Goal: Task Accomplishment & Management: Manage account settings

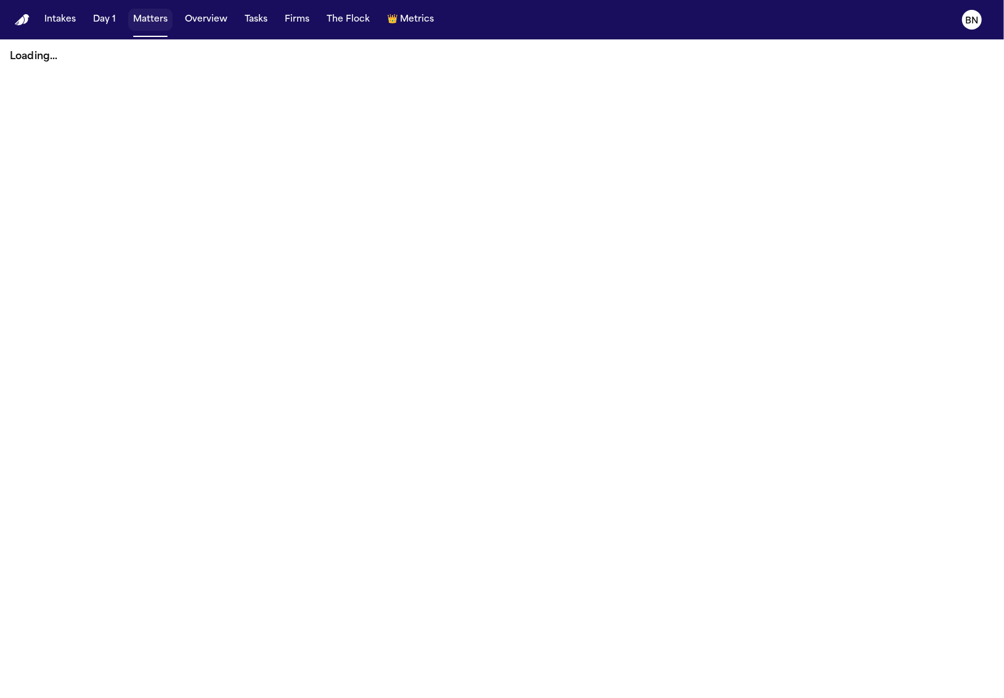
click at [151, 19] on button "Matters" at bounding box center [150, 20] width 44 height 22
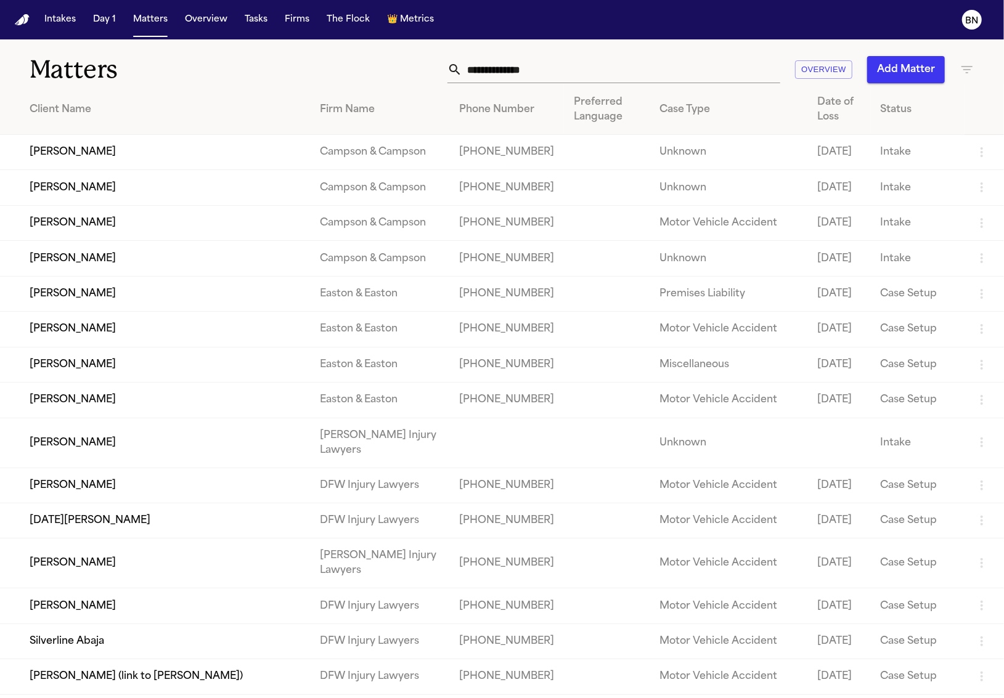
click at [704, 69] on input "text" at bounding box center [621, 69] width 318 height 27
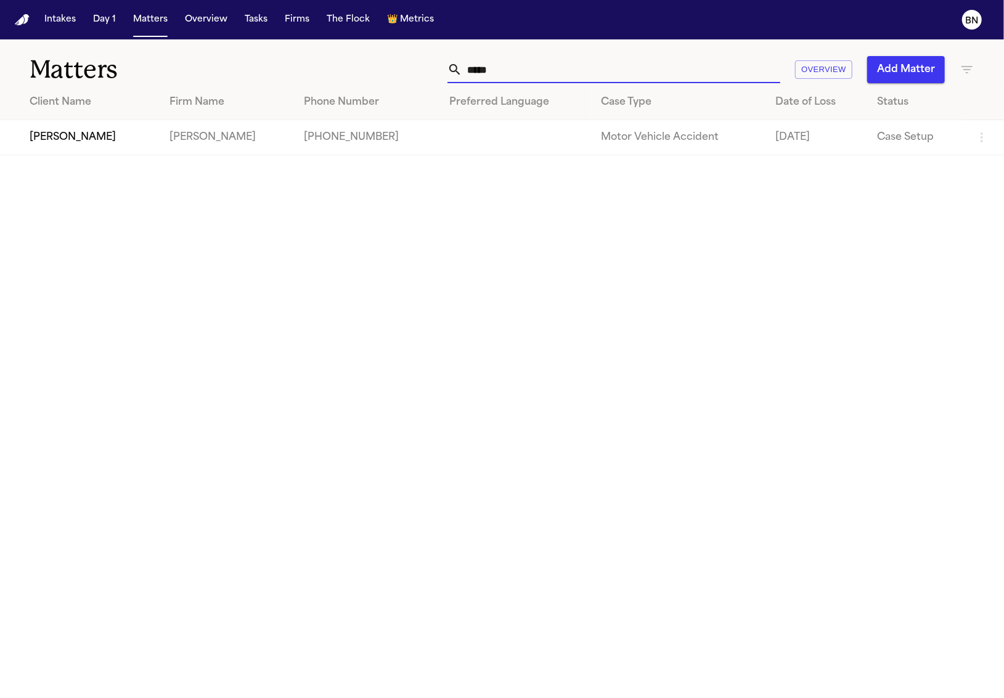
type input "*****"
click at [90, 147] on td "[PERSON_NAME]" at bounding box center [80, 137] width 160 height 35
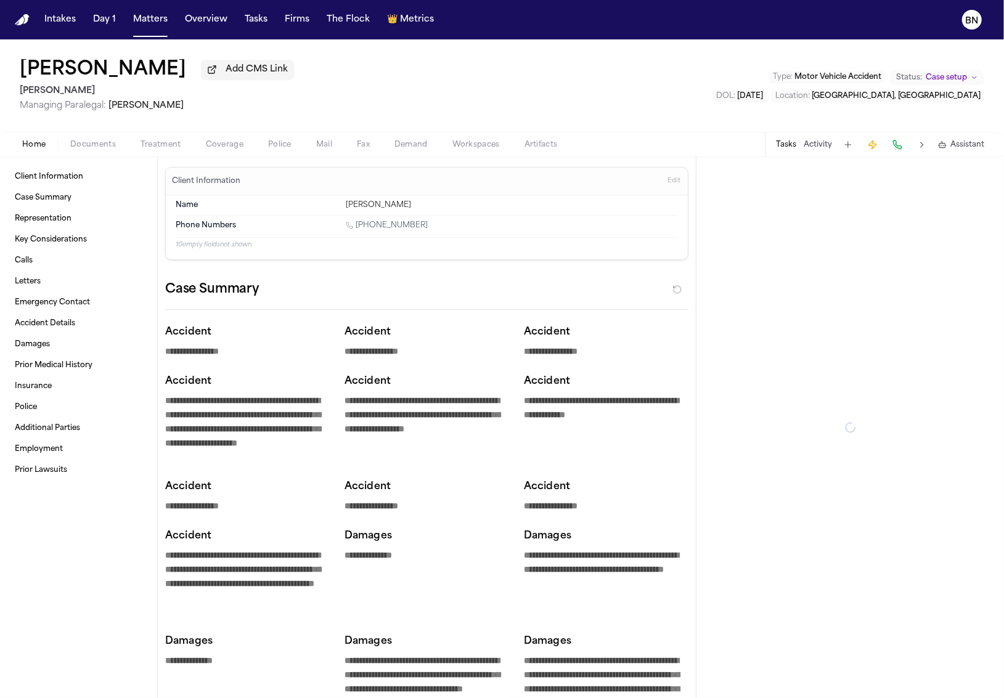
type textarea "*"
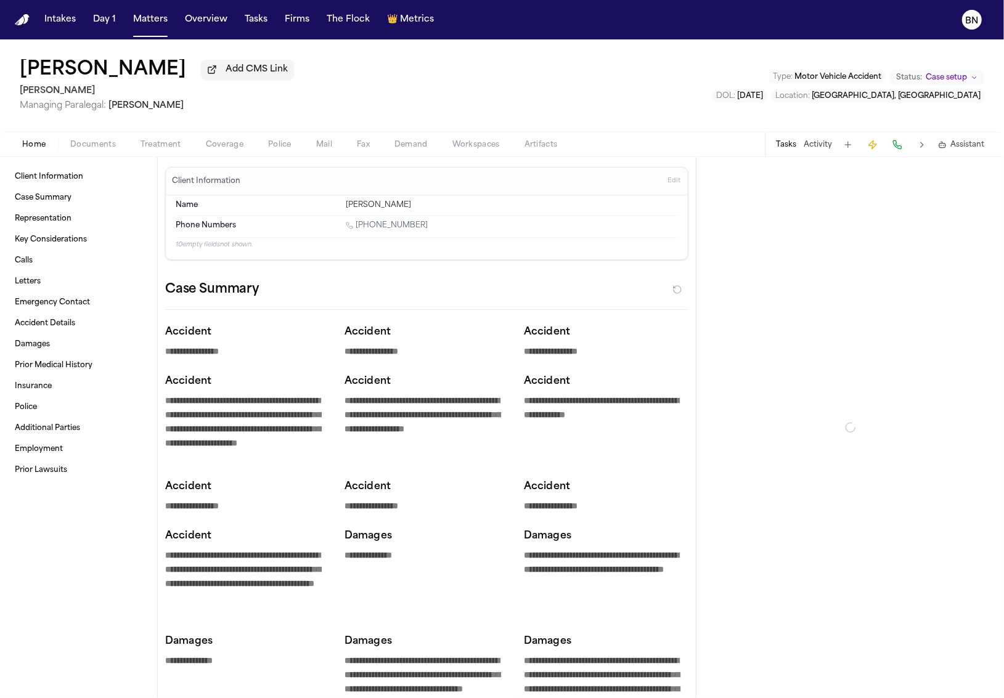
type textarea "*"
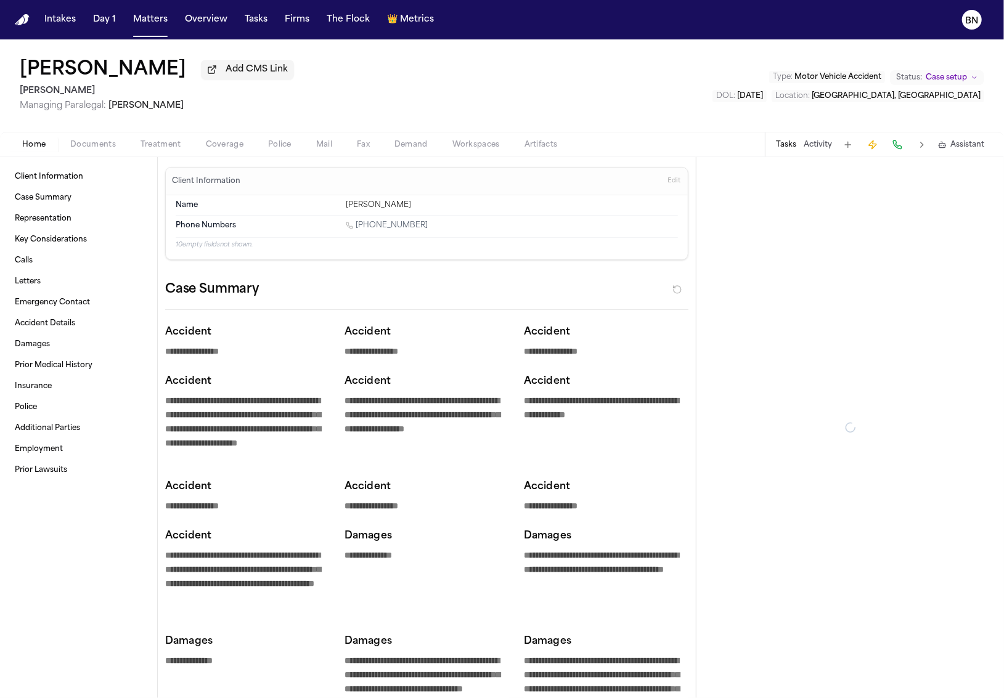
type textarea "*"
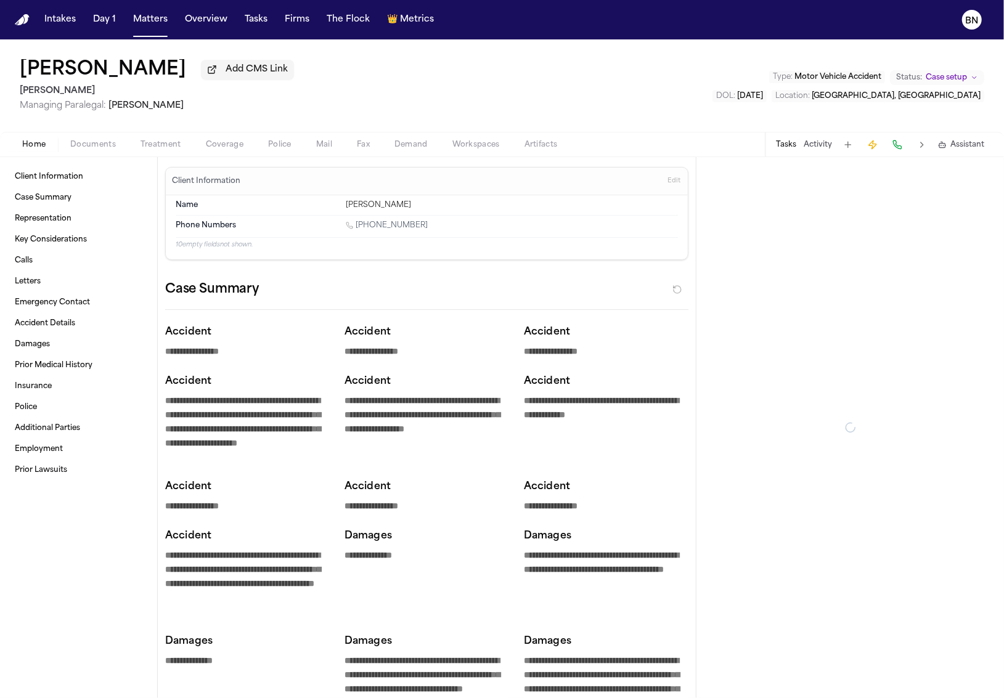
type textarea "*"
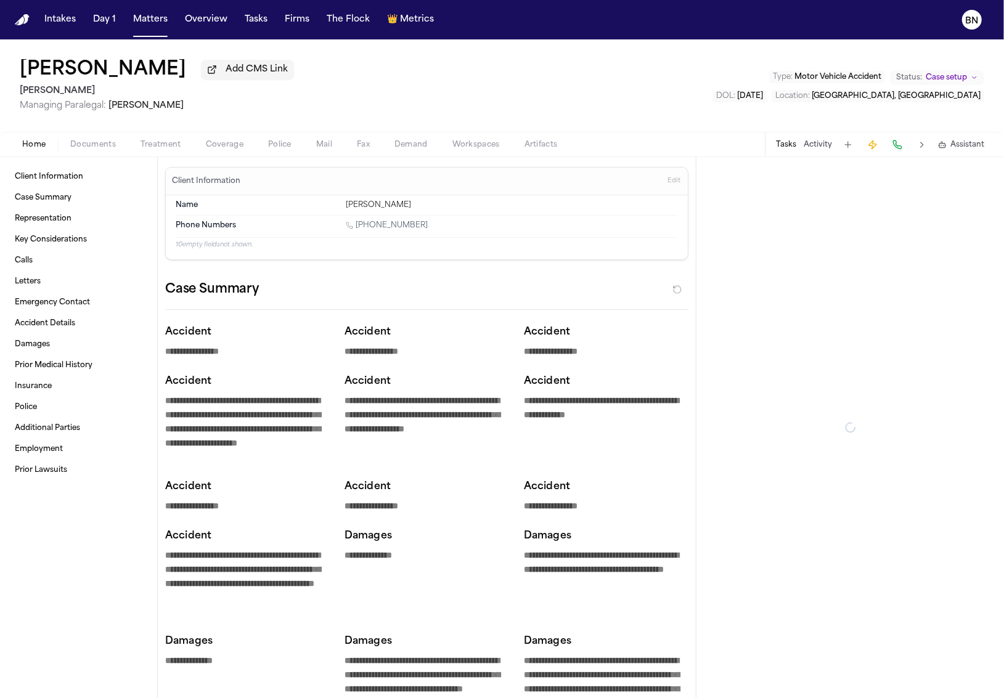
type textarea "*"
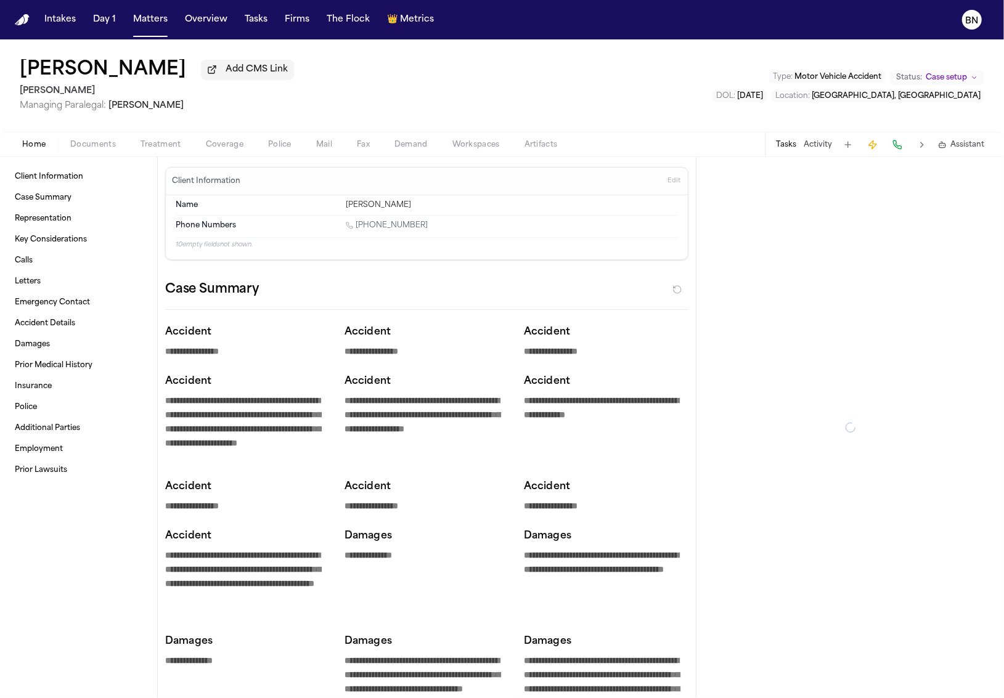
type textarea "*"
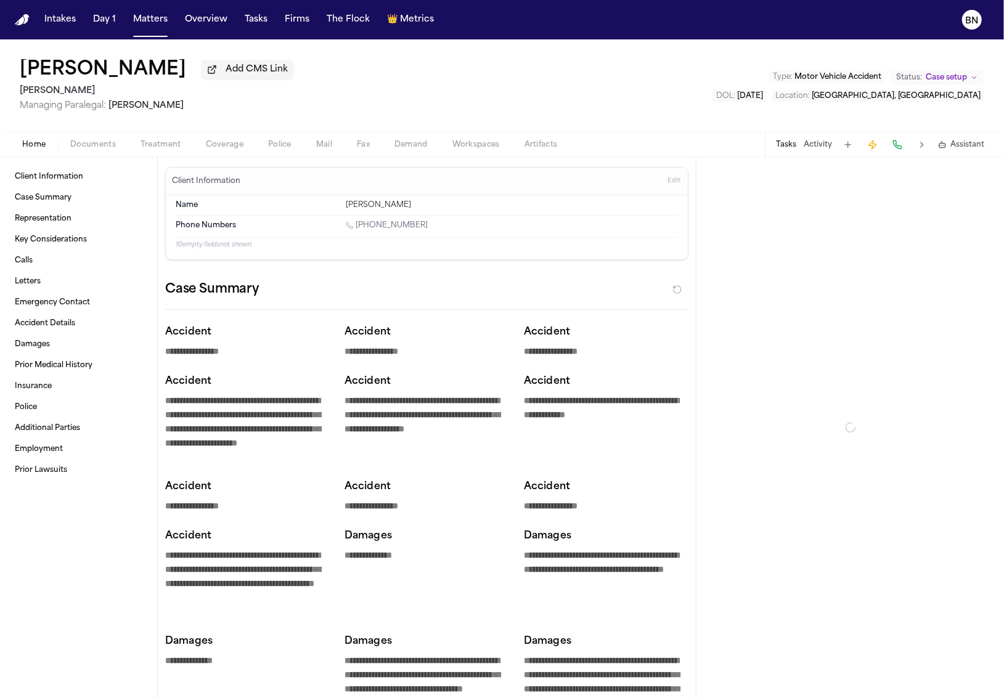
type textarea "*"
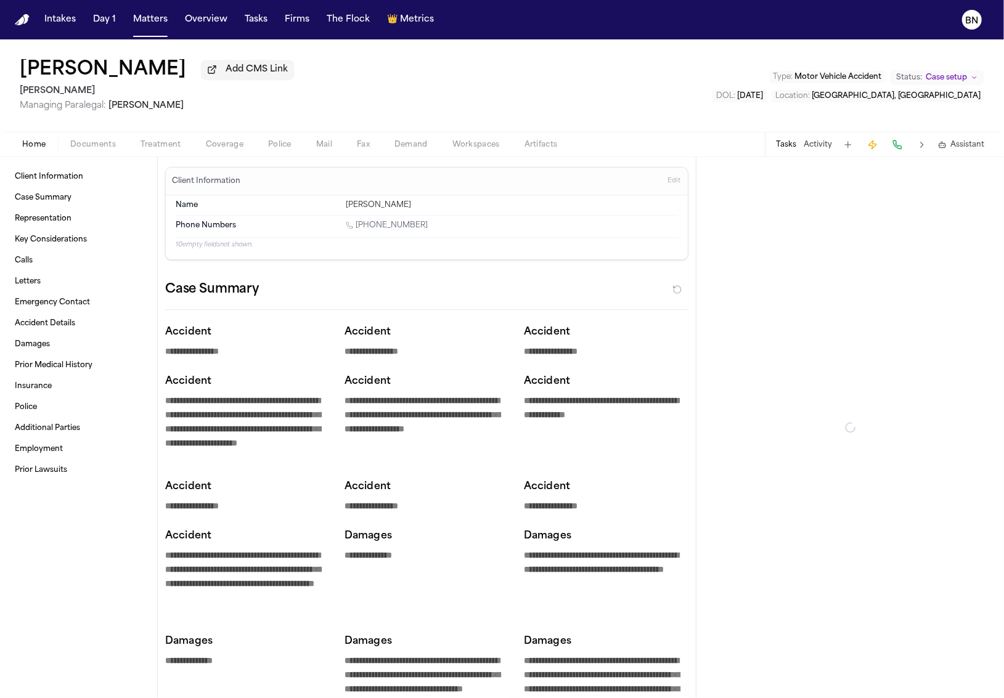
type textarea "*"
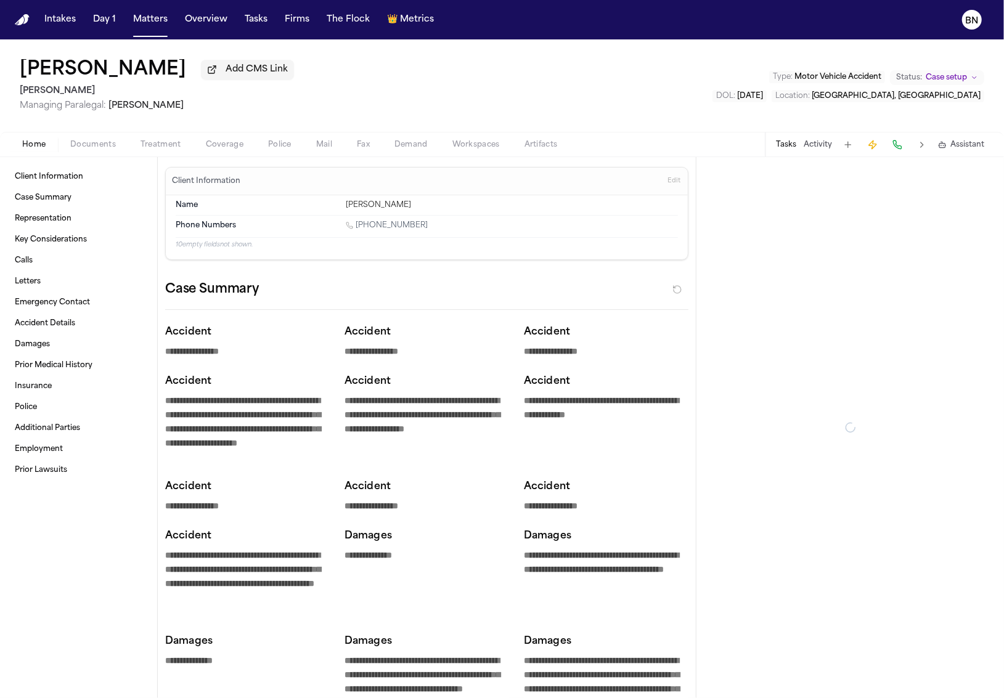
type textarea "*"
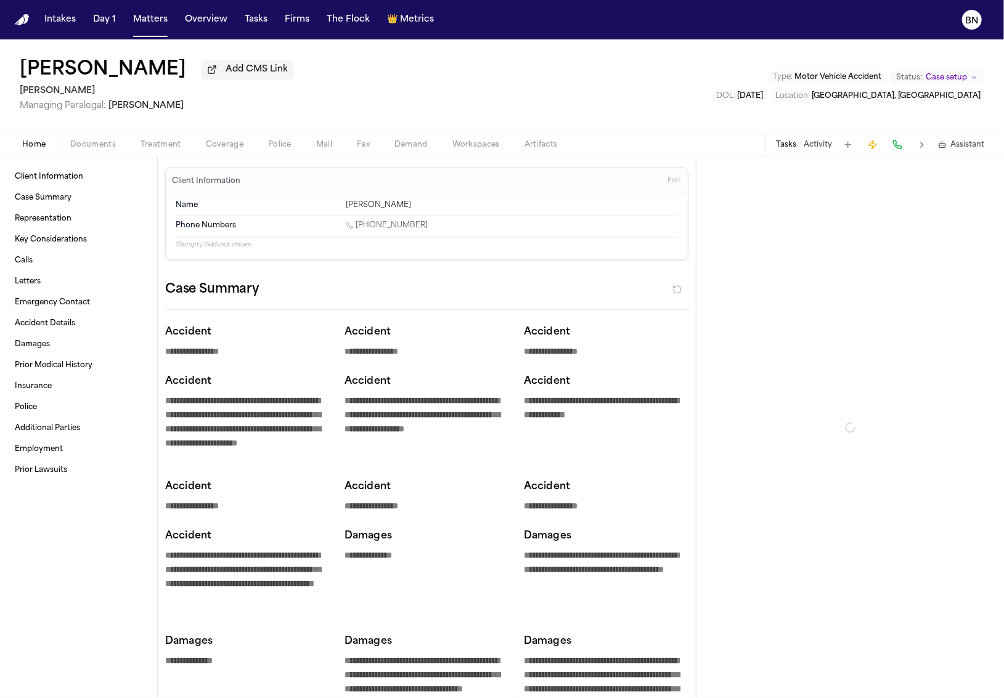
type textarea "*"
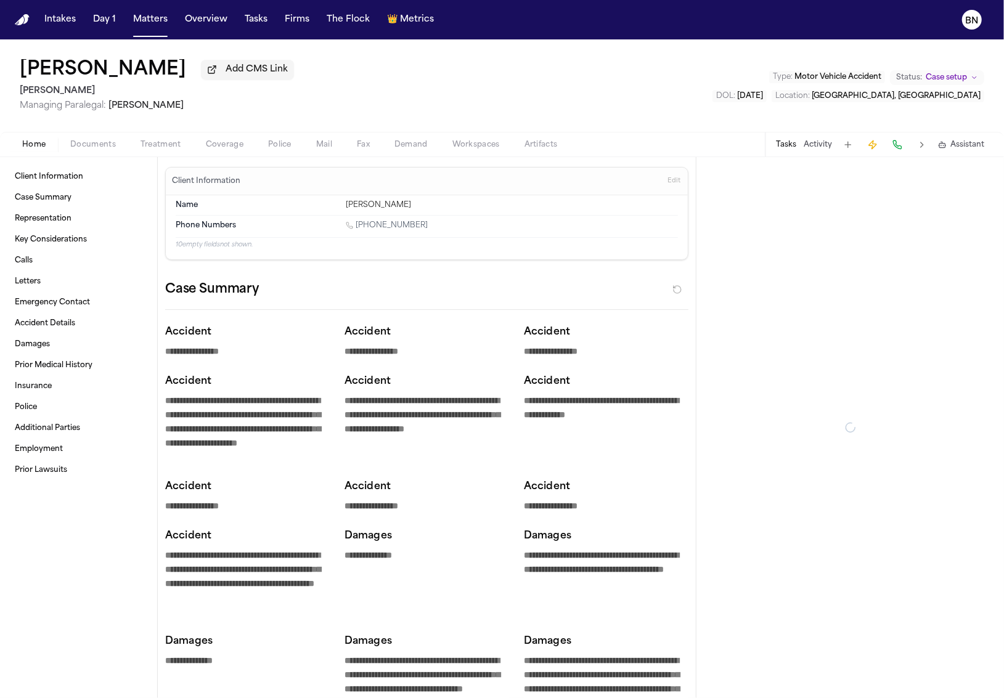
type textarea "*"
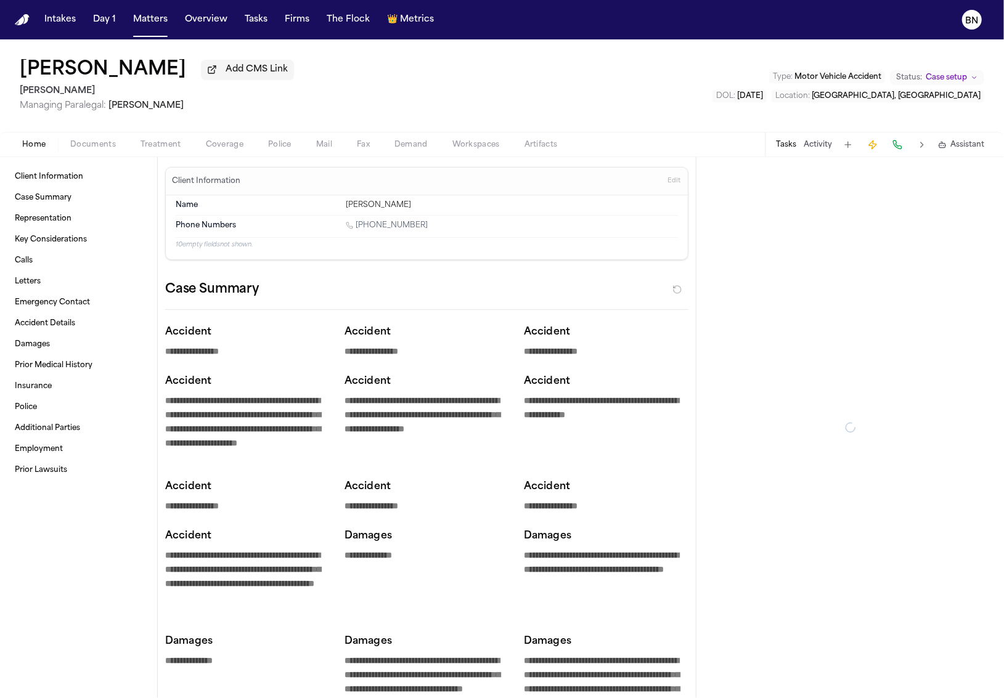
type textarea "*"
click at [80, 132] on div "Ghazi Alharayzeh Add CMS Link Mohamed K Ahmed Managing Paralegal: Michelle Land…" at bounding box center [502, 85] width 1004 height 92
type textarea "*"
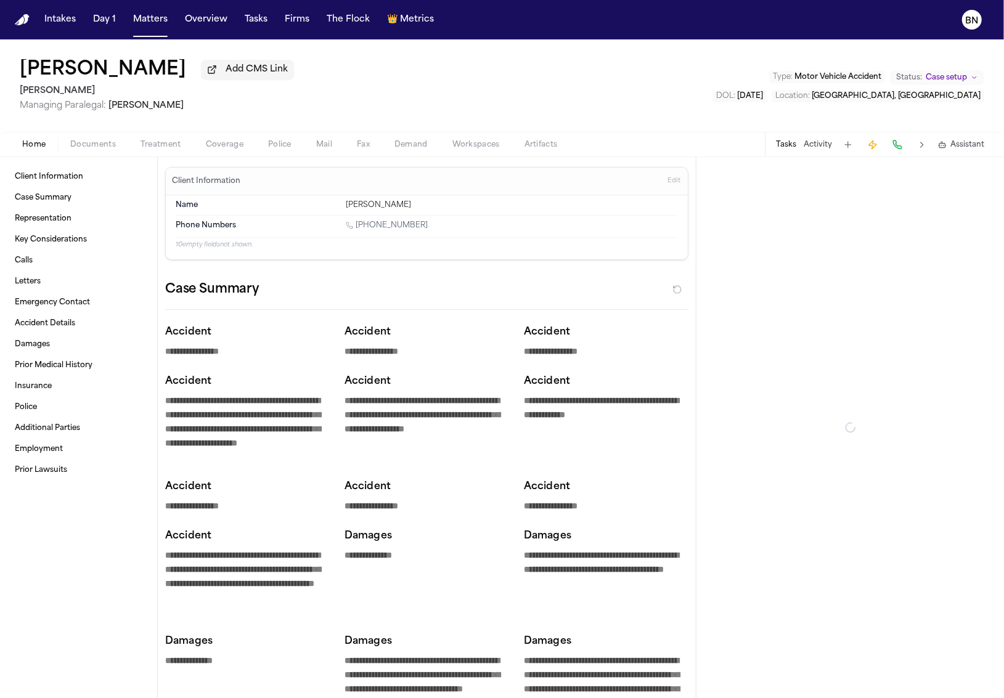
type textarea "*"
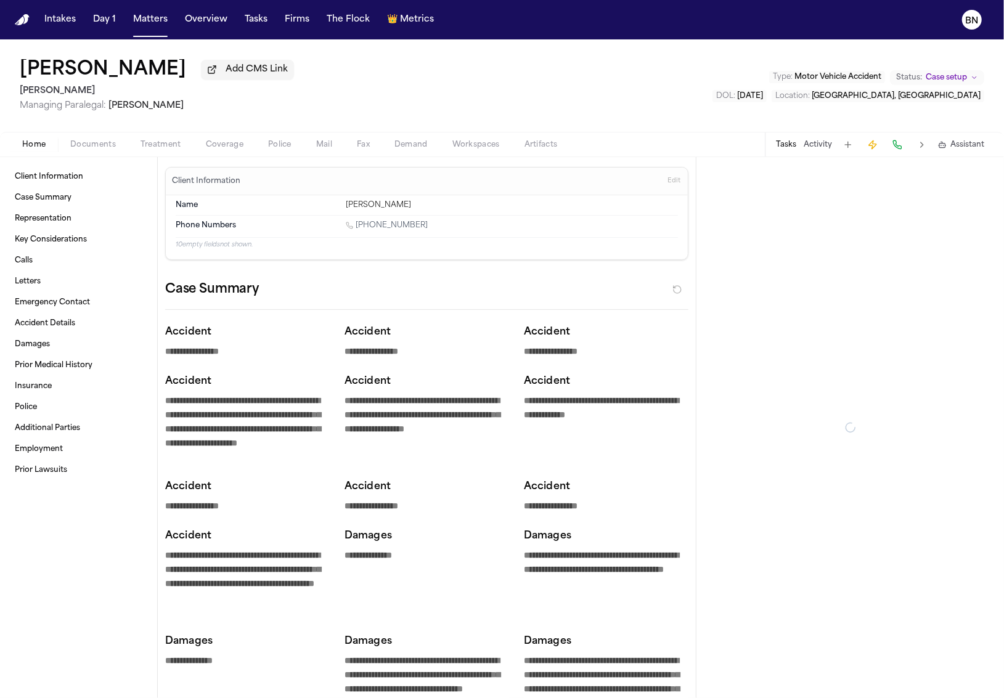
type textarea "*"
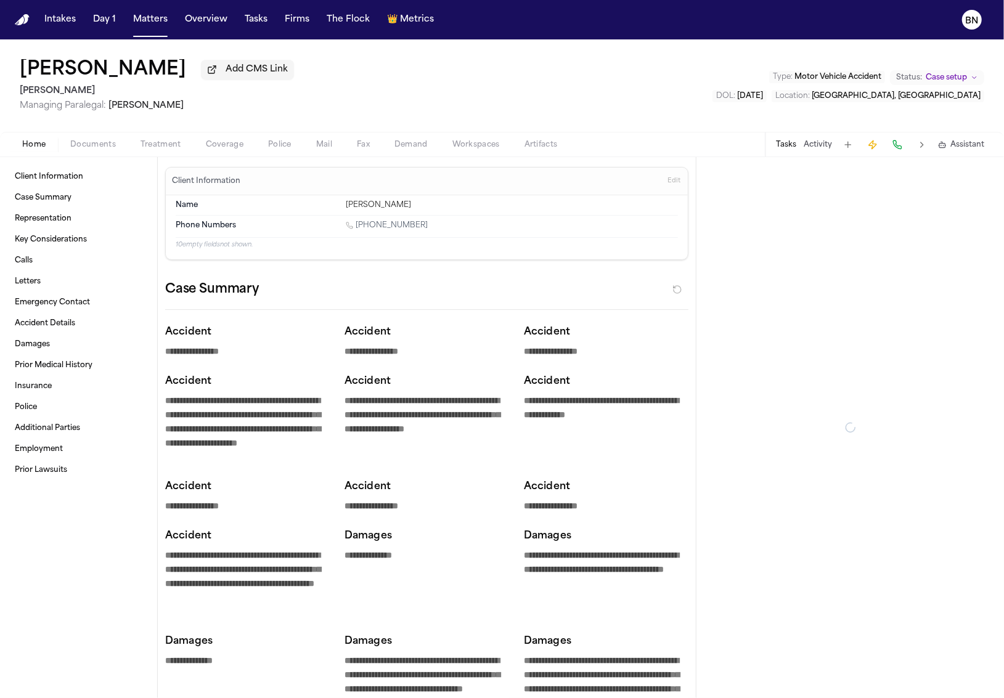
type textarea "*"
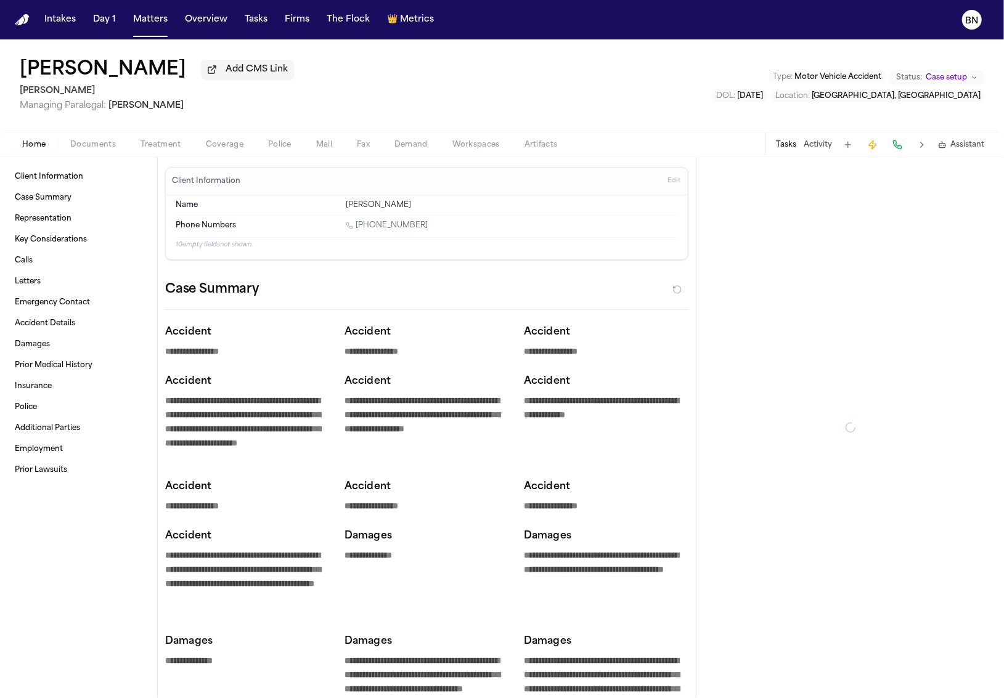
type textarea "*"
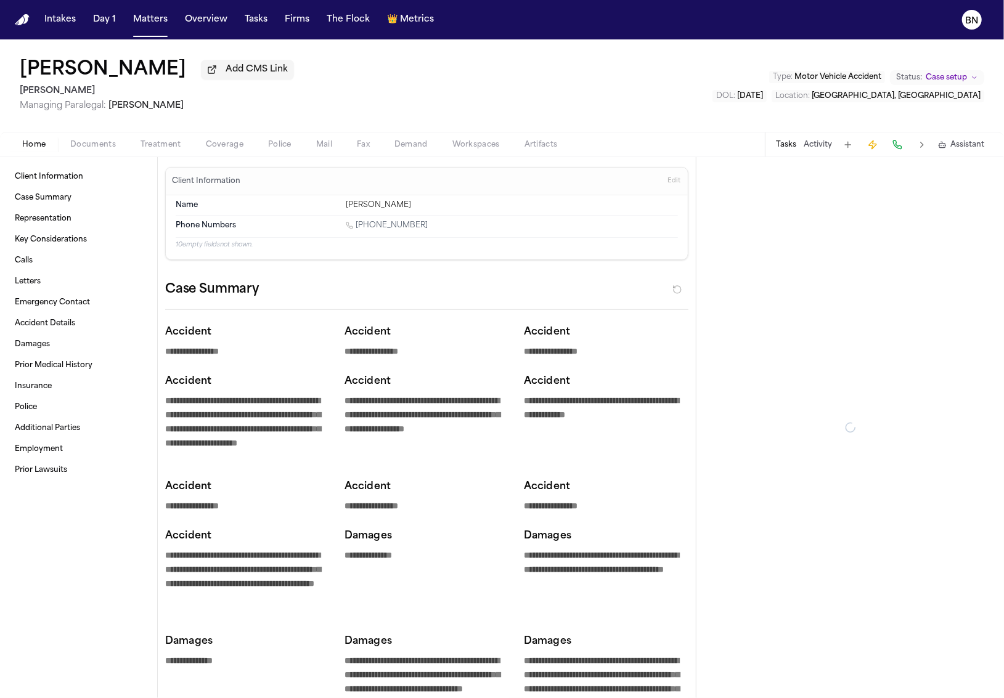
type textarea "*"
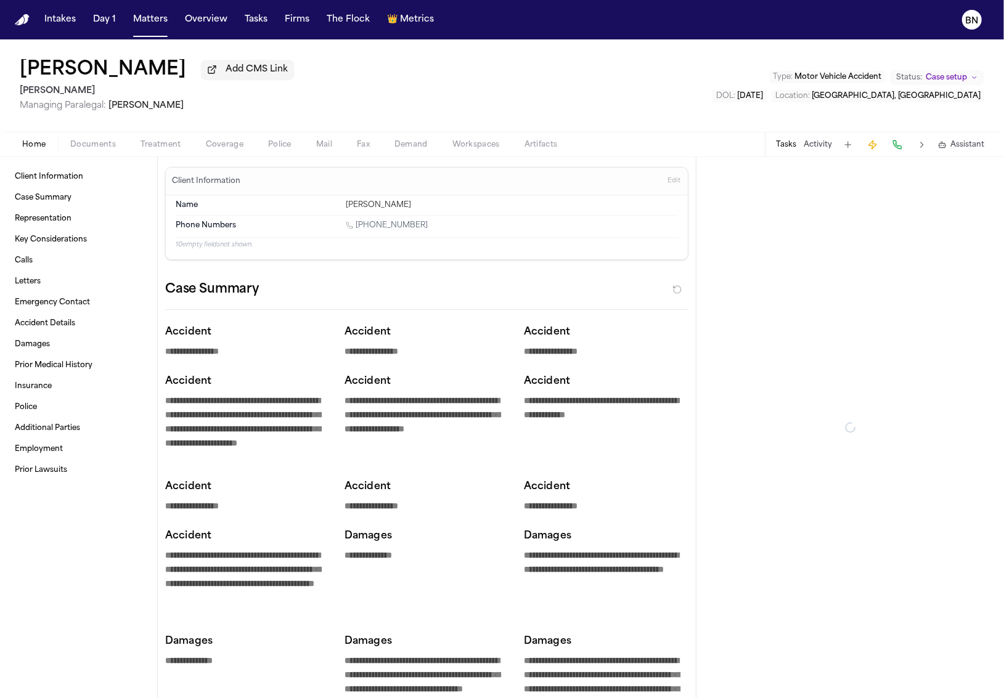
type textarea "*"
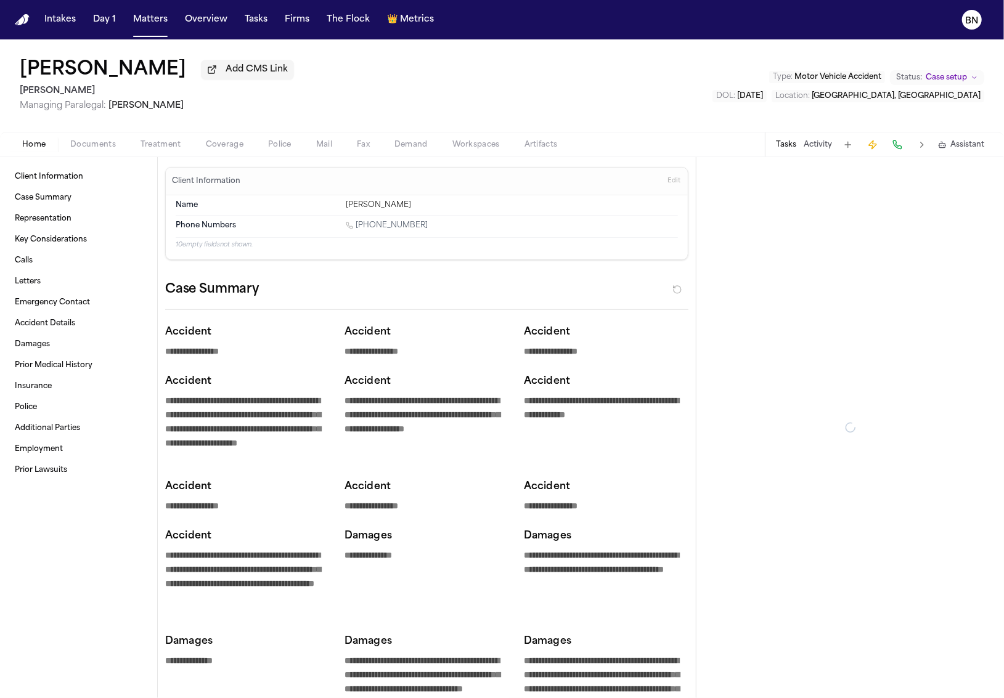
type textarea "*"
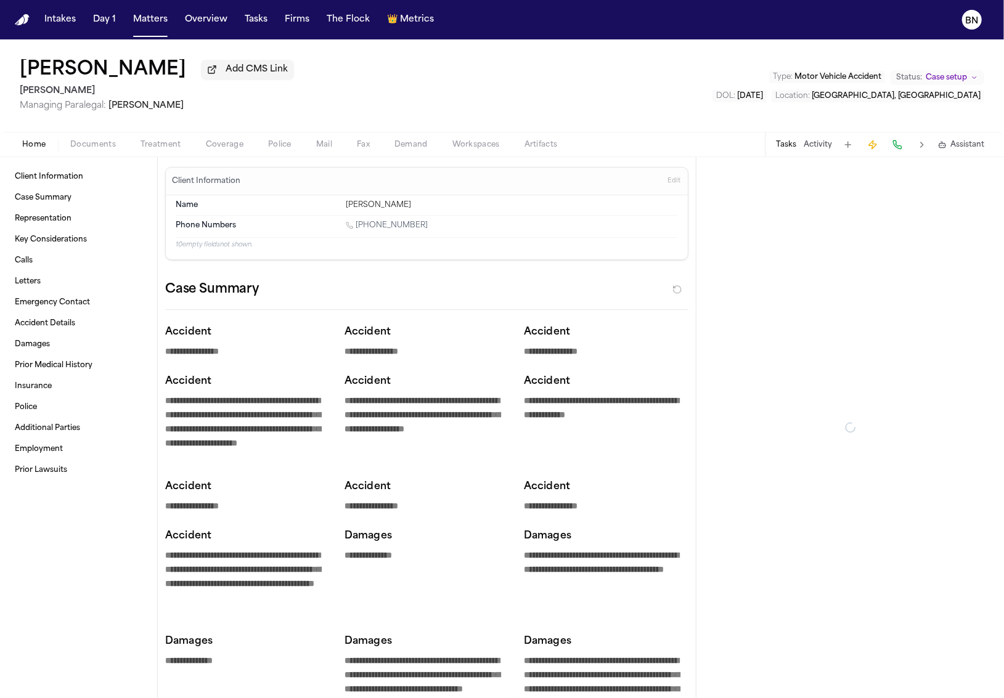
type textarea "*"
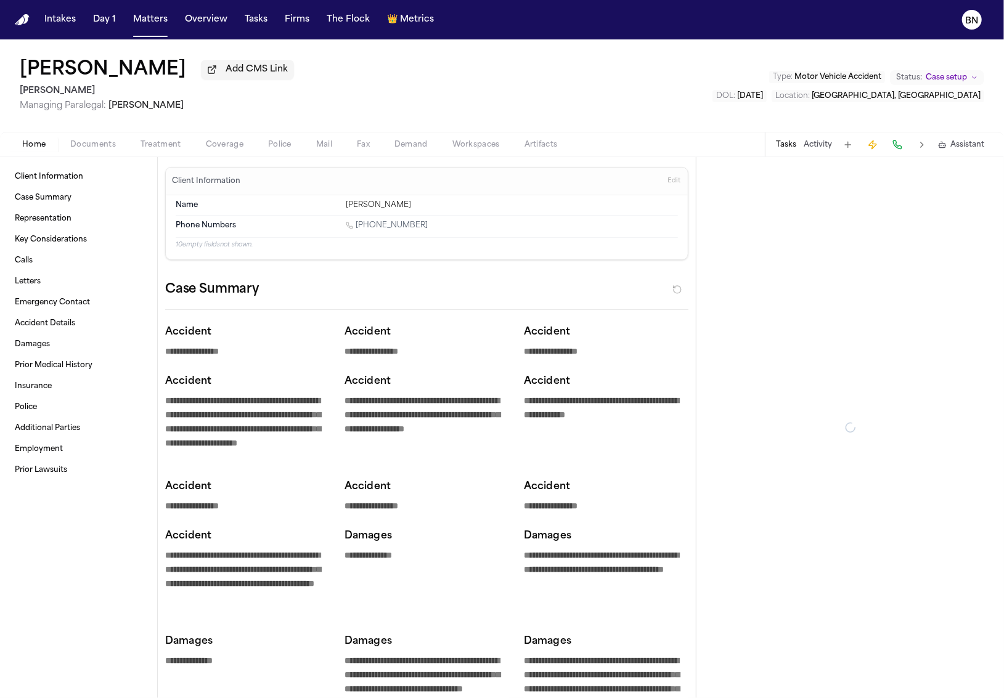
type textarea "*"
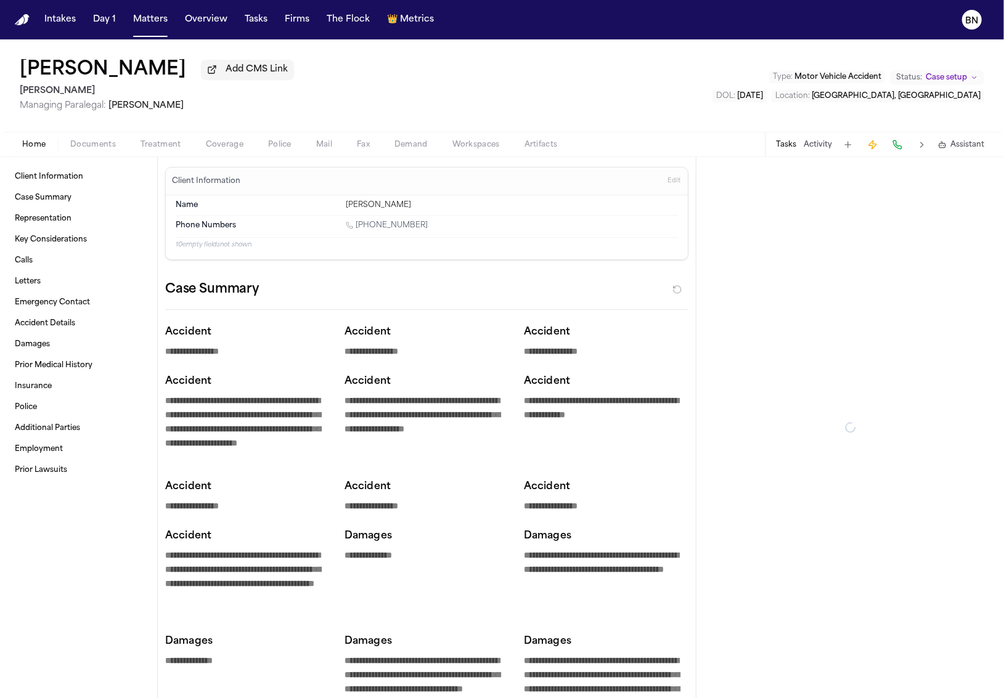
type textarea "*"
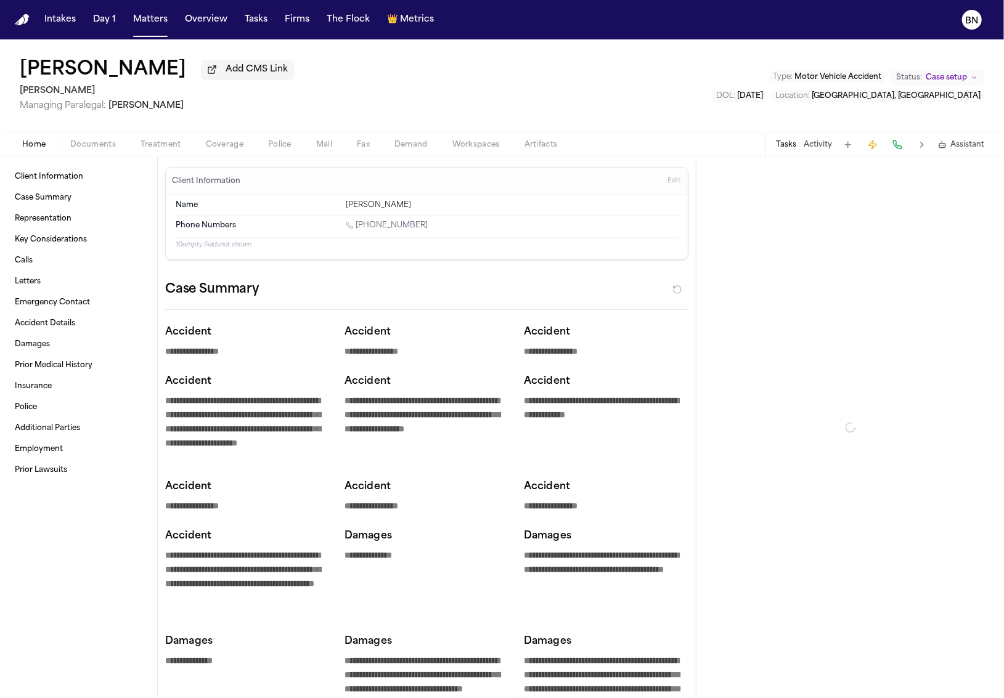
type textarea "*"
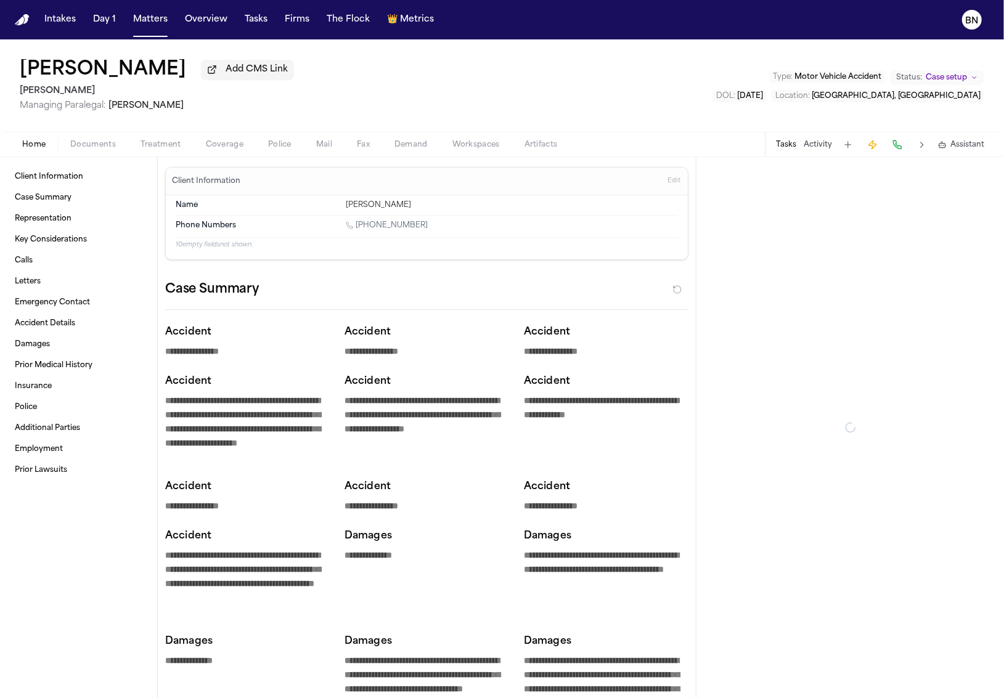
type textarea "*"
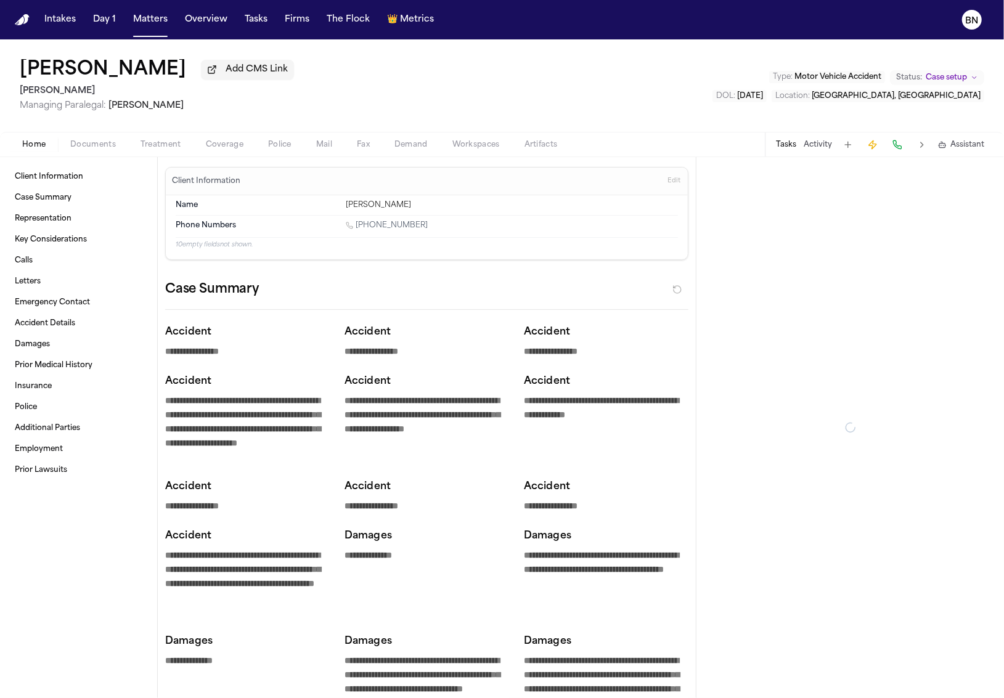
type textarea "*"
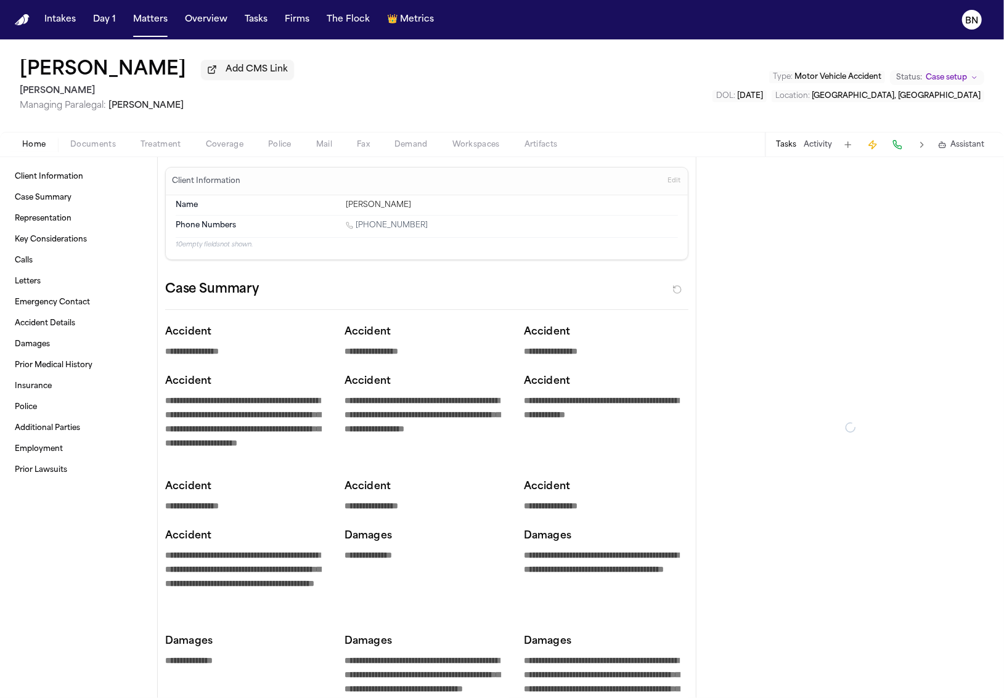
type textarea "*"
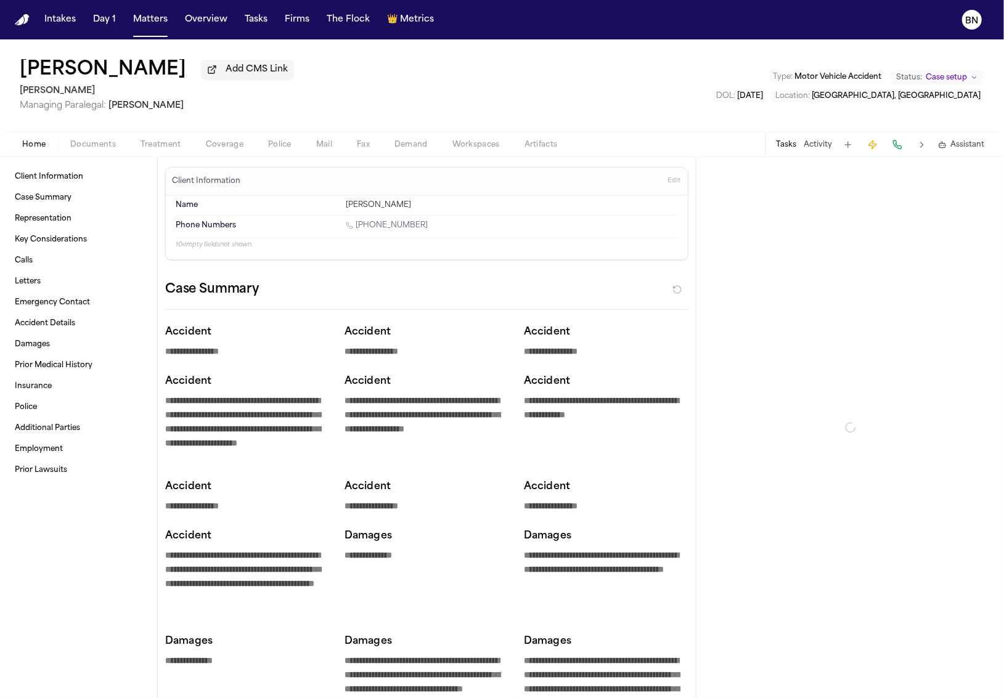
type textarea "*"
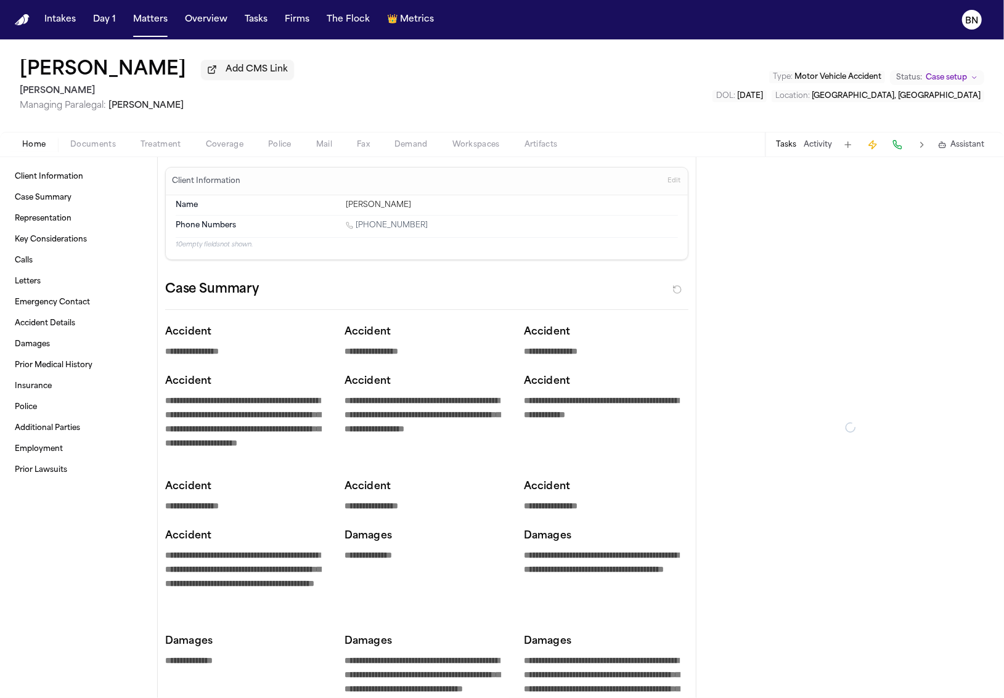
type textarea "*"
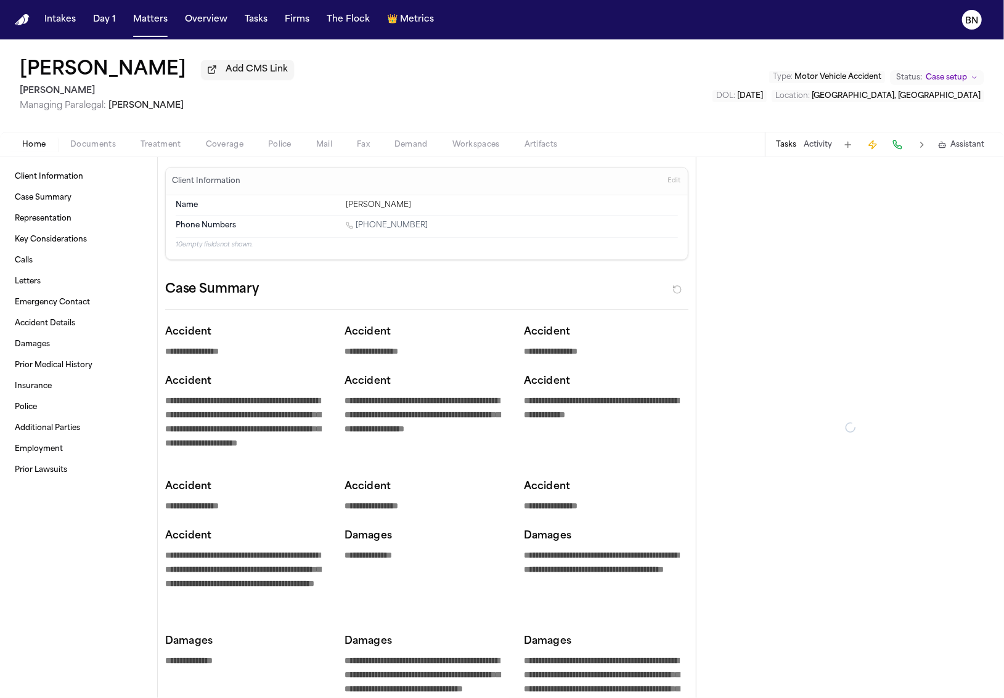
type textarea "*"
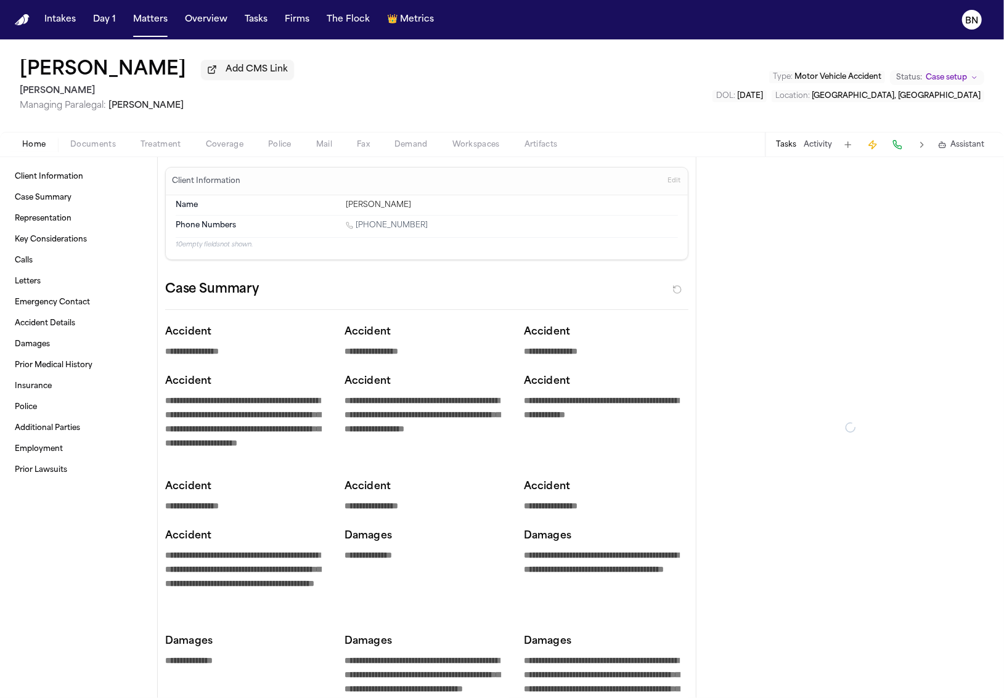
type textarea "*"
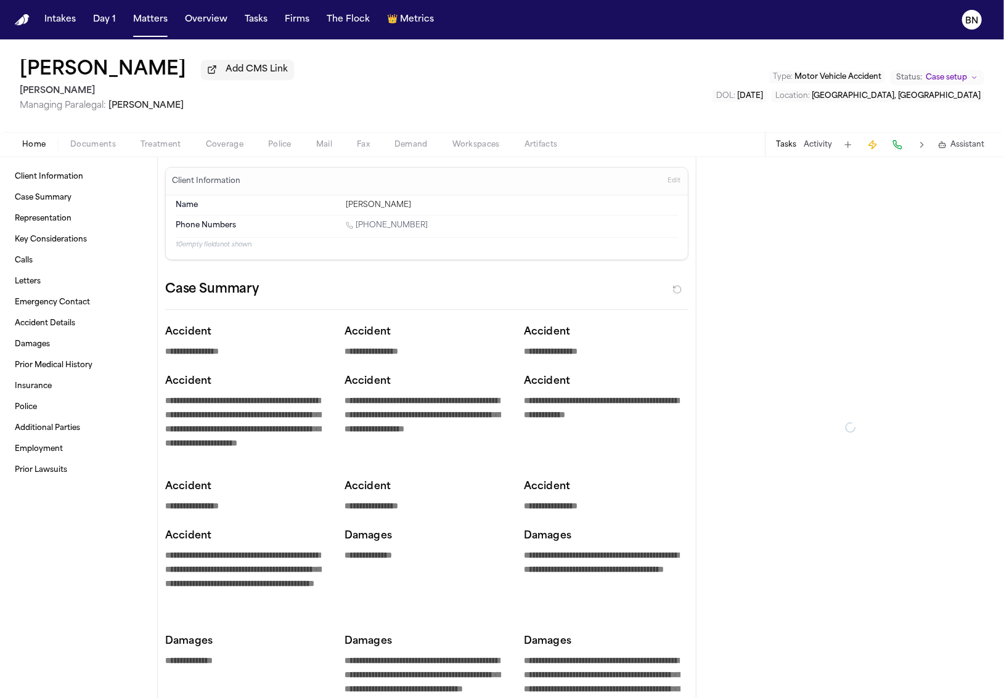
type textarea "*"
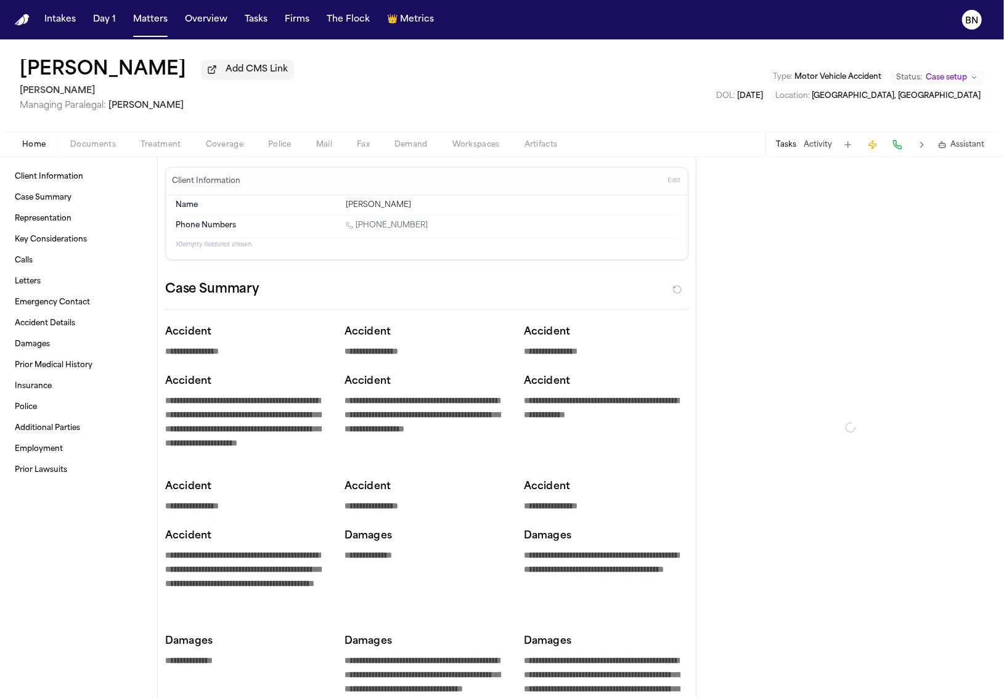
type textarea "*"
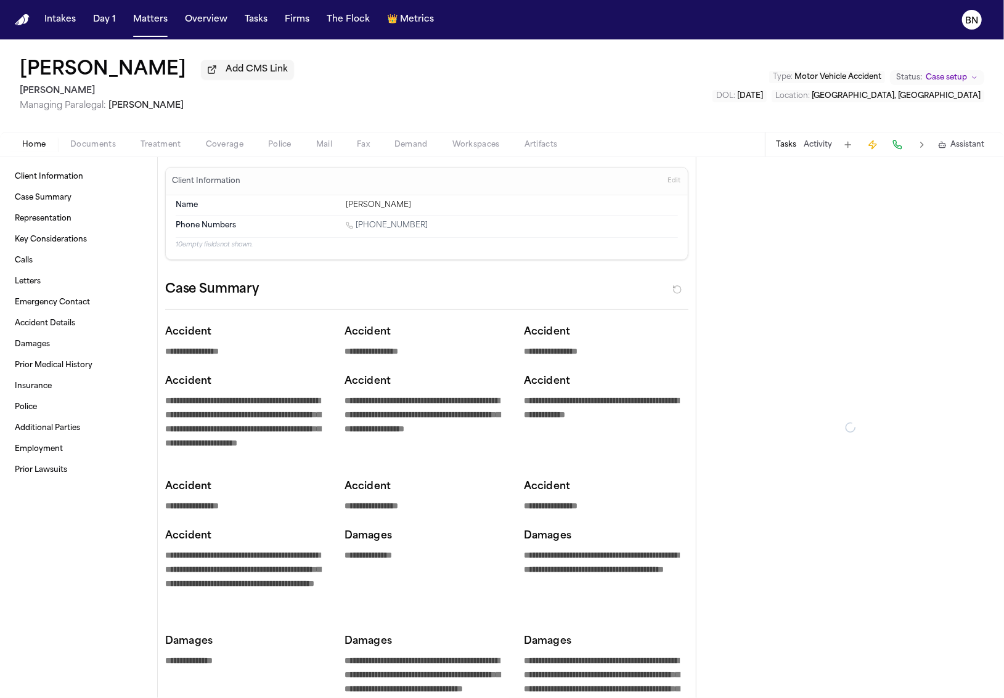
type textarea "*"
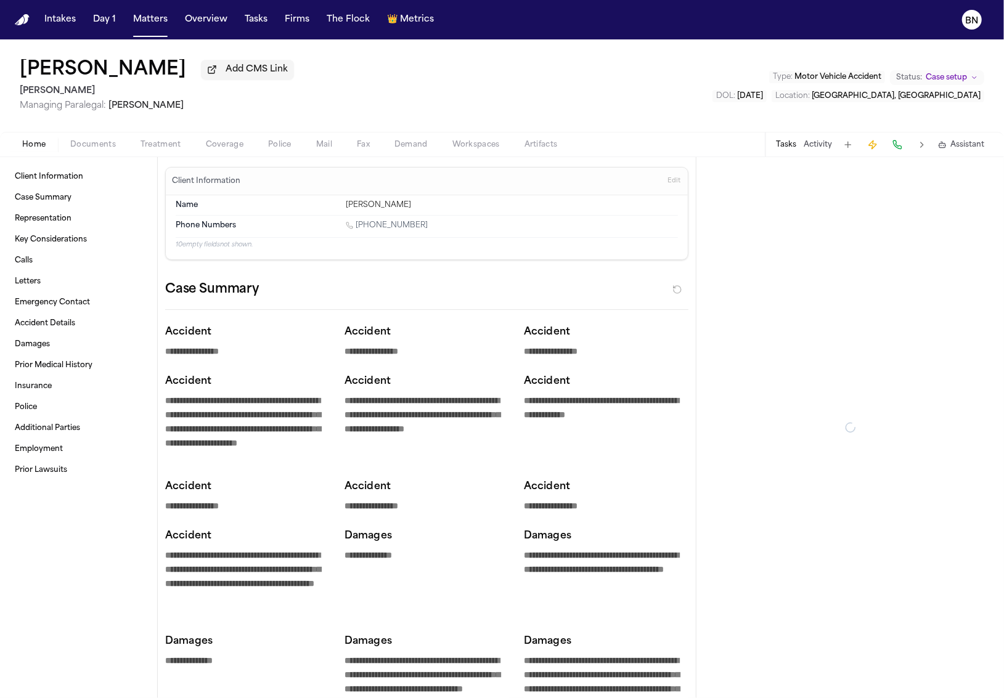
type textarea "*"
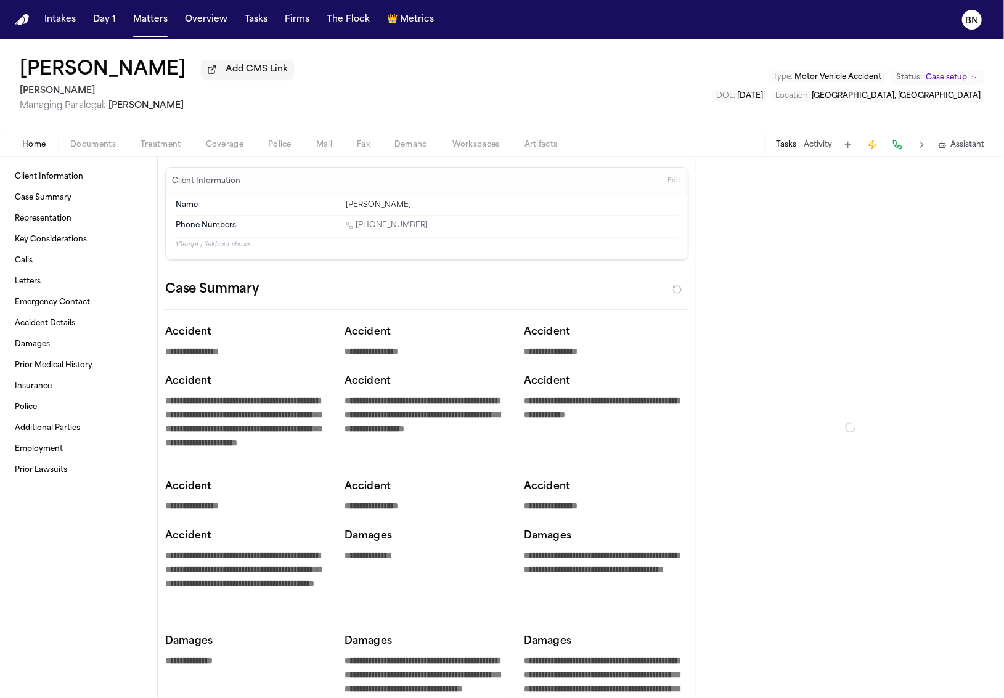
type textarea "*"
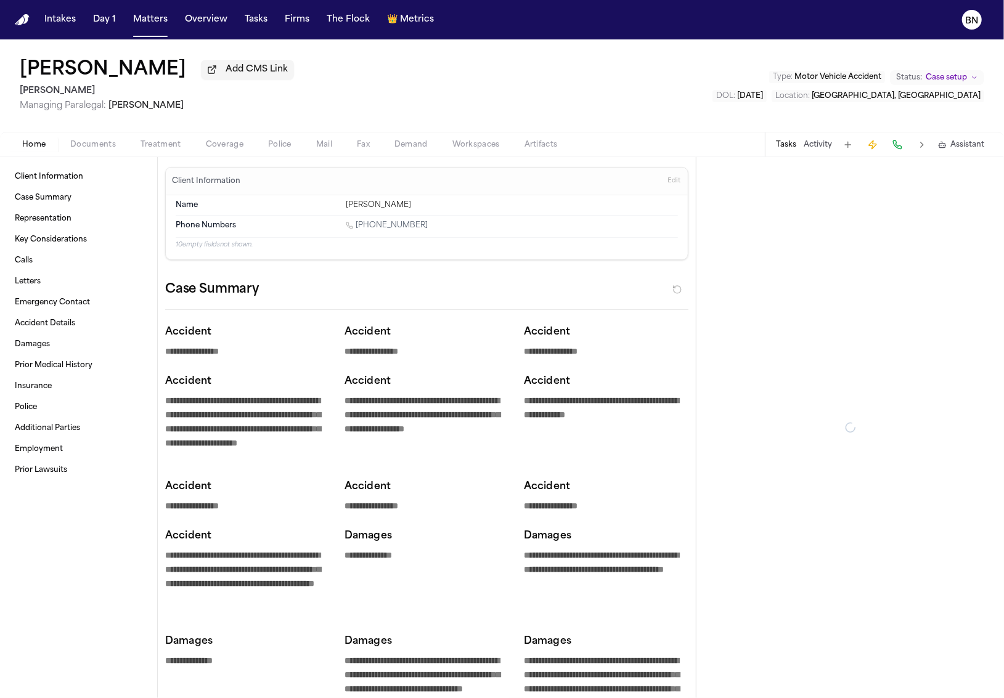
type textarea "*"
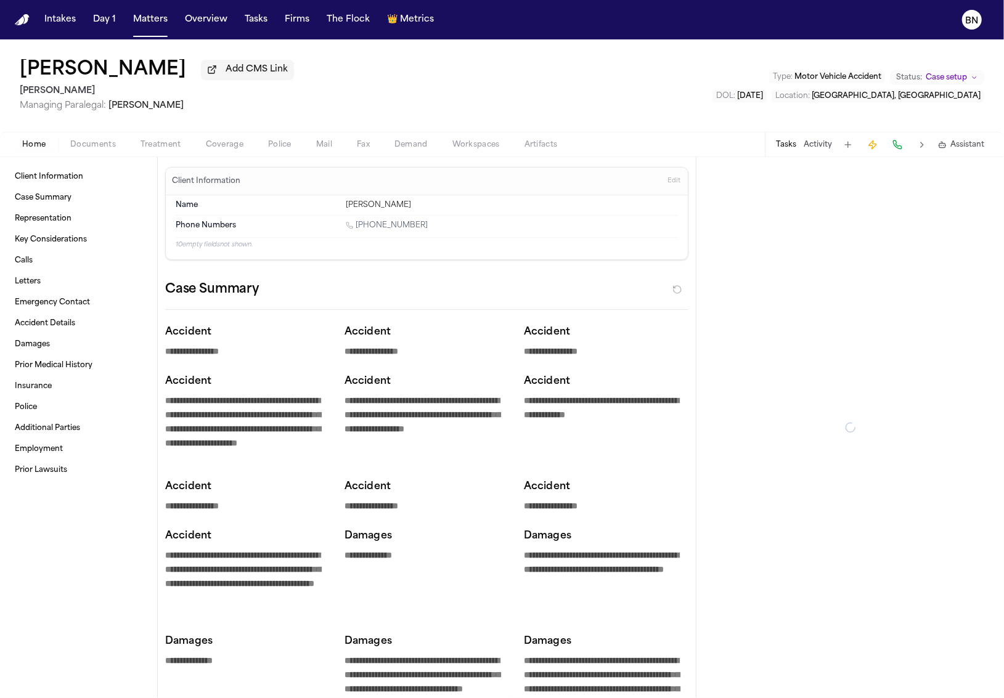
type textarea "*"
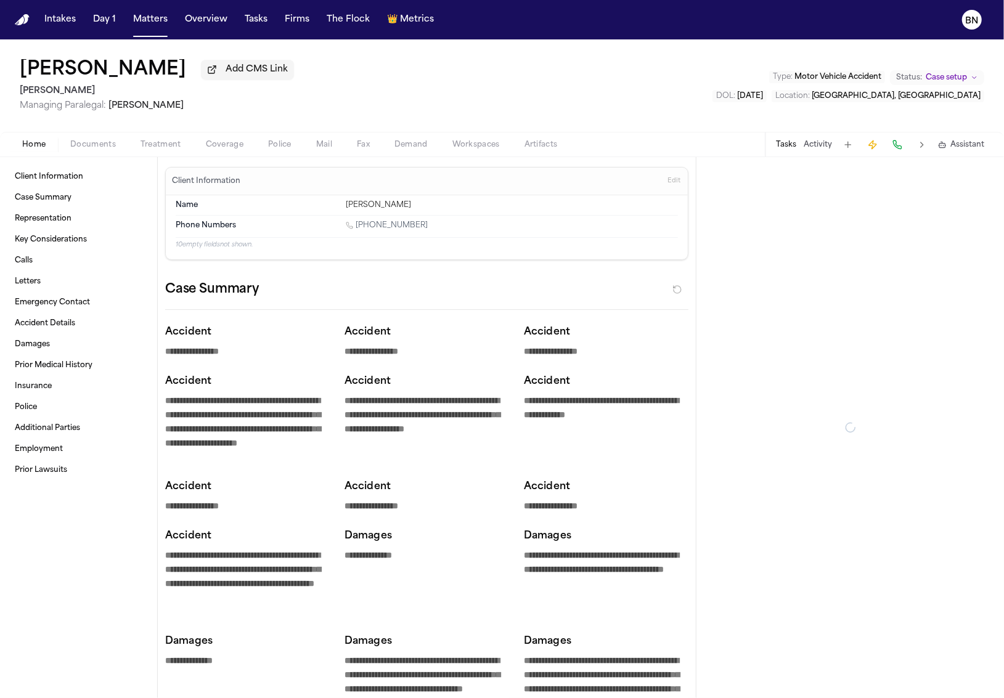
type textarea "*"
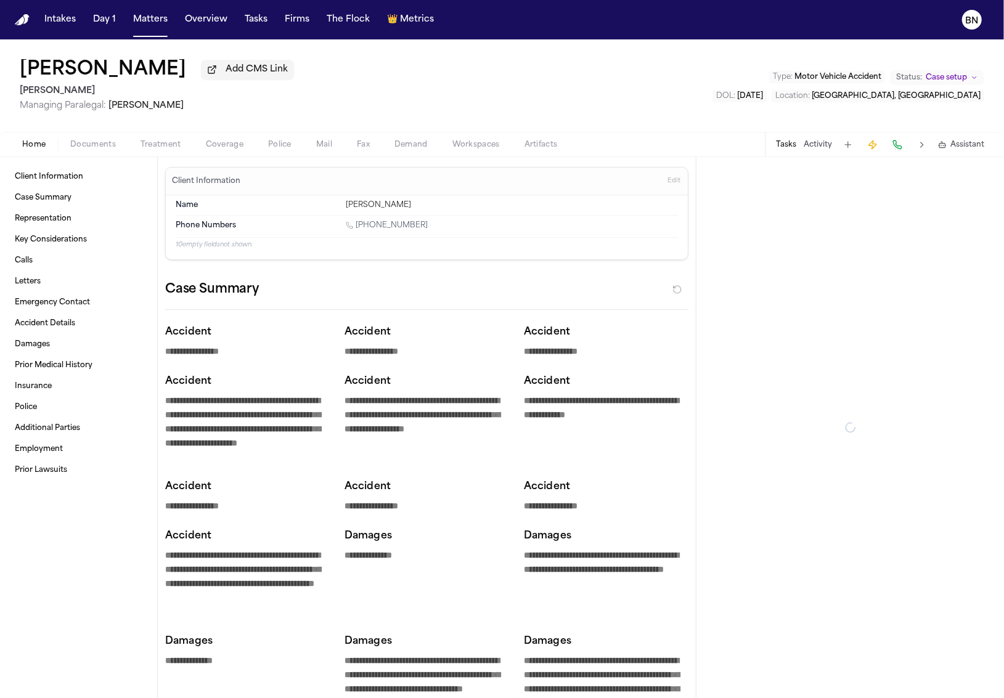
type textarea "*"
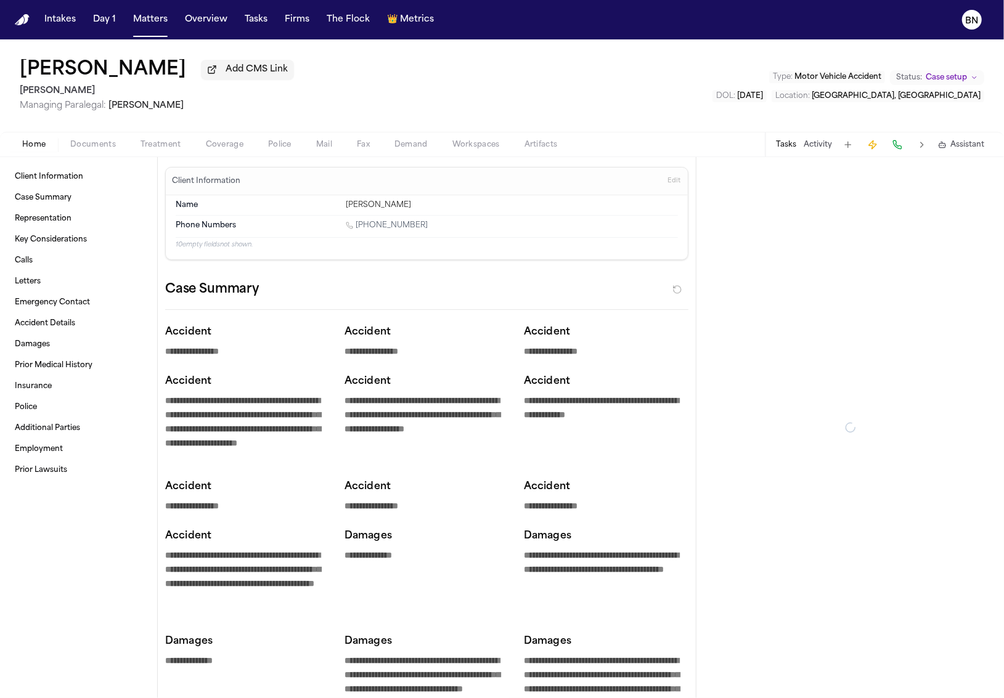
type textarea "*"
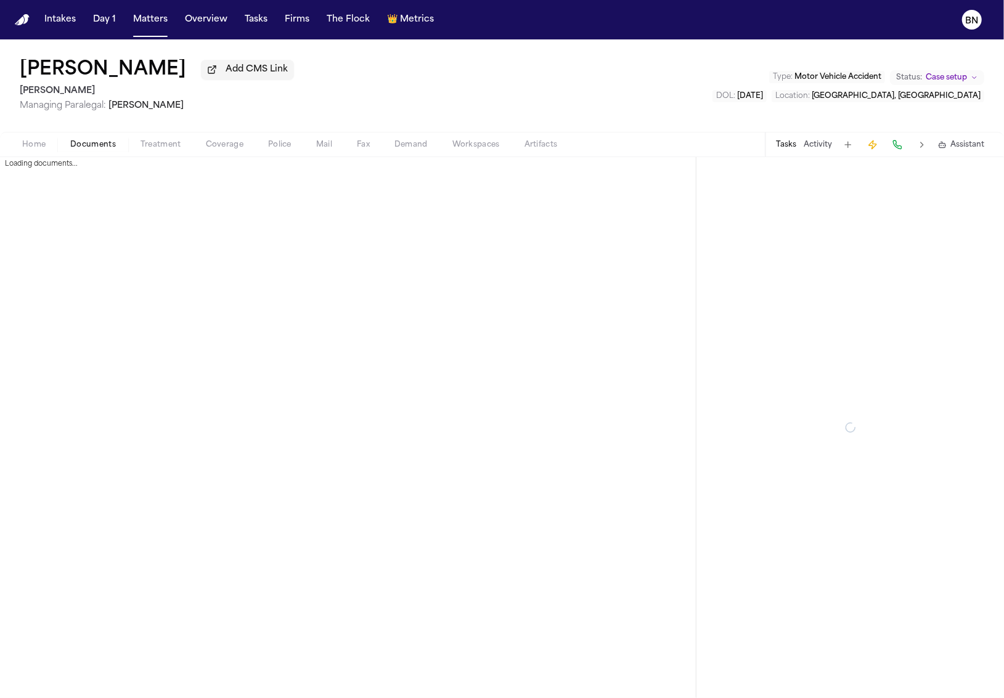
click at [87, 147] on span "Documents" at bounding box center [93, 145] width 46 height 10
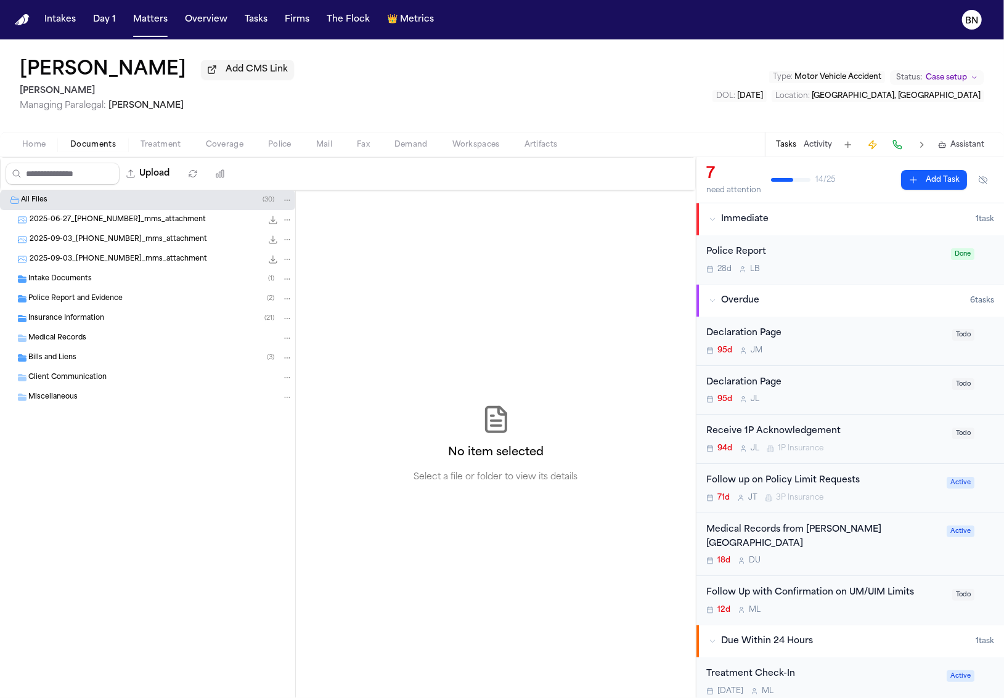
click at [83, 298] on span "Police Report and Evidence" at bounding box center [75, 299] width 94 height 10
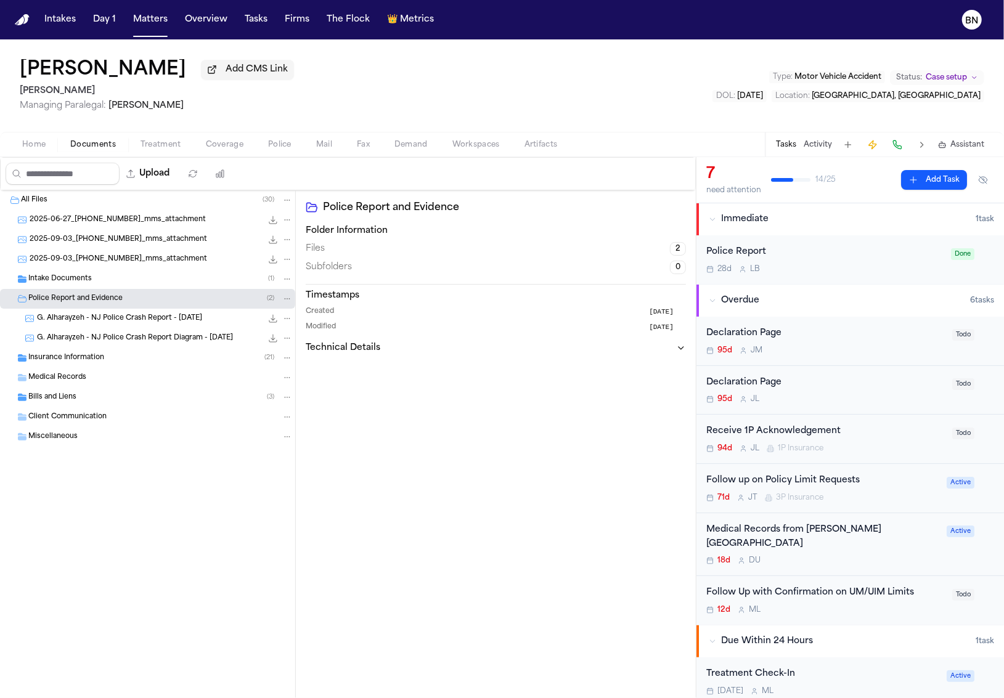
click at [155, 325] on div "G. Alharayzeh - NJ Police Crash Report - 6.27.25 221.1 KB • JPG" at bounding box center [165, 318] width 256 height 12
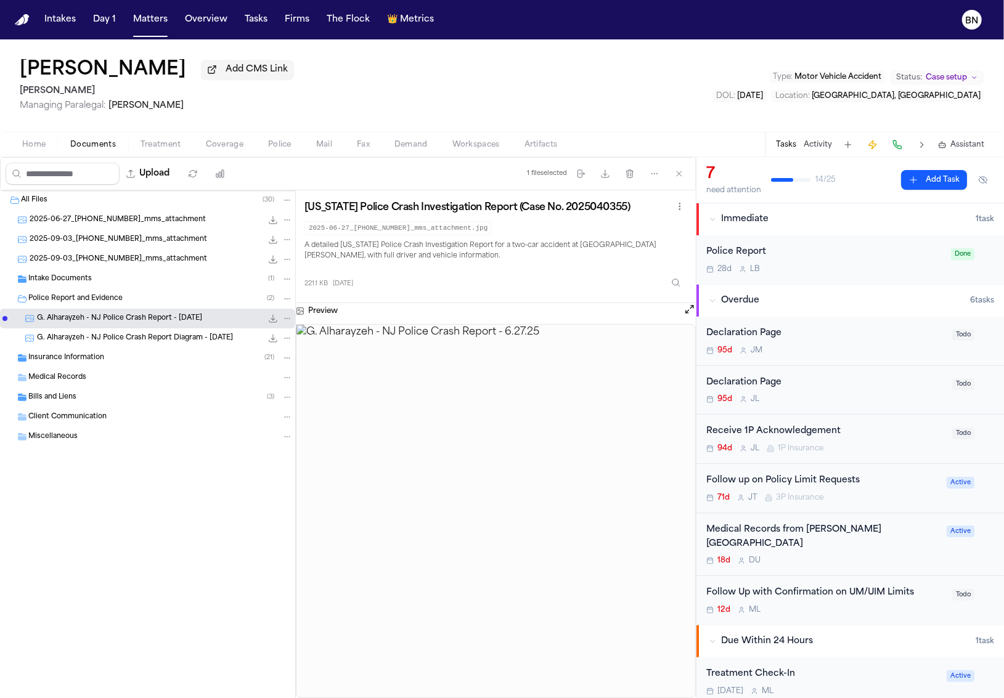
click at [350, 288] on span "3 months ago" at bounding box center [343, 283] width 20 height 9
click at [169, 339] on span "G. Alharayzeh - NJ Police Crash Report Diagram - 6.27.25" at bounding box center [135, 338] width 196 height 10
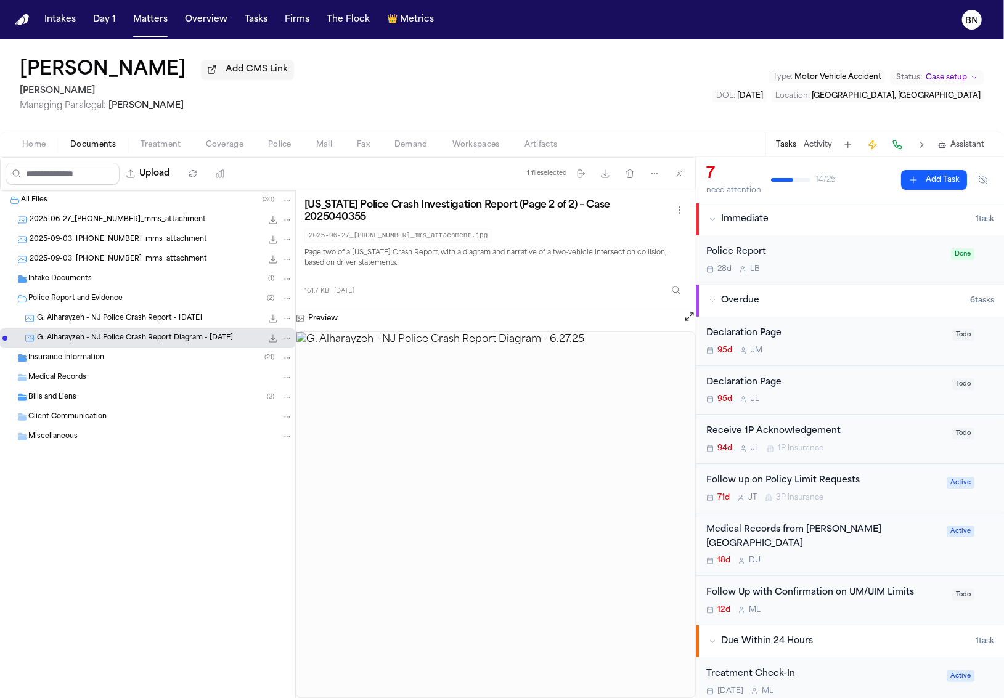
click at [467, 526] on img at bounding box center [495, 514] width 399 height 365
click at [470, 513] on img at bounding box center [495, 514] width 399 height 365
click at [152, 321] on span "G. Alharayzeh - NJ Police Crash Report - 6.27.25" at bounding box center [119, 319] width 165 height 10
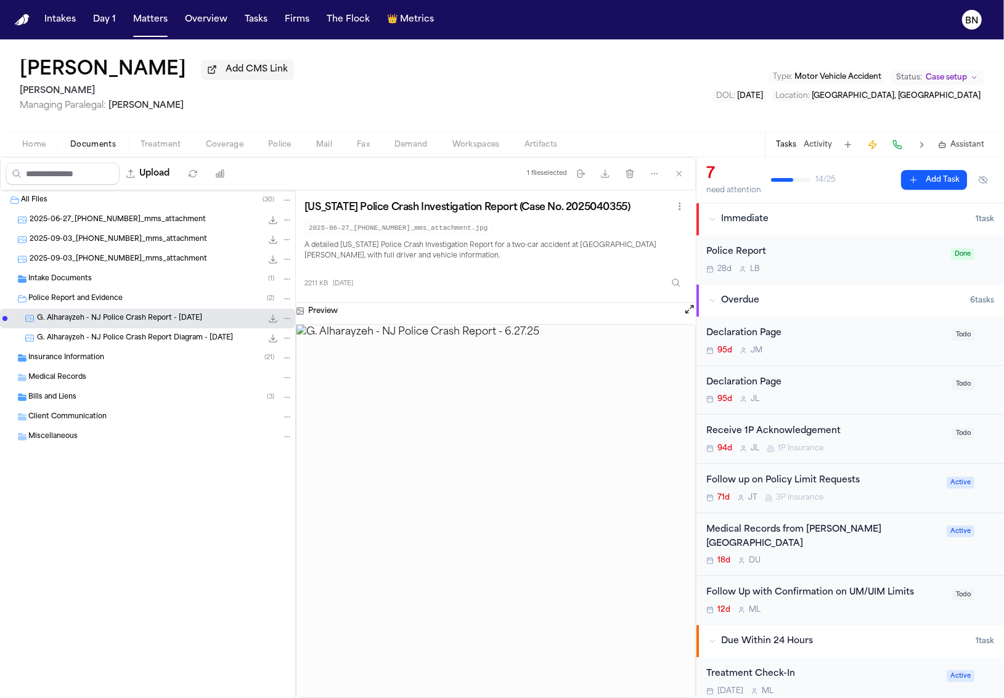
click at [502, 455] on img at bounding box center [495, 511] width 399 height 373
click at [686, 315] on button "Open preview" at bounding box center [689, 309] width 12 height 12
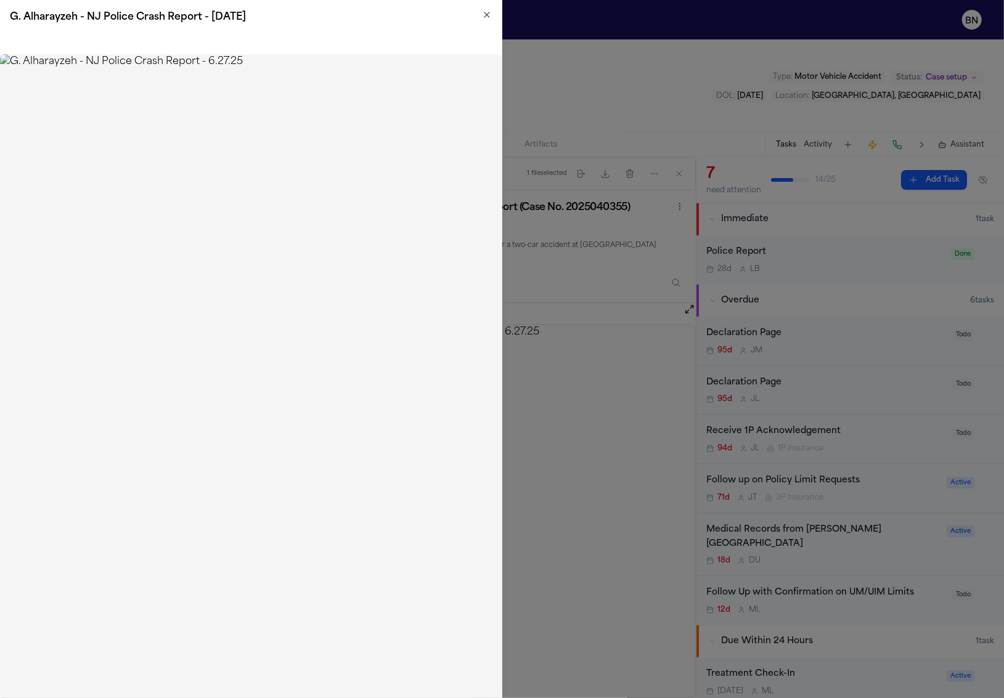
click at [179, 171] on img at bounding box center [251, 376] width 502 height 644
click at [179, 189] on img at bounding box center [251, 376] width 502 height 644
click at [308, 197] on img at bounding box center [251, 376] width 502 height 644
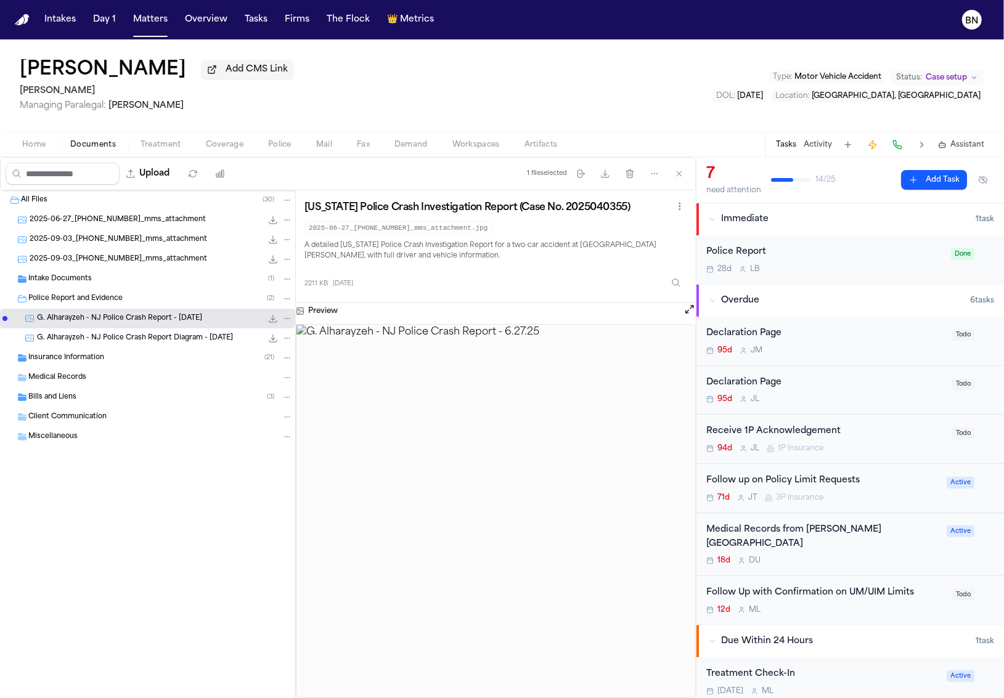
click at [274, 322] on icon "File: G. Alharayzeh - NJ Police Crash Report - 6.27.25" at bounding box center [273, 319] width 8 height 8
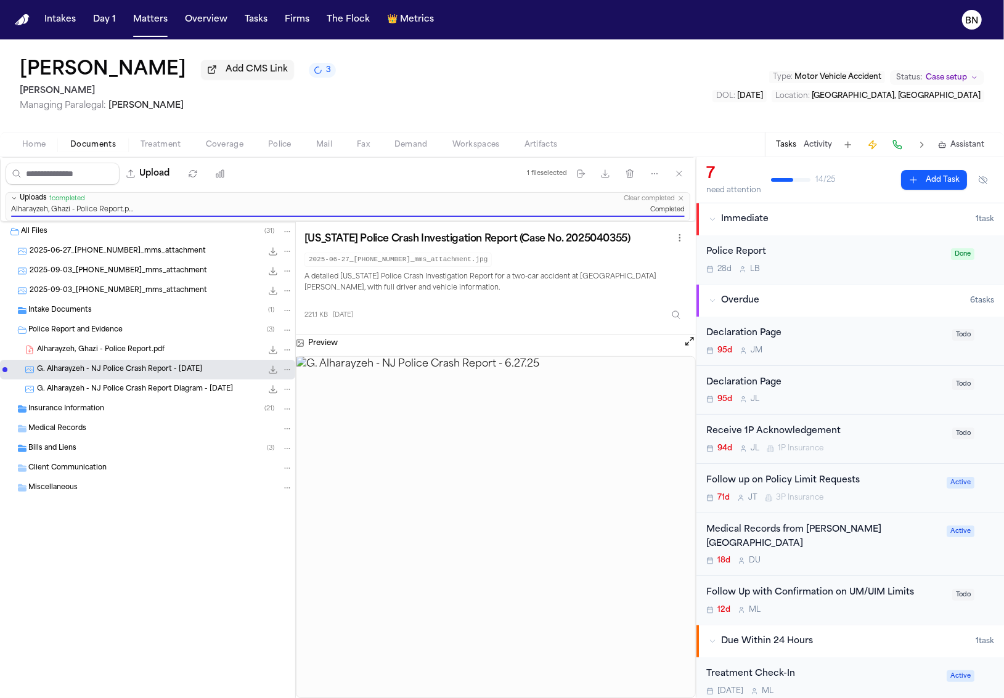
click at [813, 259] on div "Police Report" at bounding box center [824, 252] width 237 height 14
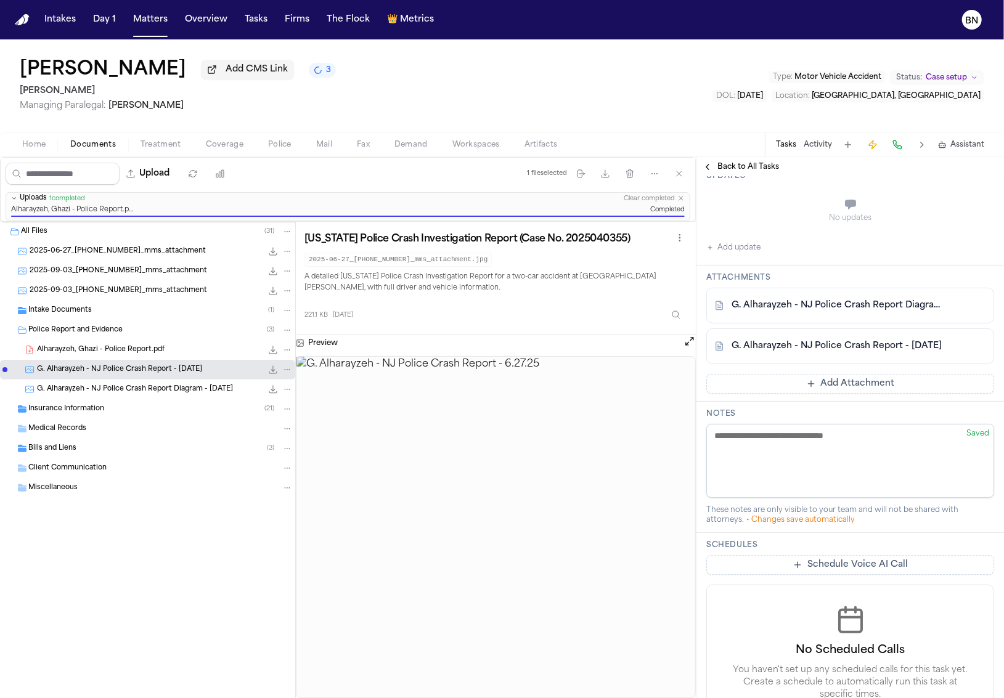
scroll to position [179, 0]
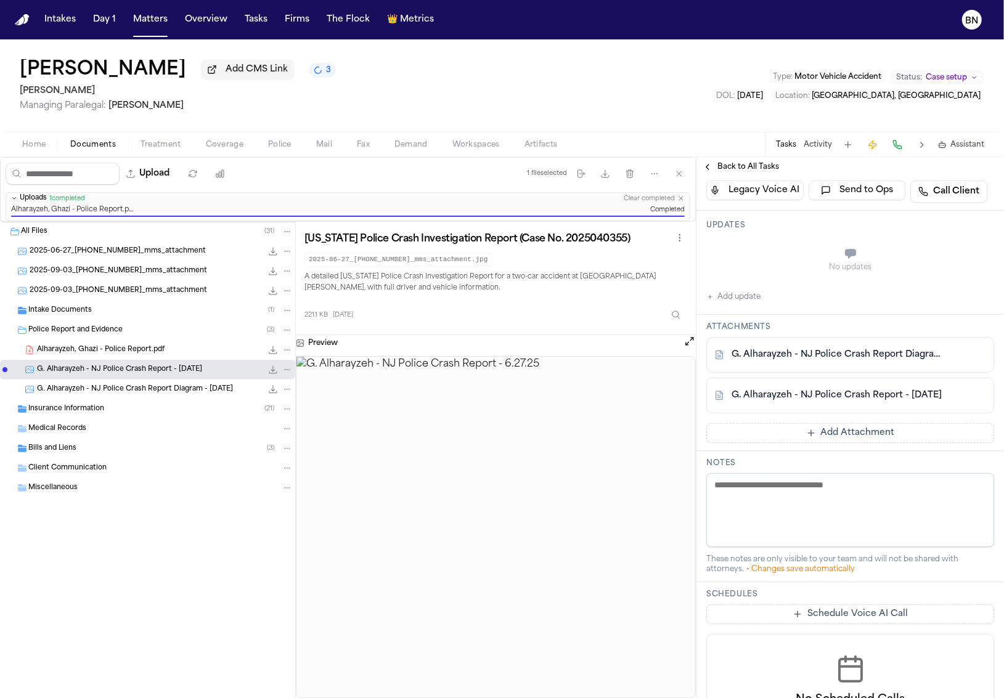
click at [852, 435] on button "Add Attachment" at bounding box center [850, 433] width 288 height 20
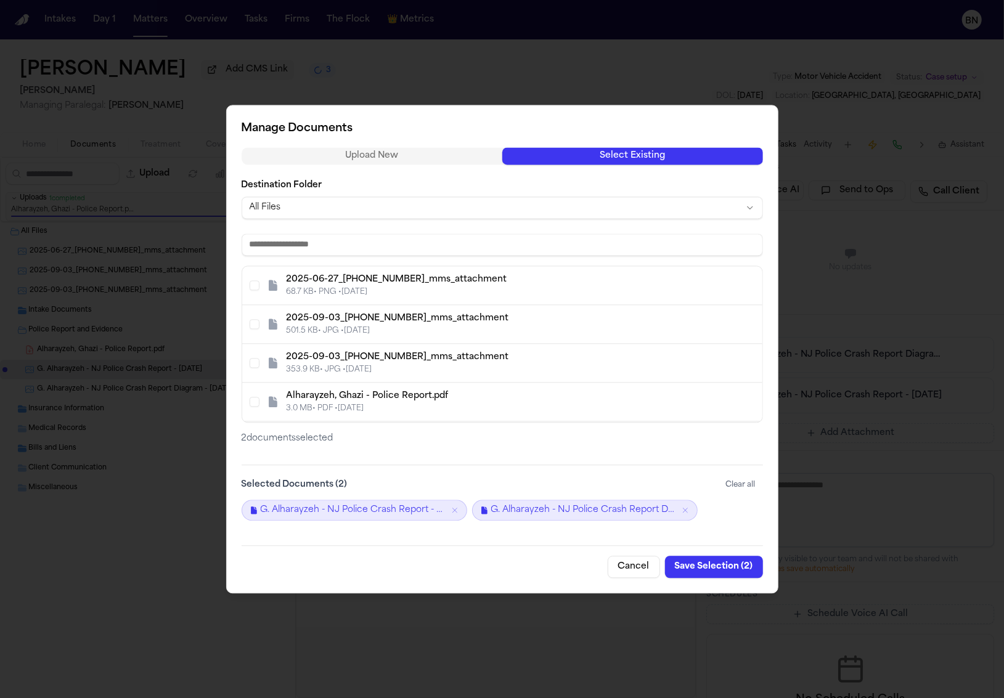
click at [590, 179] on div "Upload New Select Existing Destination Folder All Files 2025-06-27_973-388-9495…" at bounding box center [502, 296] width 521 height 298
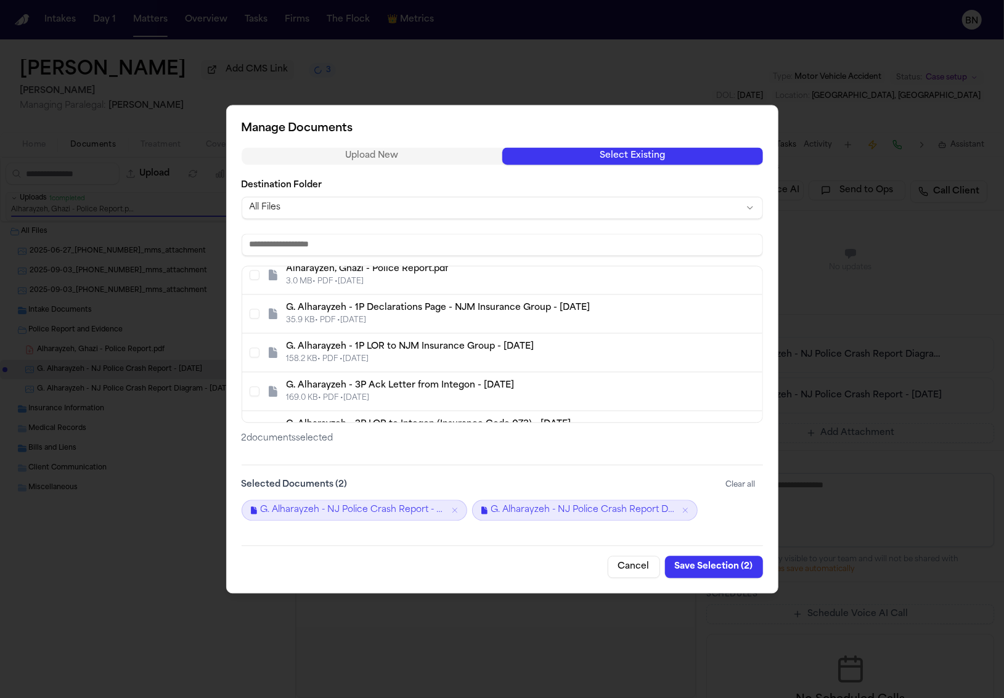
scroll to position [107, 0]
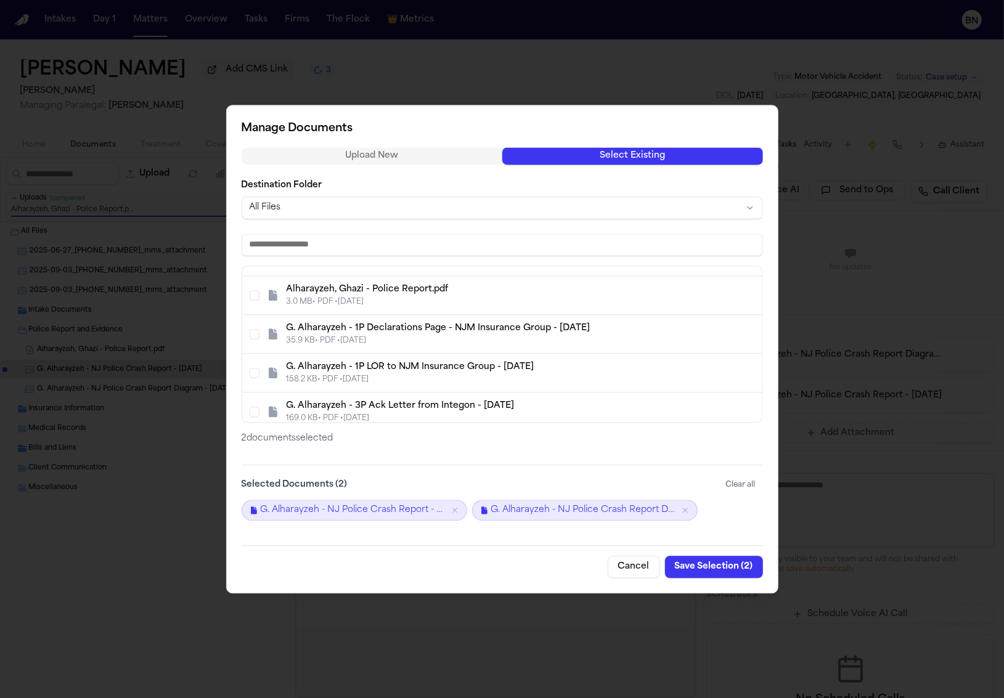
click at [450, 303] on div "3.0 MB • PDF • 9/30/2025" at bounding box center [521, 302] width 468 height 10
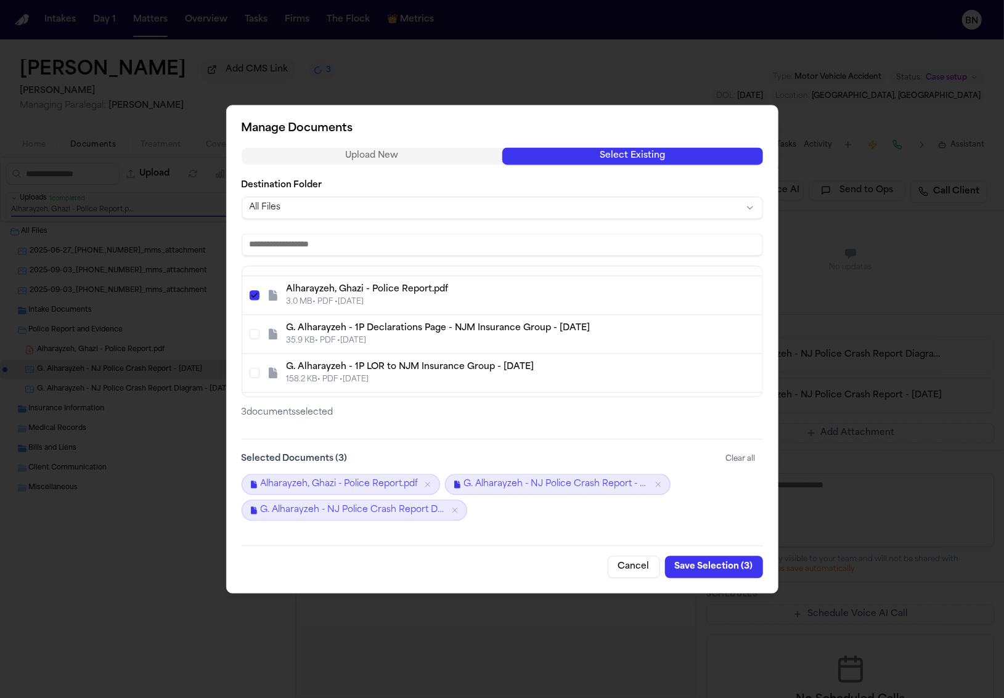
click at [723, 571] on button "Save Selection ( 3 )" at bounding box center [714, 567] width 98 height 22
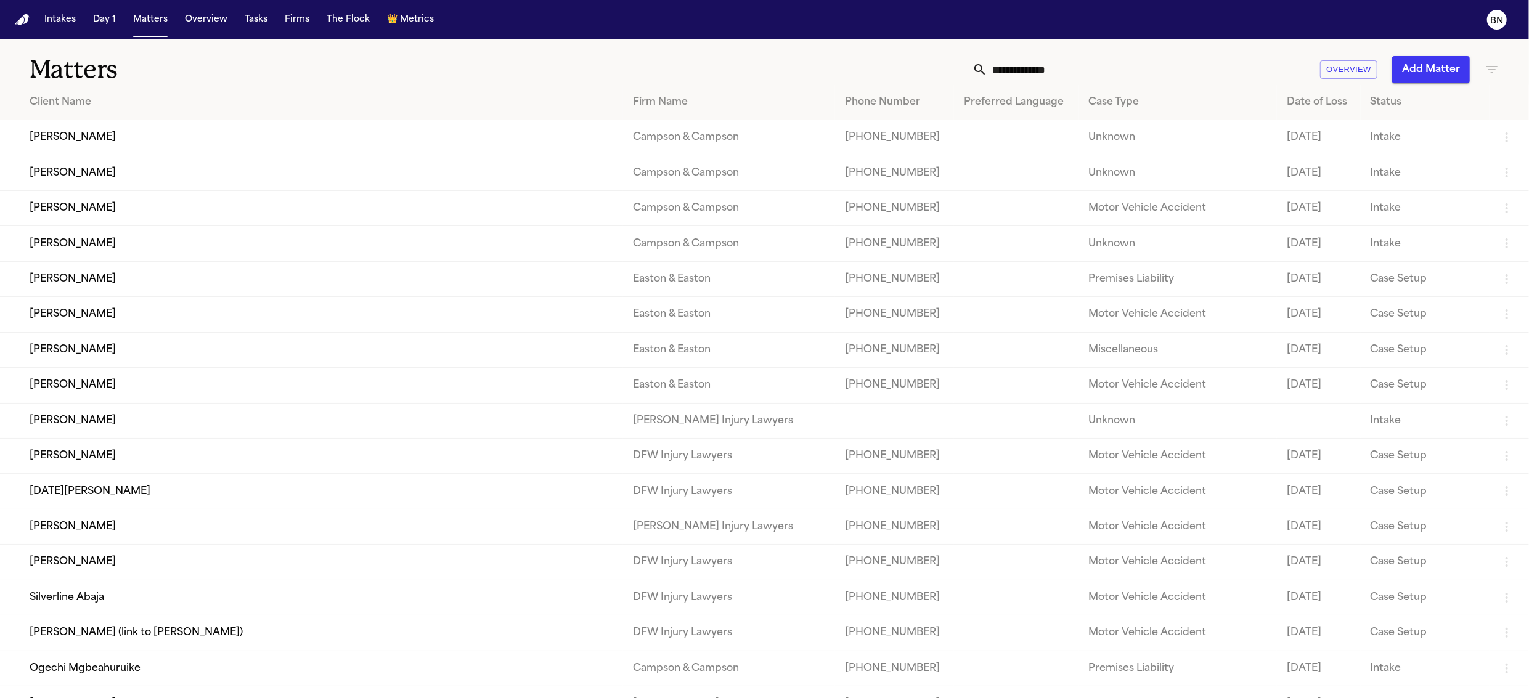
click at [1492, 22] on text "BN" at bounding box center [1497, 21] width 13 height 9
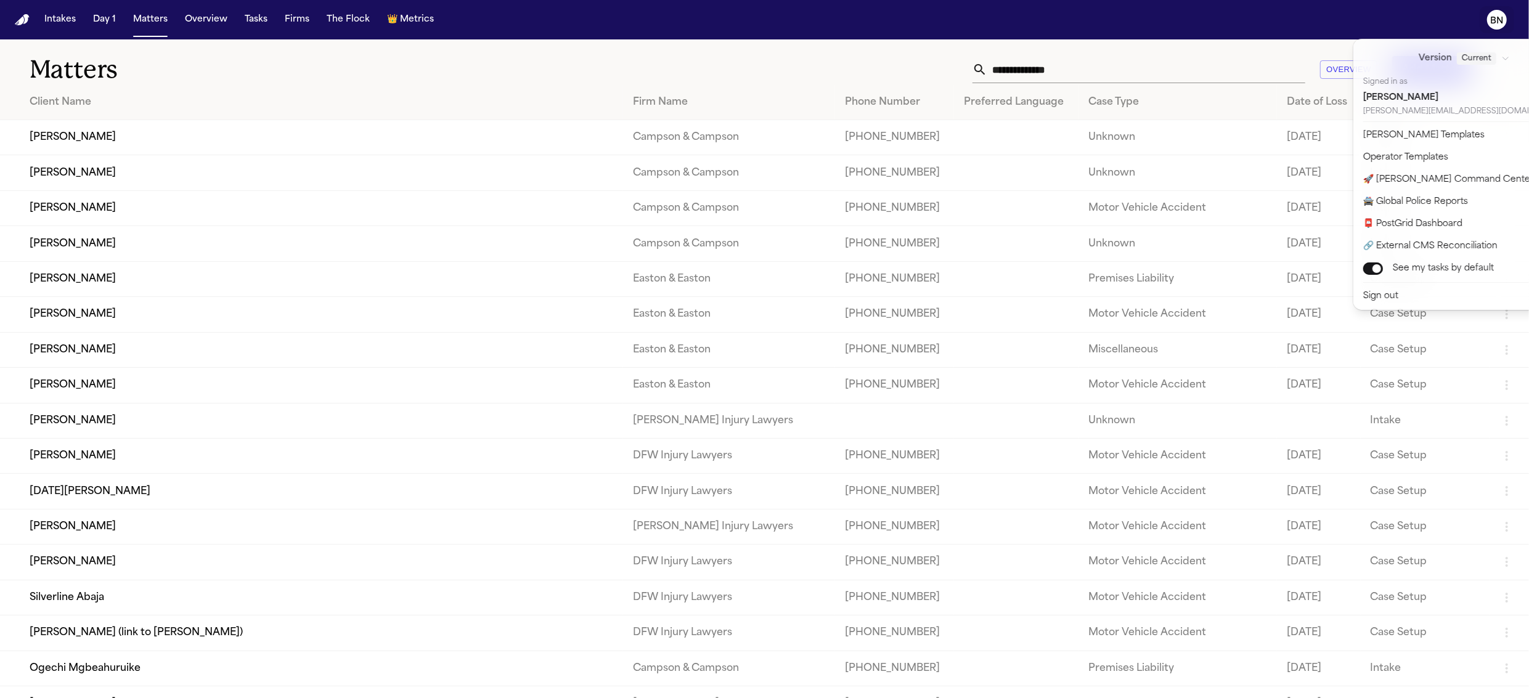
click at [285, 23] on nav "Intakes Day 1 Matters Overview Tasks Firms The Flock 👑 Metrics BN" at bounding box center [764, 19] width 1529 height 39
click at [287, 20] on button "Firms" at bounding box center [297, 20] width 35 height 22
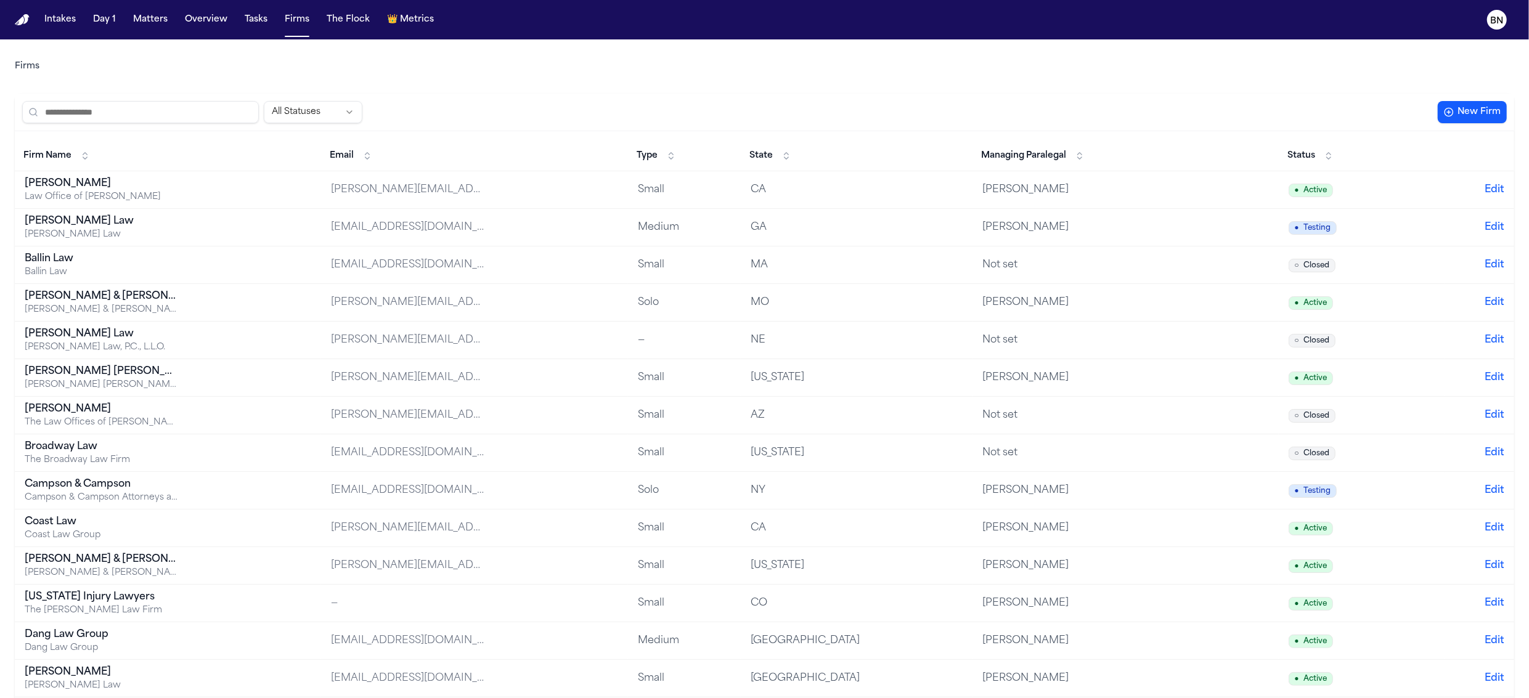
click at [692, 102] on div "All Statuses" at bounding box center [727, 112] width 1410 height 22
click at [1066, 154] on span "Managing Paralegal" at bounding box center [1023, 156] width 85 height 12
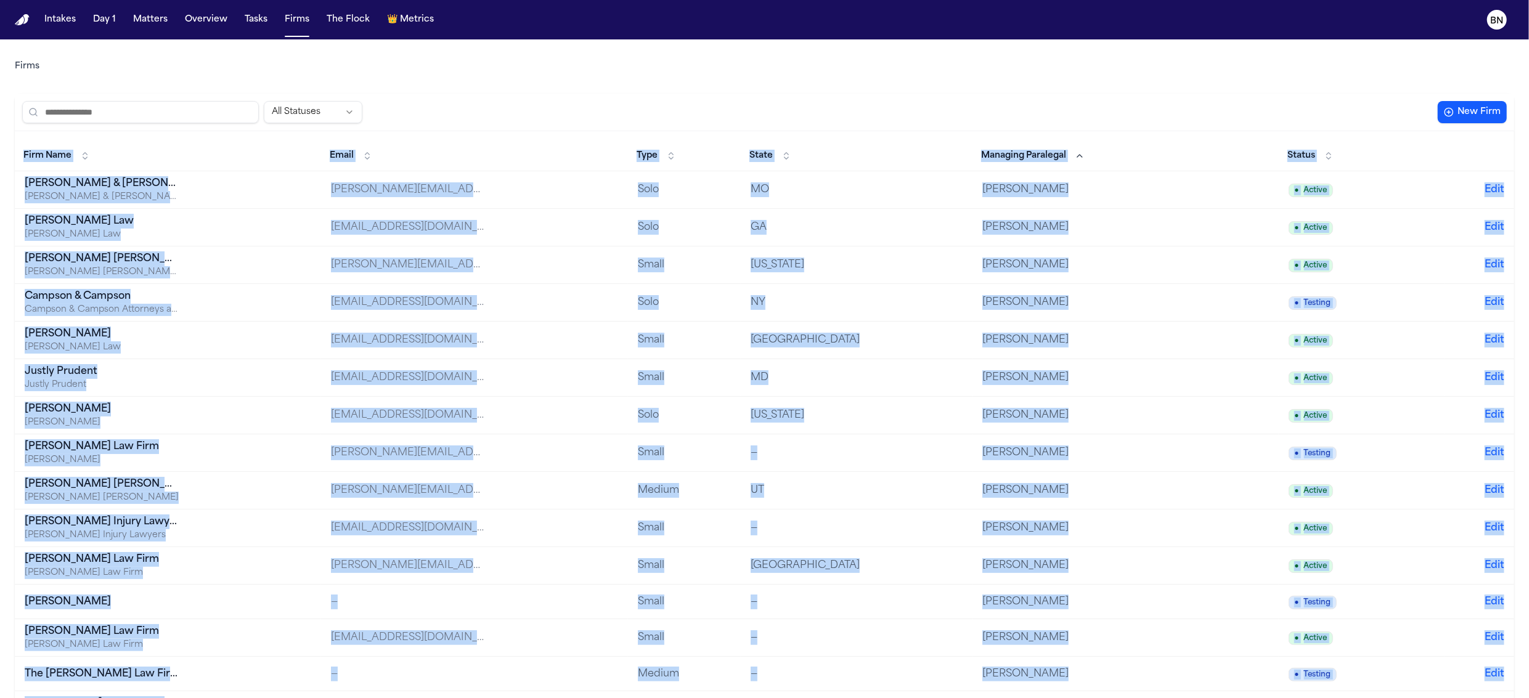
drag, startPoint x: 242, startPoint y: 134, endPoint x: 229, endPoint y: 134, distance: 12.3
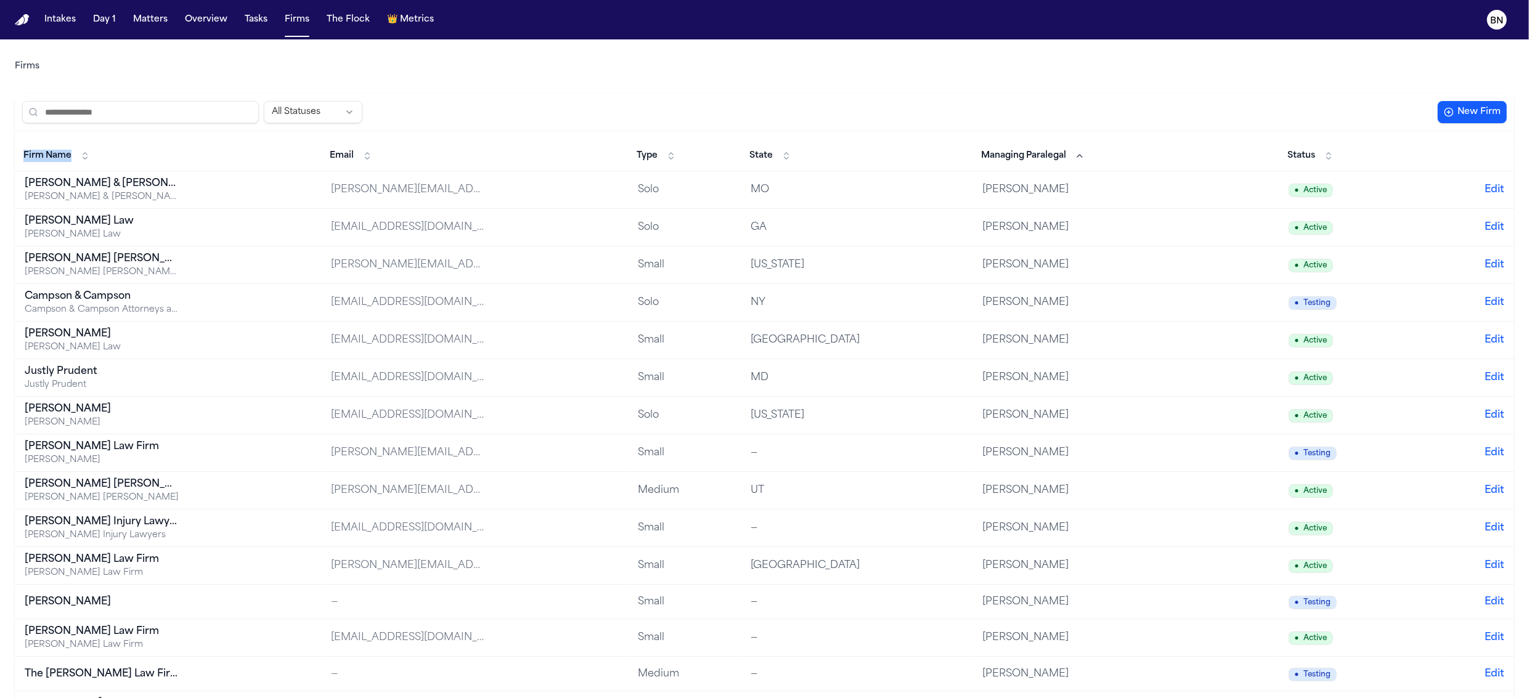
drag, startPoint x: 222, startPoint y: 134, endPoint x: 489, endPoint y: 695, distance: 621.3
click at [0, 0] on div "Intakes Day 1 Matters Overview Tasks Firms The Flock 👑 Metrics BN Firms All Sta…" at bounding box center [764, 349] width 1529 height 698
click at [705, 98] on div "All Statuses New Firm" at bounding box center [764, 113] width 1499 height 38
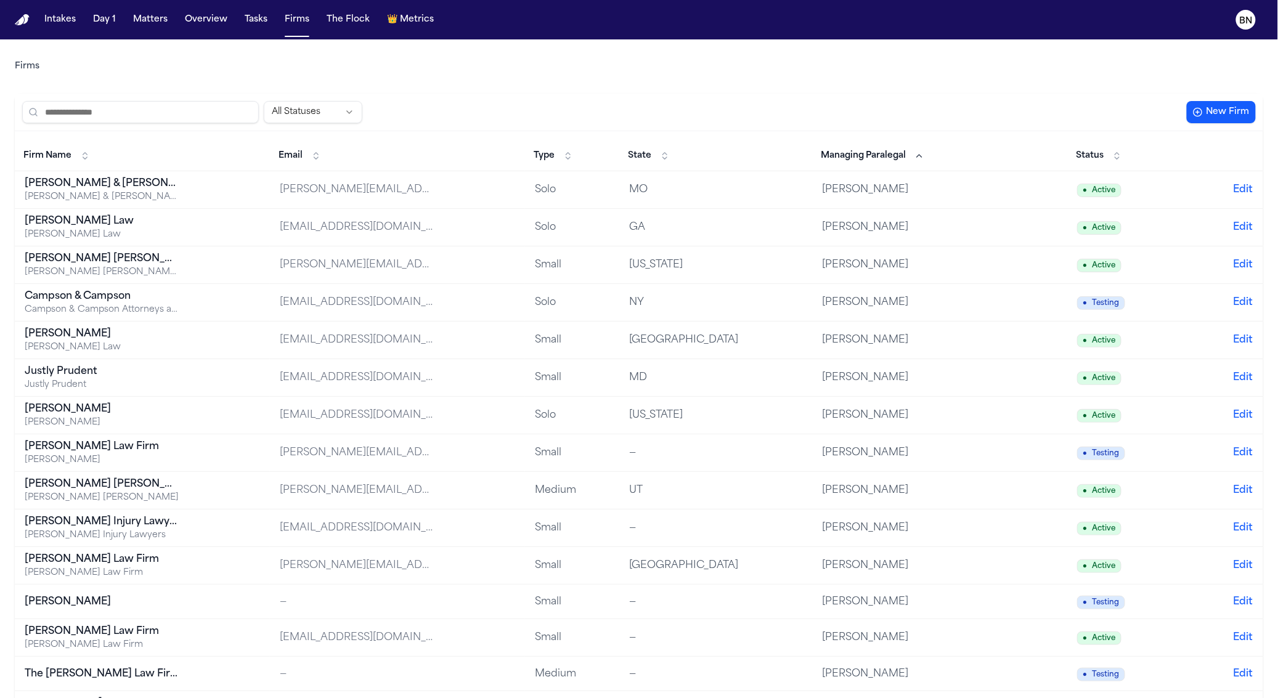
click at [454, 191] on td "paul@becklawmo.com" at bounding box center [397, 190] width 255 height 38
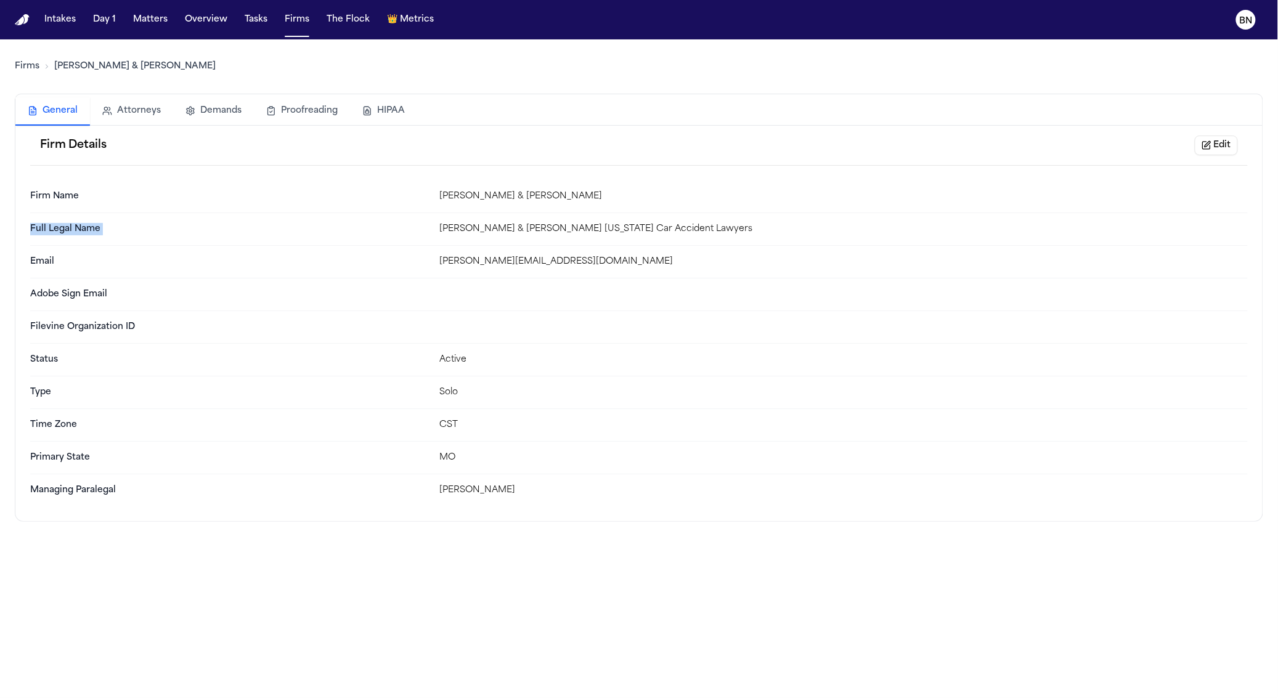
click at [25, 66] on link "Firms" at bounding box center [27, 66] width 25 height 12
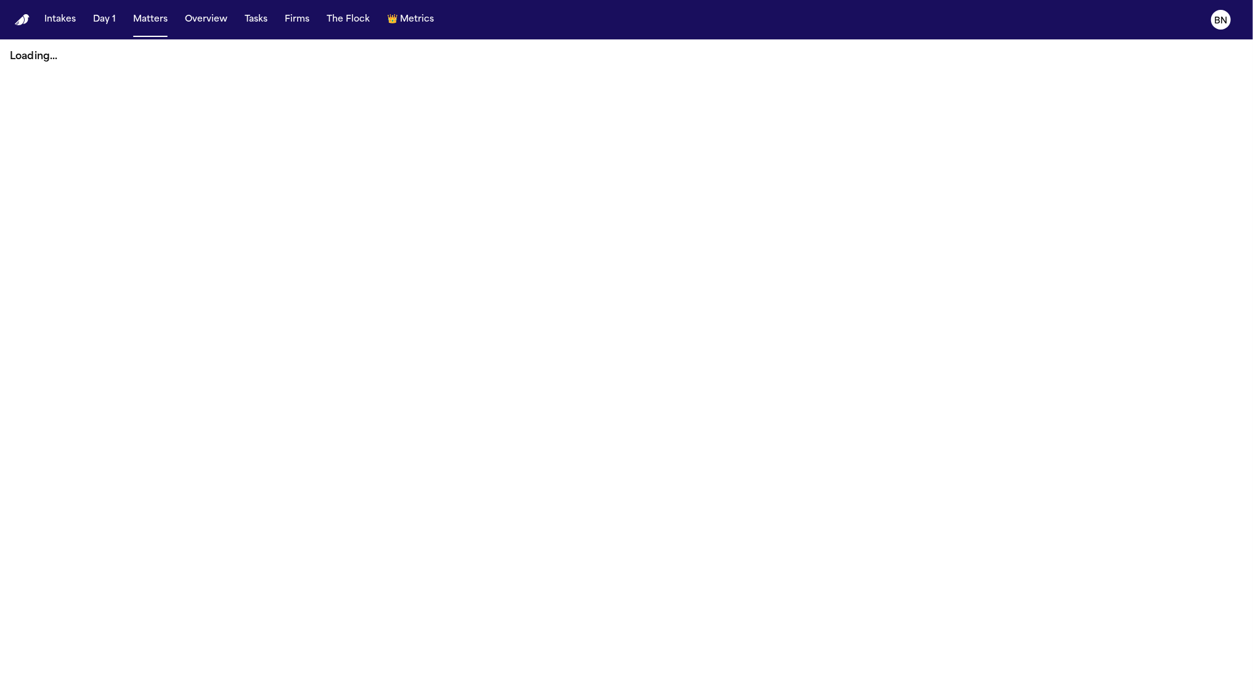
click at [161, 15] on button "Matters" at bounding box center [150, 20] width 44 height 22
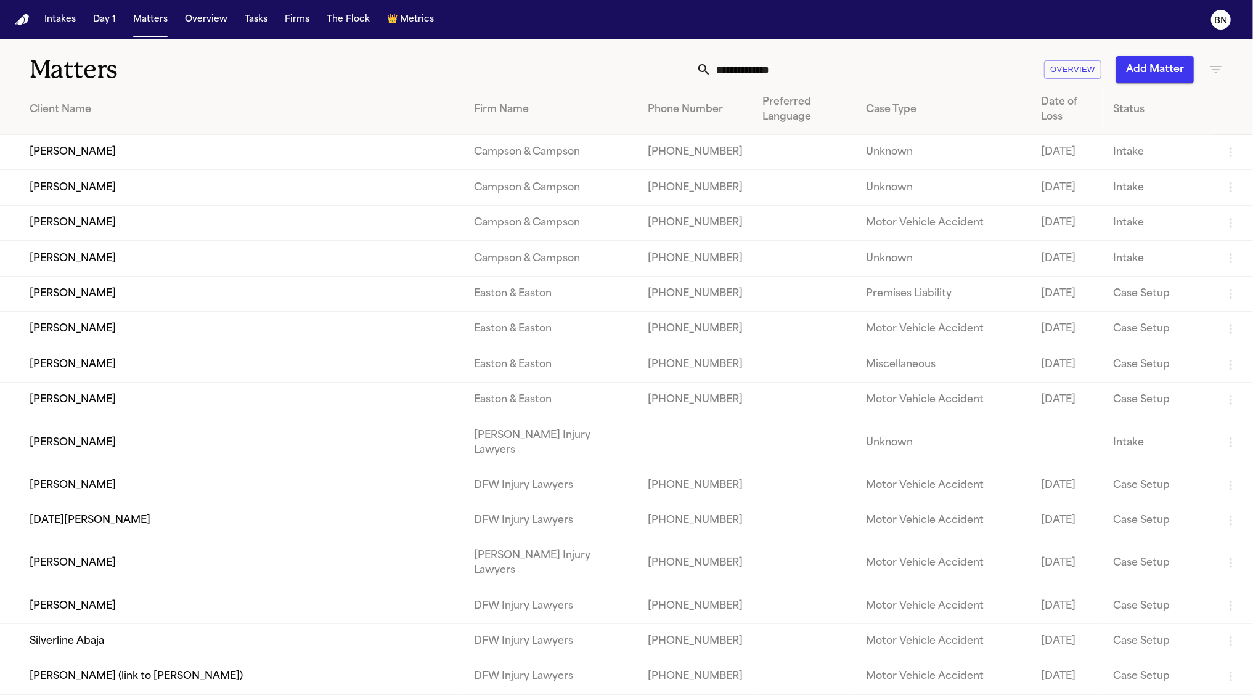
click at [795, 76] on input "text" at bounding box center [870, 69] width 318 height 27
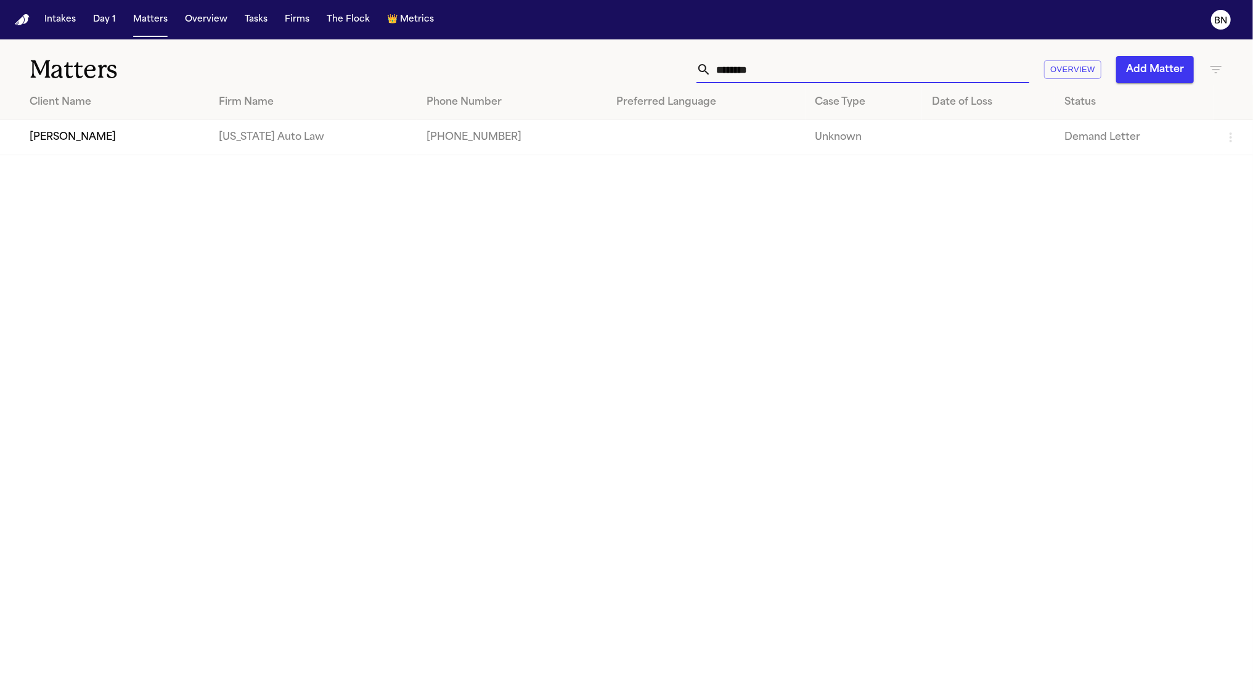
type input "*******"
click at [183, 142] on td "[PERSON_NAME]" at bounding box center [104, 137] width 209 height 35
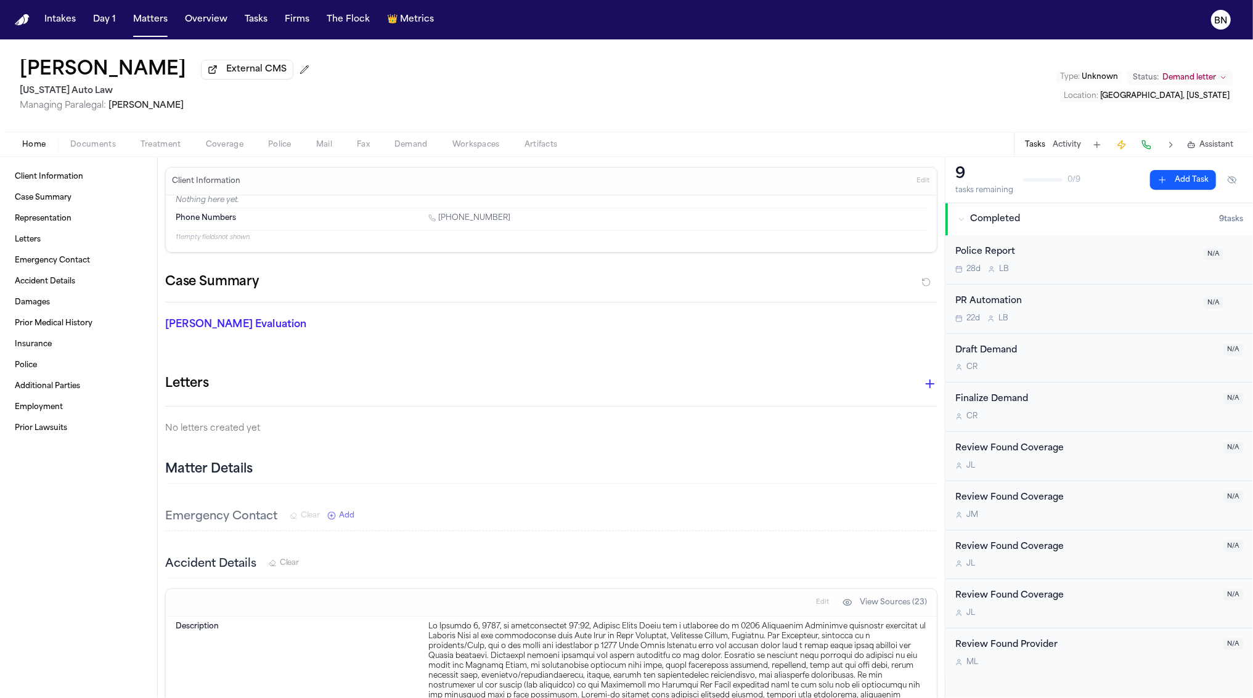
click at [1064, 146] on button "Activity" at bounding box center [1066, 145] width 28 height 10
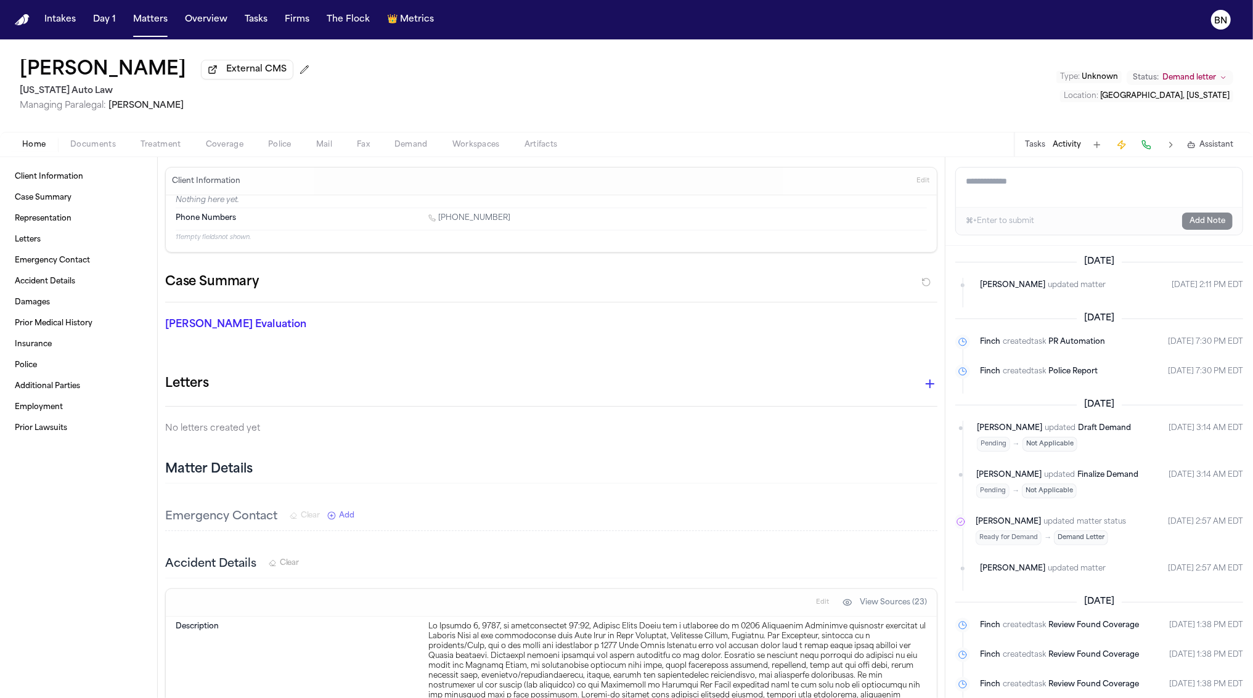
click at [396, 143] on span "Demand" at bounding box center [410, 145] width 33 height 10
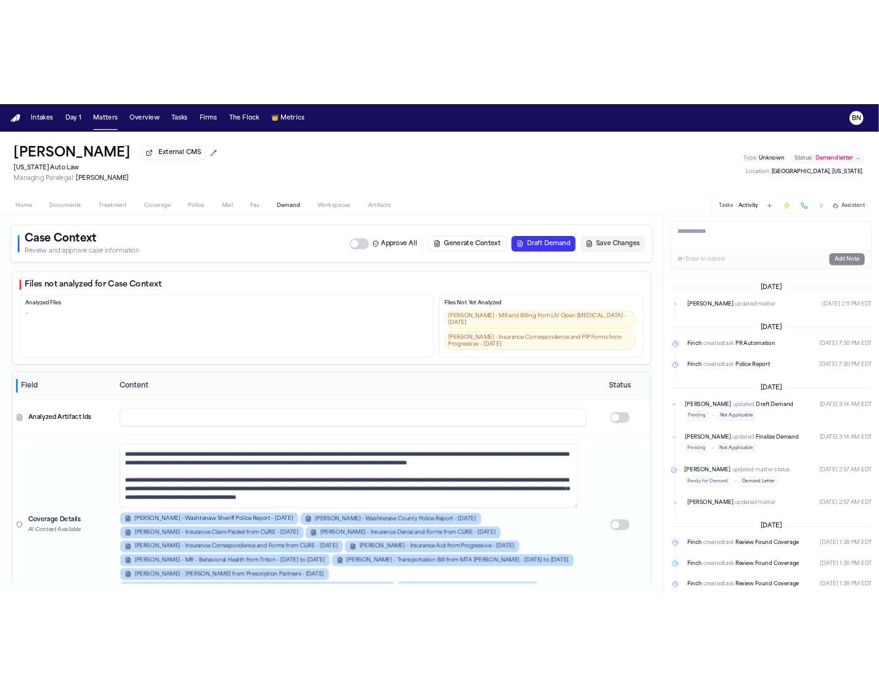
scroll to position [149, 0]
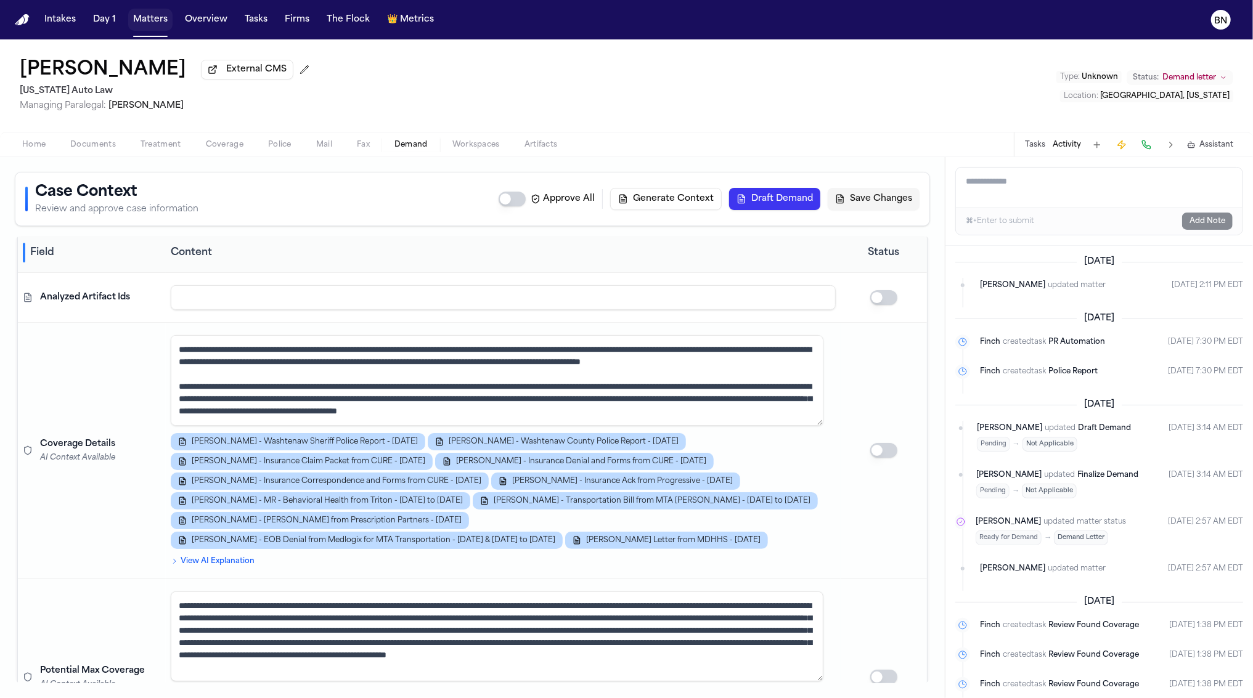
click at [142, 22] on button "Matters" at bounding box center [150, 20] width 44 height 22
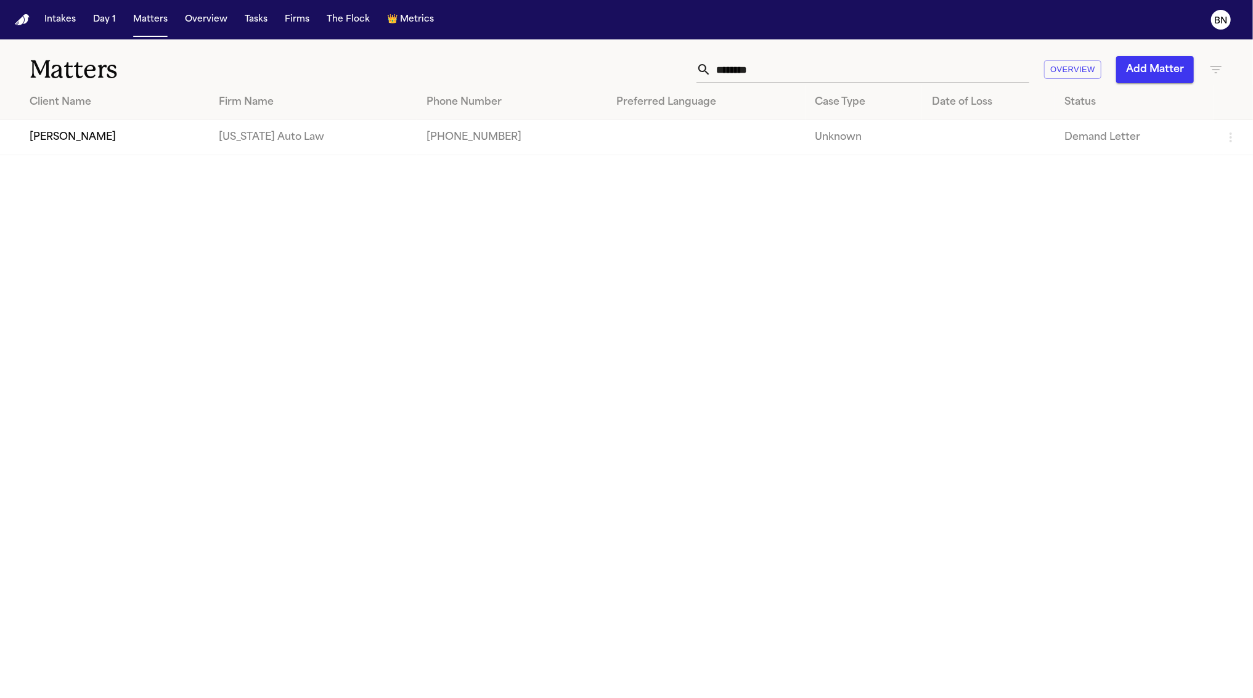
click at [799, 67] on input "*******" at bounding box center [870, 69] width 318 height 27
type input "*******"
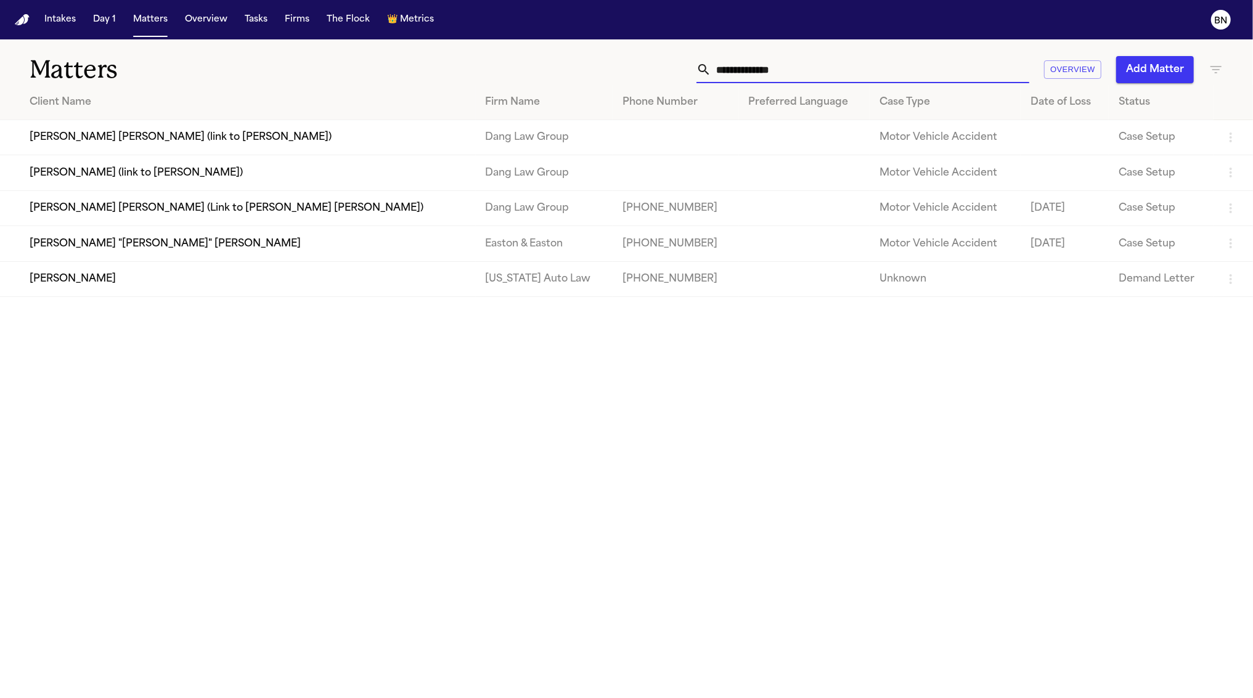
click at [799, 67] on input "text" at bounding box center [870, 69] width 318 height 27
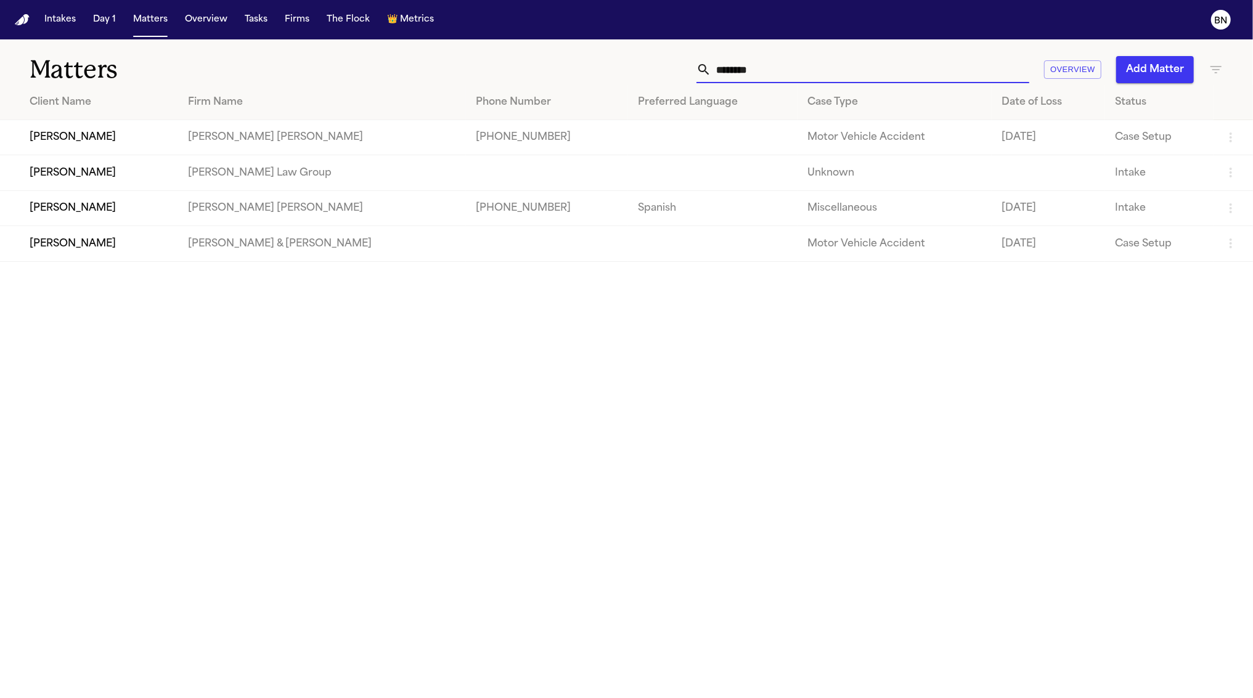
type input "*********"
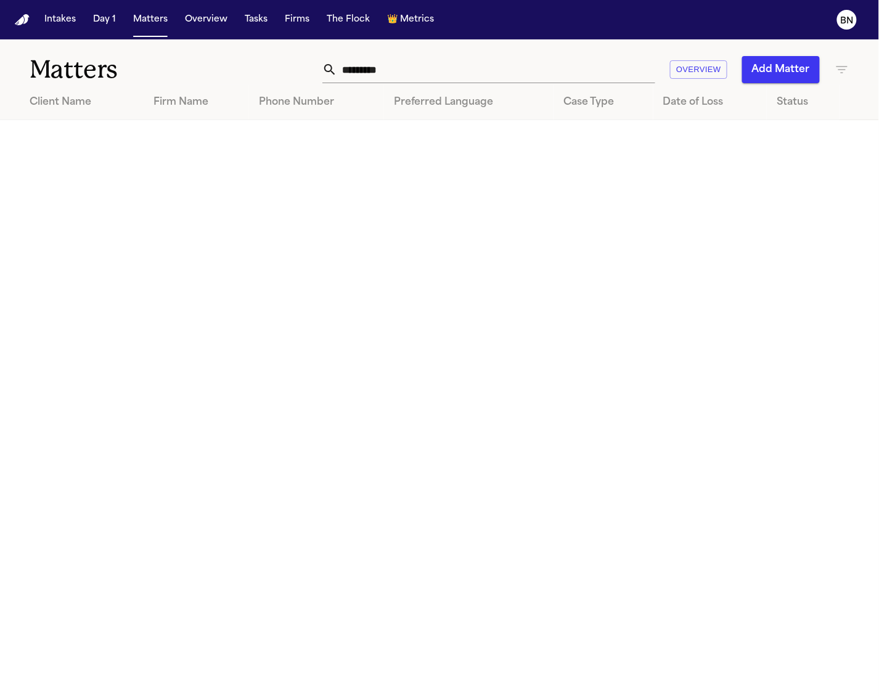
click at [777, 67] on button "Add Matter" at bounding box center [781, 69] width 78 height 27
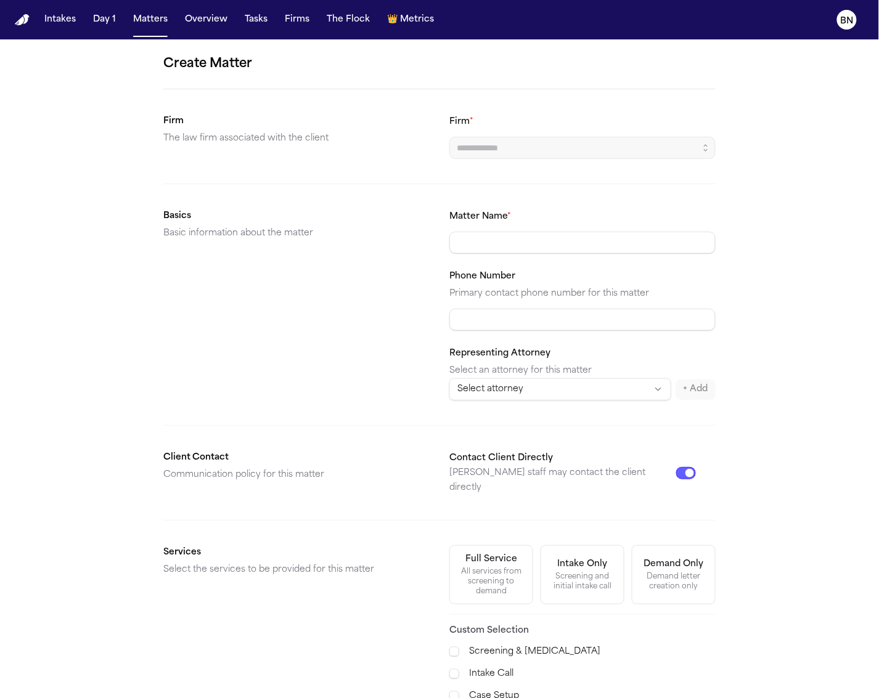
click at [535, 147] on input "Firm *" at bounding box center [582, 148] width 266 height 22
click at [553, 184] on body "**********" at bounding box center [439, 349] width 879 height 698
type input "**********"
click at [597, 248] on input "Matter Name *" at bounding box center [582, 243] width 266 height 22
paste input "**********"
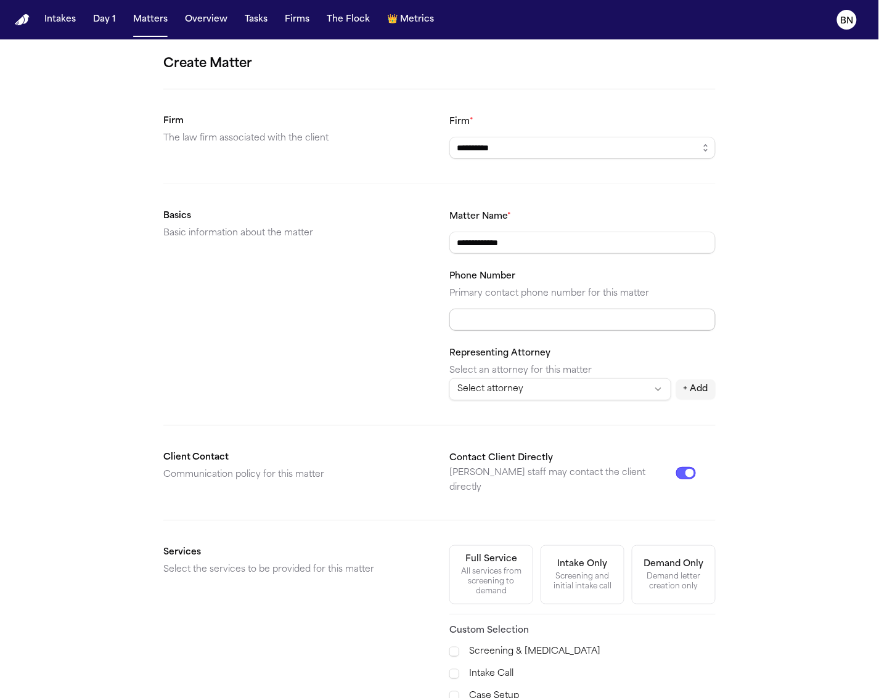
type input "**********"
click at [665, 328] on input "Phone Number" at bounding box center [582, 320] width 266 height 22
drag, startPoint x: 472, startPoint y: 316, endPoint x: 485, endPoint y: 328, distance: 17.4
click at [472, 317] on input "Phone Number" at bounding box center [582, 320] width 266 height 22
paste input "**********"
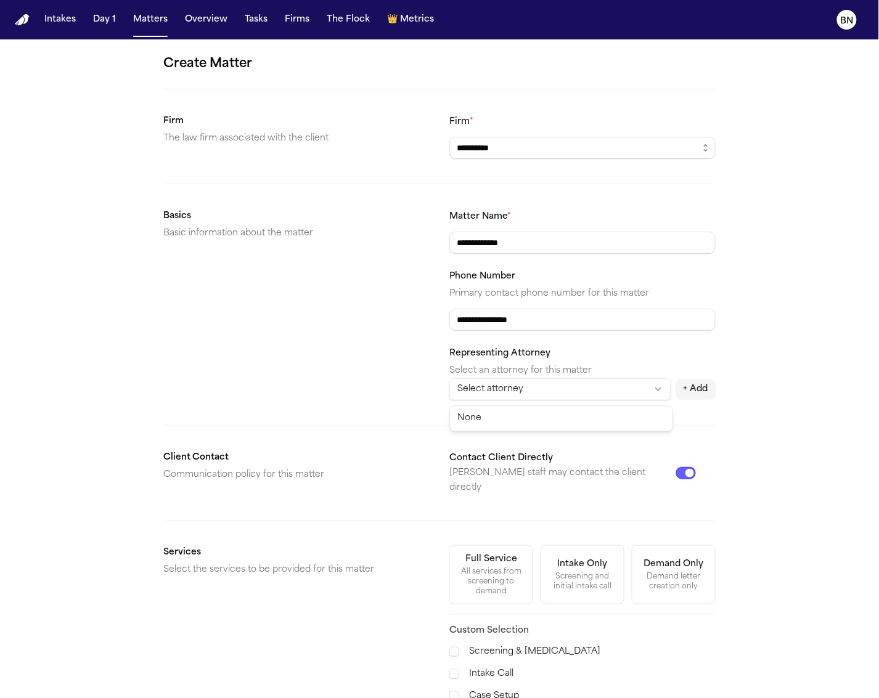
click at [554, 391] on html "**********" at bounding box center [439, 349] width 879 height 698
click at [458, 323] on html "**********" at bounding box center [439, 349] width 879 height 698
drag, startPoint x: 470, startPoint y: 325, endPoint x: 428, endPoint y: 319, distance: 42.4
click at [429, 319] on section "**********" at bounding box center [439, 305] width 552 height 192
type input "**********"
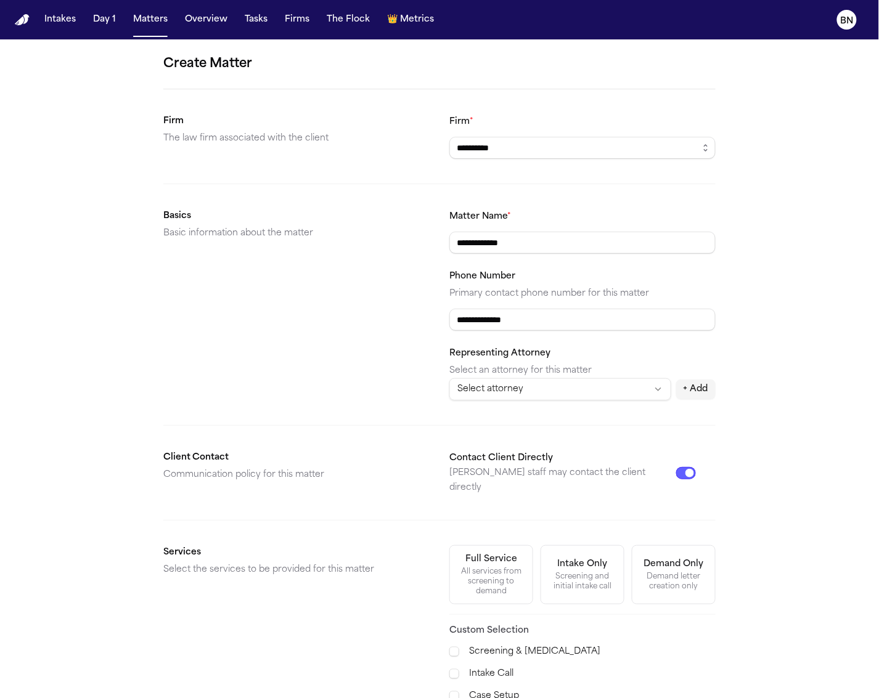
click at [534, 384] on html "**********" at bounding box center [439, 349] width 879 height 698
click at [437, 375] on html "**********" at bounding box center [439, 349] width 879 height 698
click at [473, 567] on div "All services from screening to demand" at bounding box center [491, 582] width 68 height 30
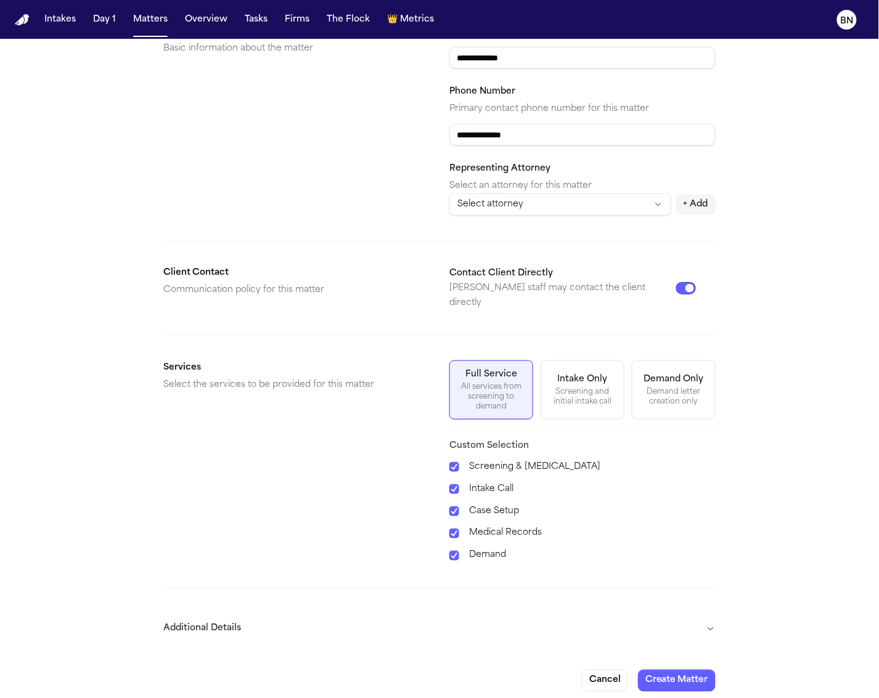
click at [488, 613] on button "Additional Details" at bounding box center [439, 629] width 552 height 32
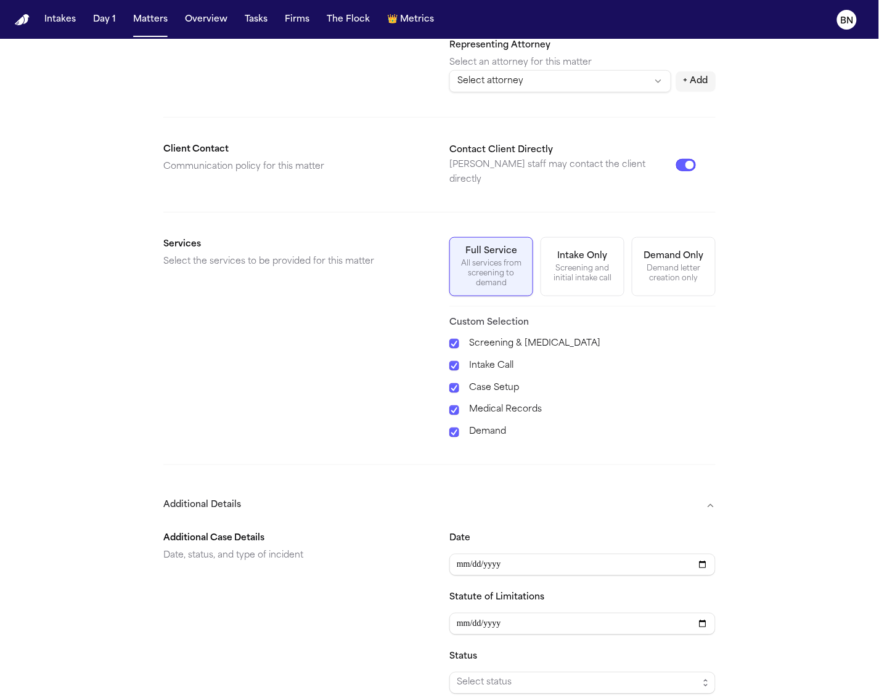
scroll to position [508, 0]
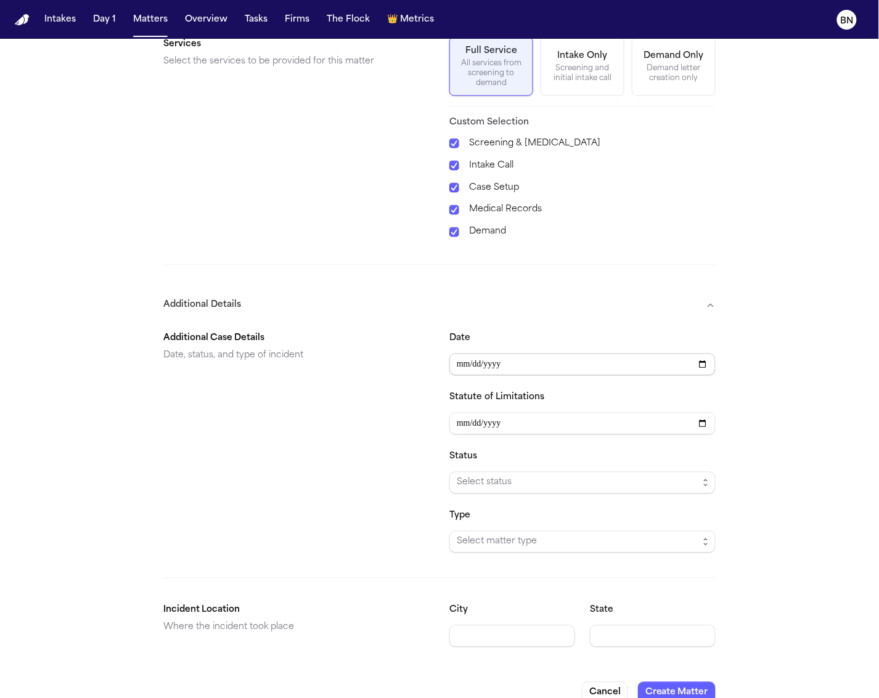
click at [465, 357] on input "Date" at bounding box center [582, 365] width 266 height 22
type input "**********"
click at [458, 413] on input "Statute of Limitations" at bounding box center [582, 424] width 266 height 22
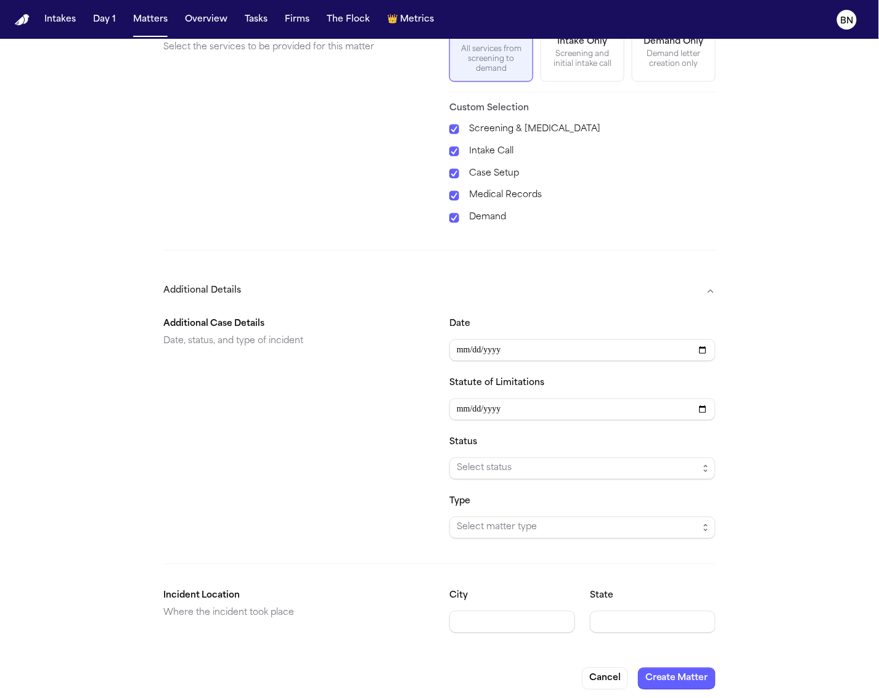
type input "**********"
click at [529, 472] on div "**********" at bounding box center [582, 428] width 266 height 222
click at [530, 465] on span "Select status" at bounding box center [578, 469] width 242 height 15
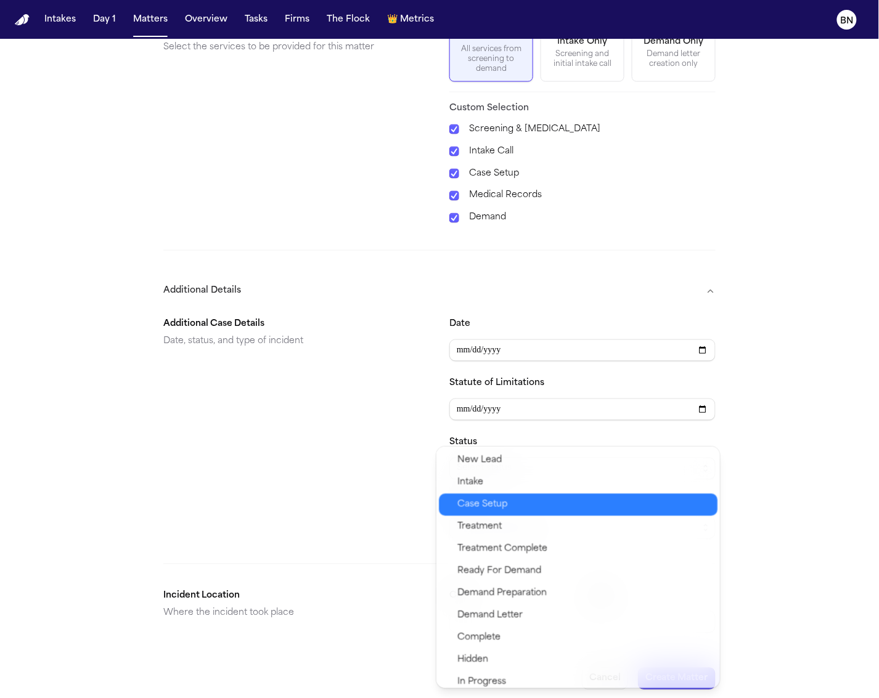
click at [586, 504] on span "Case Setup" at bounding box center [583, 504] width 253 height 15
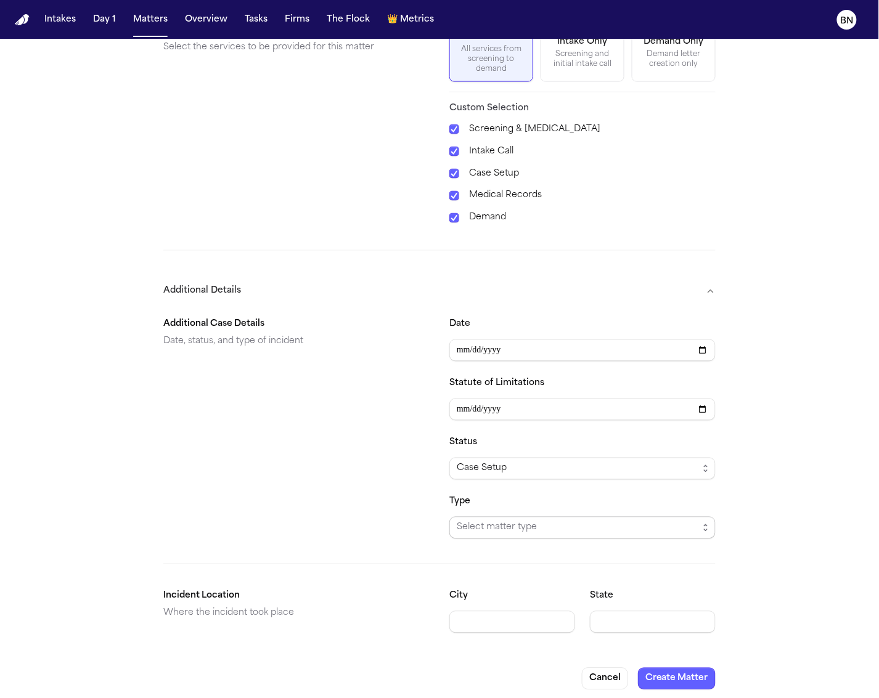
click at [537, 521] on span "Select matter type" at bounding box center [578, 528] width 242 height 15
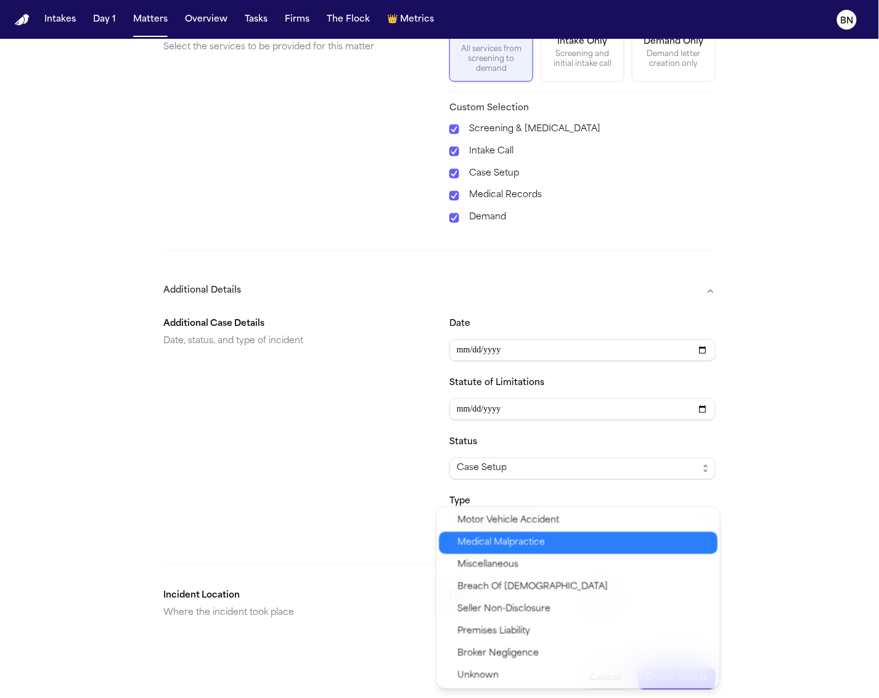
click at [536, 523] on span "Motor Vehicle Accident" at bounding box center [508, 520] width 102 height 15
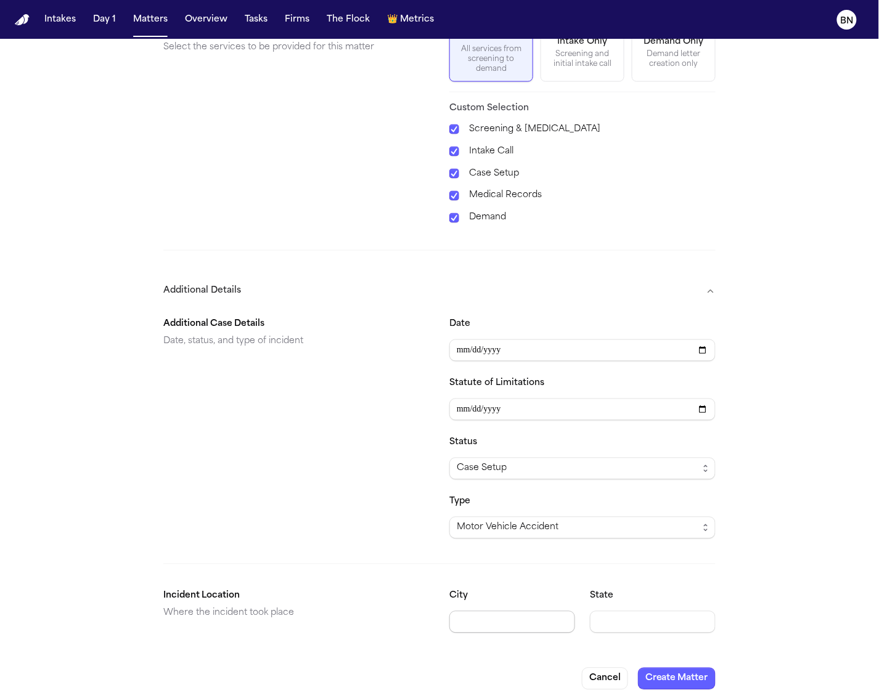
click at [531, 614] on input "City" at bounding box center [512, 622] width 126 height 22
click at [499, 611] on input "City" at bounding box center [512, 622] width 126 height 22
click at [494, 611] on input "*********" at bounding box center [512, 622] width 126 height 22
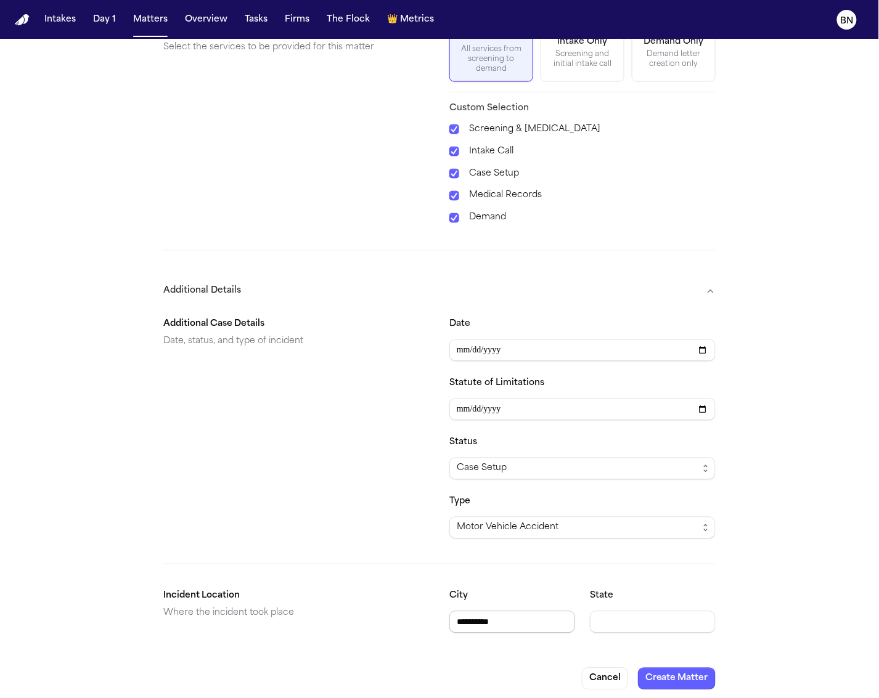
click at [495, 611] on input "*********" at bounding box center [512, 622] width 126 height 22
paste input "******"
type input "**********"
click at [628, 616] on input "State" at bounding box center [653, 622] width 126 height 22
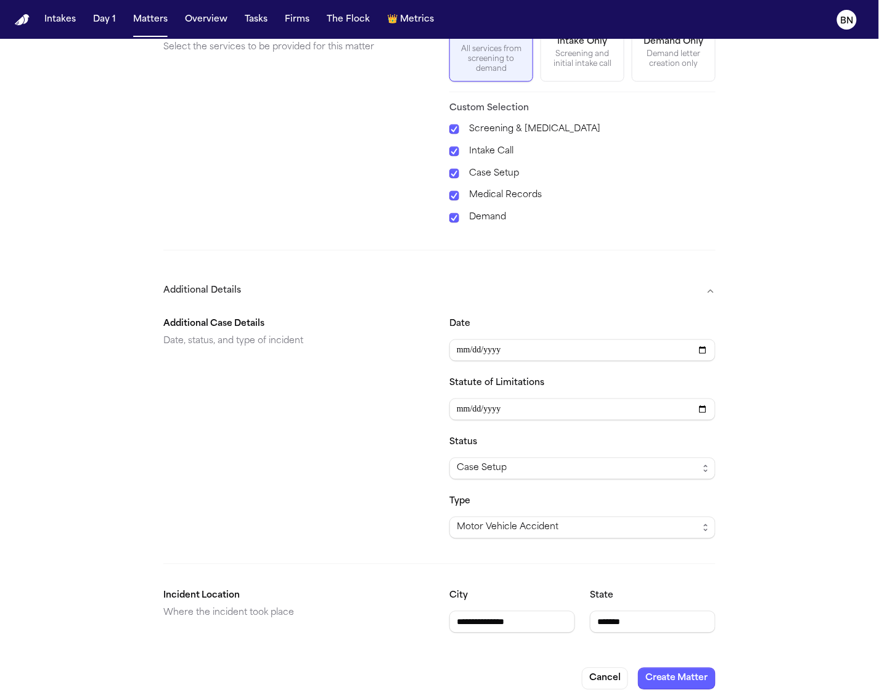
type input "*******"
click at [536, 615] on input "**********" at bounding box center [512, 622] width 126 height 22
click at [535, 614] on input "**********" at bounding box center [512, 622] width 126 height 22
paste input "**********"
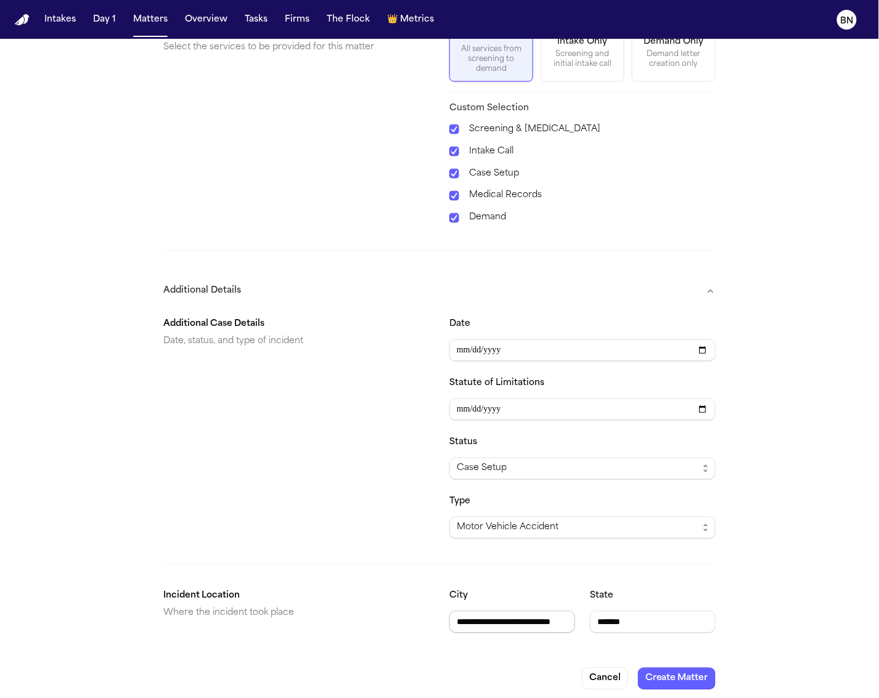
scroll to position [0, 43]
type input "**********"
click at [695, 679] on button "Create Matter" at bounding box center [677, 680] width 78 height 22
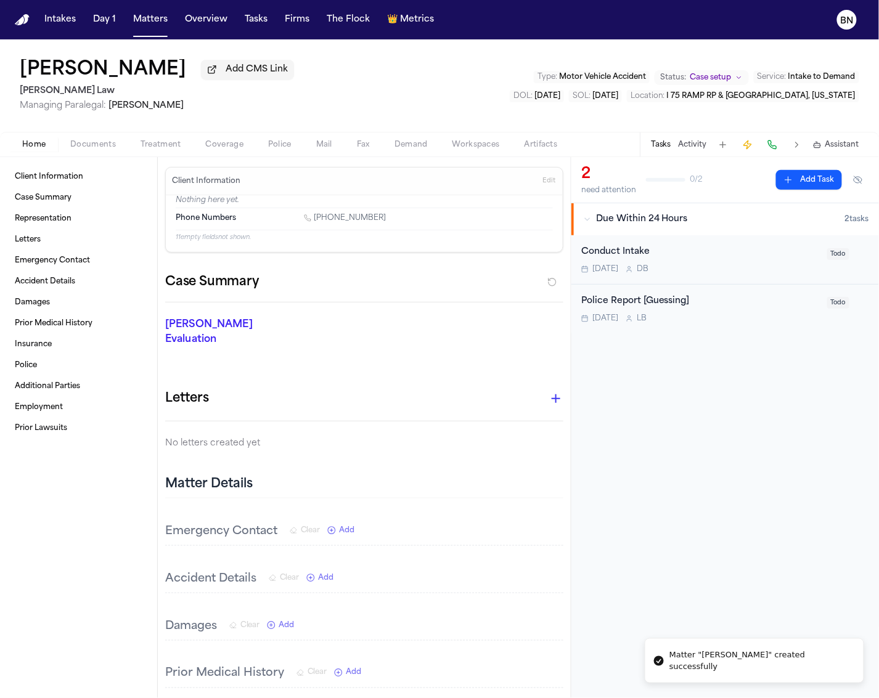
click at [105, 150] on span "Documents" at bounding box center [93, 145] width 46 height 10
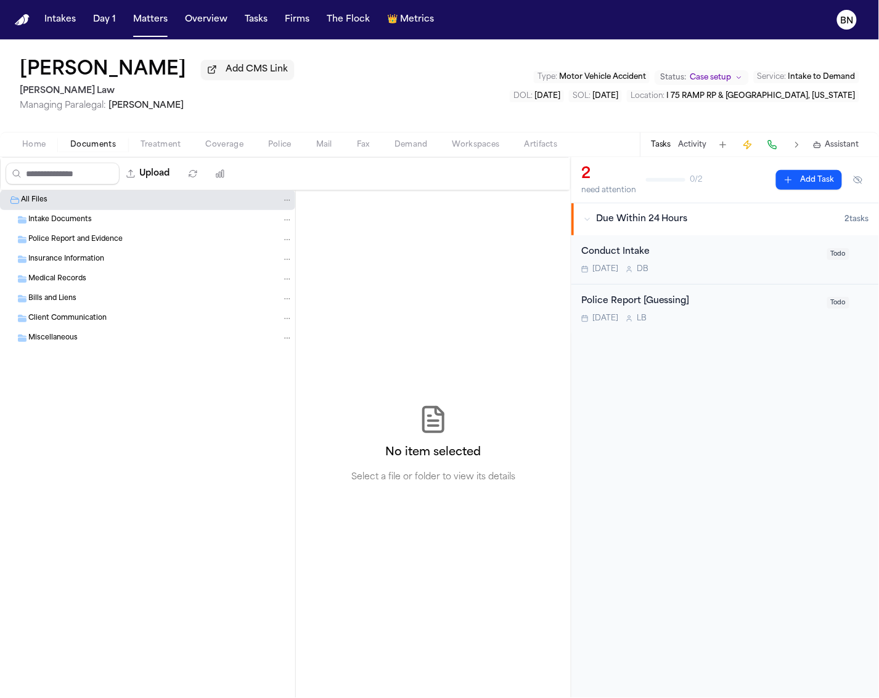
click at [675, 256] on div "Conduct Intake" at bounding box center [700, 252] width 238 height 14
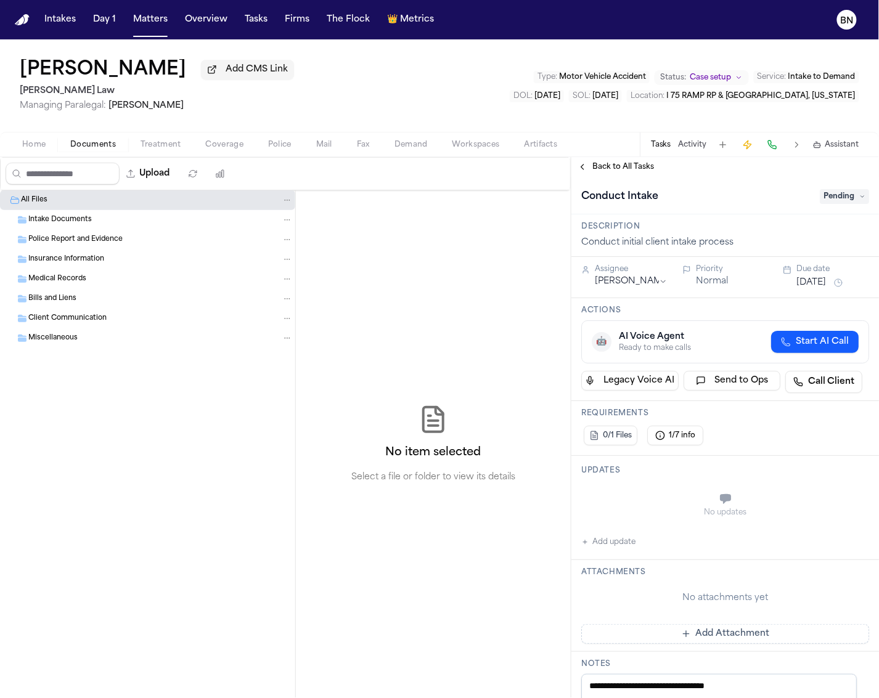
click at [827, 204] on span "Pending" at bounding box center [844, 196] width 49 height 15
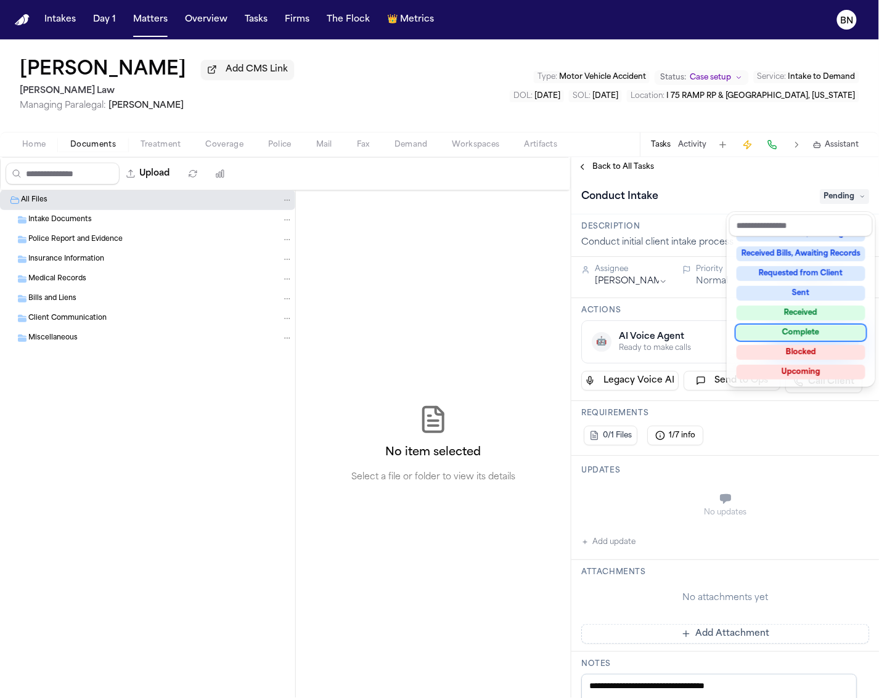
click at [818, 332] on div "Complete" at bounding box center [800, 332] width 129 height 15
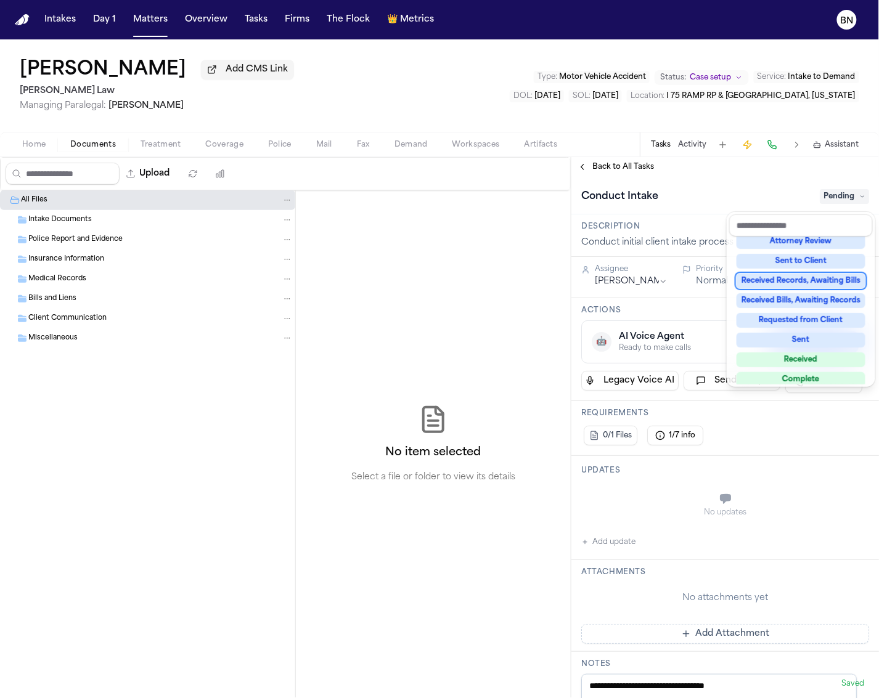
click at [641, 185] on div "Conduct Intake Pending" at bounding box center [724, 196] width 307 height 38
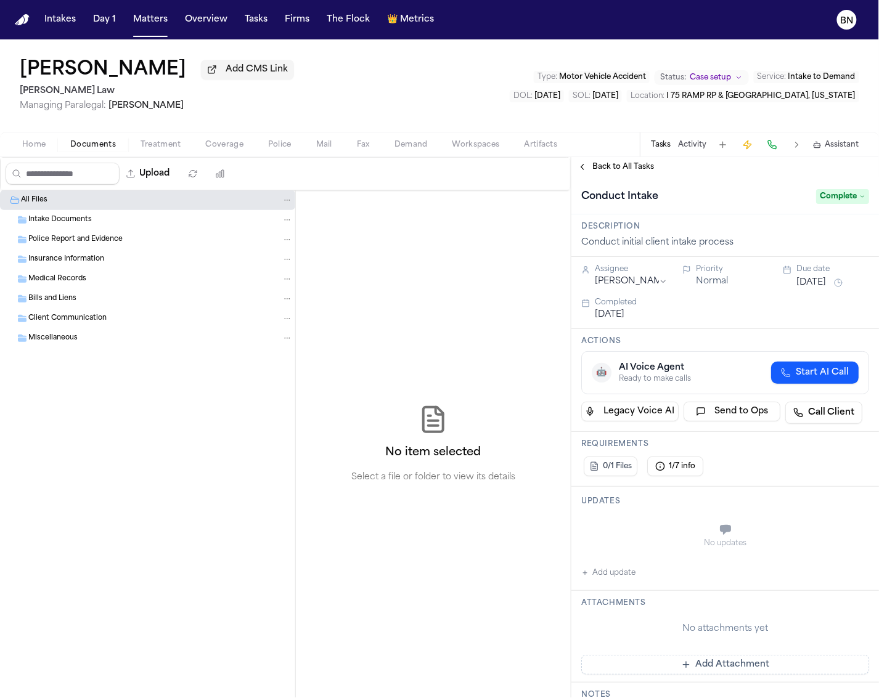
click at [632, 176] on div "Back to All Tasks" at bounding box center [724, 167] width 307 height 20
click at [631, 172] on span "Back to All Tasks" at bounding box center [623, 167] width 62 height 10
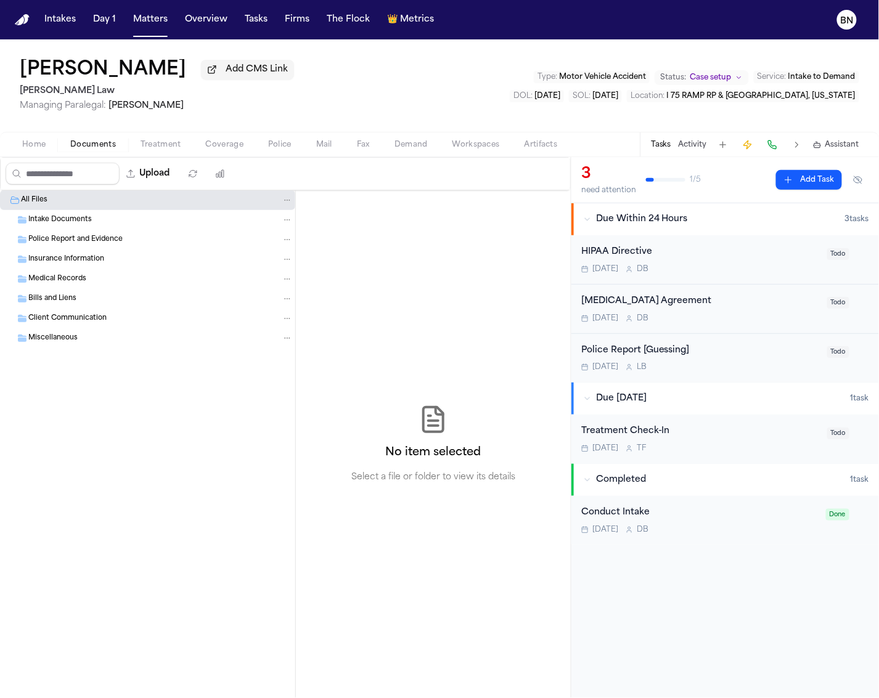
click at [37, 150] on span "Home" at bounding box center [33, 145] width 23 height 10
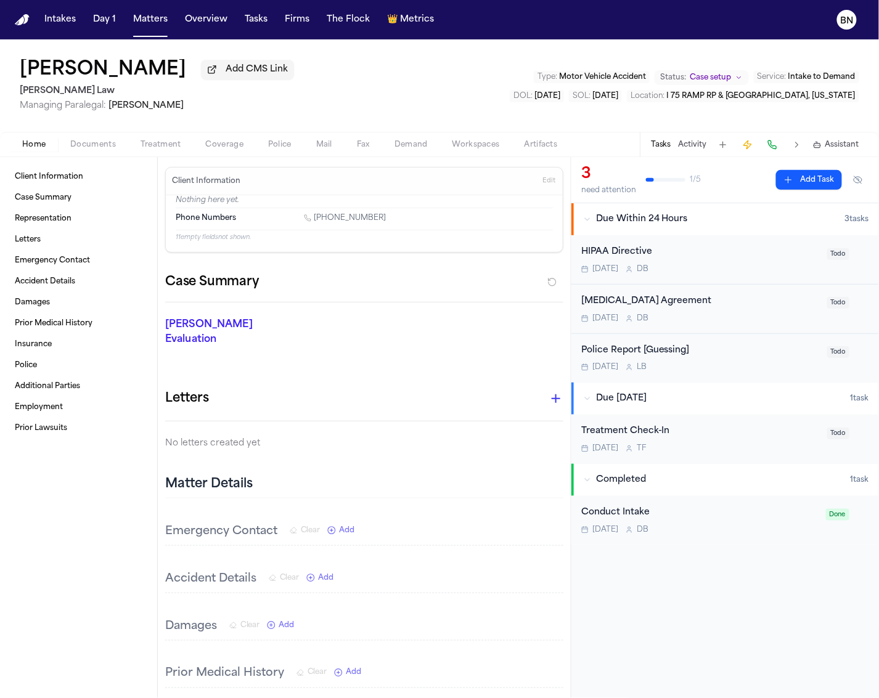
click at [542, 178] on span "Edit" at bounding box center [548, 181] width 13 height 9
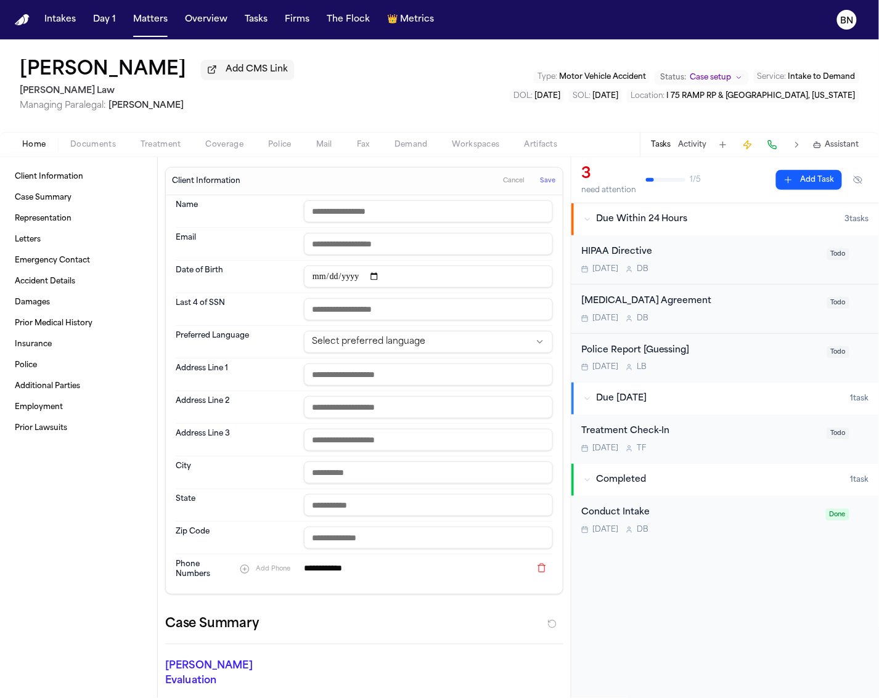
click at [422, 218] on input "text" at bounding box center [428, 211] width 249 height 22
paste input "**********"
type input "**********"
click at [261, 329] on div "Preferred Language Select preferred language" at bounding box center [364, 342] width 377 height 33
click at [422, 249] on input "email" at bounding box center [428, 244] width 249 height 22
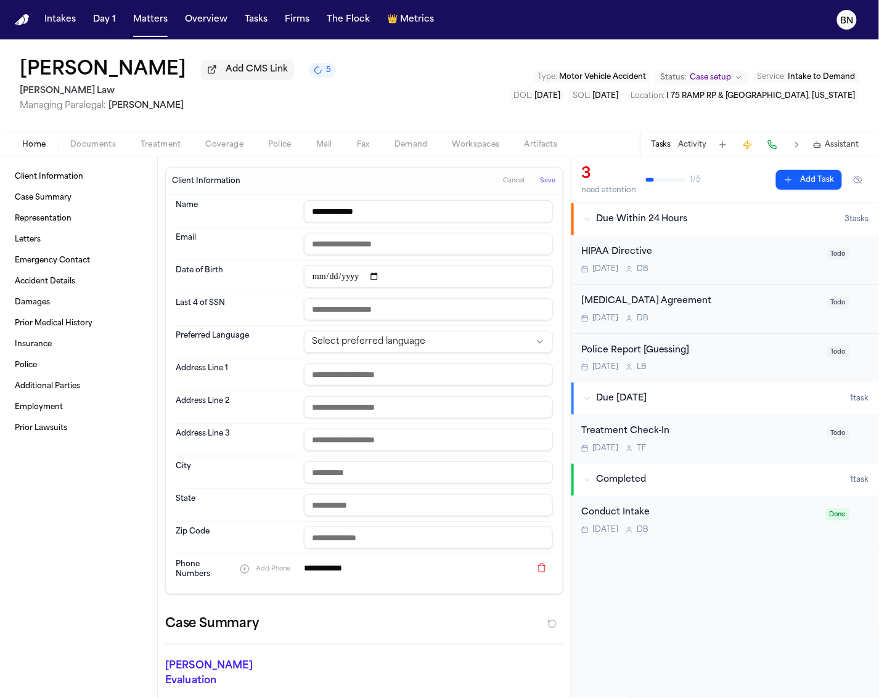
paste input "**********"
type input "**********"
click at [253, 302] on dt "Last 4 of SSN" at bounding box center [236, 309] width 121 height 22
click at [306, 284] on input "date" at bounding box center [428, 277] width 249 height 22
click at [540, 185] on span "Save" at bounding box center [547, 181] width 15 height 9
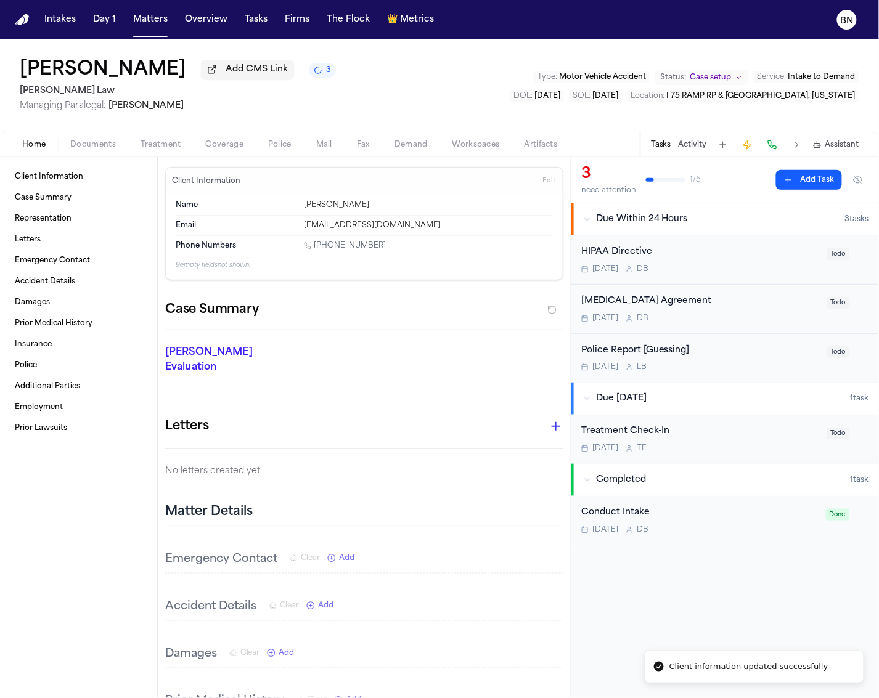
click at [78, 144] on span "Documents" at bounding box center [93, 145] width 46 height 10
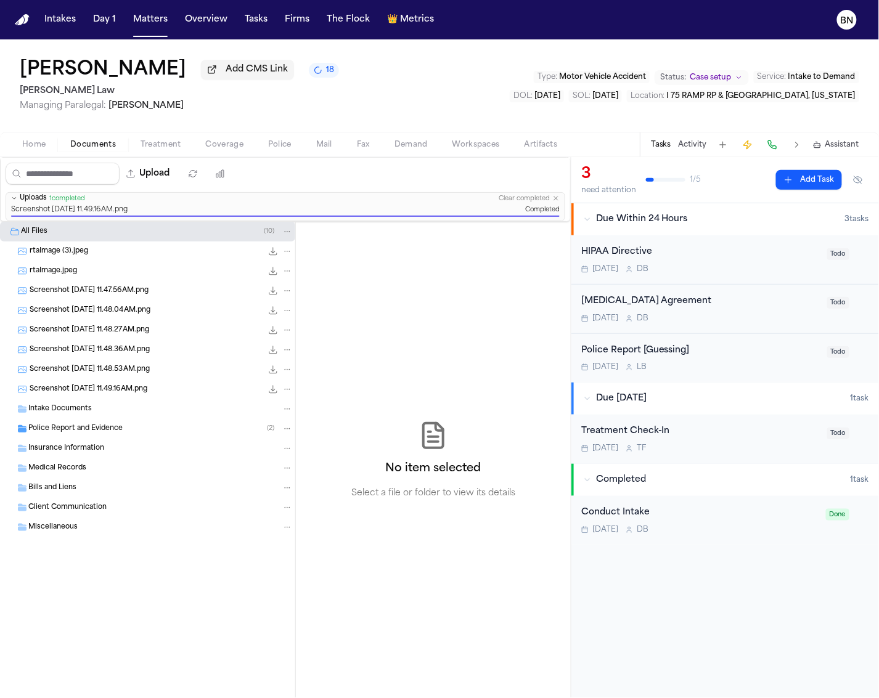
click at [696, 312] on div "Retainer Agreement Today D B" at bounding box center [700, 309] width 238 height 29
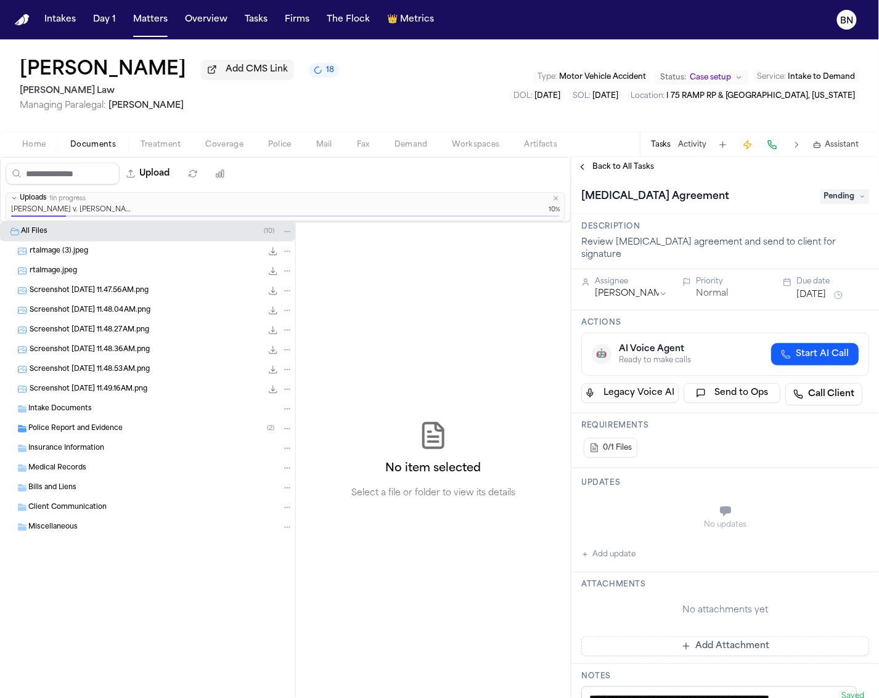
click at [455, 439] on div "No item selected Select a file or folder to view its details" at bounding box center [433, 460] width 164 height 79
click at [826, 201] on span "Pending" at bounding box center [844, 196] width 49 height 15
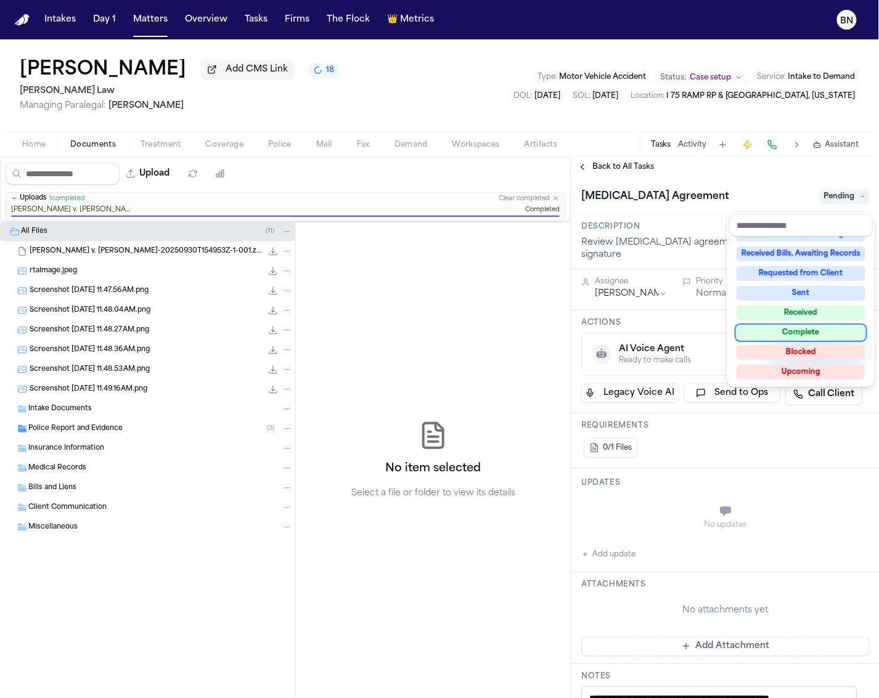
click at [801, 333] on div "Complete" at bounding box center [800, 332] width 129 height 15
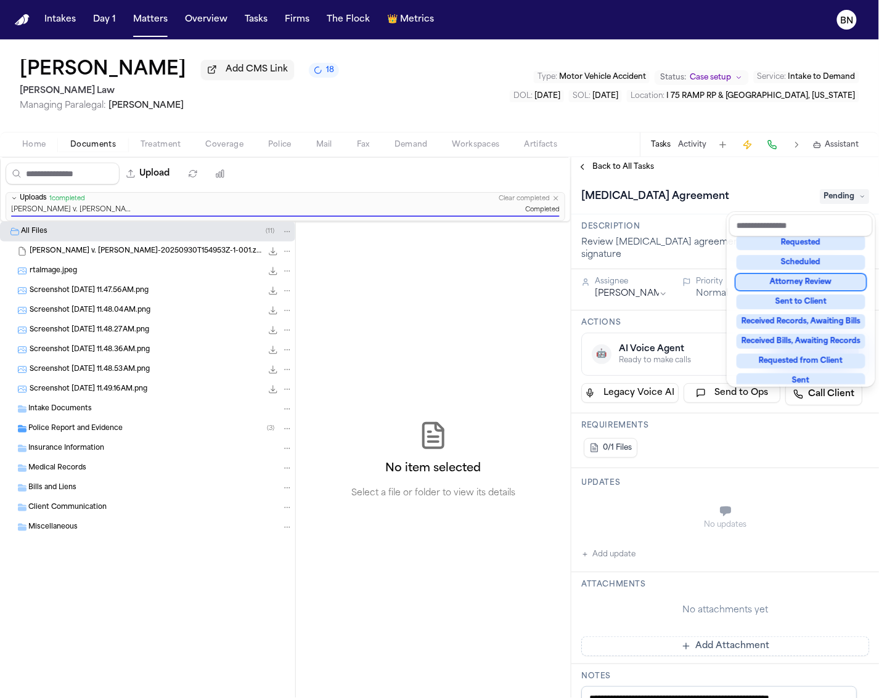
click at [646, 205] on div "Retainer Agreement Pending" at bounding box center [725, 197] width 288 height 20
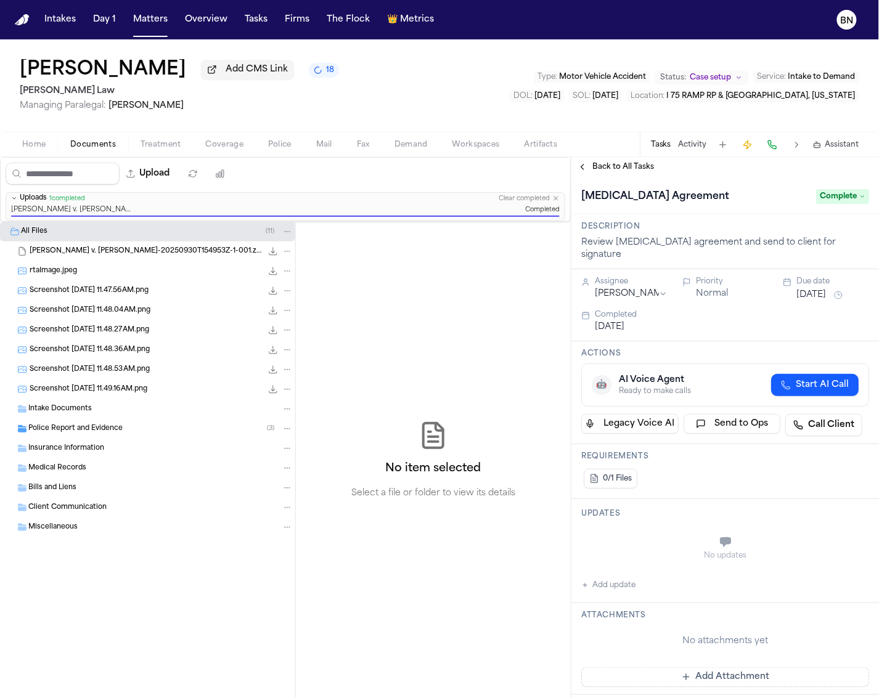
click at [620, 181] on div "Retainer Agreement Complete" at bounding box center [724, 196] width 307 height 38
click at [618, 177] on div "Back to All Tasks" at bounding box center [724, 167] width 307 height 20
click at [618, 172] on span "Back to All Tasks" at bounding box center [623, 167] width 62 height 10
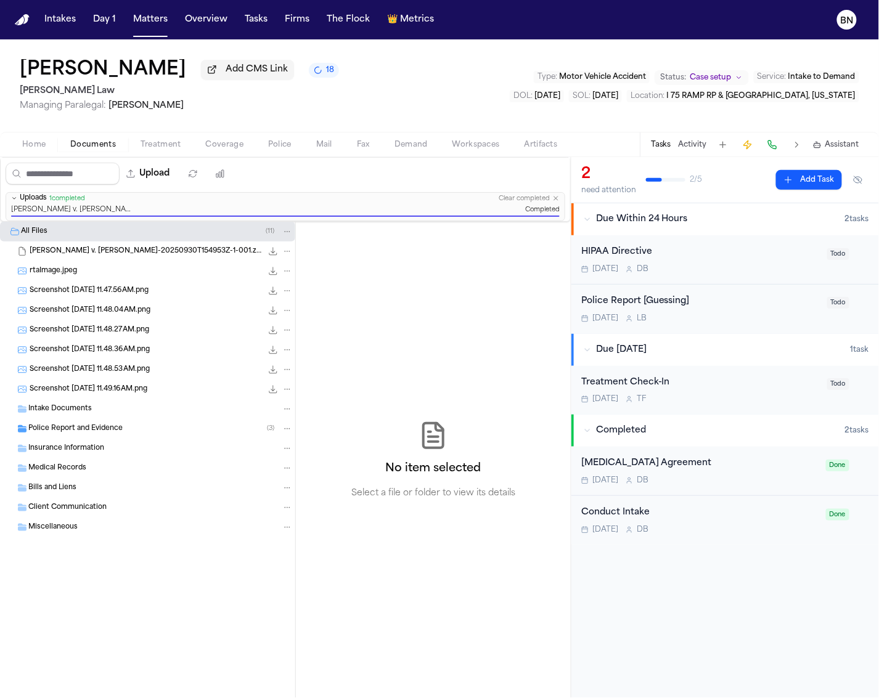
click at [728, 308] on div "Police Report [Guessing]" at bounding box center [700, 302] width 238 height 14
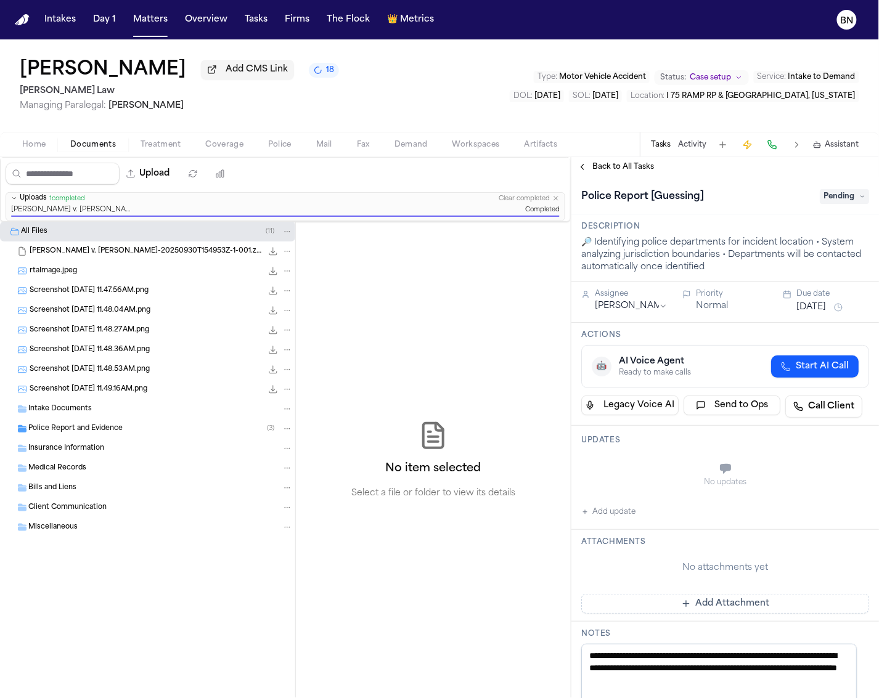
click at [820, 200] on span "Pending" at bounding box center [844, 196] width 49 height 15
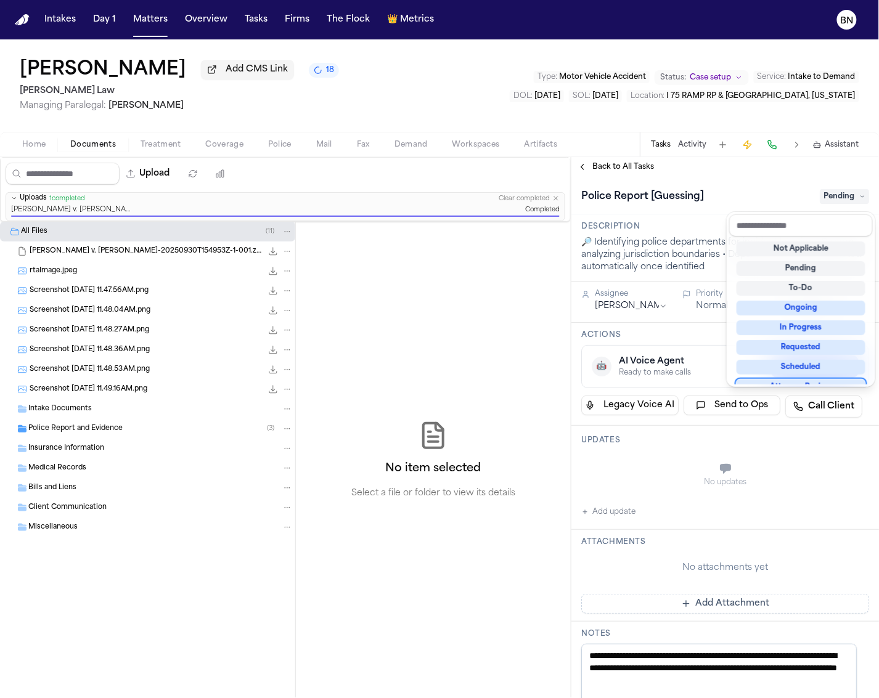
scroll to position [192, 0]
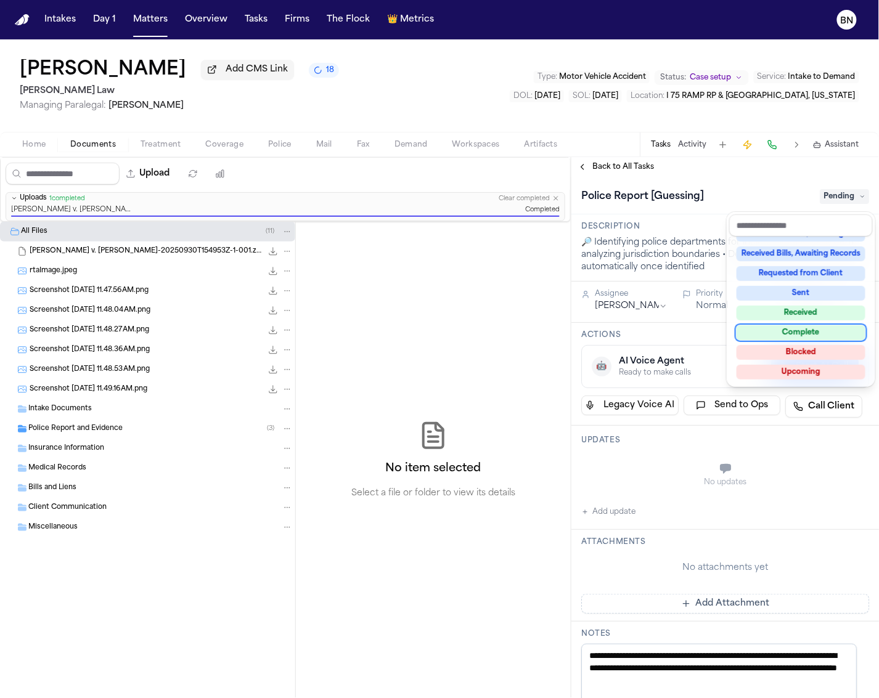
click at [812, 330] on div "Complete" at bounding box center [800, 332] width 129 height 15
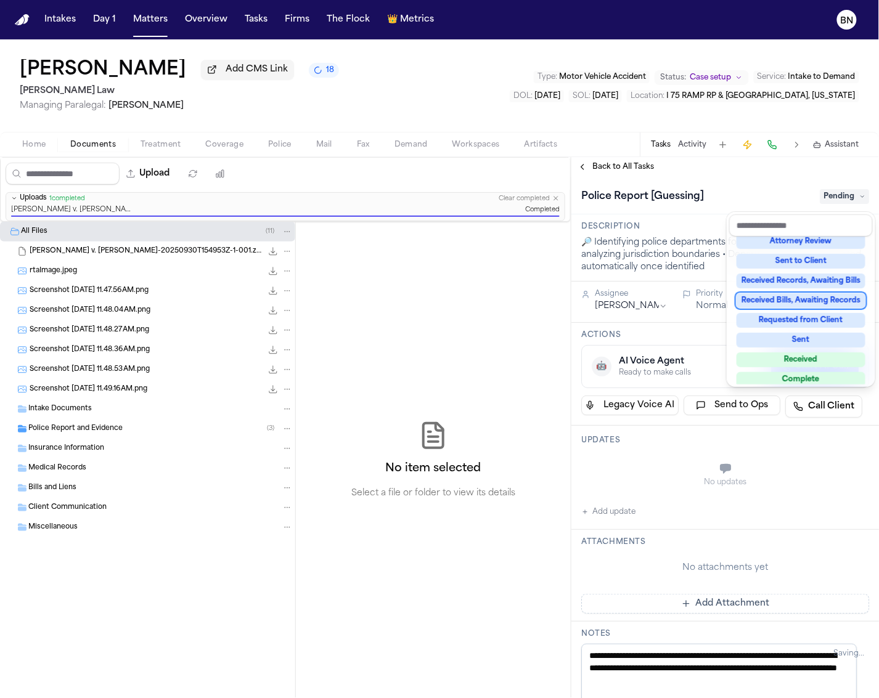
click at [635, 239] on div "**********" at bounding box center [724, 587] width 307 height 820
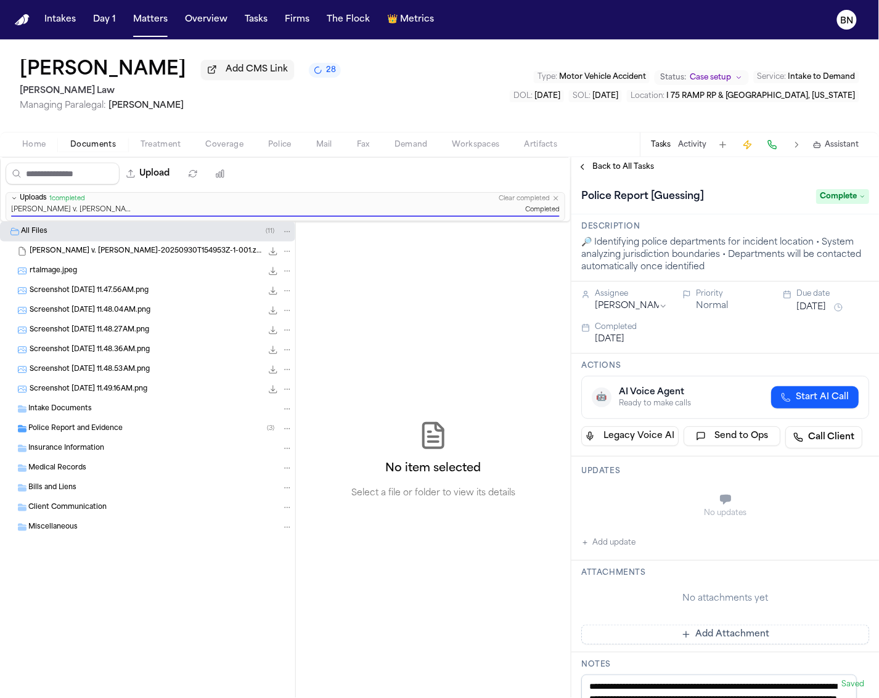
click at [607, 168] on span "Back to All Tasks" at bounding box center [623, 167] width 62 height 10
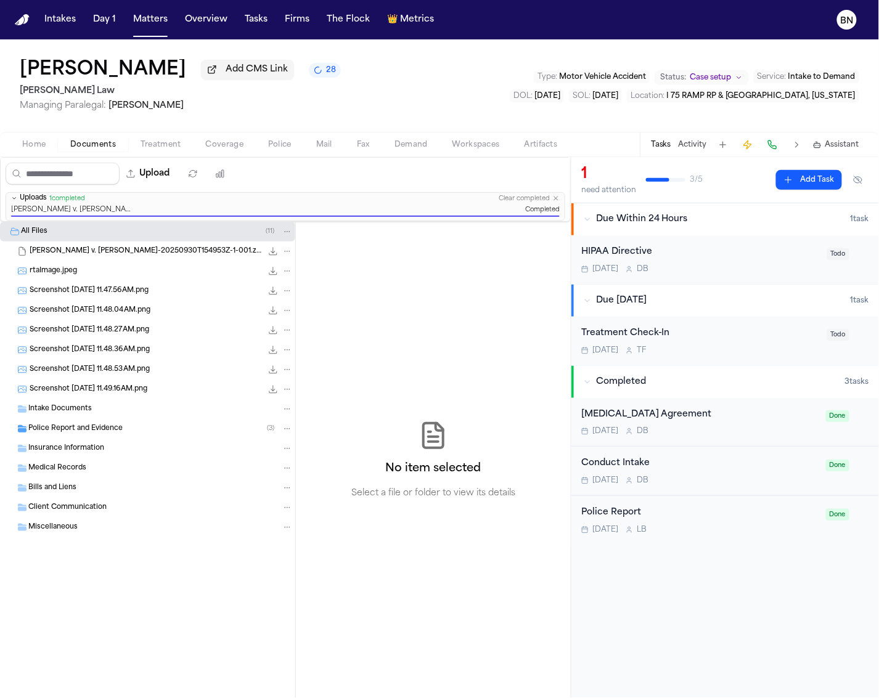
click at [685, 258] on div "HIPAA Directive" at bounding box center [700, 252] width 238 height 14
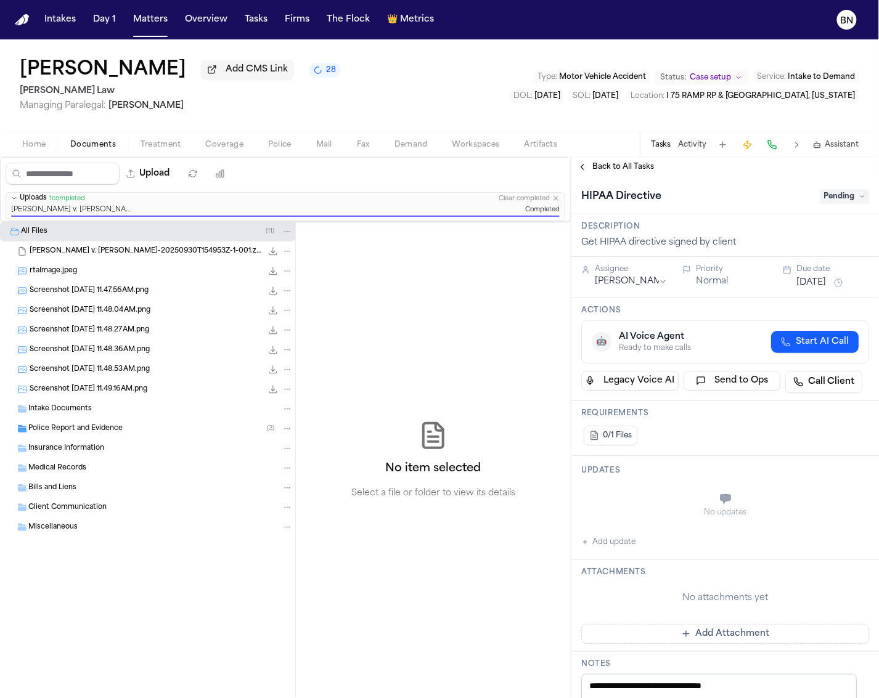
click at [820, 201] on span "Pending" at bounding box center [844, 196] width 49 height 15
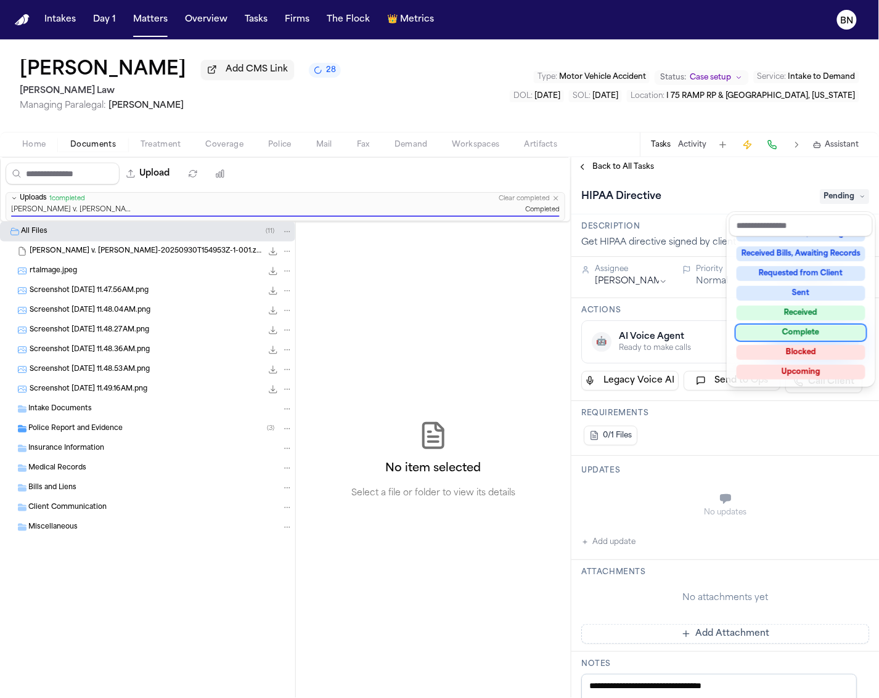
click at [815, 331] on div "Complete" at bounding box center [800, 332] width 129 height 15
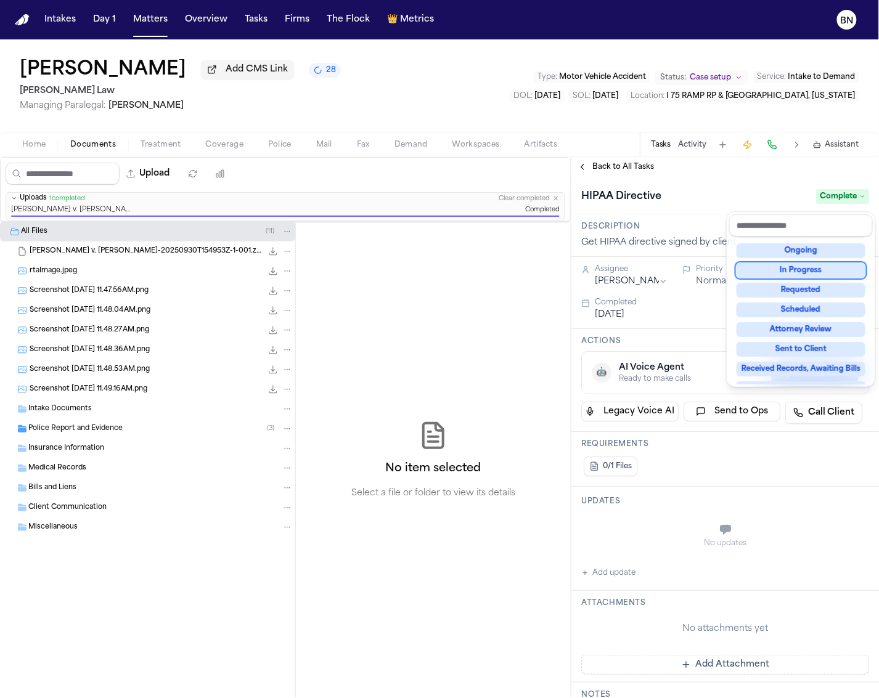
click at [636, 214] on div "HIPAA Directive Complete" at bounding box center [724, 196] width 307 height 38
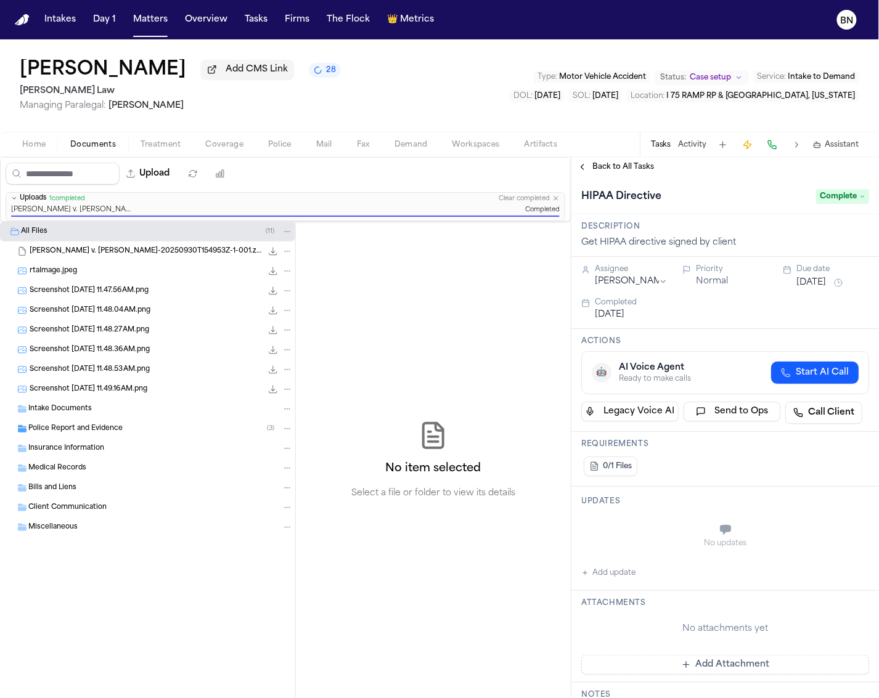
click at [833, 197] on span "Complete" at bounding box center [842, 196] width 53 height 15
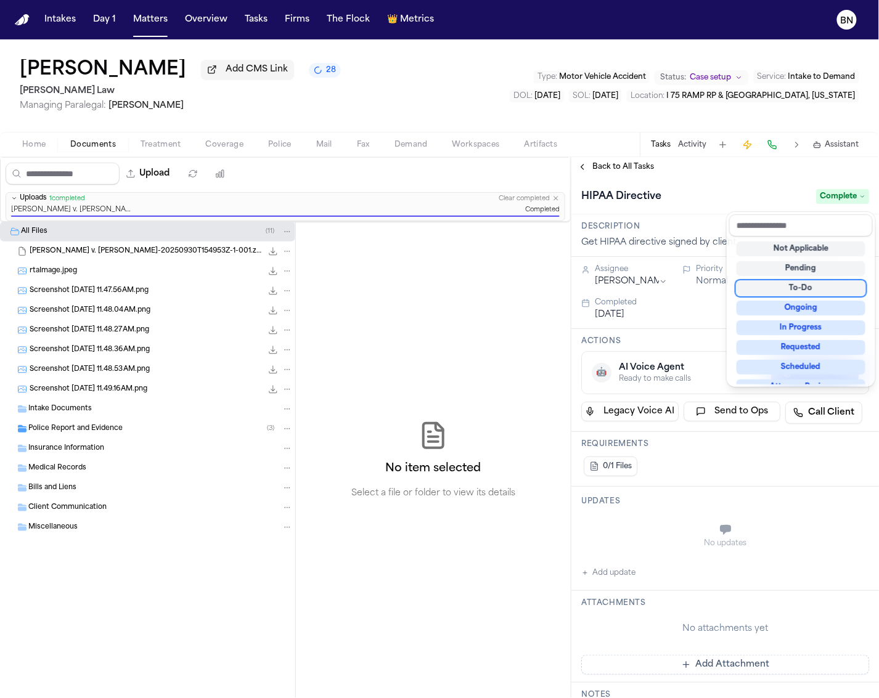
click at [814, 284] on div "To-Do" at bounding box center [800, 288] width 129 height 15
click at [614, 206] on div "HIPAA Directive Complete" at bounding box center [725, 197] width 288 height 20
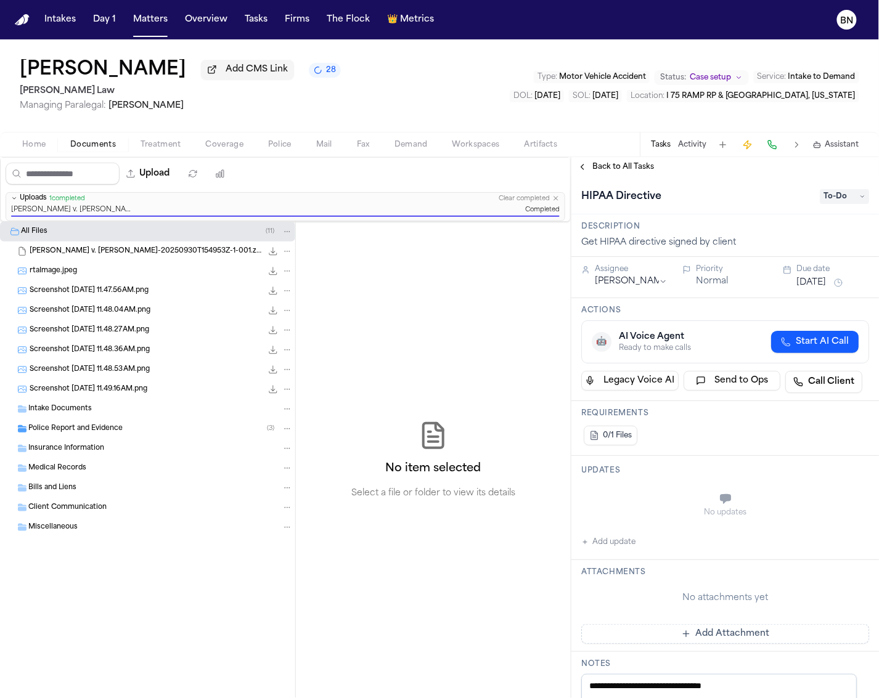
click at [597, 167] on span "Back to All Tasks" at bounding box center [623, 167] width 62 height 10
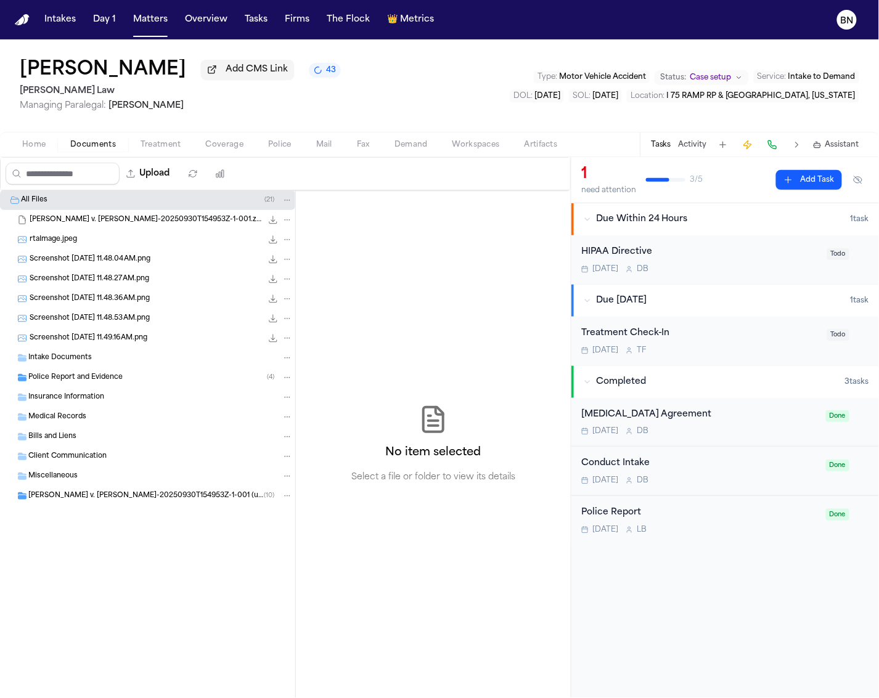
click at [214, 150] on span "Coverage" at bounding box center [225, 145] width 38 height 10
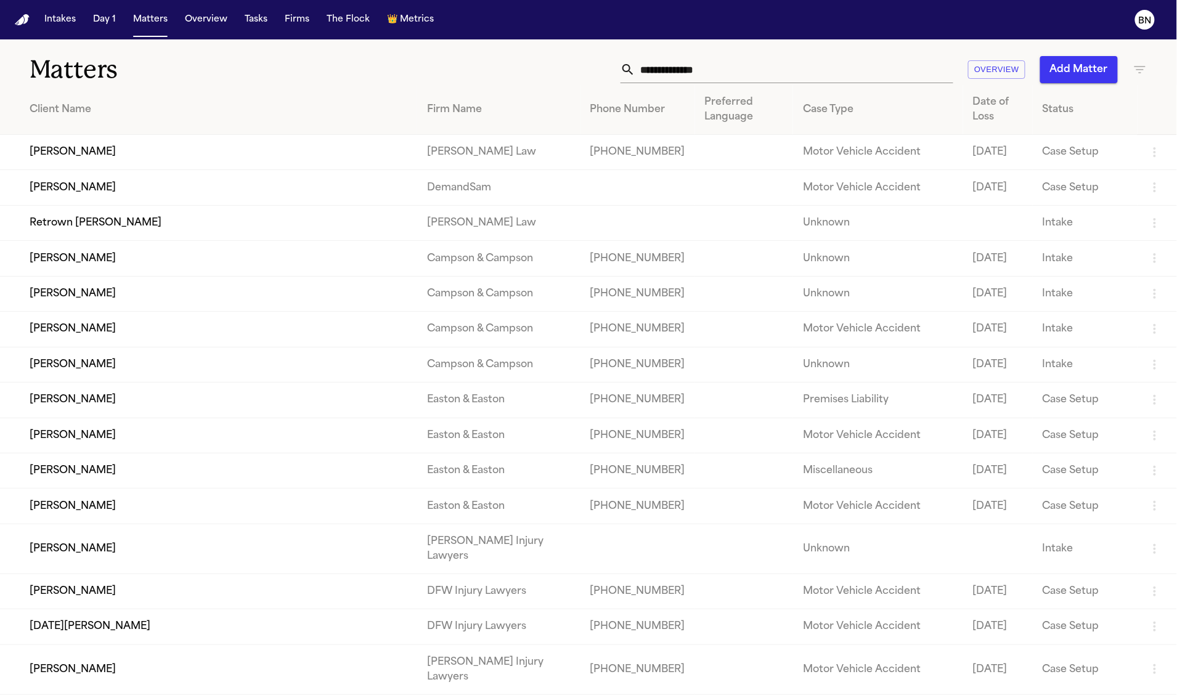
click at [692, 75] on input "text" at bounding box center [794, 69] width 318 height 27
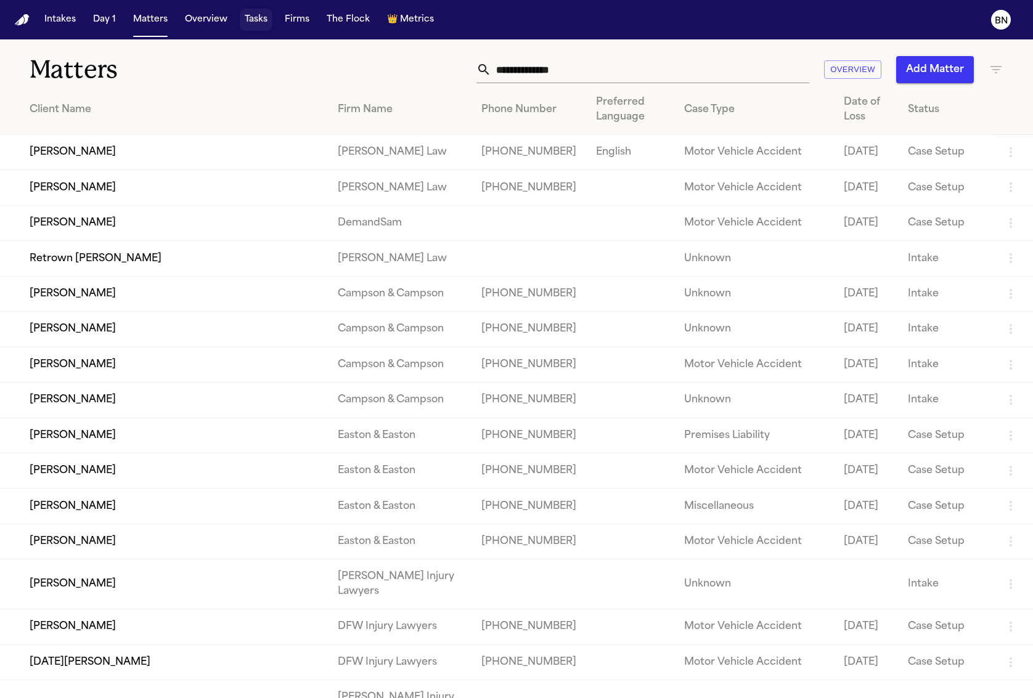
click at [255, 22] on button "Tasks" at bounding box center [256, 20] width 33 height 22
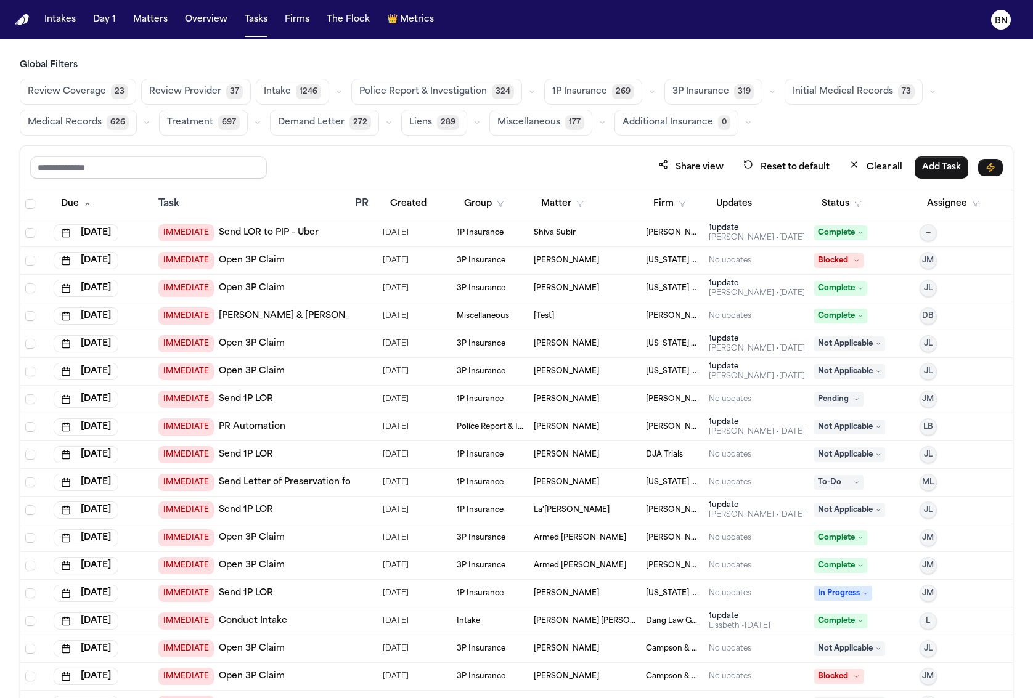
click at [248, 72] on div "Global Filters Review Coverage 23 Review Provider 37 Intake 1246 Police Report …" at bounding box center [516, 97] width 993 height 76
click at [119, 94] on span "23" at bounding box center [119, 91] width 17 height 15
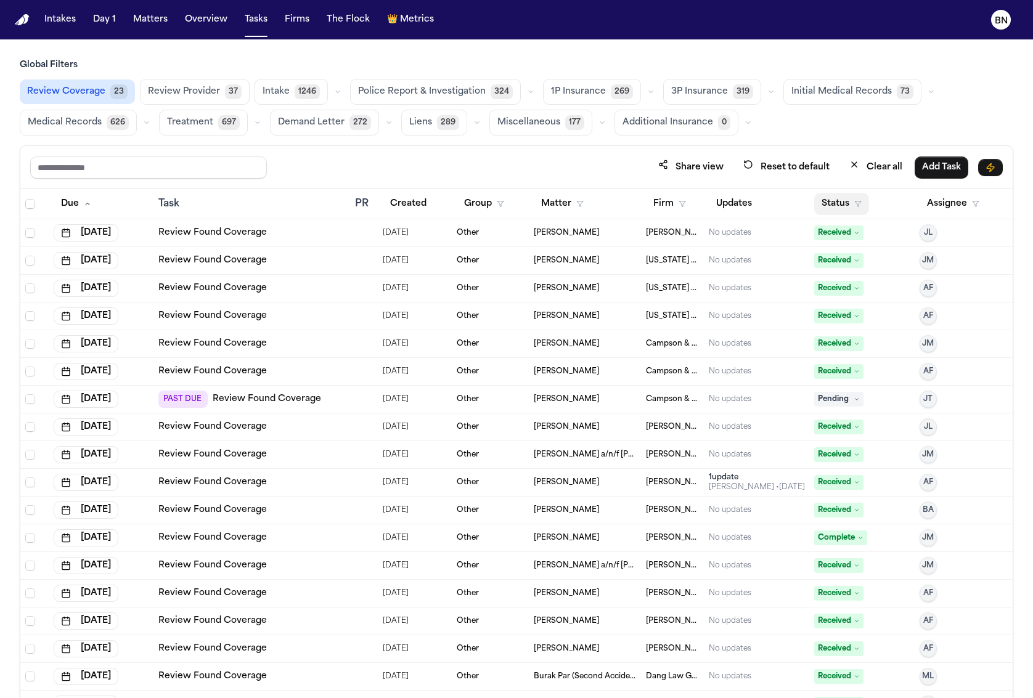
click at [828, 203] on button "Status" at bounding box center [841, 204] width 55 height 22
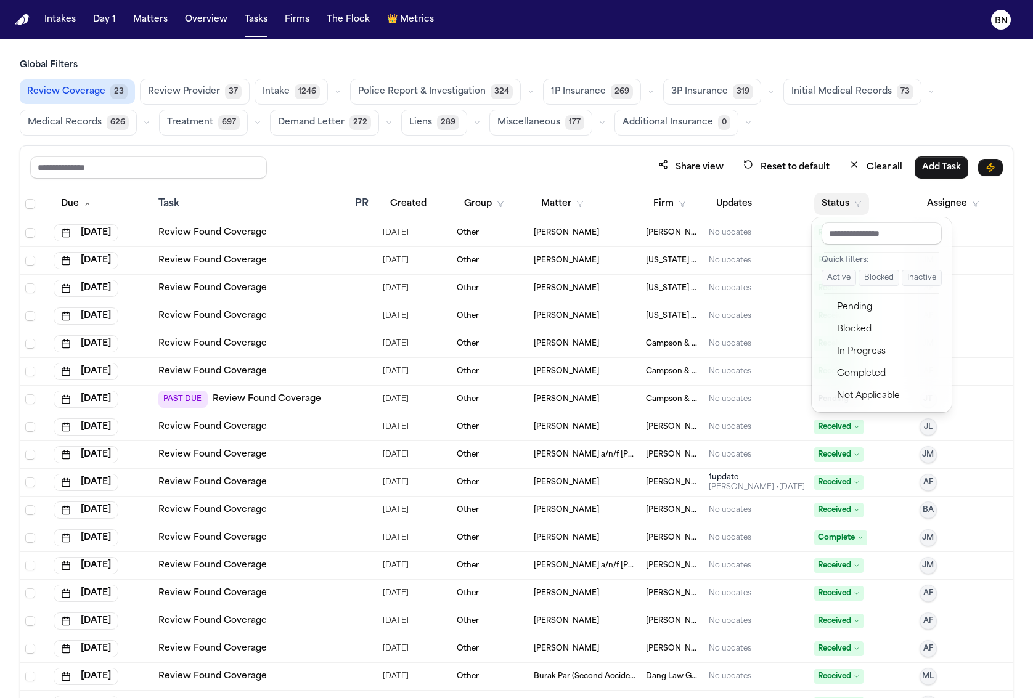
click at [843, 280] on button "Active" at bounding box center [838, 278] width 35 height 16
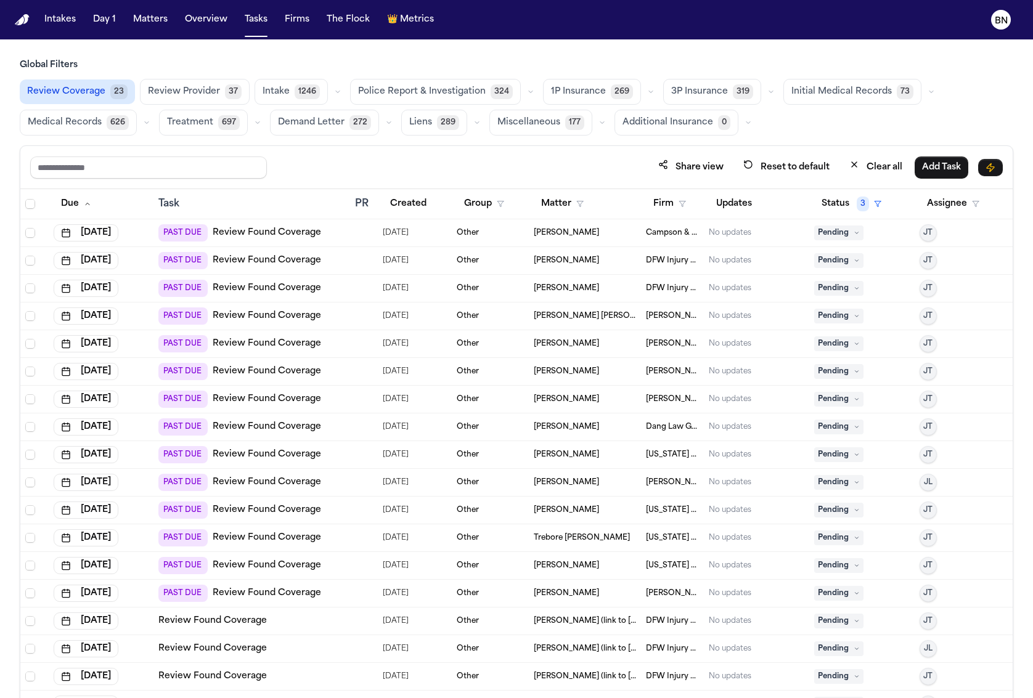
click at [519, 150] on div "Share view Reset to default Clear all Add Task" at bounding box center [516, 167] width 992 height 43
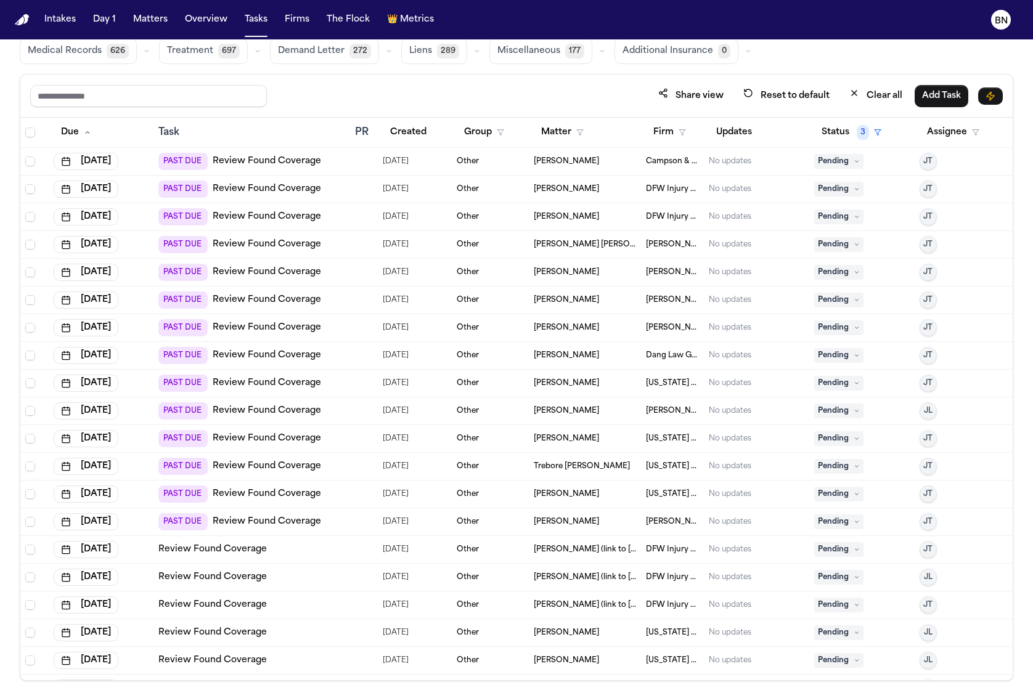
scroll to position [105, 0]
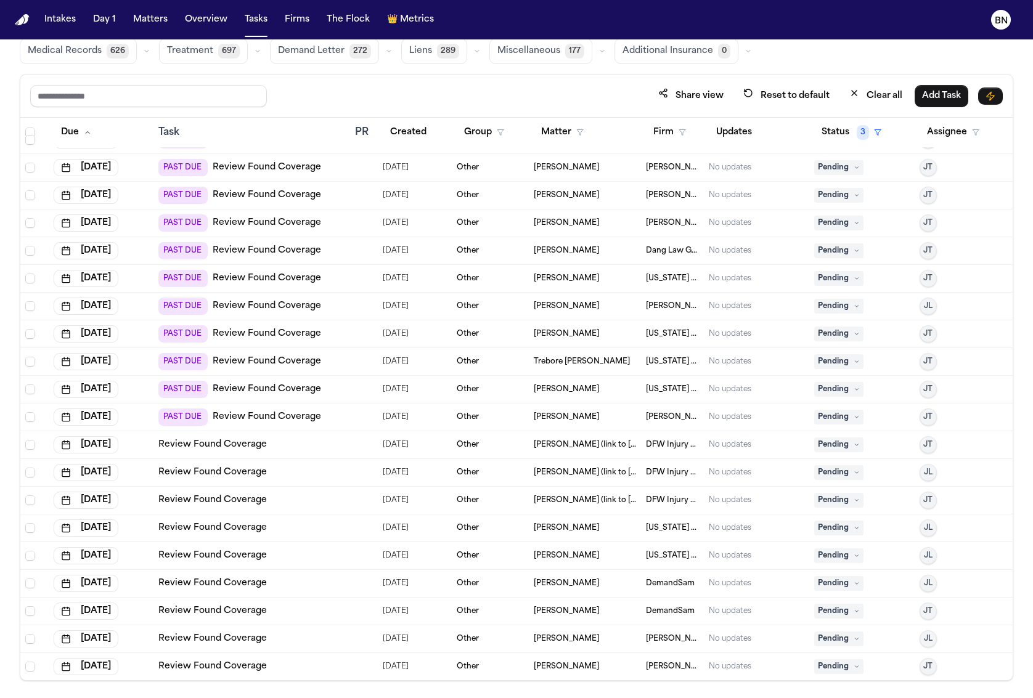
click at [348, 631] on td "Review Found Coverage" at bounding box center [251, 639] width 197 height 28
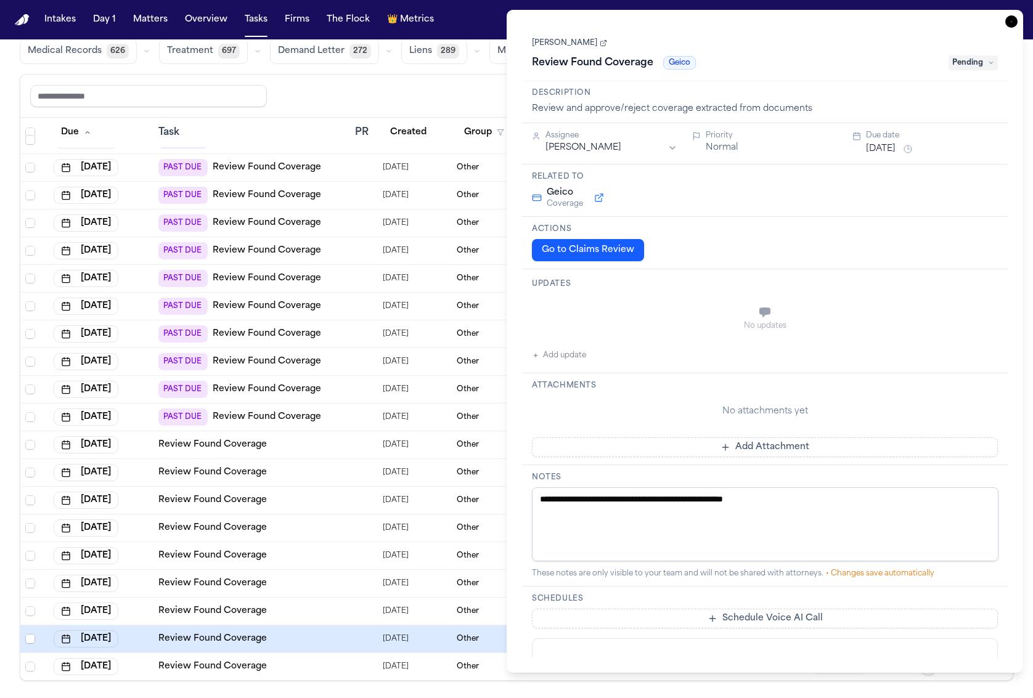
click at [601, 46] on icon at bounding box center [603, 43] width 5 height 5
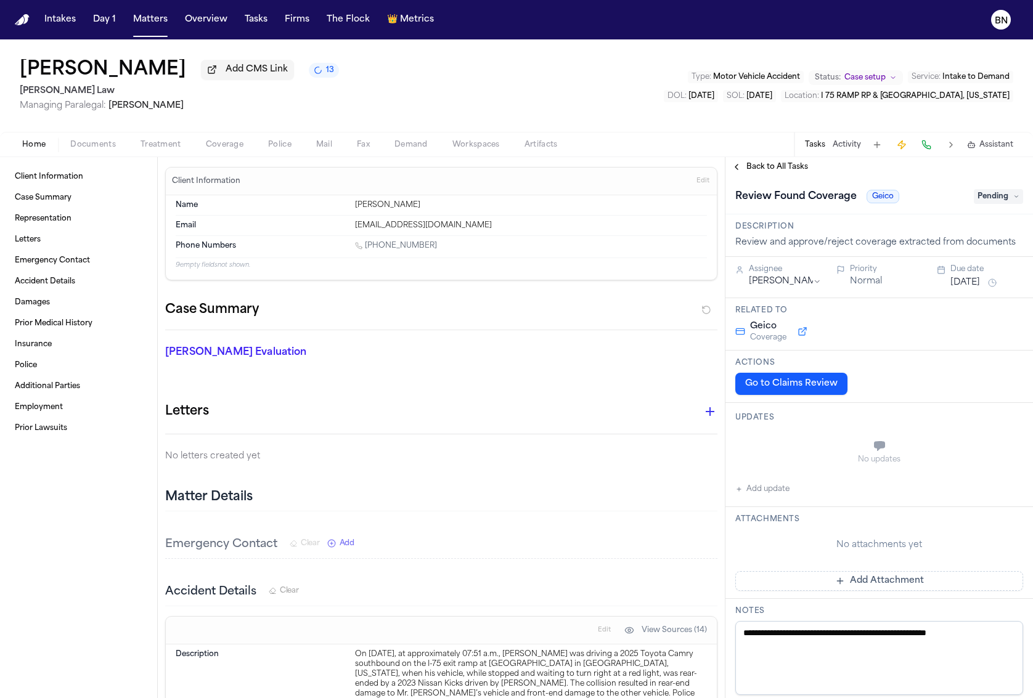
click at [784, 172] on span "Back to All Tasks" at bounding box center [777, 167] width 62 height 10
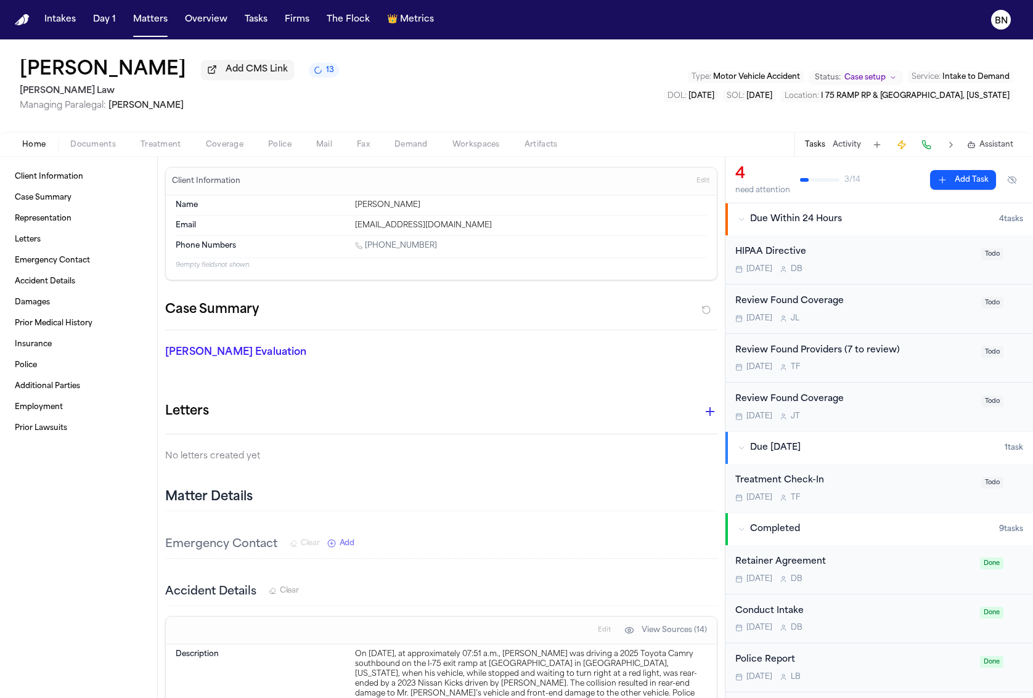
click at [862, 410] on div "Review Found Coverage [DATE] [PERSON_NAME]" at bounding box center [854, 407] width 238 height 29
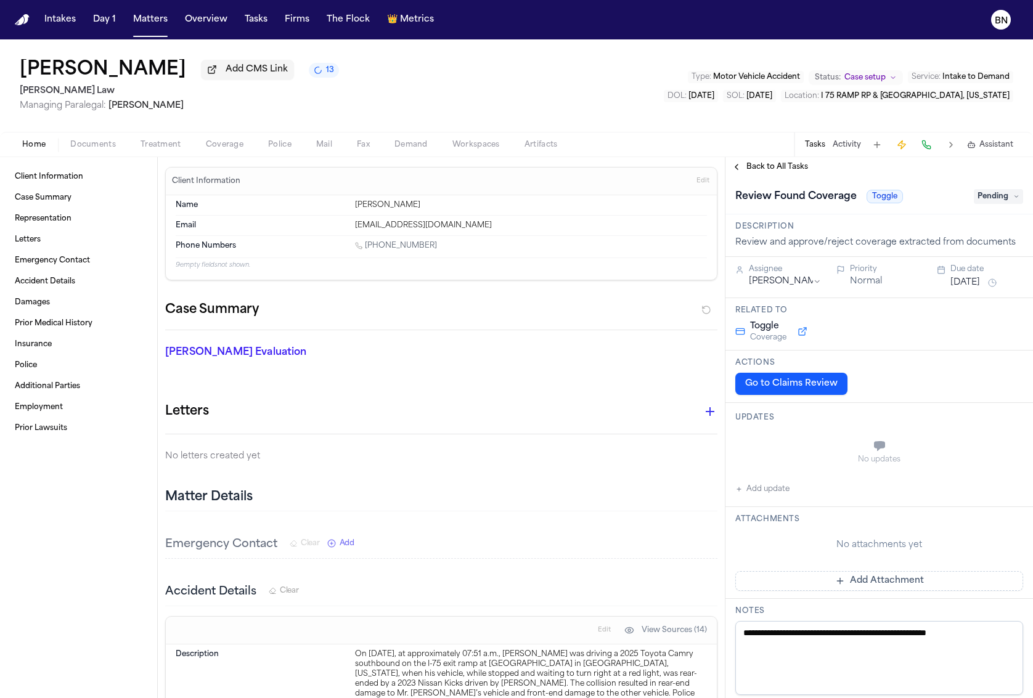
click at [821, 381] on button "Go to Claims Review" at bounding box center [791, 384] width 112 height 22
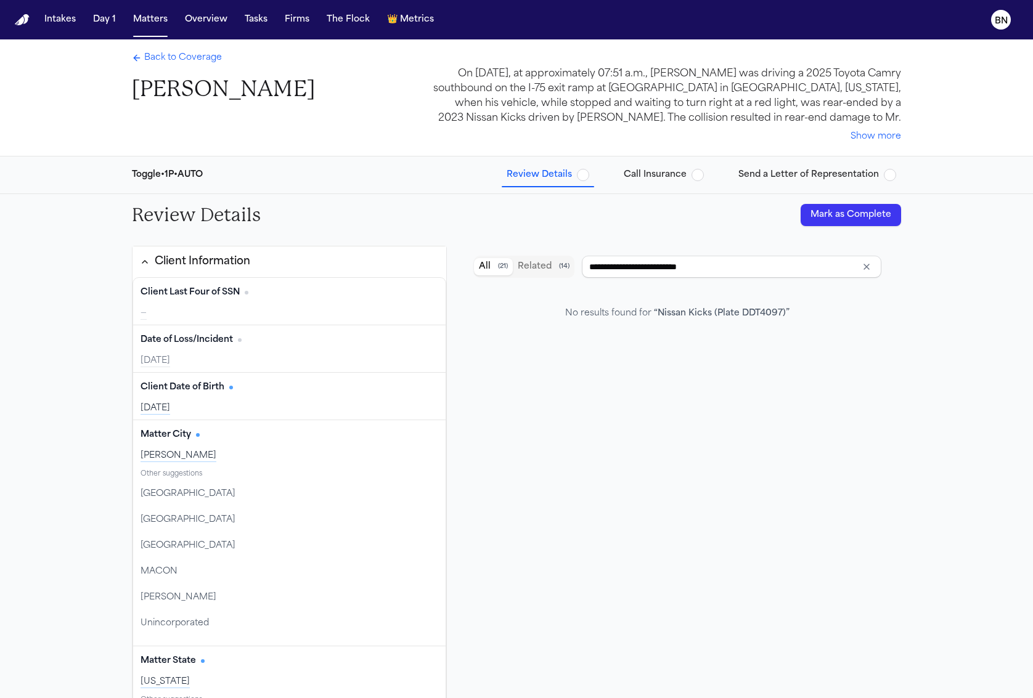
click at [202, 60] on span "Back to Coverage" at bounding box center [183, 58] width 78 height 12
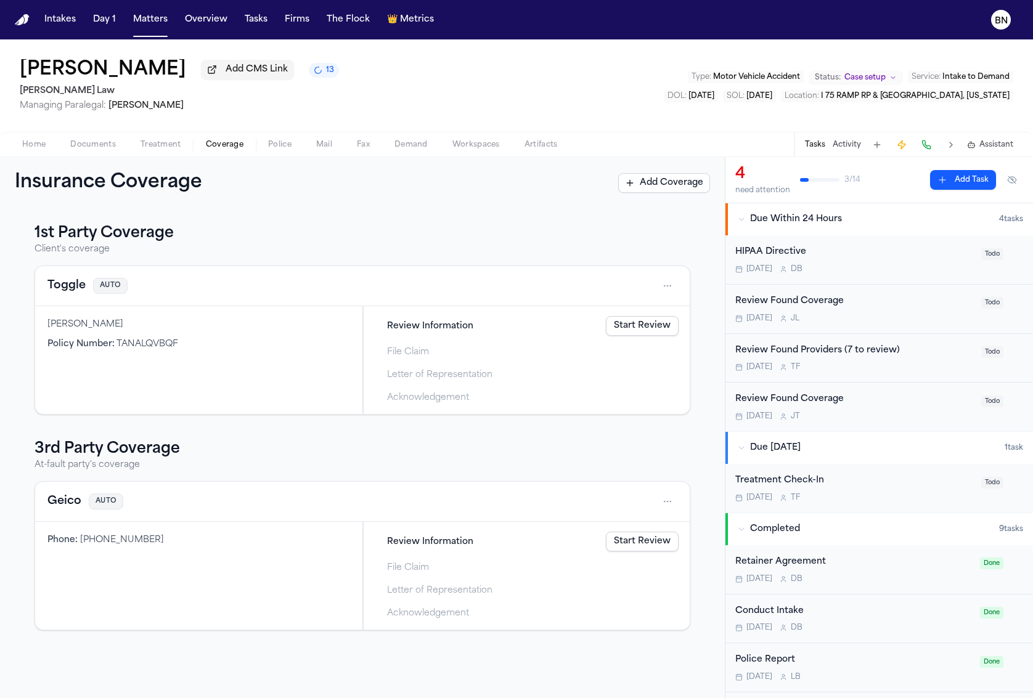
click at [665, 333] on link "Start Review" at bounding box center [642, 326] width 73 height 20
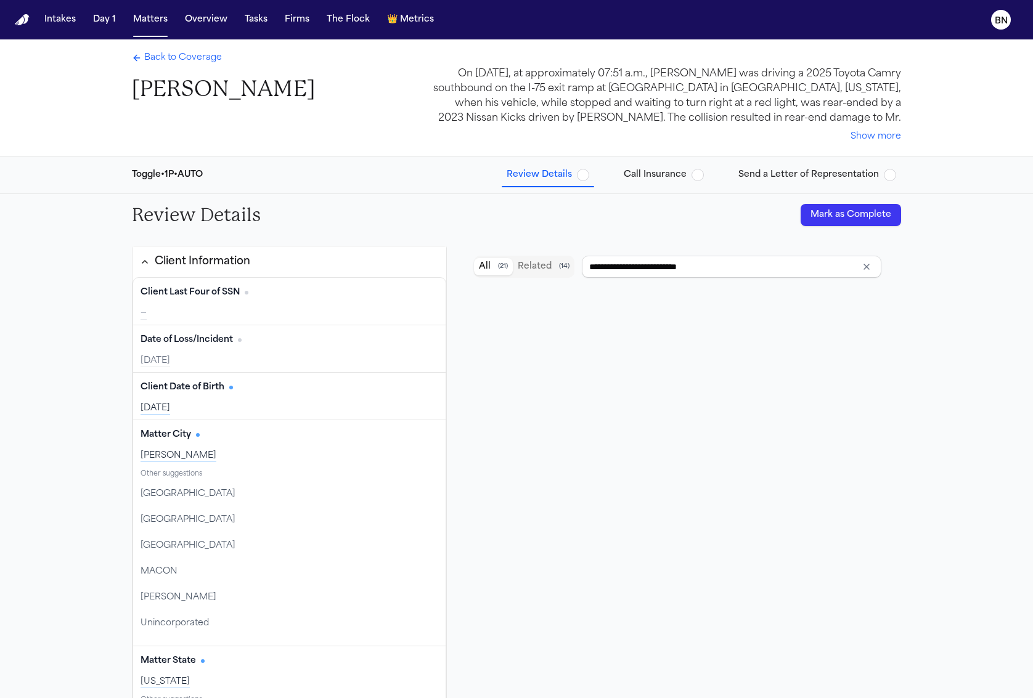
type input "**********"
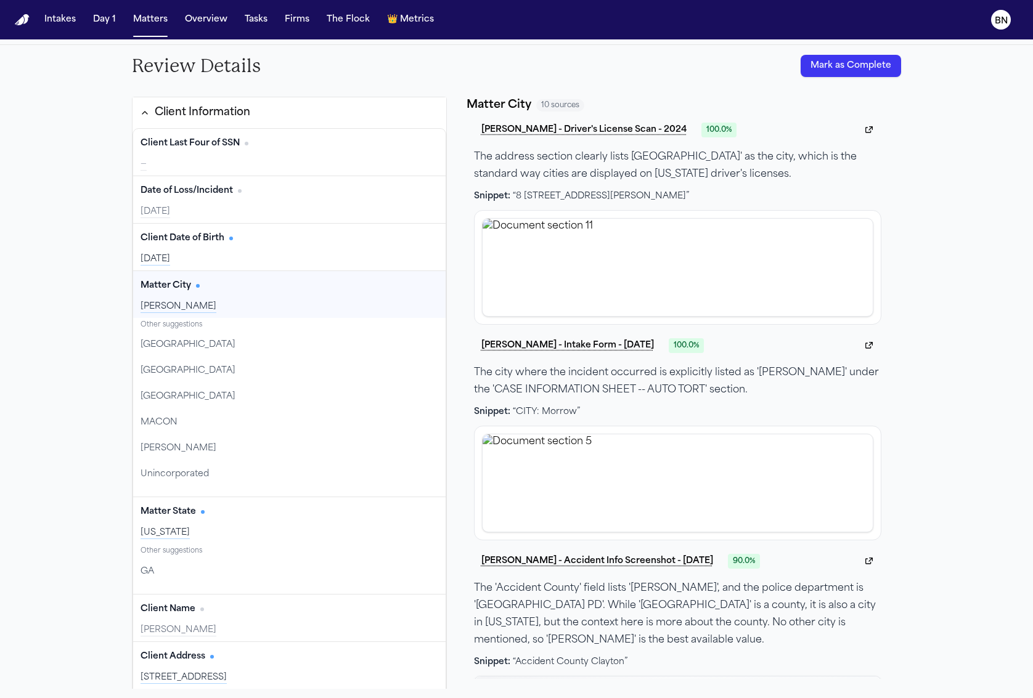
click at [852, 77] on div "Review Details [PERSON_NAME] as Complete" at bounding box center [516, 66] width 789 height 42
click at [852, 70] on button "Mark as Complete" at bounding box center [850, 66] width 100 height 22
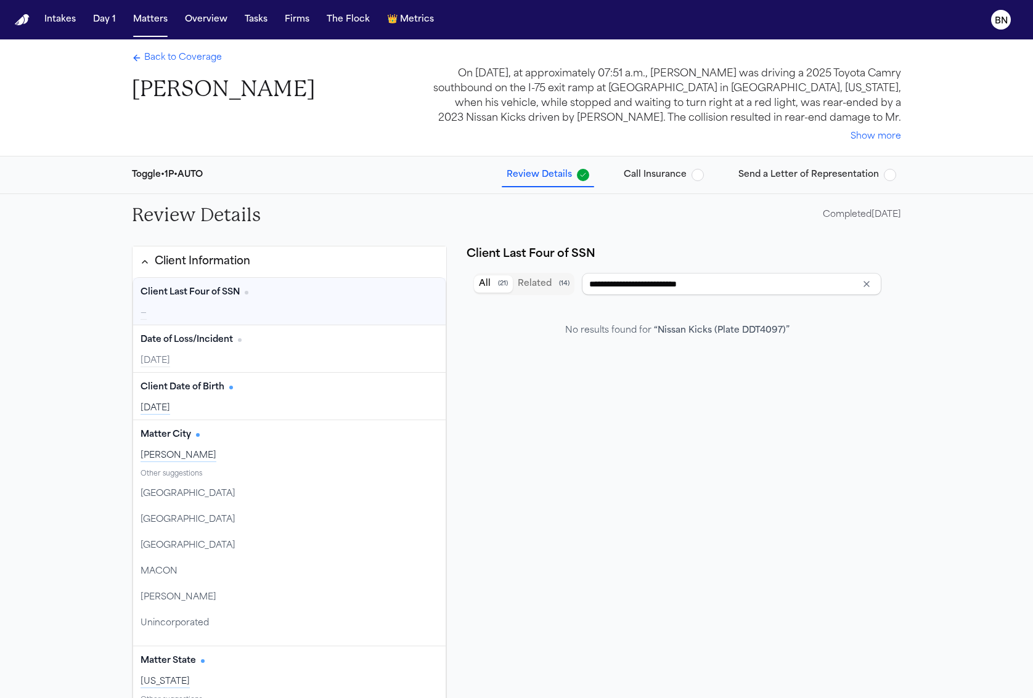
click at [205, 56] on span "Back to Coverage" at bounding box center [183, 58] width 78 height 12
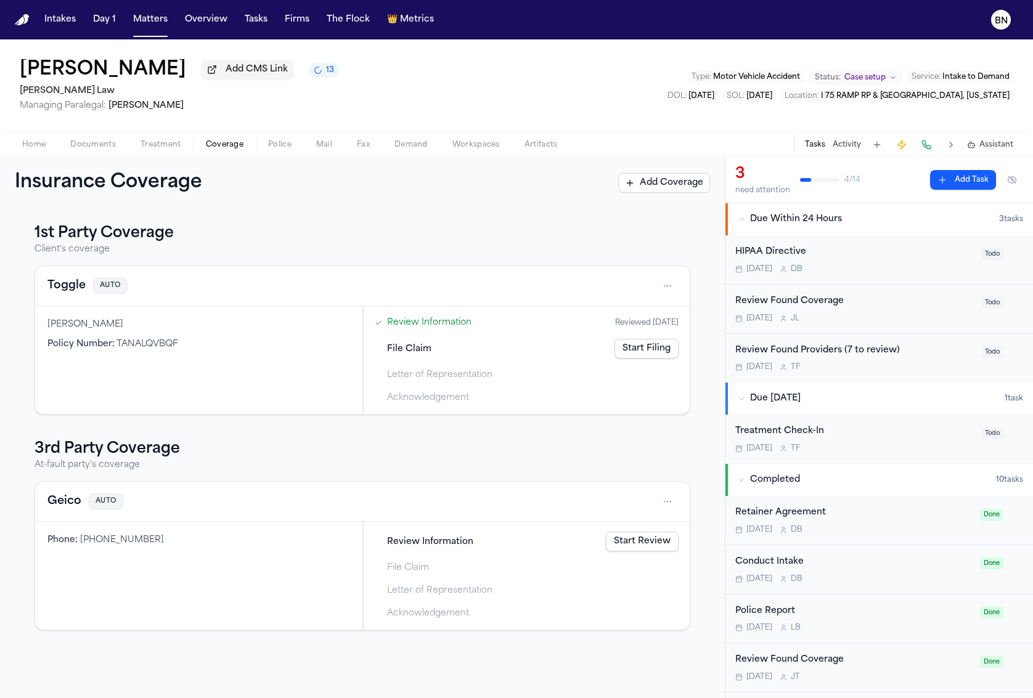
click at [661, 544] on link "Start Review" at bounding box center [642, 542] width 73 height 20
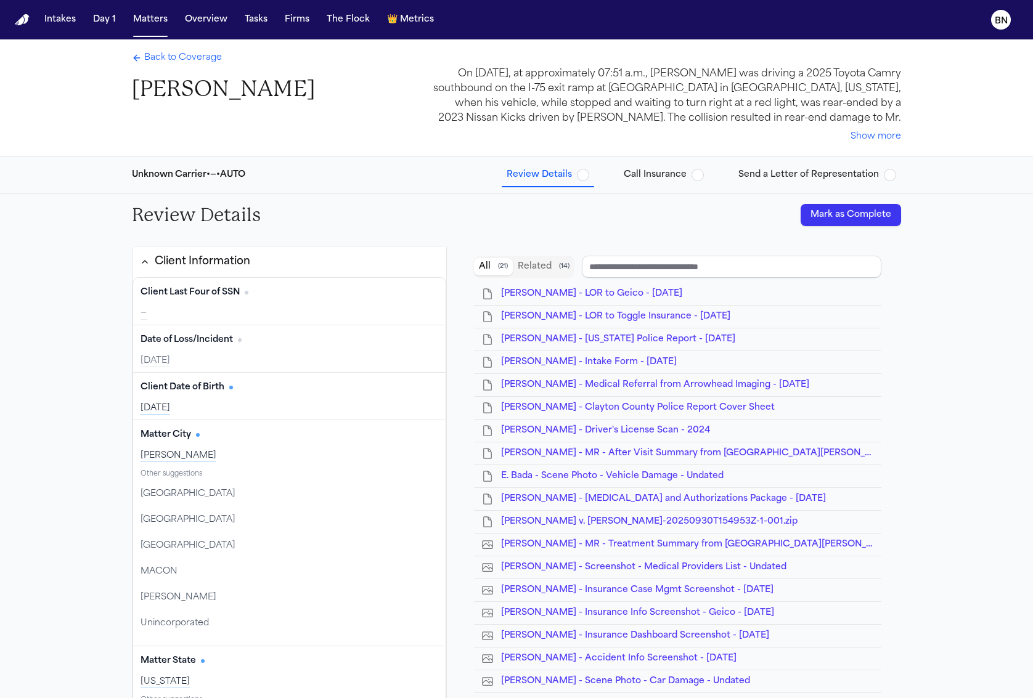
type input "**********"
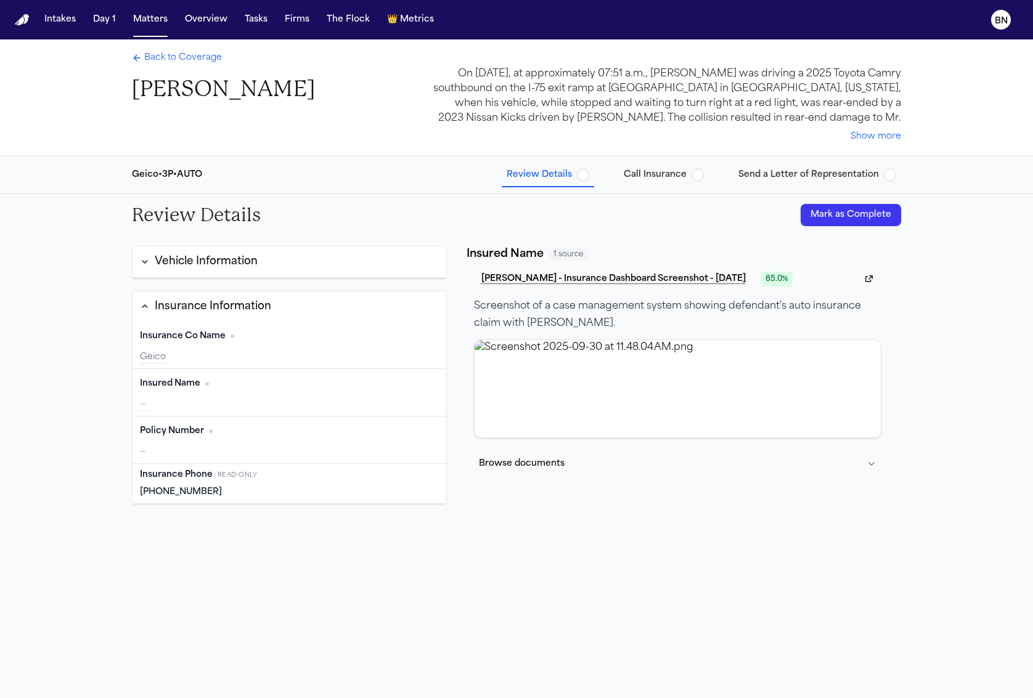
click at [219, 393] on div "Insured Name Edit —" at bounding box center [289, 392] width 314 height 47
click at [193, 69] on div "Back to Coverage [PERSON_NAME]" at bounding box center [223, 77] width 183 height 51
click at [190, 61] on span "Back to Coverage" at bounding box center [183, 58] width 78 height 12
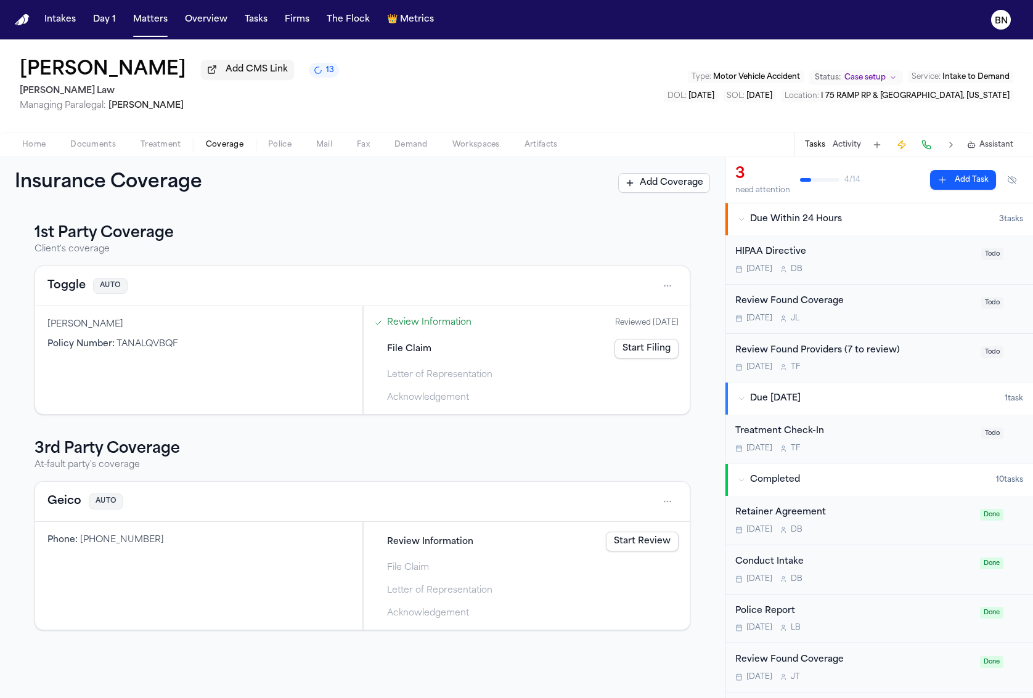
click at [137, 465] on p "At-fault party's coverage" at bounding box center [363, 465] width 656 height 12
click at [83, 488] on div "Geico AUTO" at bounding box center [362, 502] width 654 height 40
click at [78, 494] on button "Geico" at bounding box center [64, 501] width 34 height 17
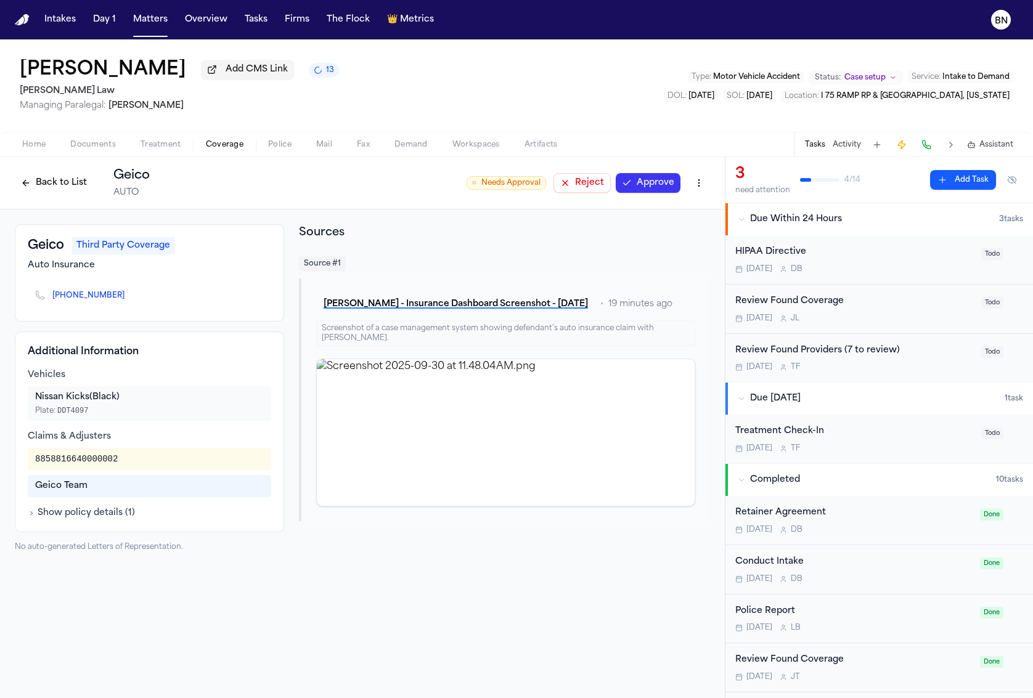
click at [656, 186] on button "Approve" at bounding box center [648, 183] width 65 height 20
click at [47, 185] on button "Back to List" at bounding box center [54, 183] width 78 height 20
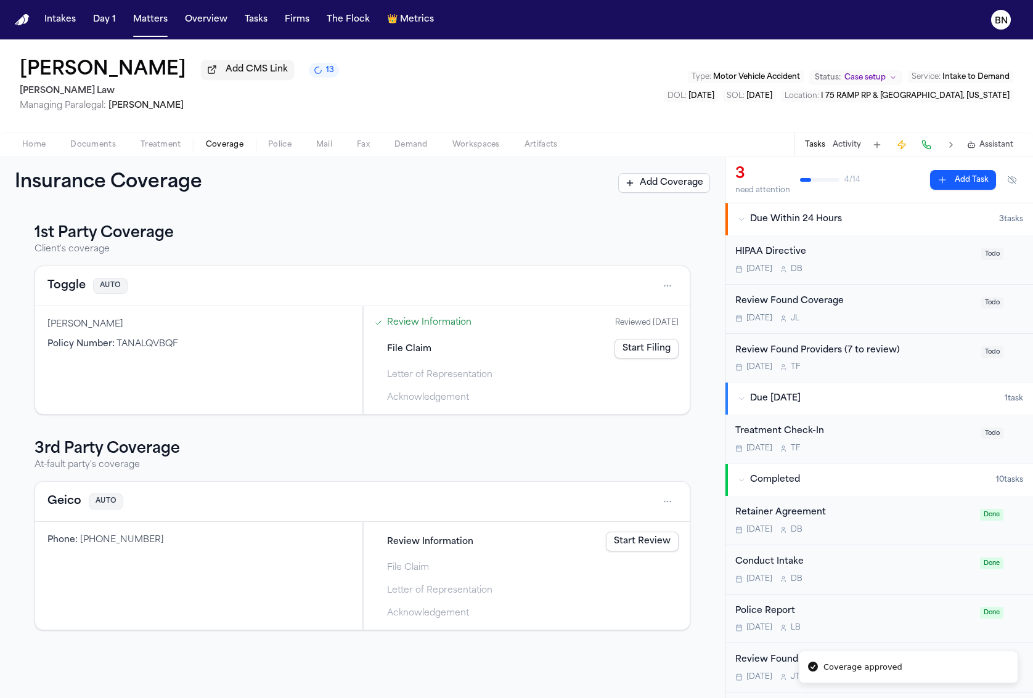
click at [818, 314] on div "Review Found Coverage [DATE] [PERSON_NAME]" at bounding box center [854, 309] width 238 height 29
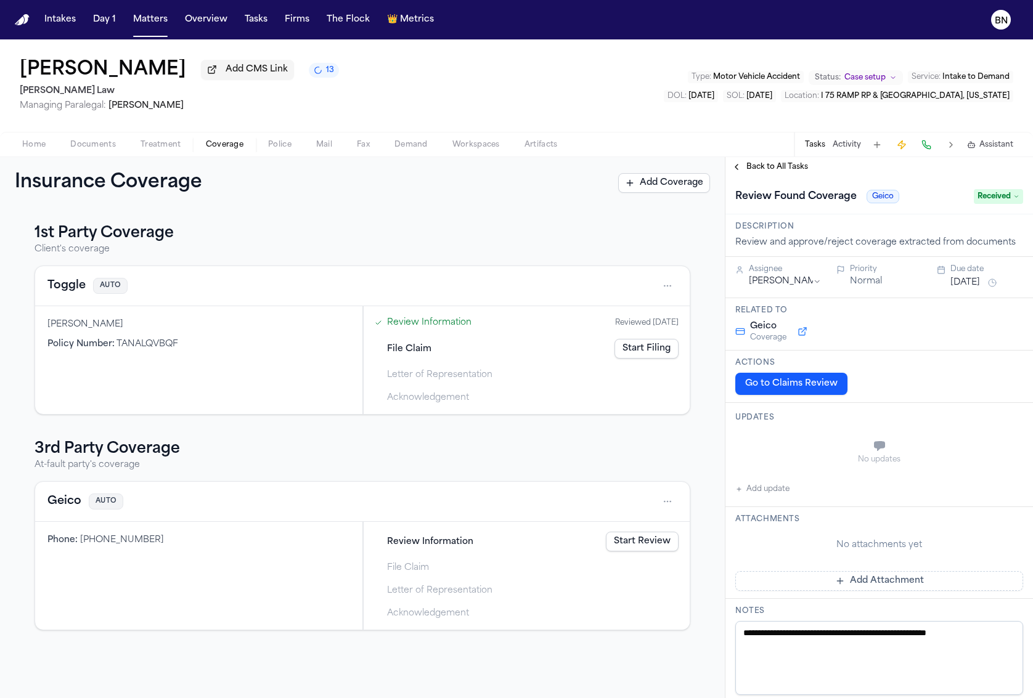
click at [662, 547] on link "Start Review" at bounding box center [642, 542] width 73 height 20
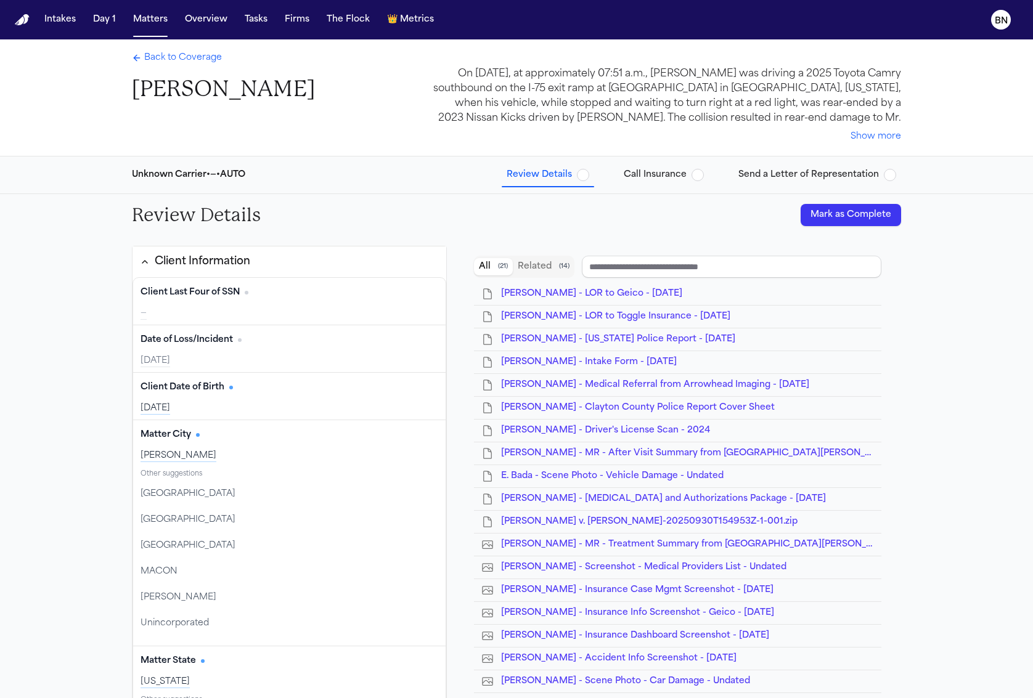
type input "**********"
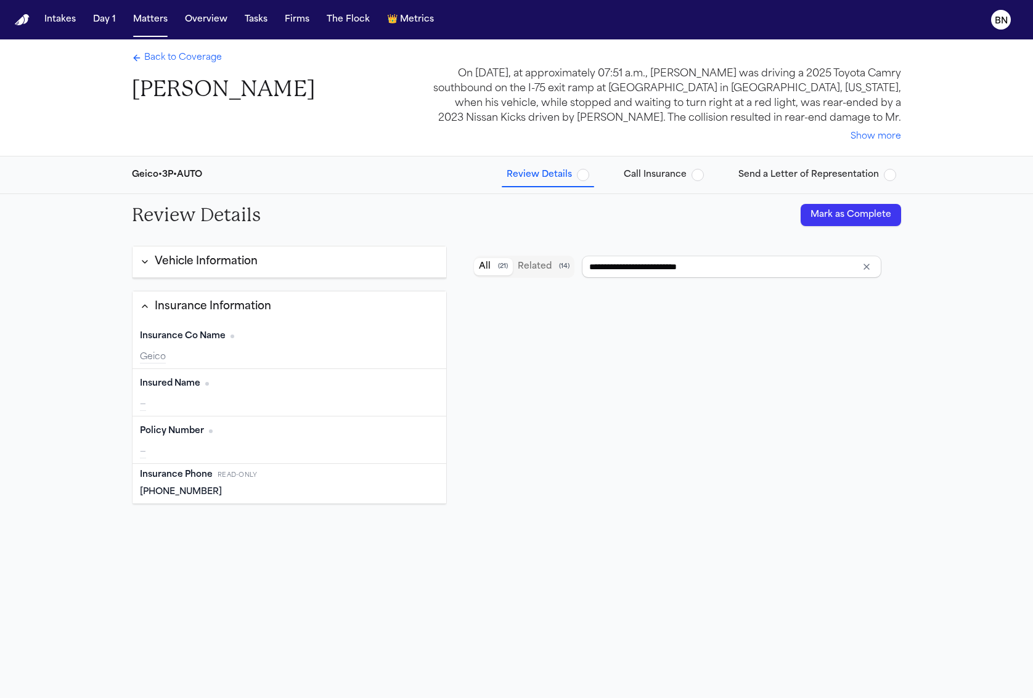
click at [823, 215] on button "Mark as Complete" at bounding box center [850, 215] width 100 height 22
click at [172, 59] on span "Back to Coverage" at bounding box center [183, 58] width 78 height 12
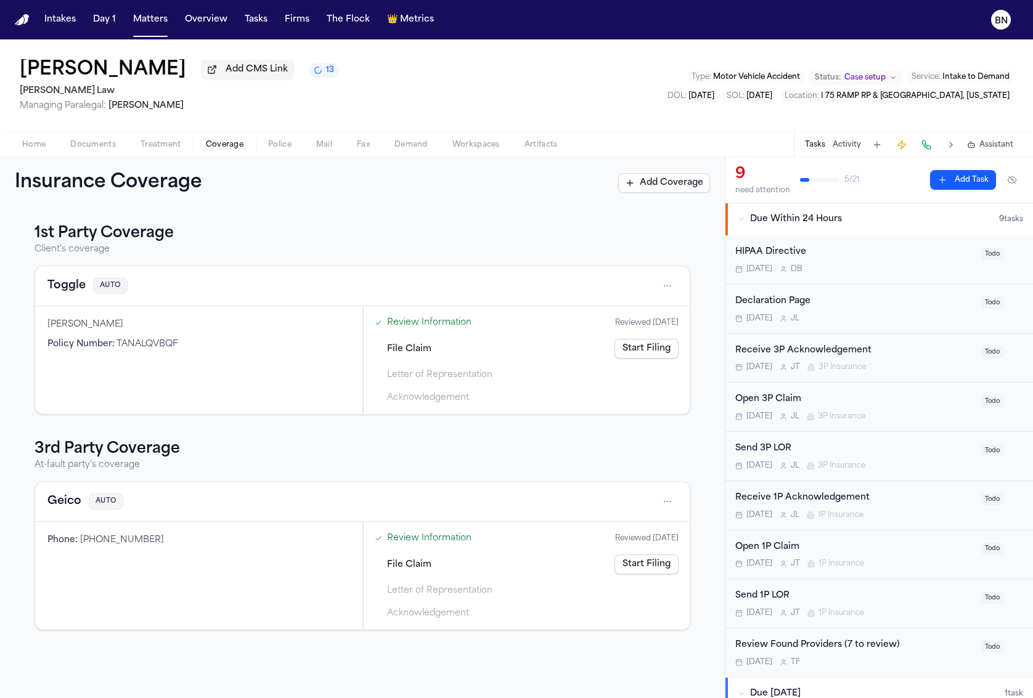
click at [873, 406] on div "Open 3P Claim" at bounding box center [854, 400] width 238 height 14
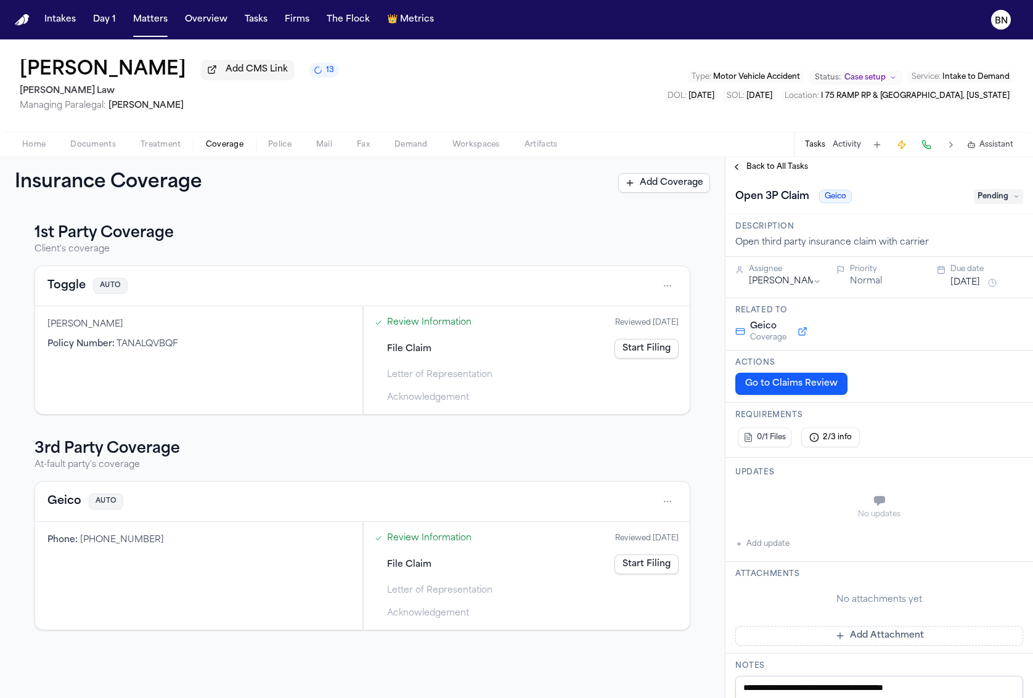
drag, startPoint x: 985, startPoint y: 205, endPoint x: 980, endPoint y: 210, distance: 7.0
click at [985, 204] on span "Pending" at bounding box center [998, 196] width 49 height 15
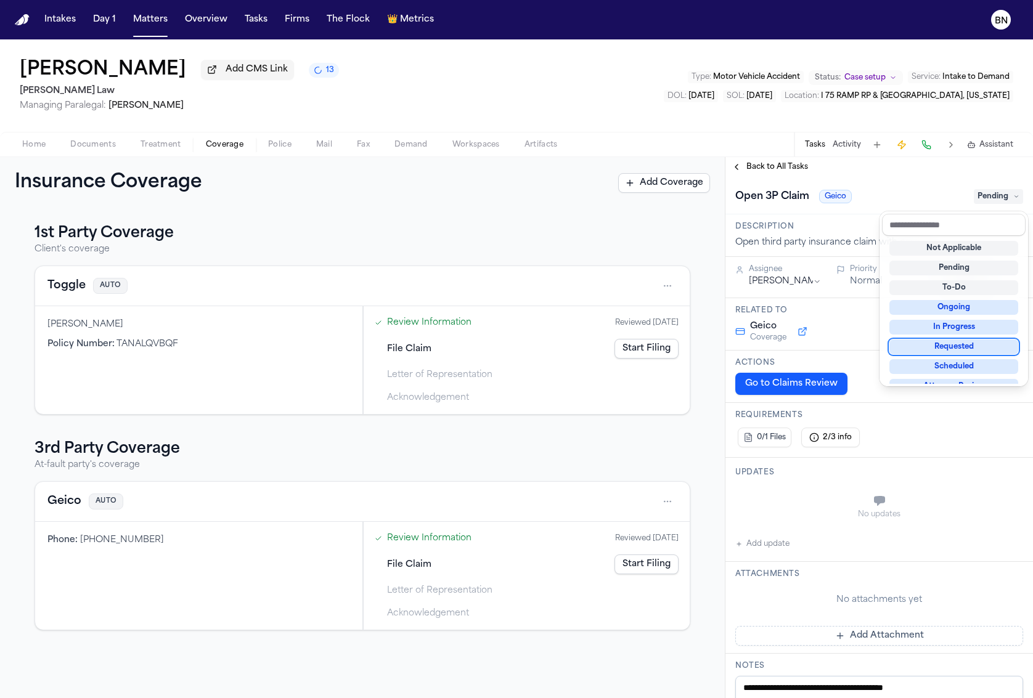
scroll to position [192, 0]
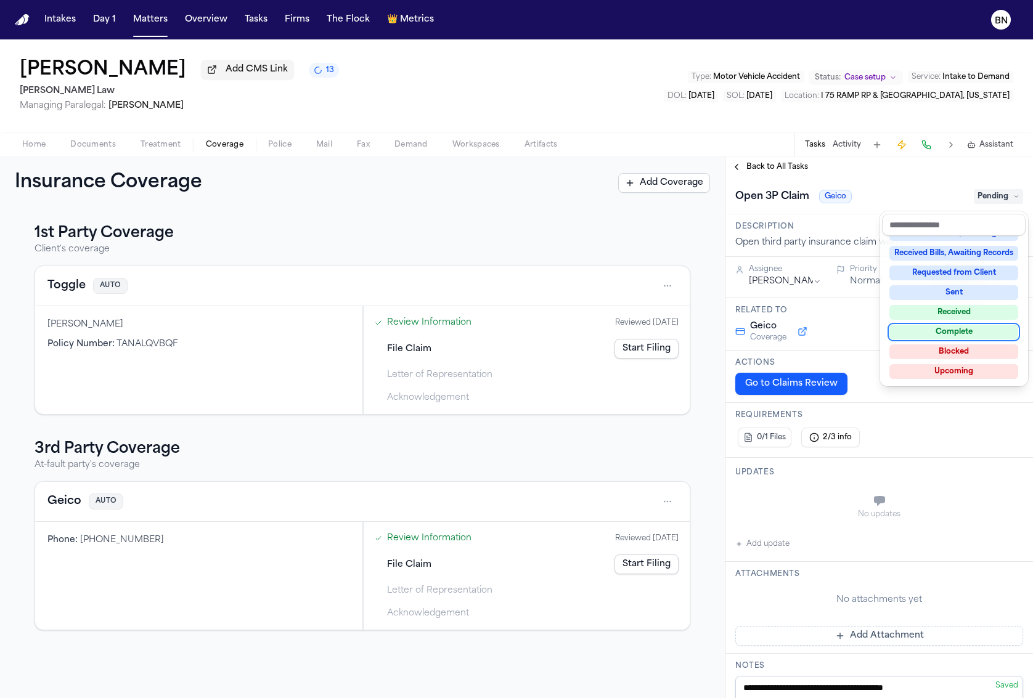
click at [104, 149] on div "[PERSON_NAME] Add CMS Link 13 [PERSON_NAME] Law Managing Paralegal: [PERSON_NAM…" at bounding box center [516, 368] width 1033 height 659
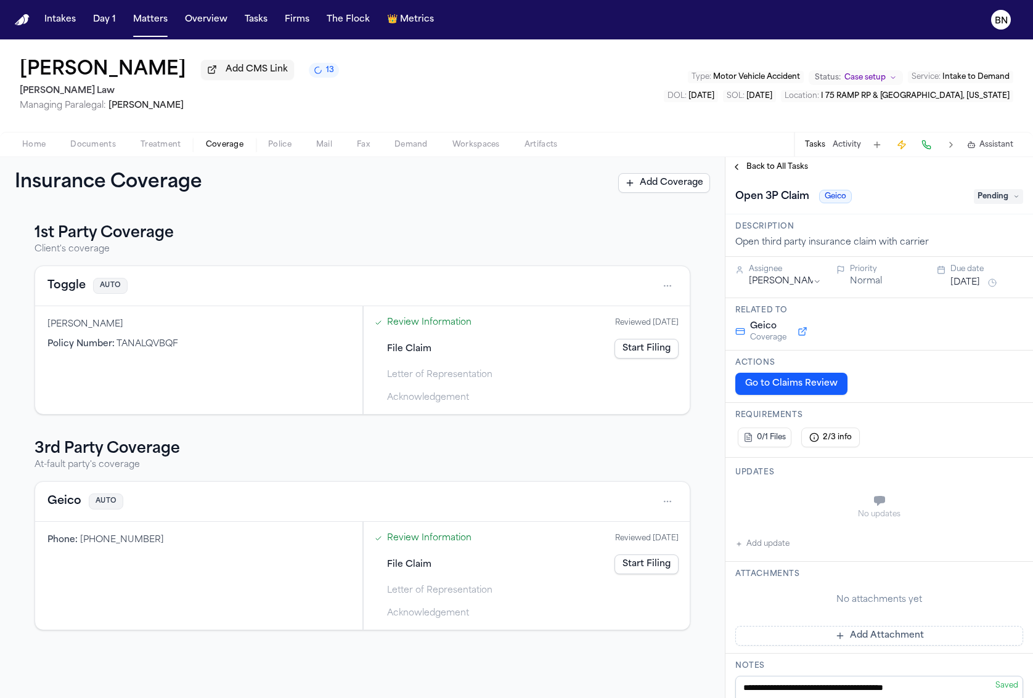
click at [91, 149] on span "Documents" at bounding box center [93, 145] width 46 height 10
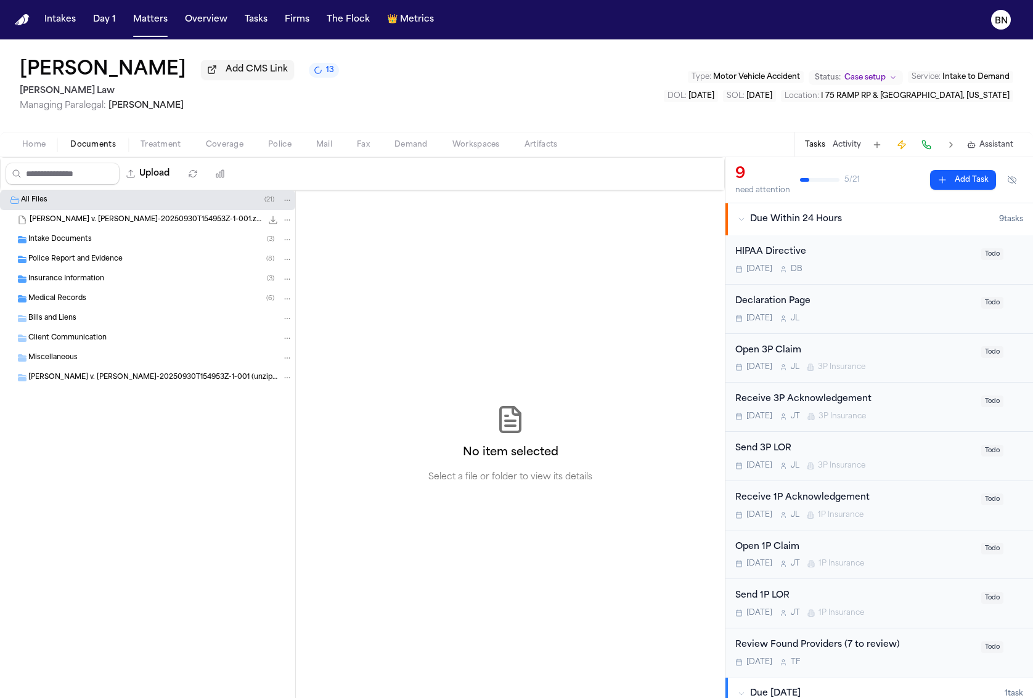
click at [97, 284] on span "Insurance Information" at bounding box center [66, 279] width 76 height 10
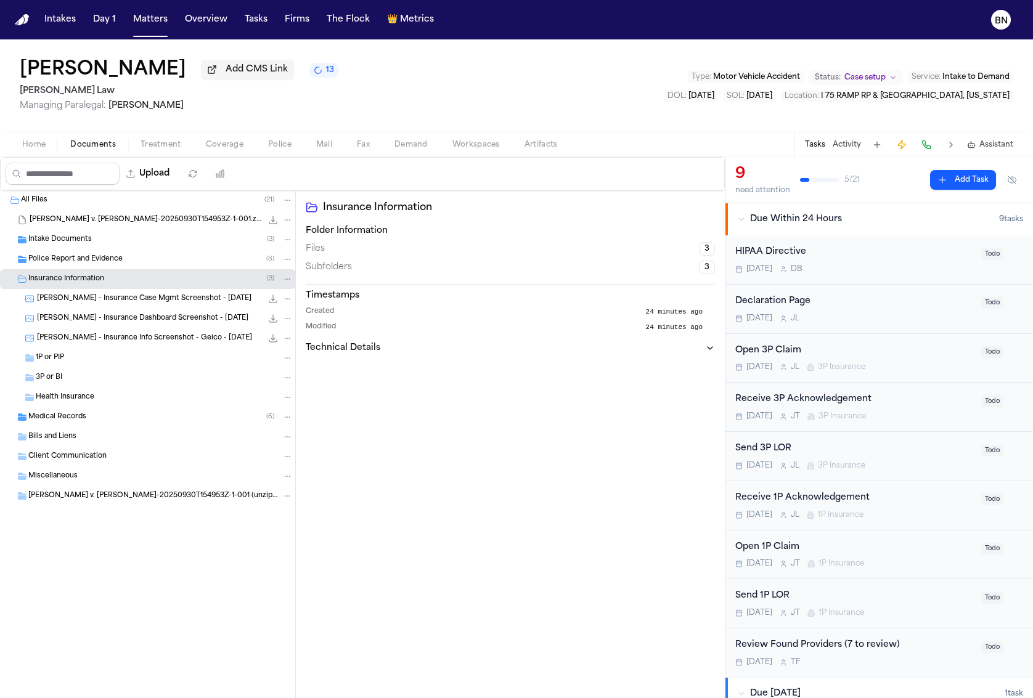
click at [128, 356] on div "1P or PIP" at bounding box center [164, 357] width 257 height 11
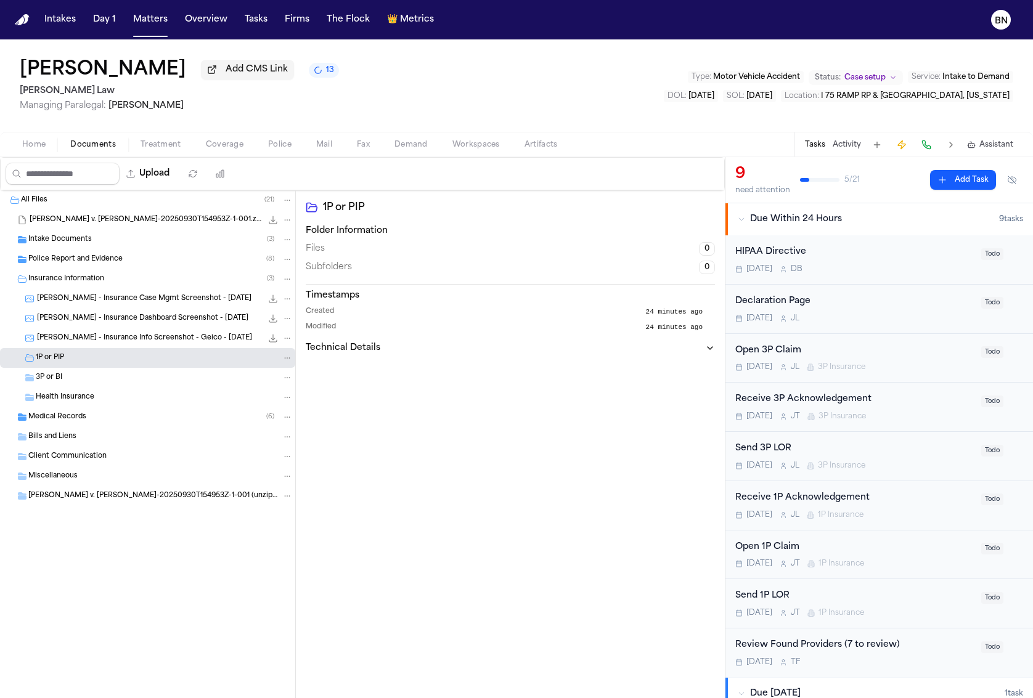
click at [118, 495] on span "[PERSON_NAME] v. [PERSON_NAME]-20250930T154953Z-1-001 (unzipped)" at bounding box center [153, 496] width 251 height 10
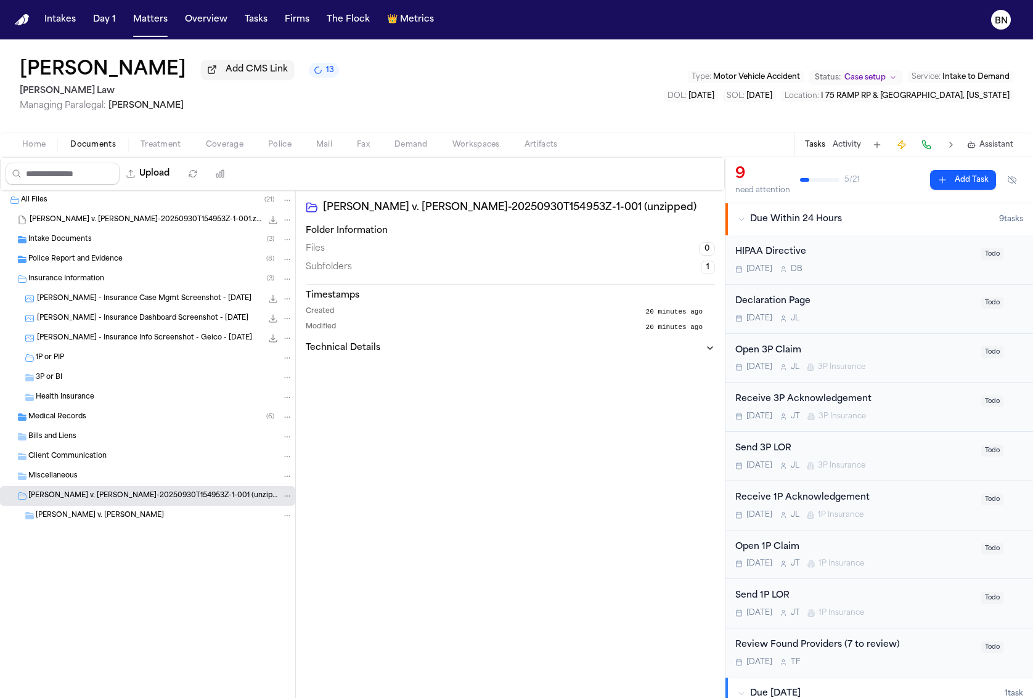
click at [127, 521] on span "[PERSON_NAME] v. [PERSON_NAME]" at bounding box center [100, 516] width 128 height 10
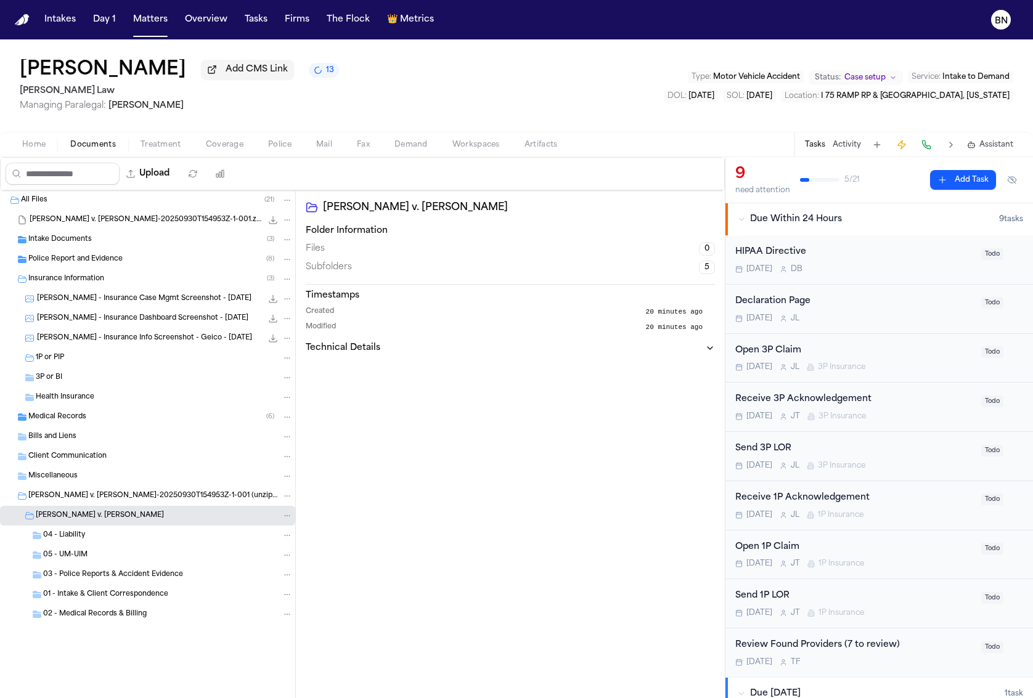
click at [125, 568] on div "03 - Police Reports & Accident Evidence" at bounding box center [147, 575] width 295 height 20
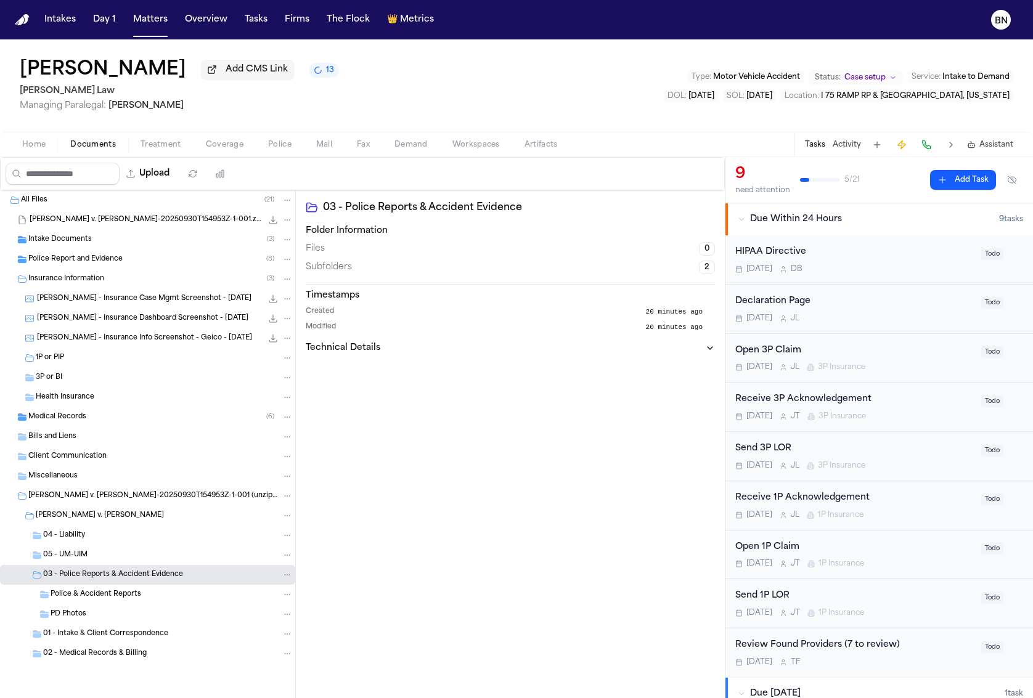
click at [128, 642] on div "01 - Intake & Client Correspondence" at bounding box center [147, 634] width 295 height 20
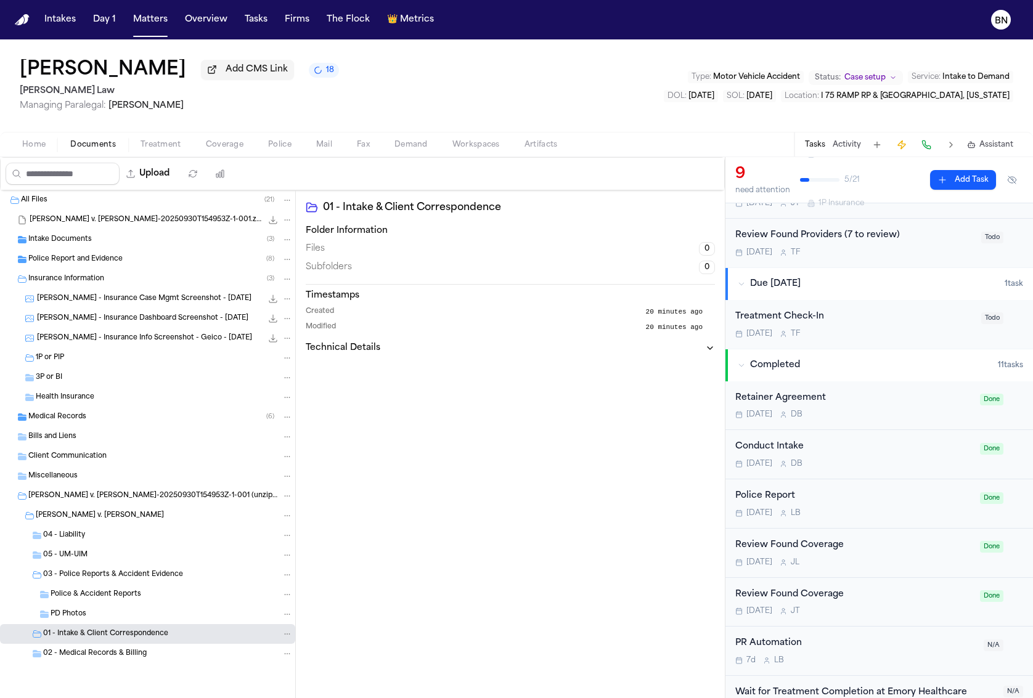
scroll to position [339, 0]
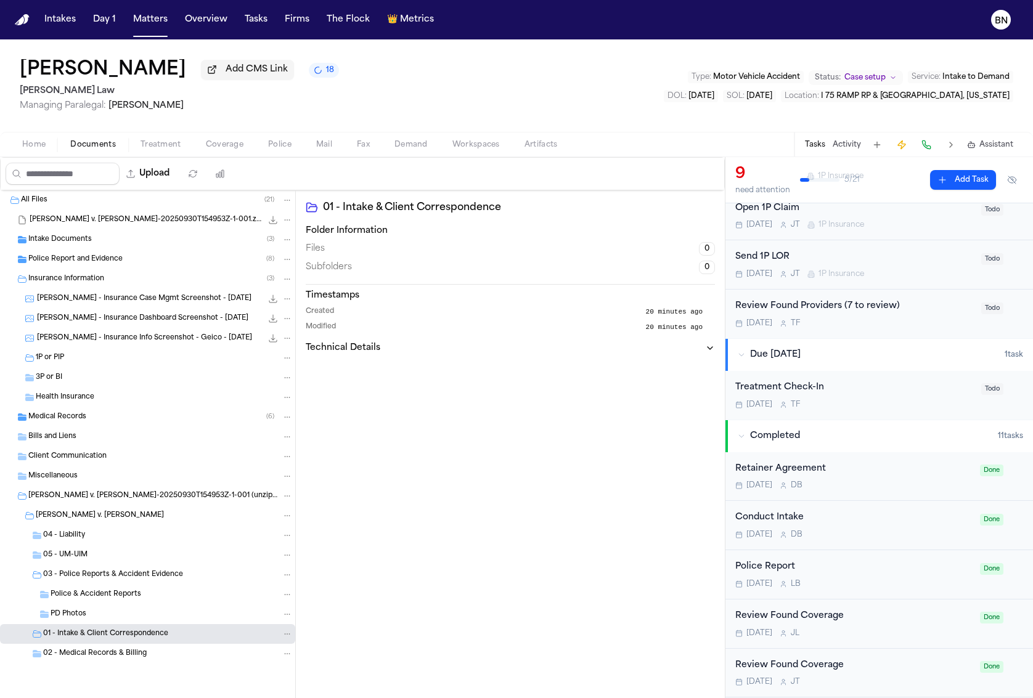
click at [828, 316] on div "Review Found Providers (7 to review) [DATE] T F" at bounding box center [854, 313] width 238 height 29
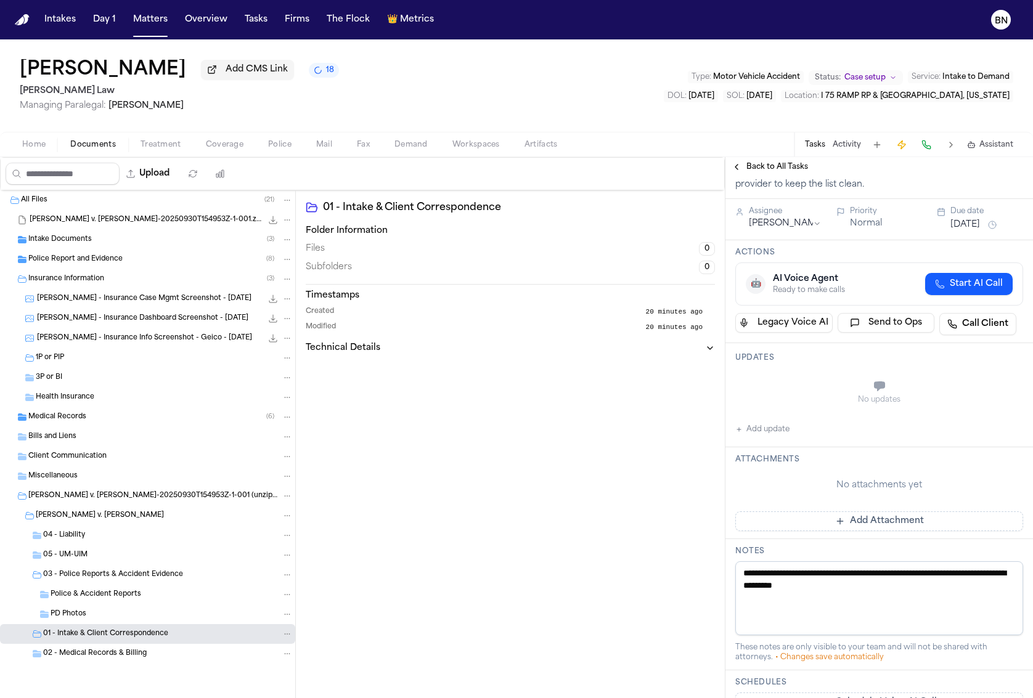
scroll to position [74, 0]
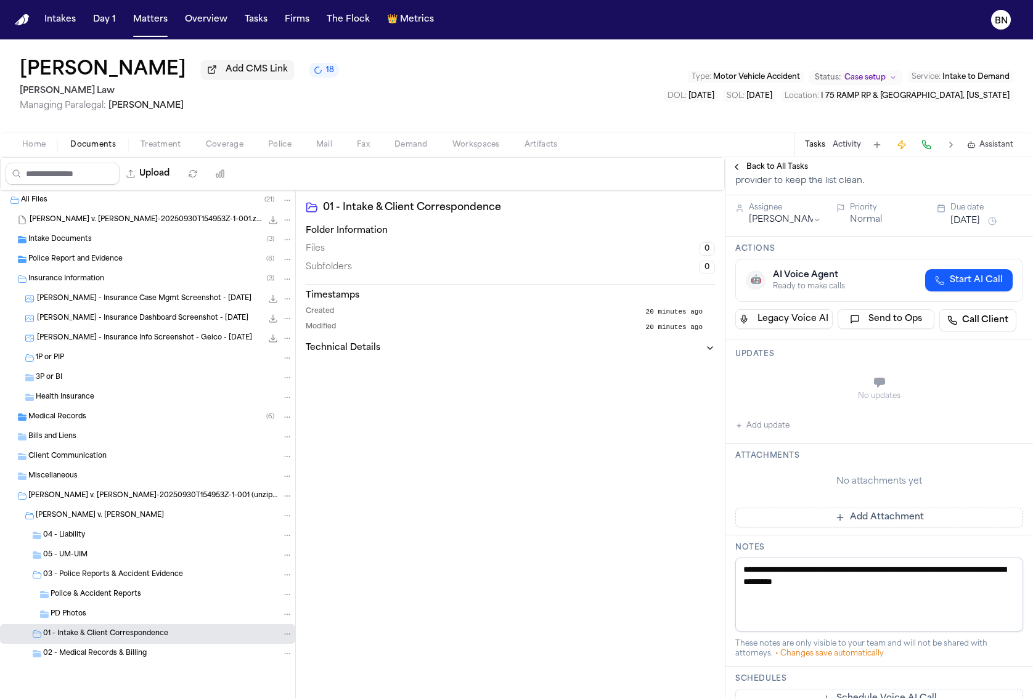
click at [174, 141] on span "Treatment" at bounding box center [160, 145] width 41 height 10
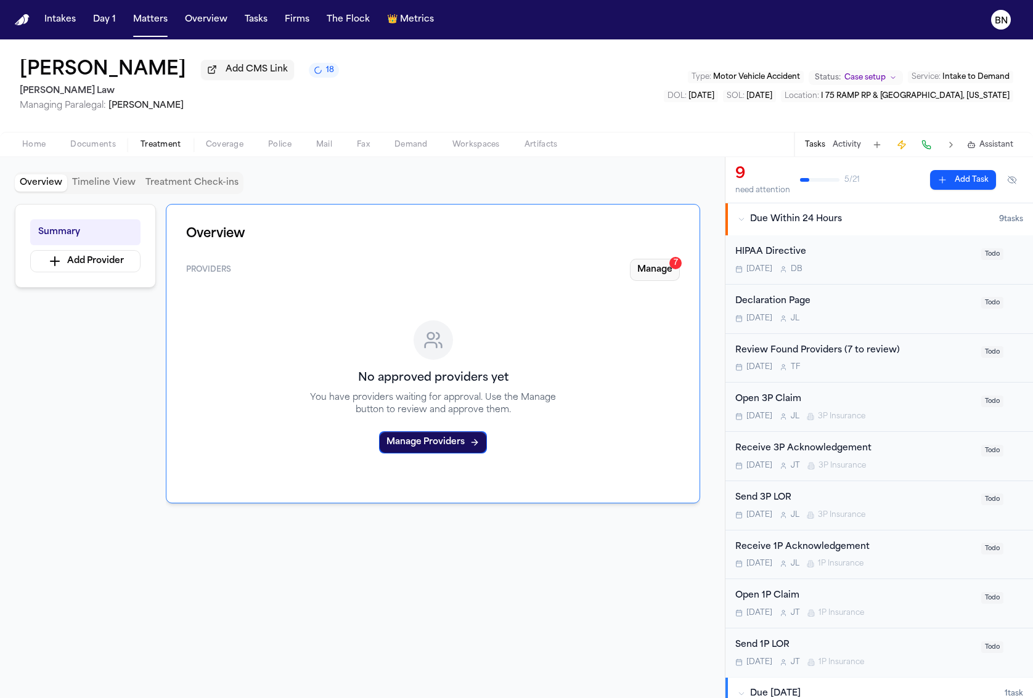
click at [668, 271] on button "Manage 7" at bounding box center [655, 270] width 50 height 22
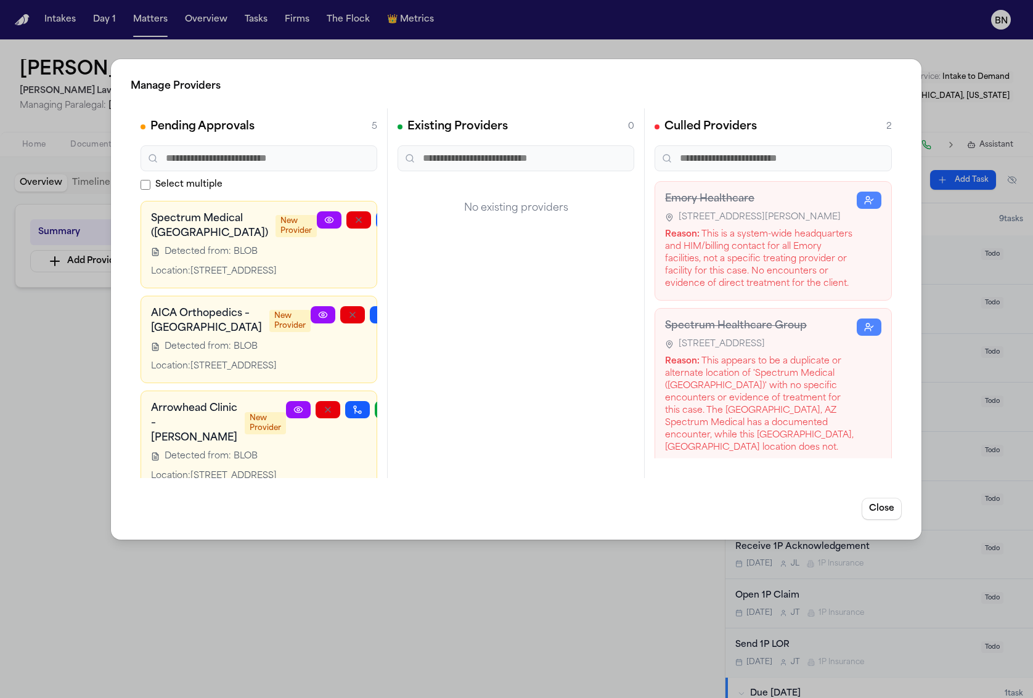
scroll to position [5, 0]
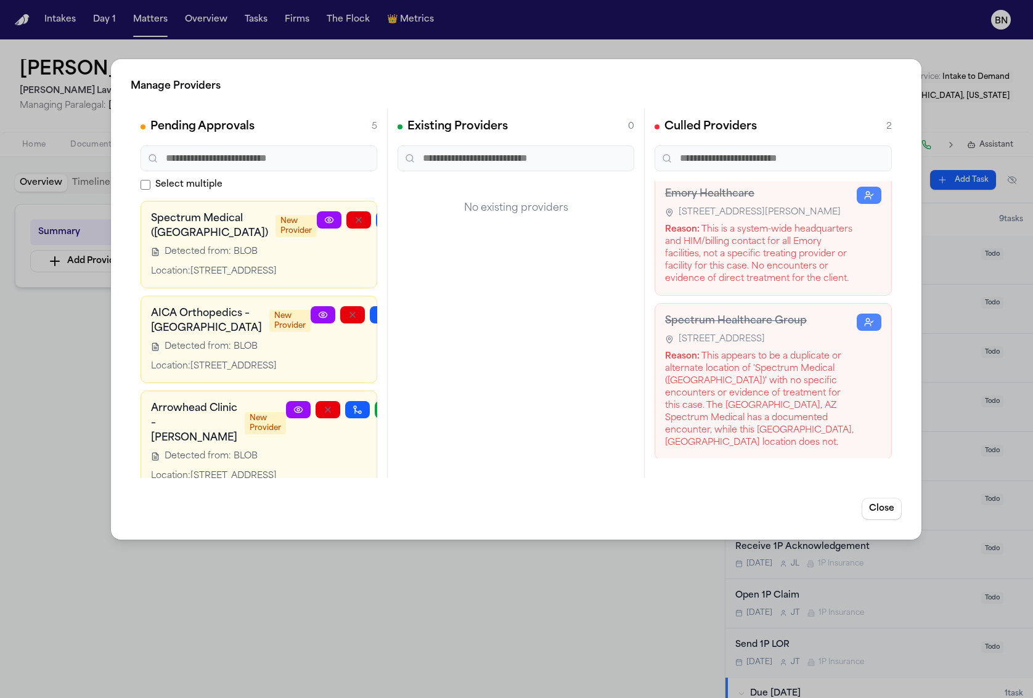
click at [723, 29] on div "Manage Providers Pending Approvals 5 Select multiple Spectrum Medical ([GEOGRAP…" at bounding box center [516, 349] width 1033 height 698
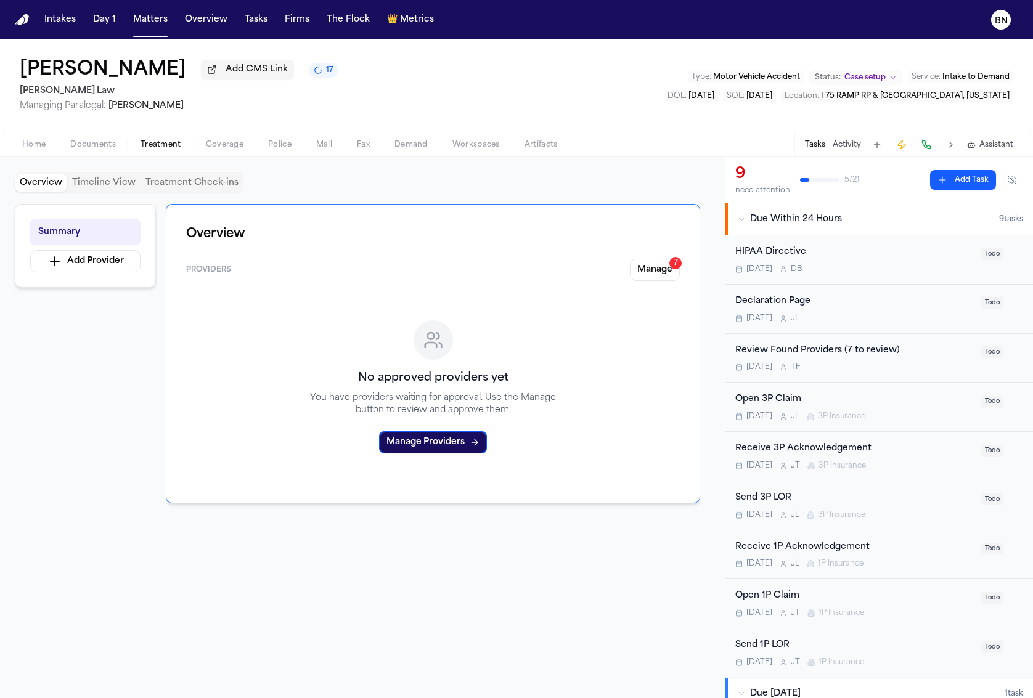
click at [676, 43] on div "[PERSON_NAME] Add CMS Link 17 [PERSON_NAME] Law Managing Paralegal: [PERSON_NAM…" at bounding box center [516, 85] width 1033 height 92
click at [701, 163] on div "Overview Timeline View Treatment Check-ins Summary Add Provider Overview Provid…" at bounding box center [362, 427] width 725 height 541
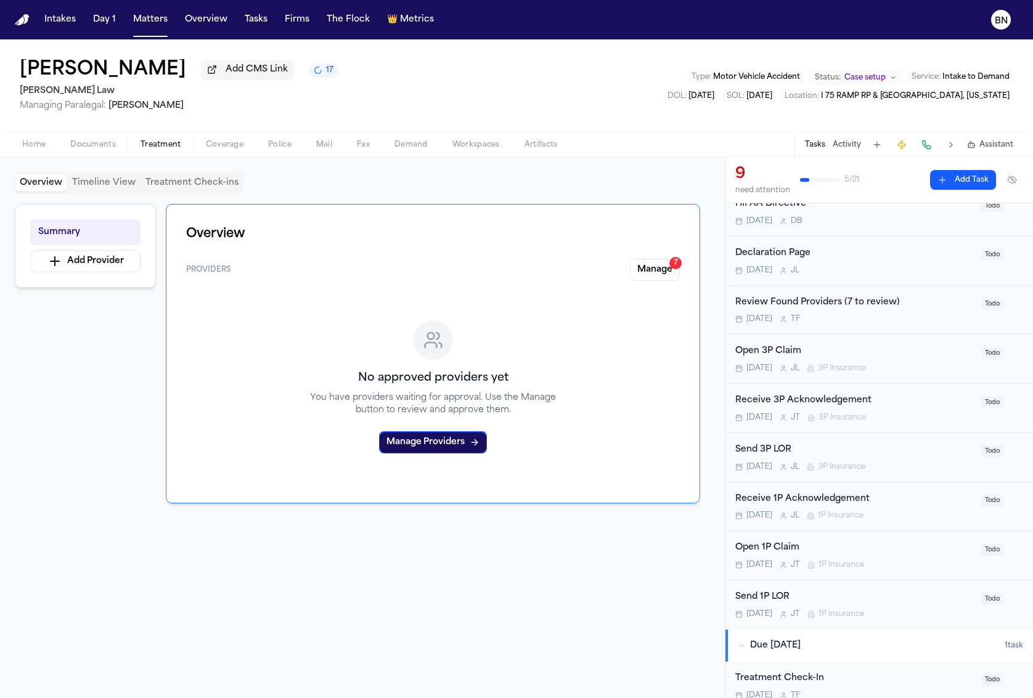
scroll to position [77, 0]
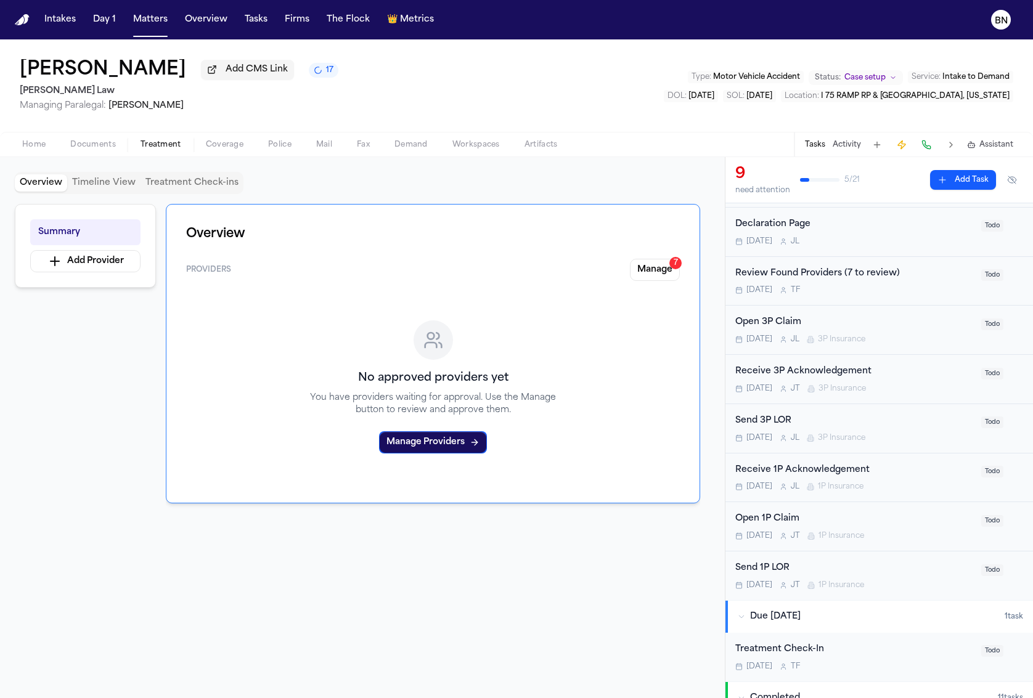
click at [843, 523] on div "Open 1P Claim" at bounding box center [854, 519] width 238 height 14
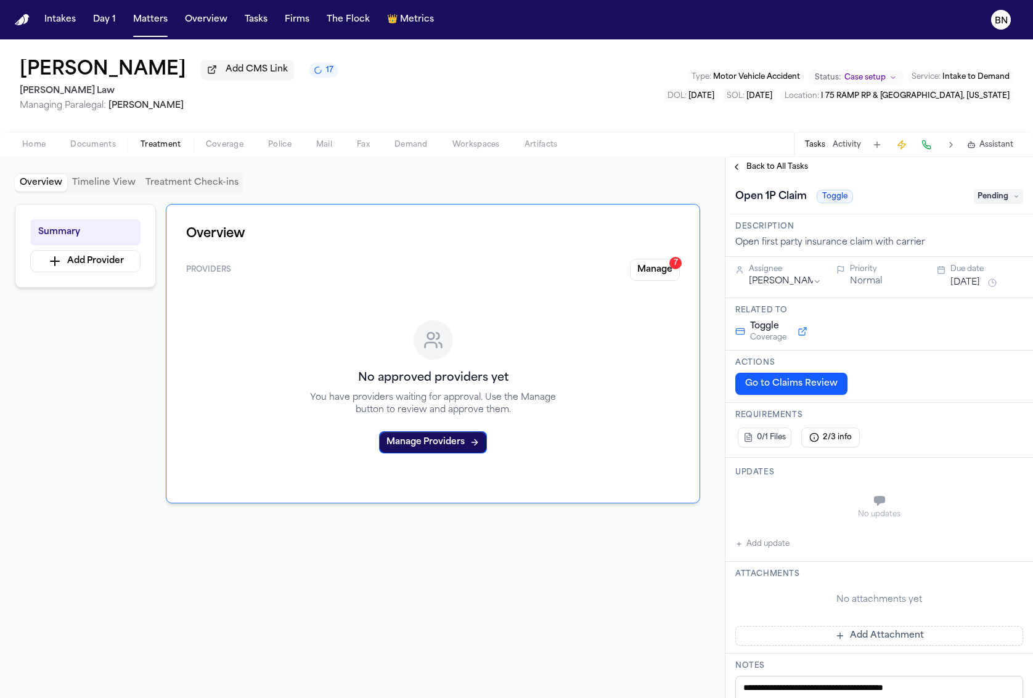
click at [1015, 200] on icon at bounding box center [1016, 196] width 6 height 6
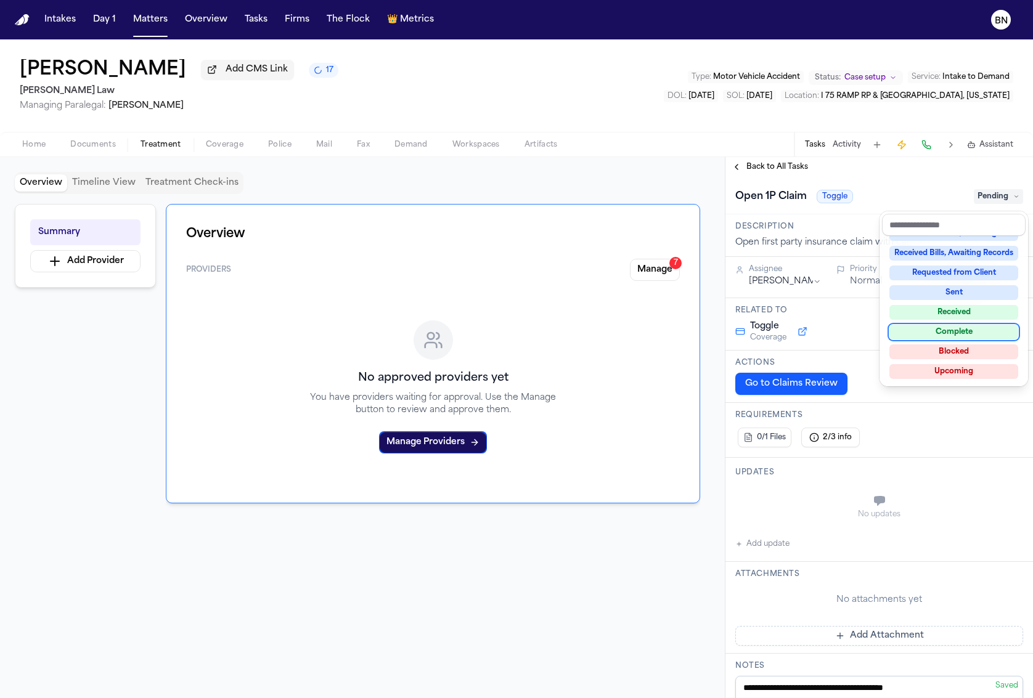
click at [964, 334] on div "Complete" at bounding box center [953, 332] width 129 height 15
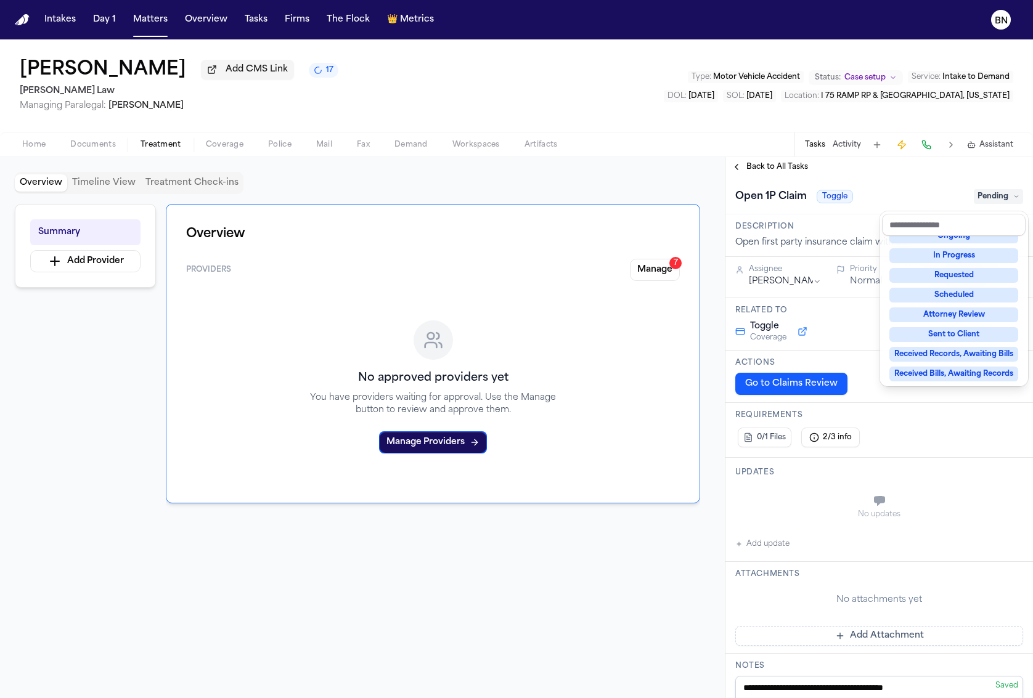
scroll to position [28, 0]
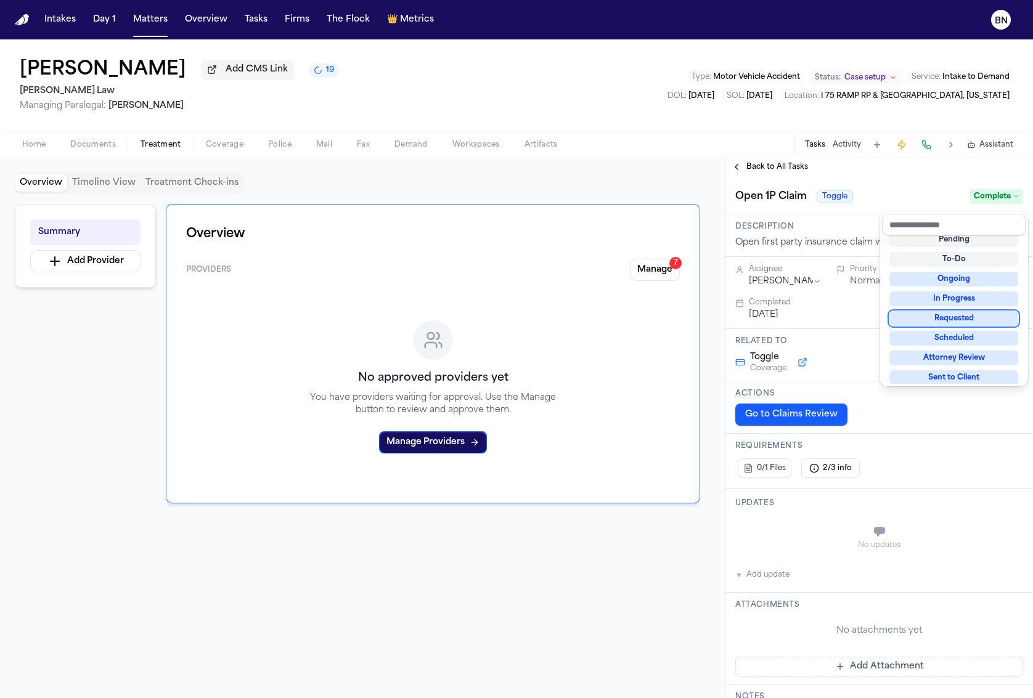
click at [231, 145] on div "**********" at bounding box center [516, 368] width 1033 height 659
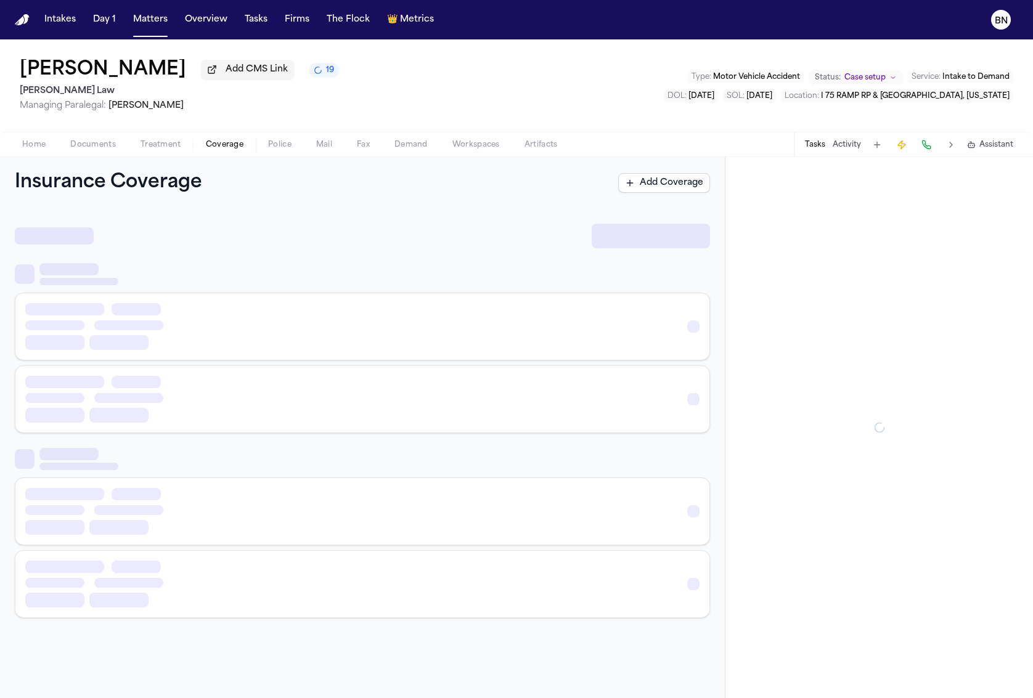
click at [231, 145] on span "Coverage" at bounding box center [225, 145] width 38 height 10
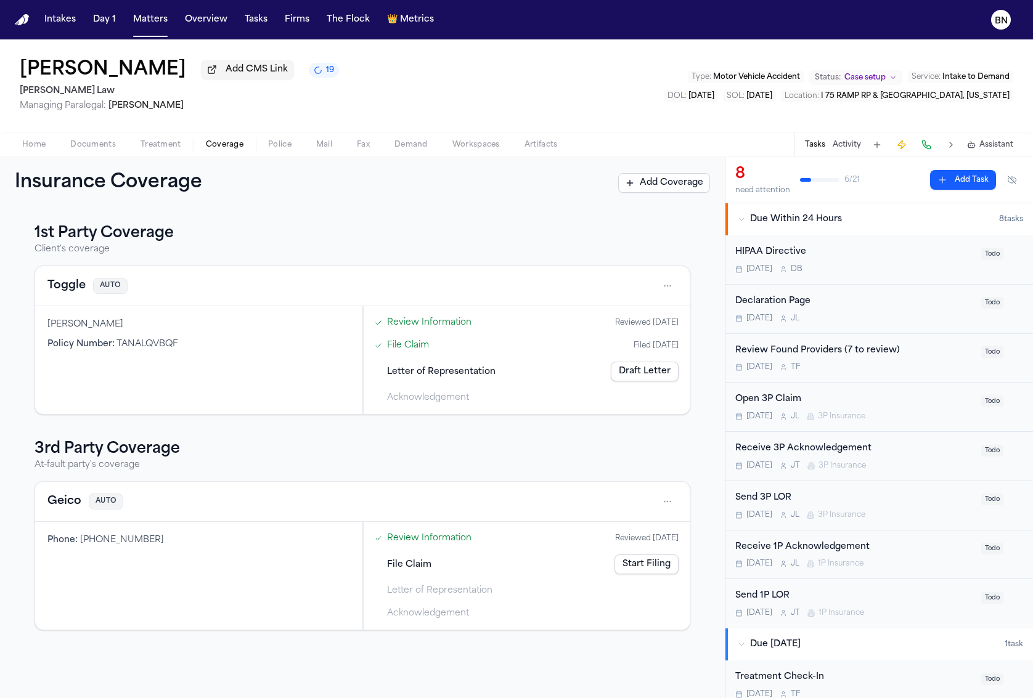
click at [73, 495] on button "Geico" at bounding box center [64, 501] width 34 height 17
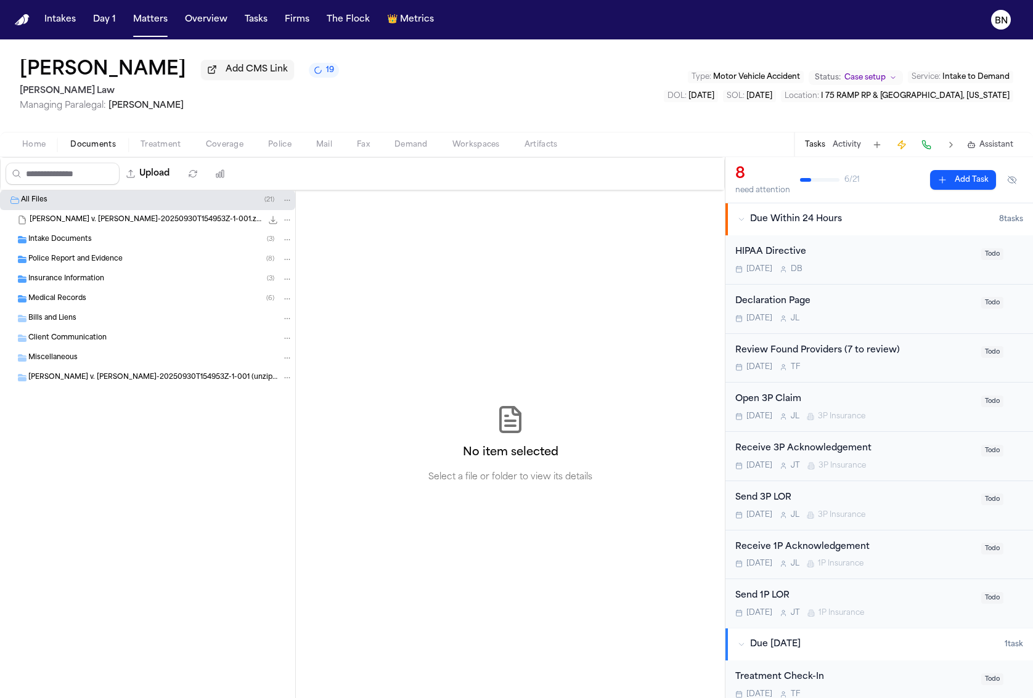
click at [95, 147] on span "Documents" at bounding box center [93, 145] width 46 height 10
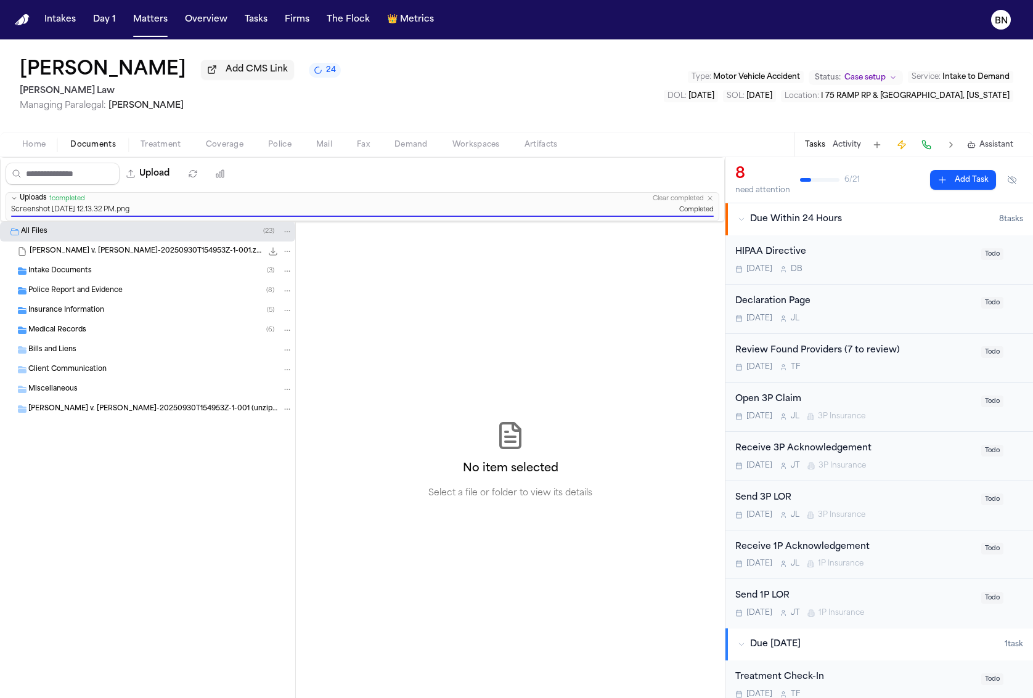
click at [884, 411] on div "Open 3P Claim [DATE] [PERSON_NAME] 3P Insurance" at bounding box center [854, 407] width 238 height 29
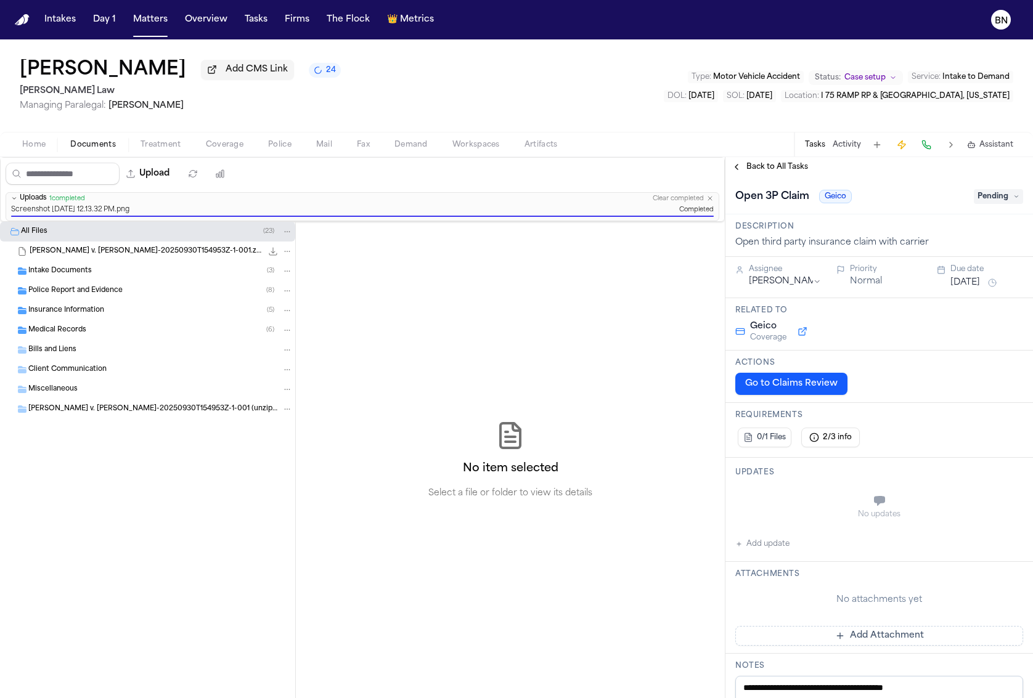
click at [990, 203] on span "Pending" at bounding box center [998, 196] width 49 height 15
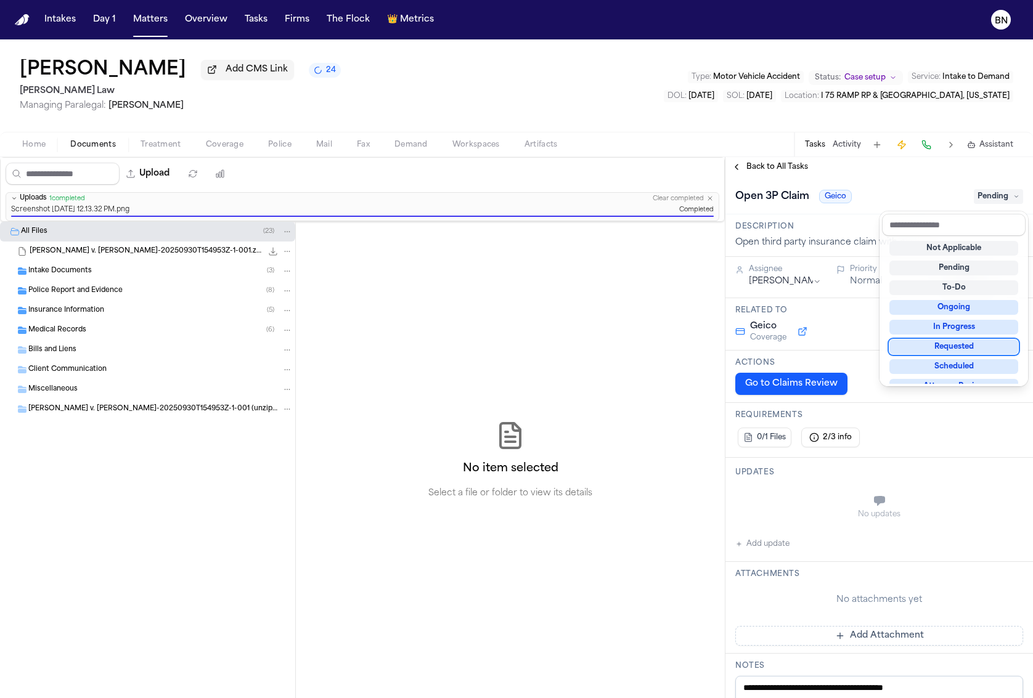
scroll to position [192, 0]
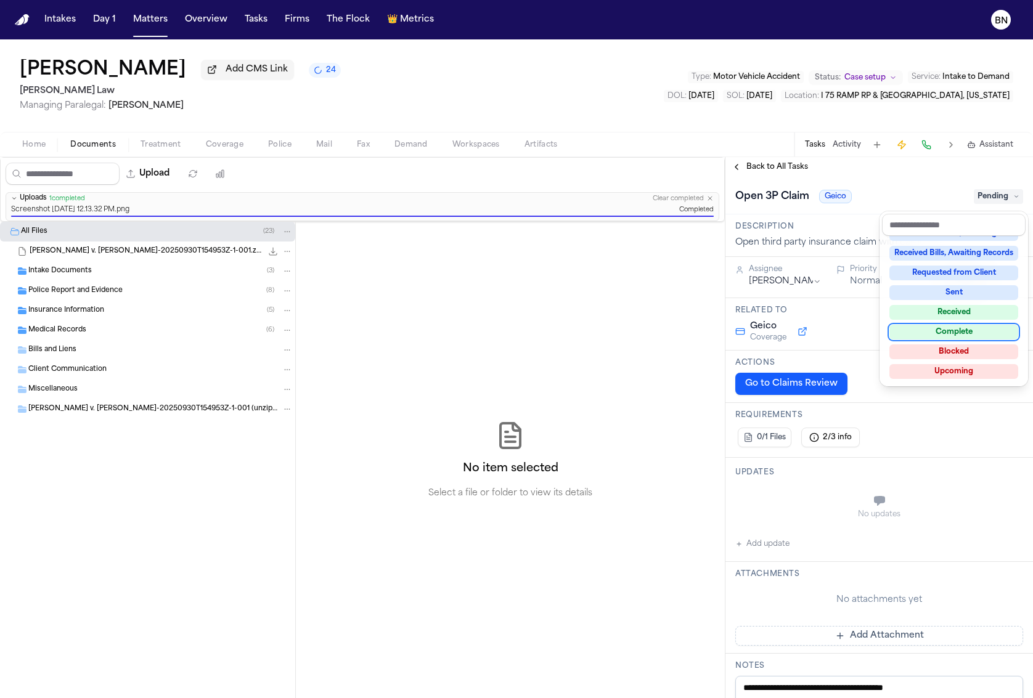
click at [972, 328] on div "Complete" at bounding box center [953, 332] width 129 height 15
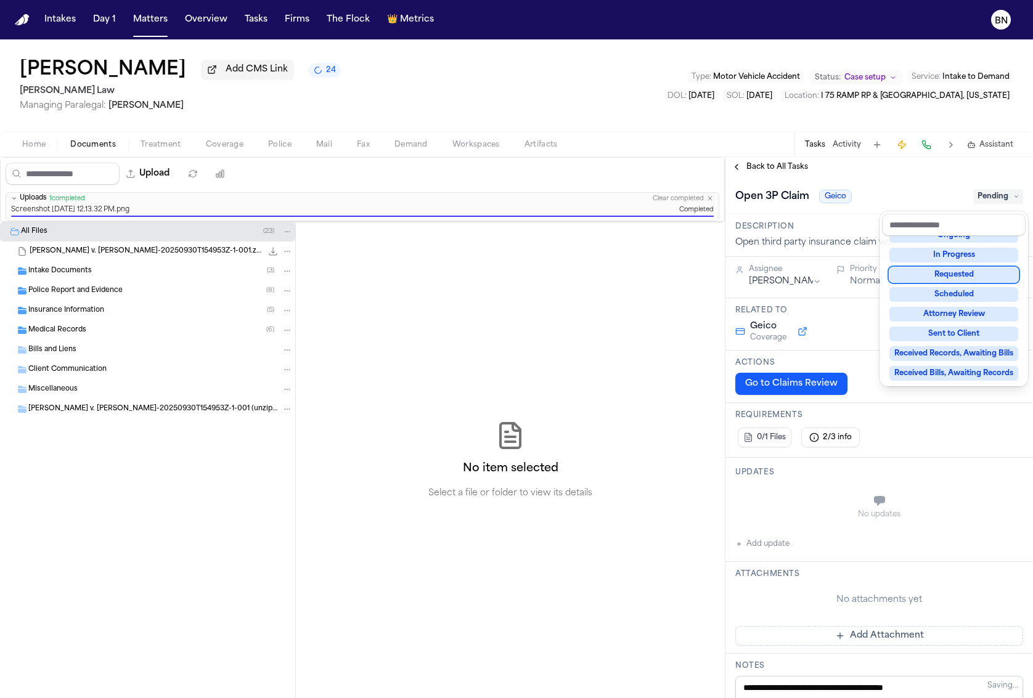
scroll to position [28, 0]
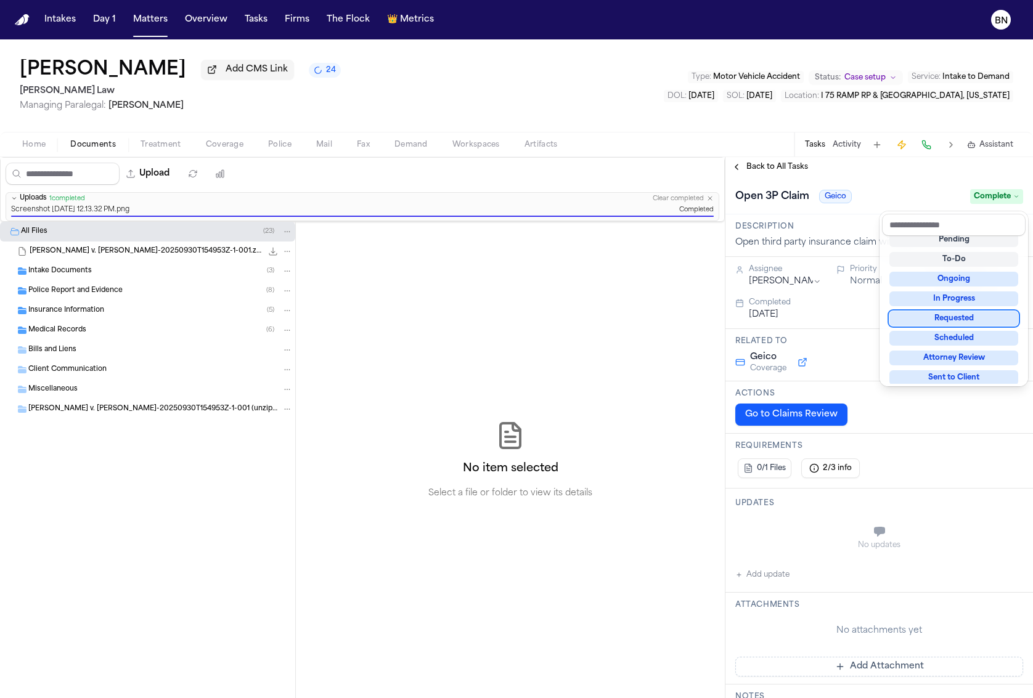
click at [765, 174] on div "**********" at bounding box center [878, 427] width 307 height 541
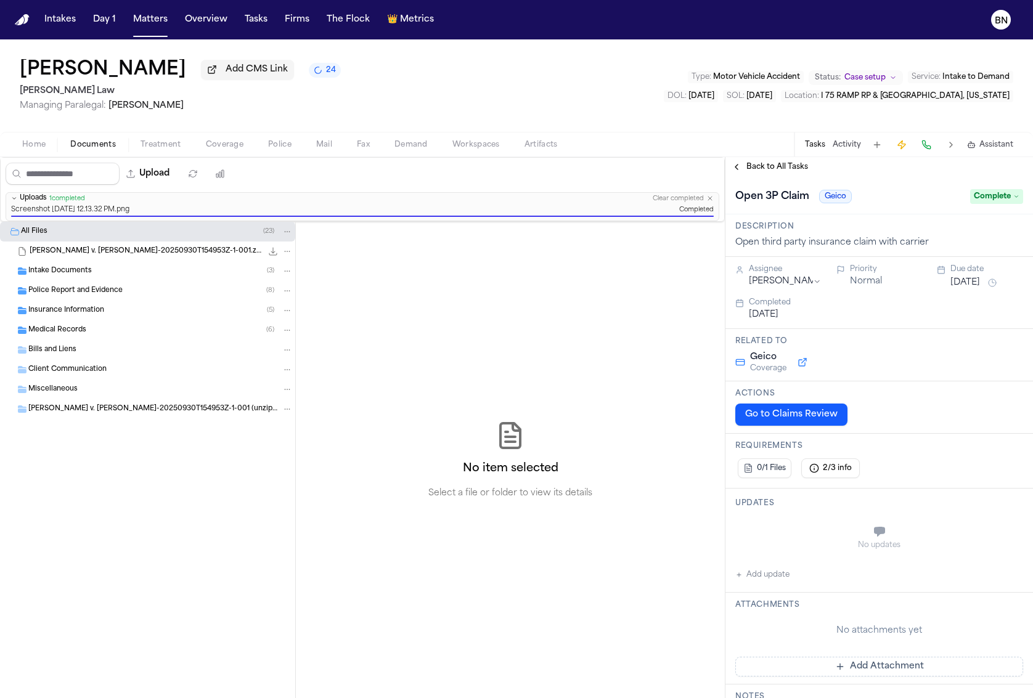
click at [776, 172] on span "Back to All Tasks" at bounding box center [777, 167] width 62 height 10
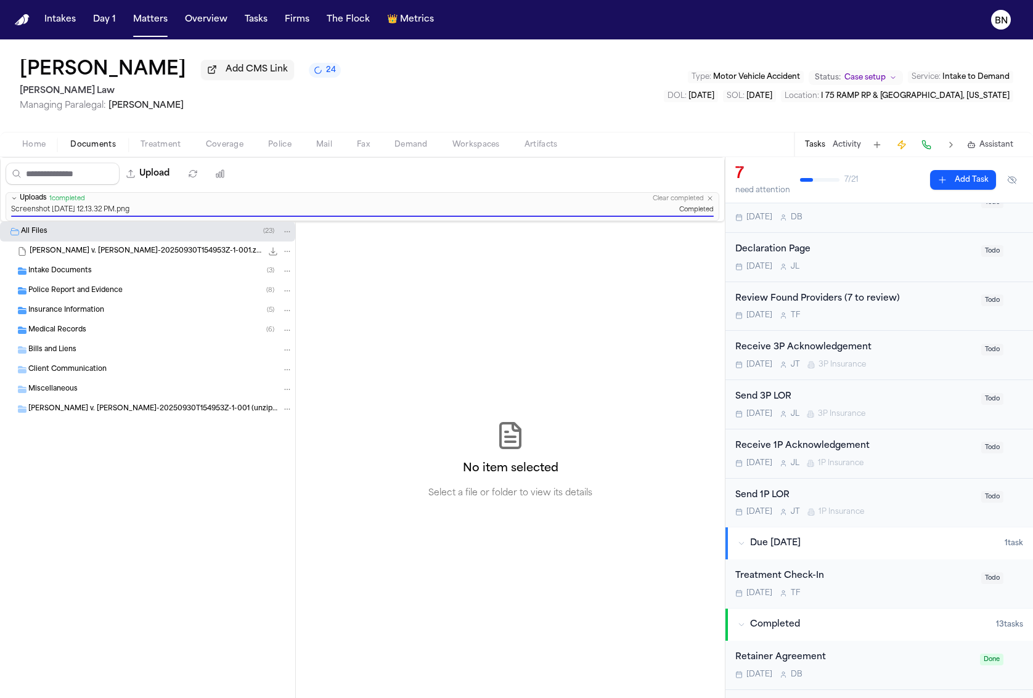
scroll to position [51, 0]
click at [895, 404] on div "Send 3P LOR" at bounding box center [854, 398] width 238 height 14
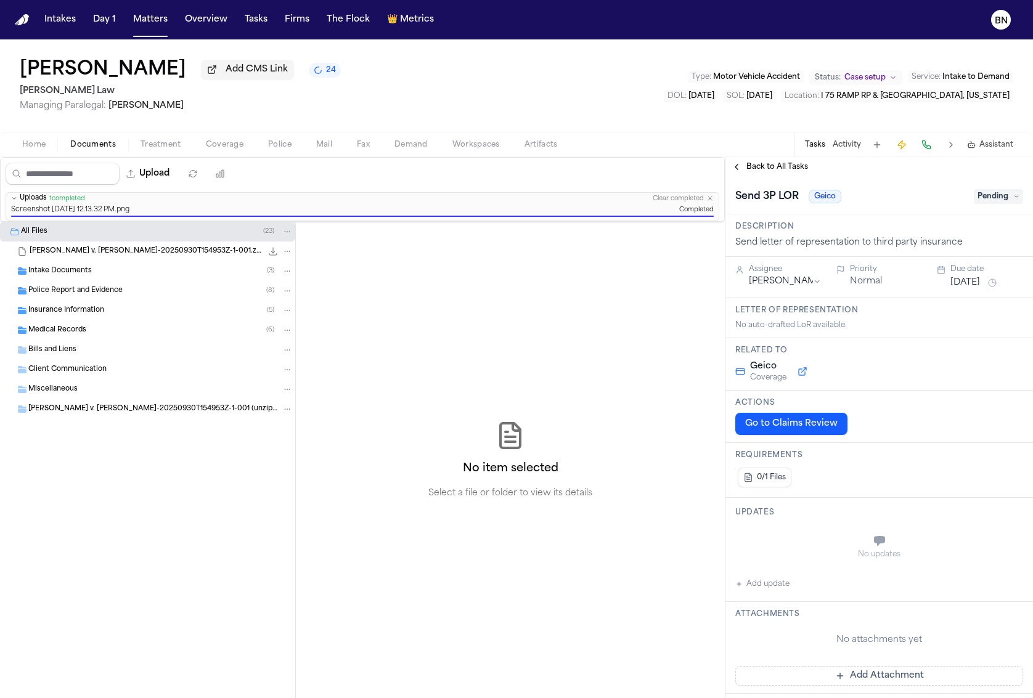
click at [993, 203] on span "Pending" at bounding box center [998, 196] width 49 height 15
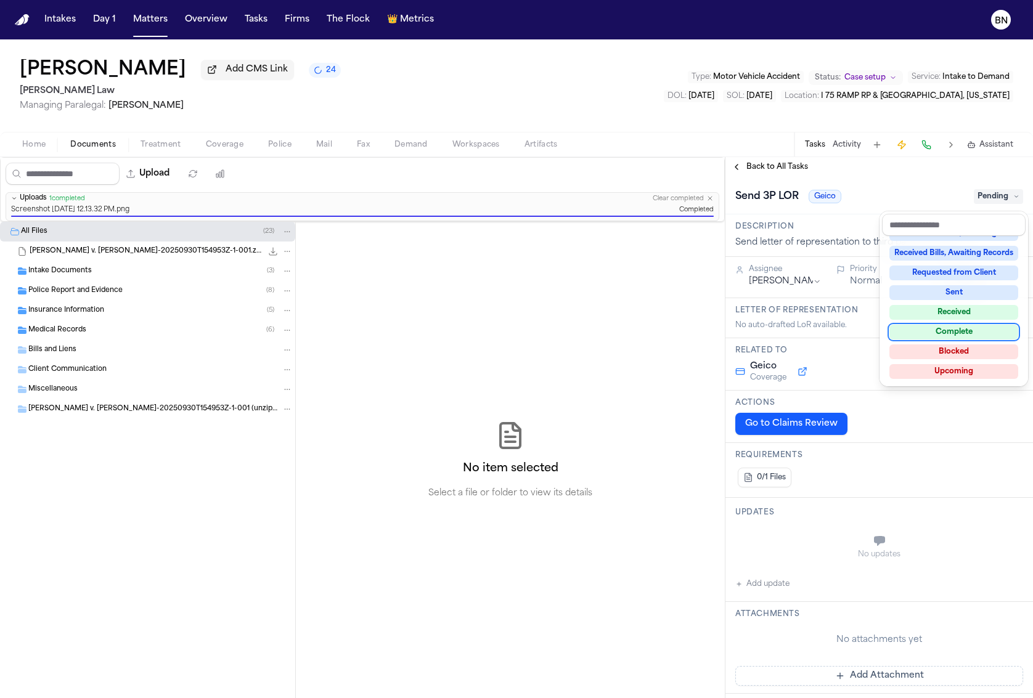
click at [972, 329] on div "Complete" at bounding box center [953, 332] width 129 height 15
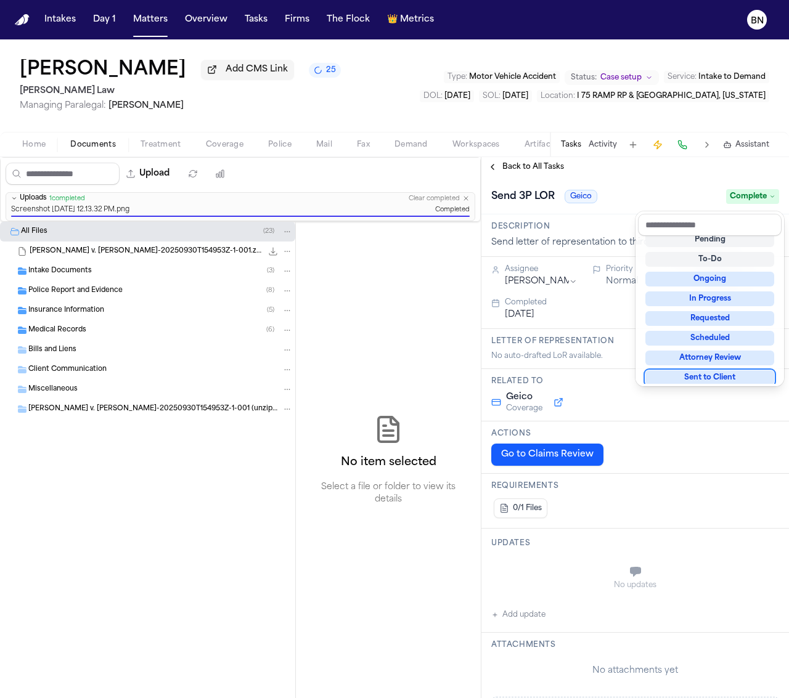
scroll to position [30, 0]
click at [534, 181] on div "Send 3P LOR Geico Complete" at bounding box center [634, 196] width 307 height 38
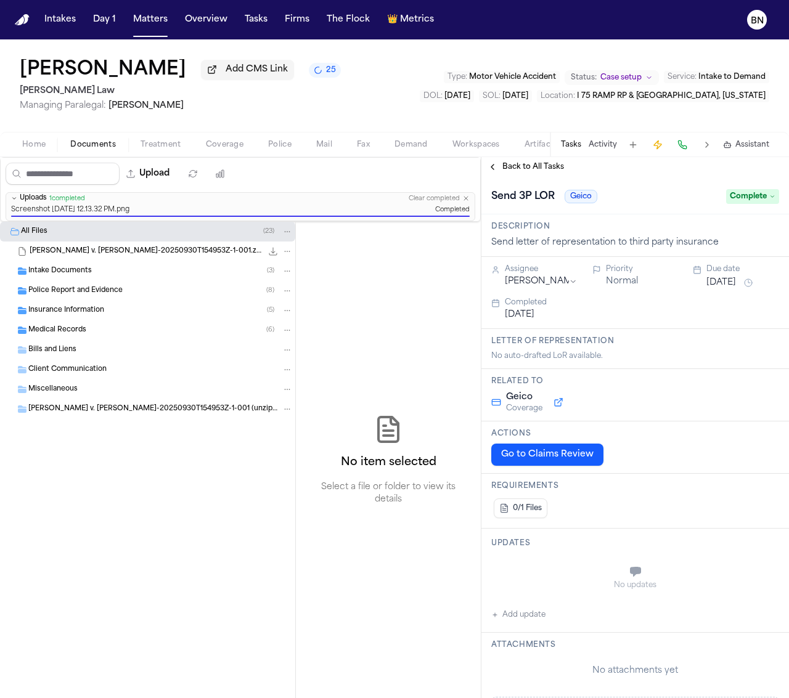
click at [535, 172] on span "Back to All Tasks" at bounding box center [533, 167] width 62 height 10
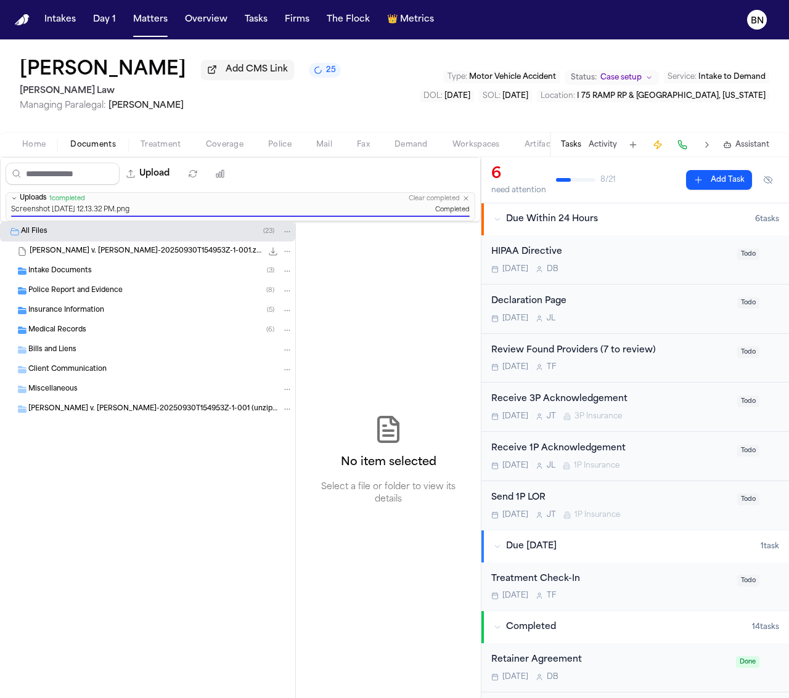
click at [678, 494] on div "Send 1P LOR" at bounding box center [610, 498] width 238 height 14
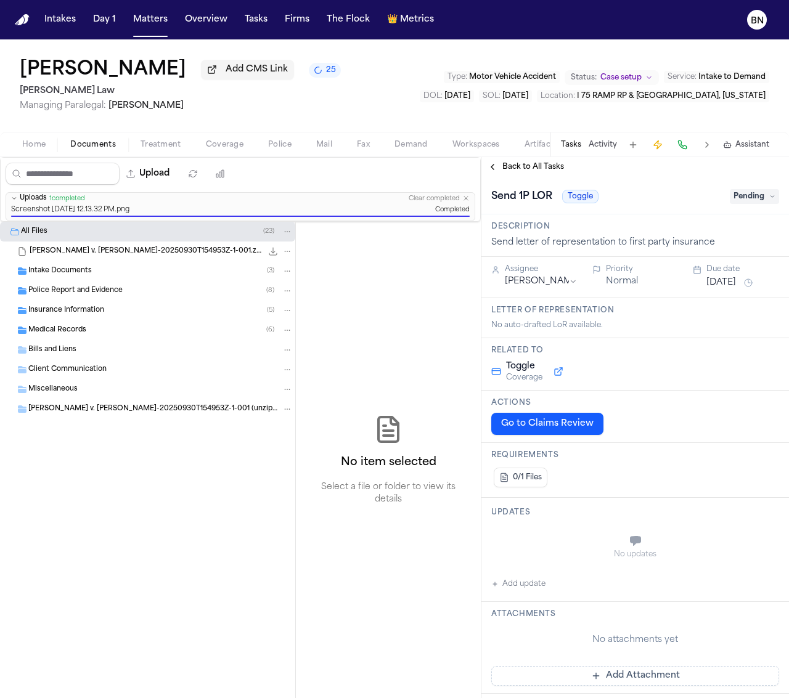
click at [757, 202] on span "Pending" at bounding box center [754, 196] width 49 height 15
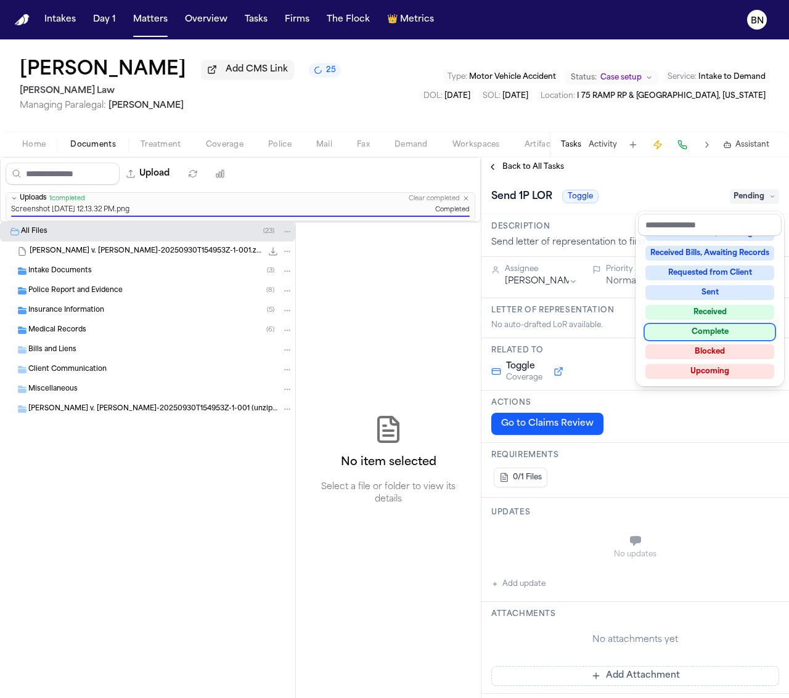
click at [723, 337] on div "Complete" at bounding box center [709, 332] width 129 height 15
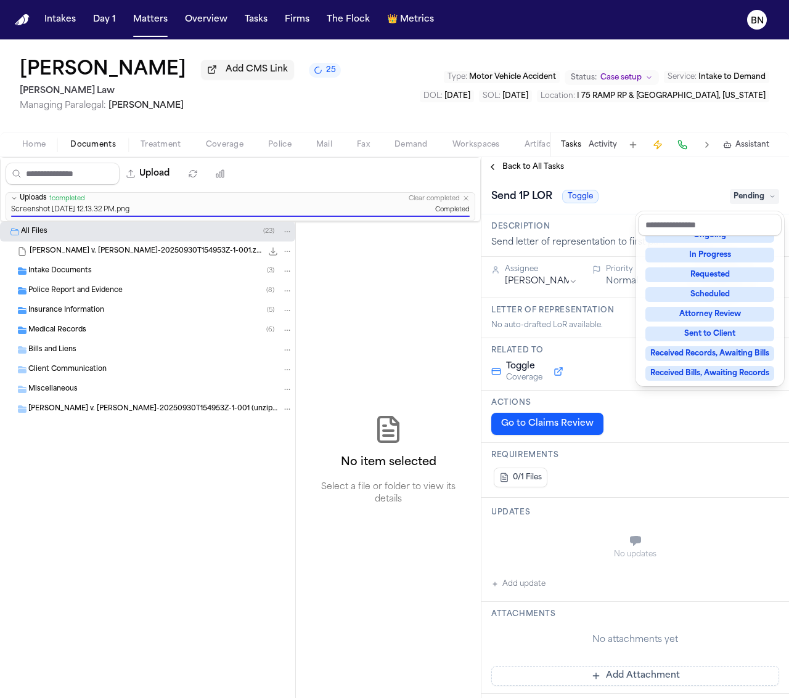
scroll to position [28, 0]
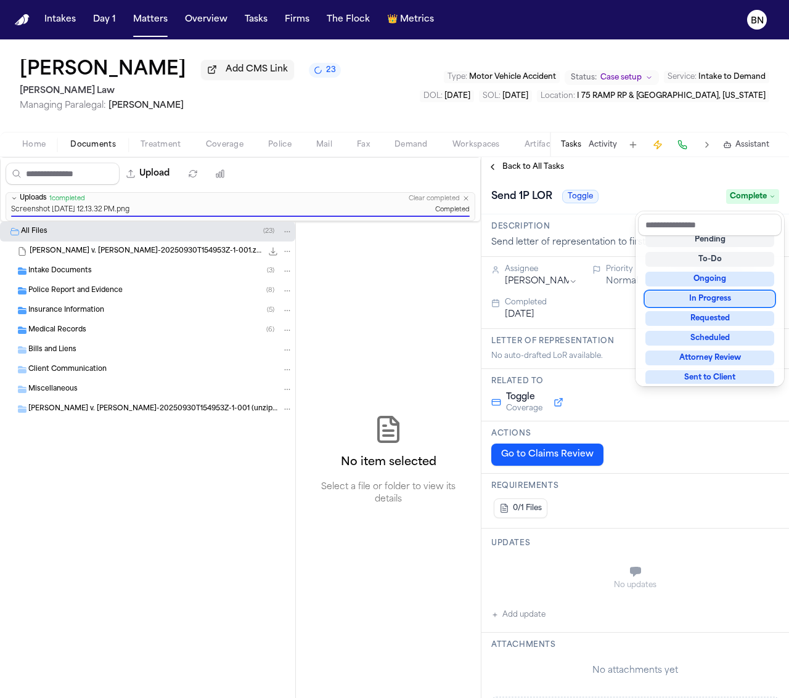
click at [548, 193] on div "Send 1P LOR Toggle Complete" at bounding box center [635, 197] width 288 height 20
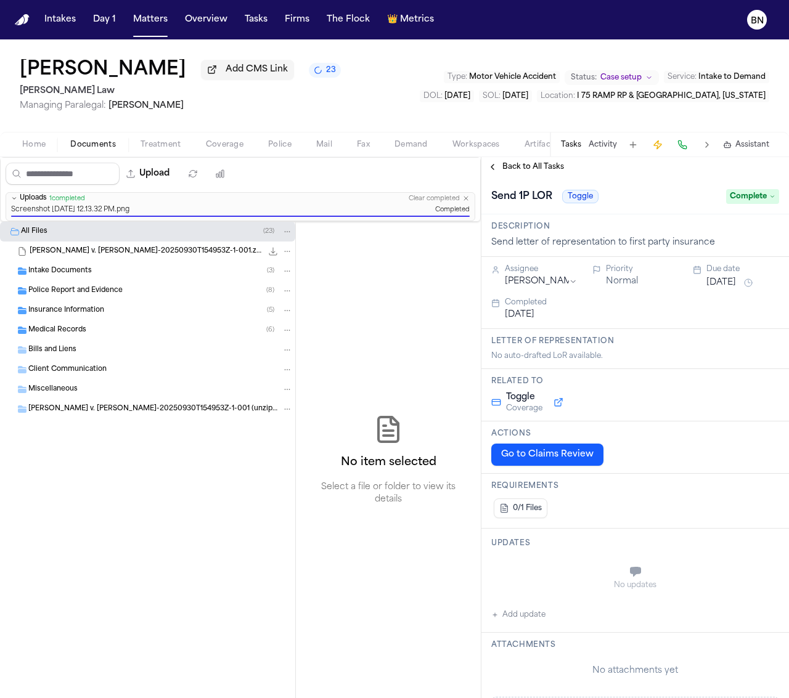
click at [548, 172] on span "Back to All Tasks" at bounding box center [533, 167] width 62 height 10
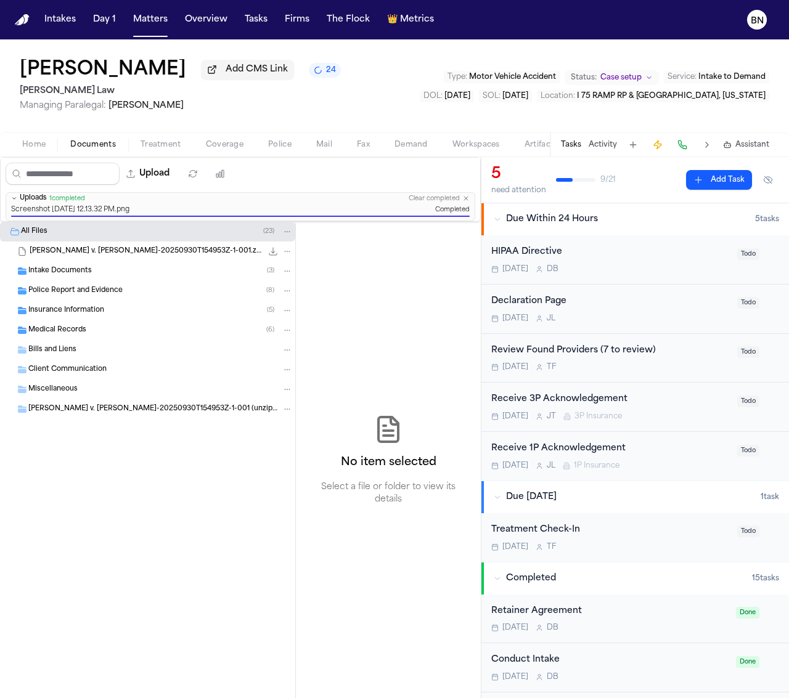
click at [145, 296] on div "Police Report and Evidence ( 8 )" at bounding box center [160, 290] width 264 height 11
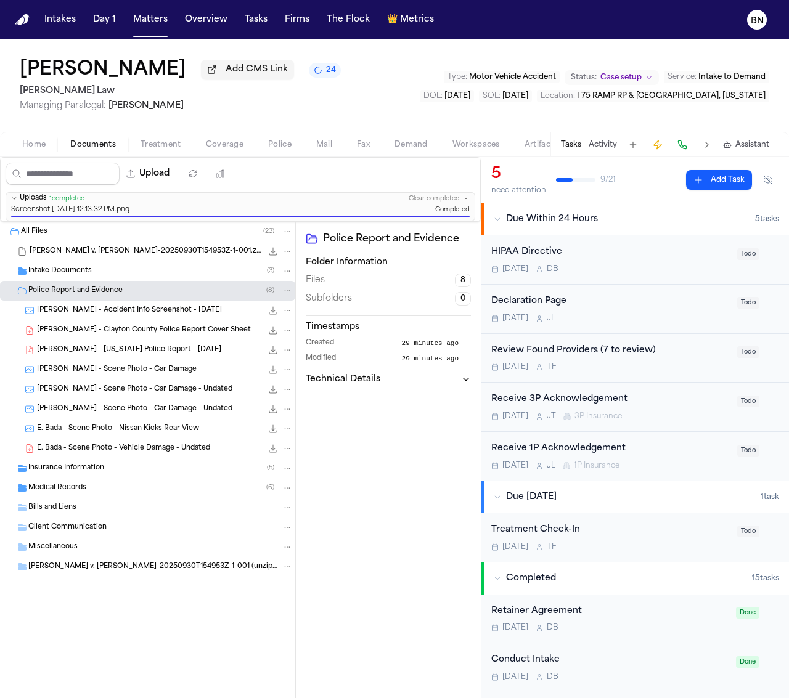
click at [145, 323] on div "[PERSON_NAME] - Clayton County Police Report Cover Sheet 206.7 KB • PDF" at bounding box center [147, 330] width 295 height 20
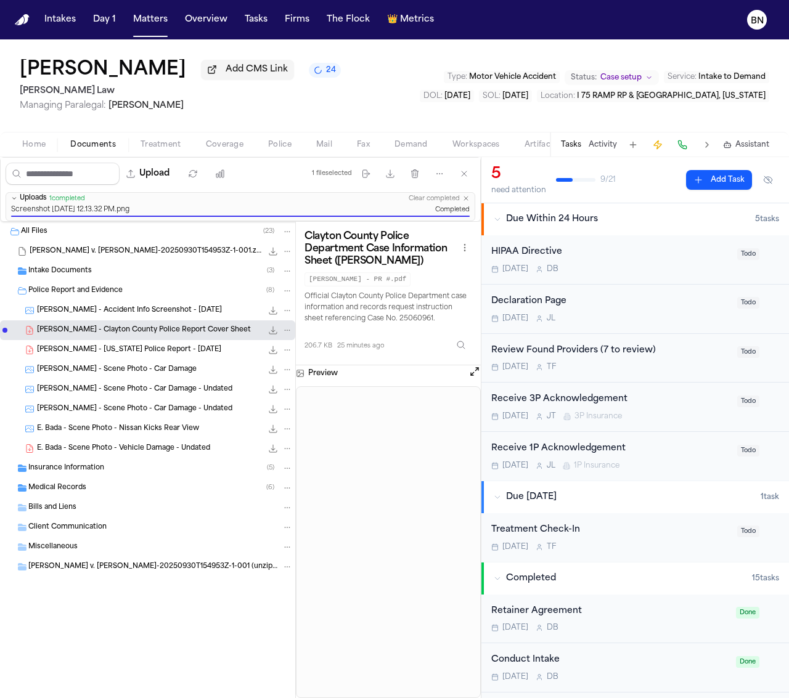
click at [136, 349] on span "[PERSON_NAME] - [US_STATE] Police Report - [DATE]" at bounding box center [129, 350] width 184 height 10
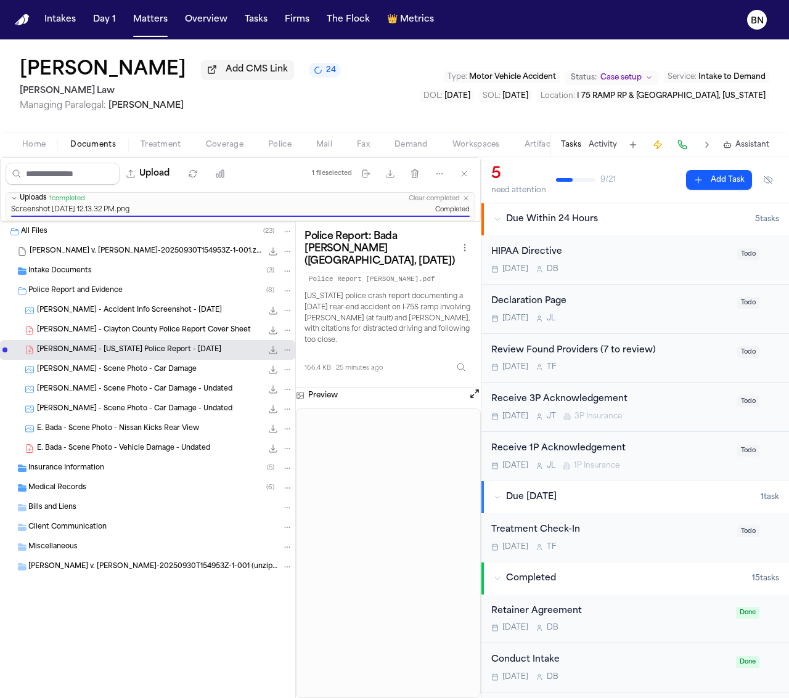
click at [150, 454] on span "E. Bada - Scene Photo - Vehicle Damage - Undated" at bounding box center [123, 449] width 173 height 10
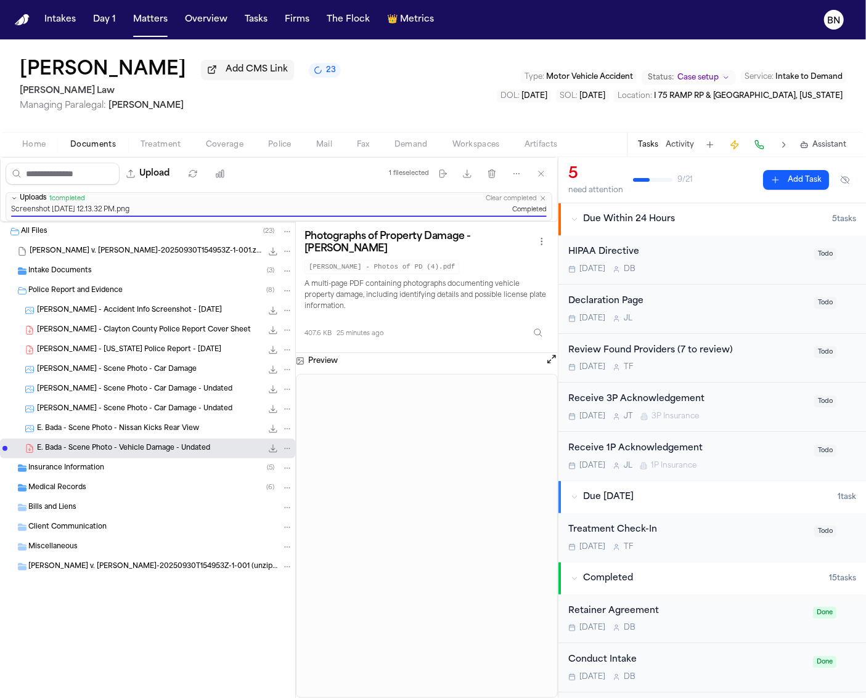
click at [250, 73] on span "Add CMS Link" at bounding box center [257, 69] width 62 height 12
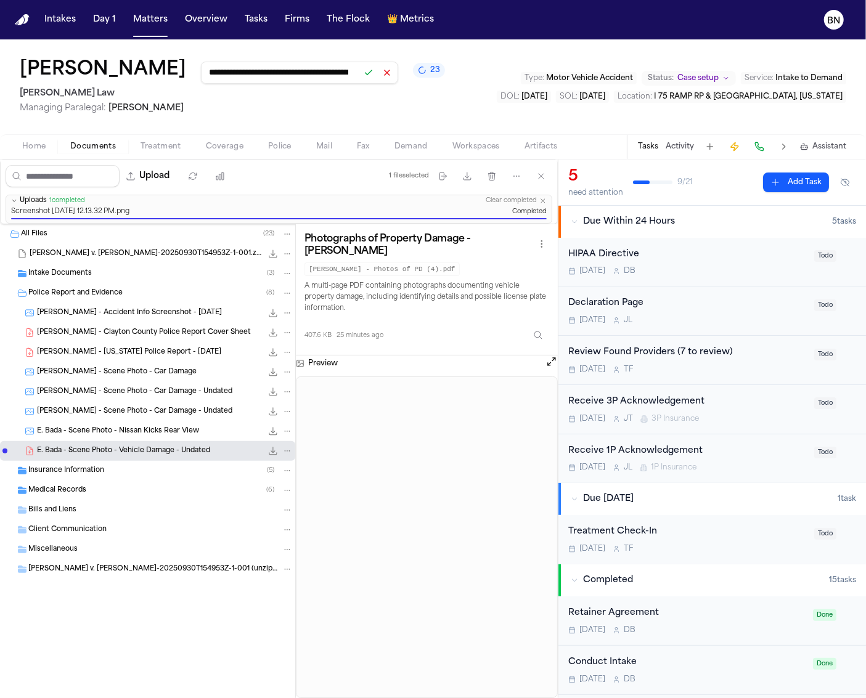
scroll to position [0, 561]
type input "**********"
click at [360, 79] on button at bounding box center [368, 72] width 17 height 17
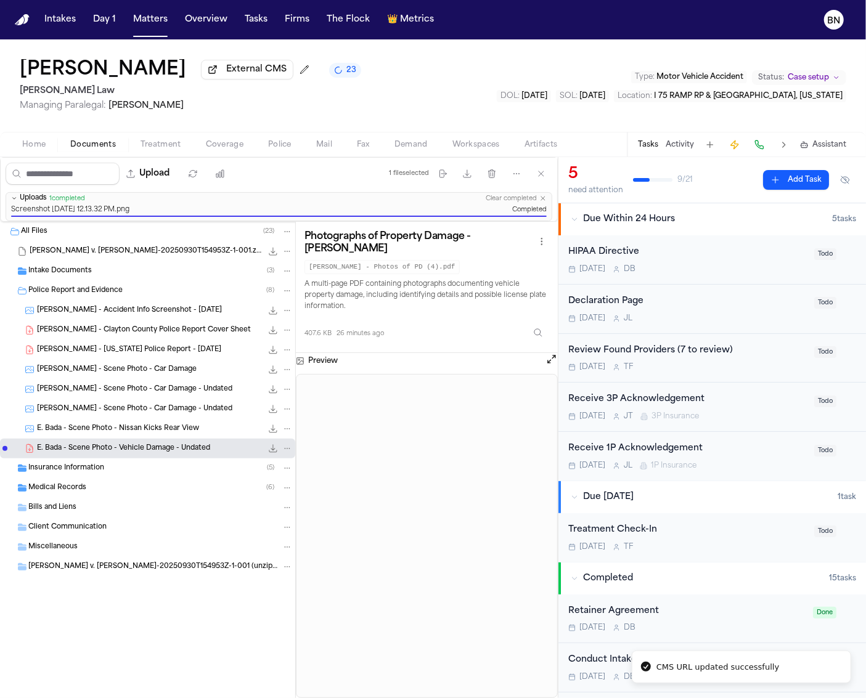
click at [351, 102] on div "[PERSON_NAME] External CMS 23 [PERSON_NAME] Law Managing Paralegal: [PERSON_NAM…" at bounding box center [433, 85] width 866 height 92
